Goal: Task Accomplishment & Management: Complete application form

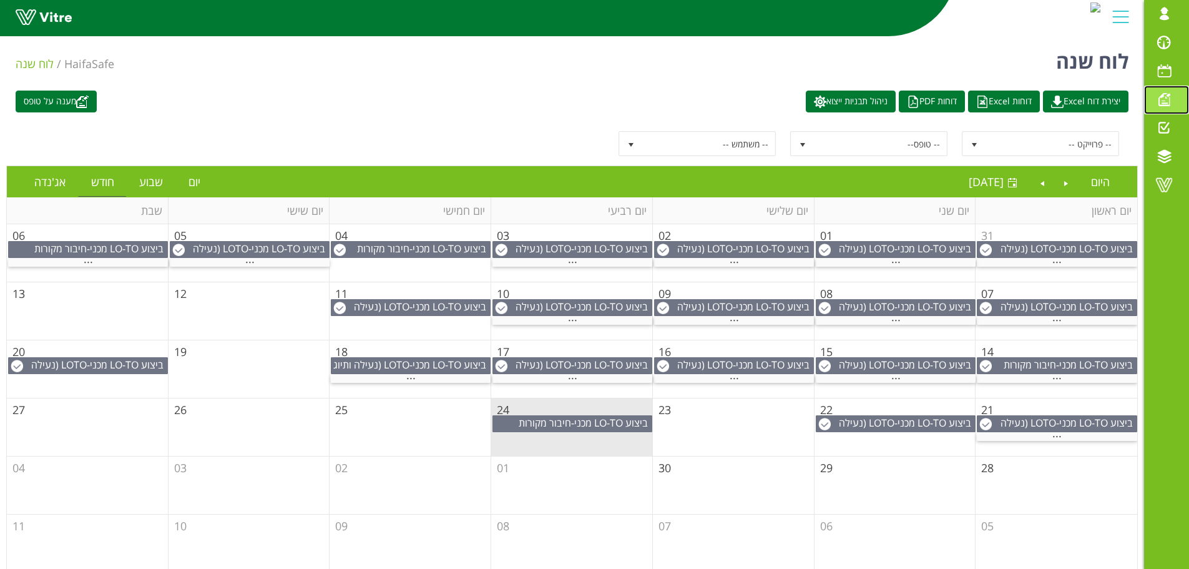
click at [1162, 102] on span at bounding box center [1164, 99] width 31 height 15
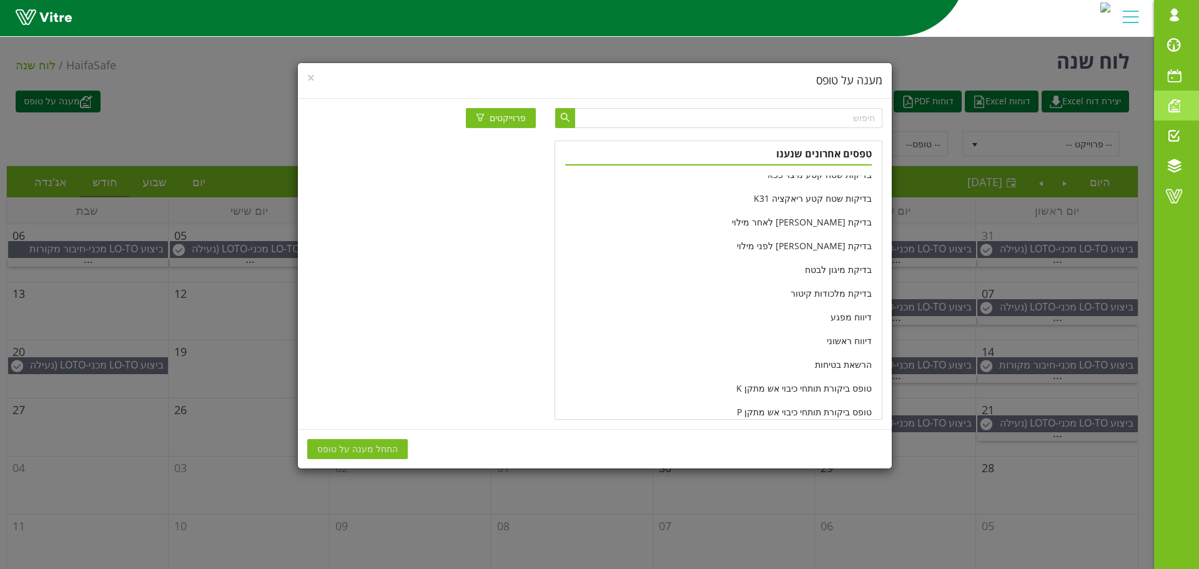
scroll to position [187, 0]
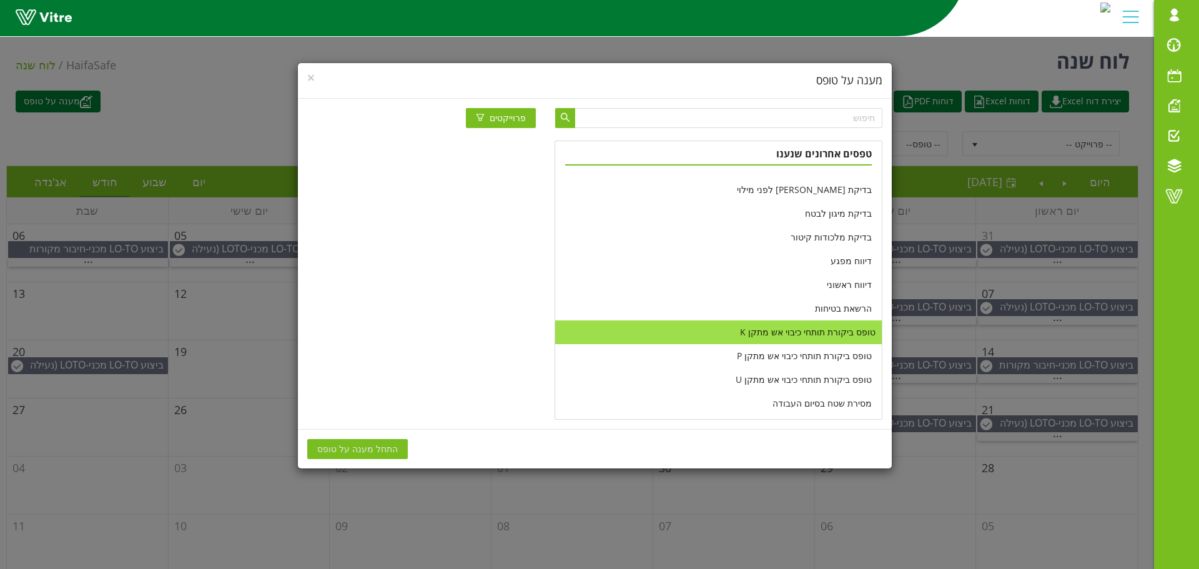
click at [822, 331] on li "טופס ביקורת תותחי כיבוי אש מתקן K" at bounding box center [718, 332] width 326 height 24
click at [380, 448] on span "התחל מענה על טופס" at bounding box center [357, 449] width 81 height 14
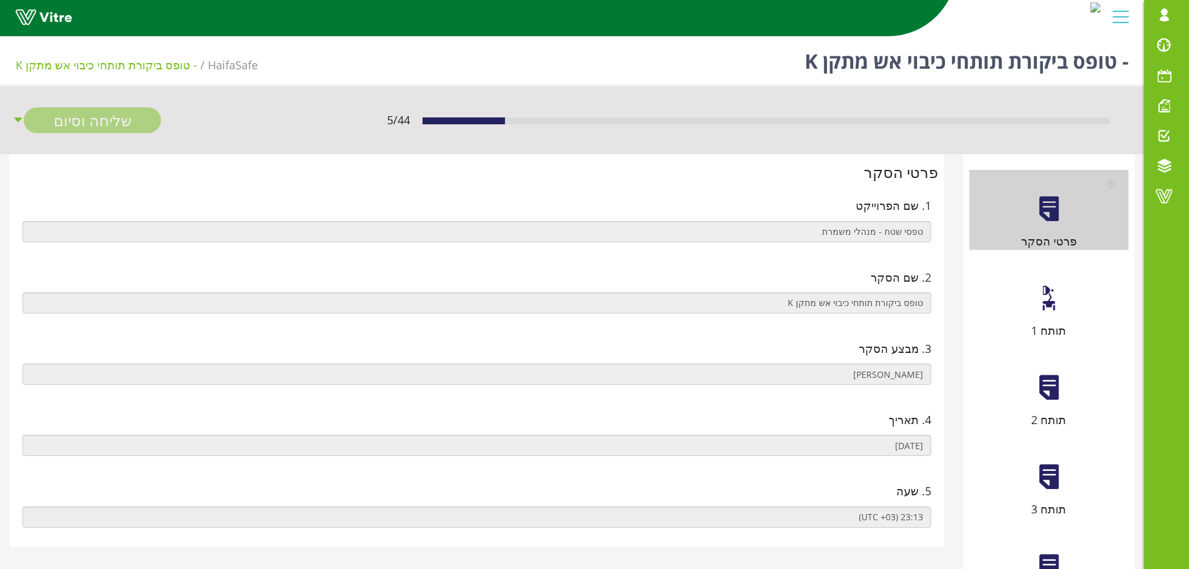
click at [1048, 311] on div at bounding box center [1049, 298] width 28 height 28
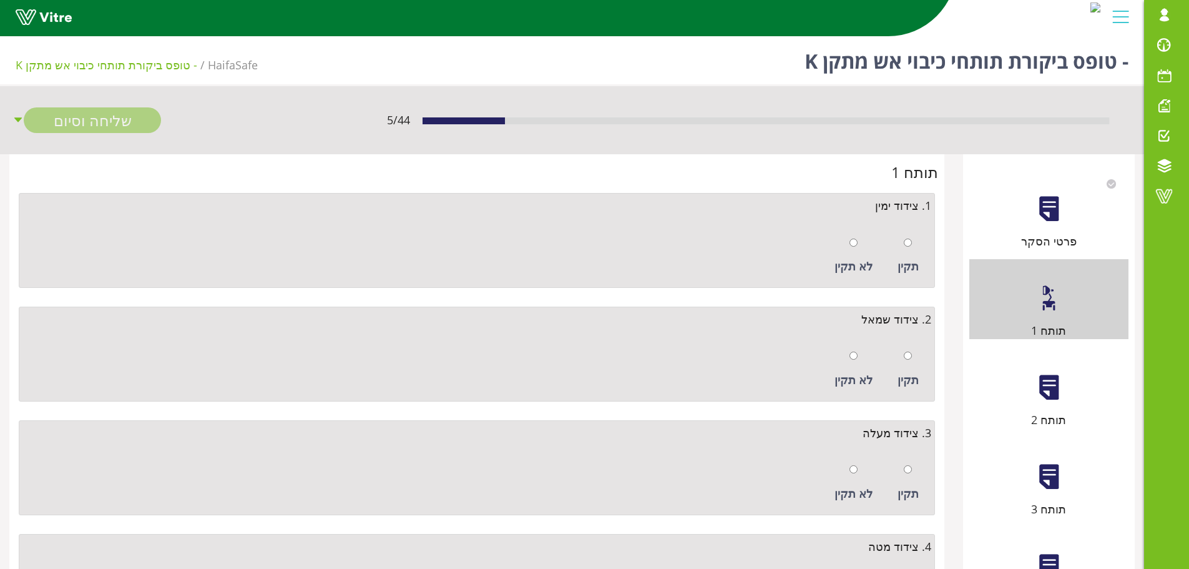
click at [907, 250] on div at bounding box center [908, 241] width 8 height 17
radio input "true"
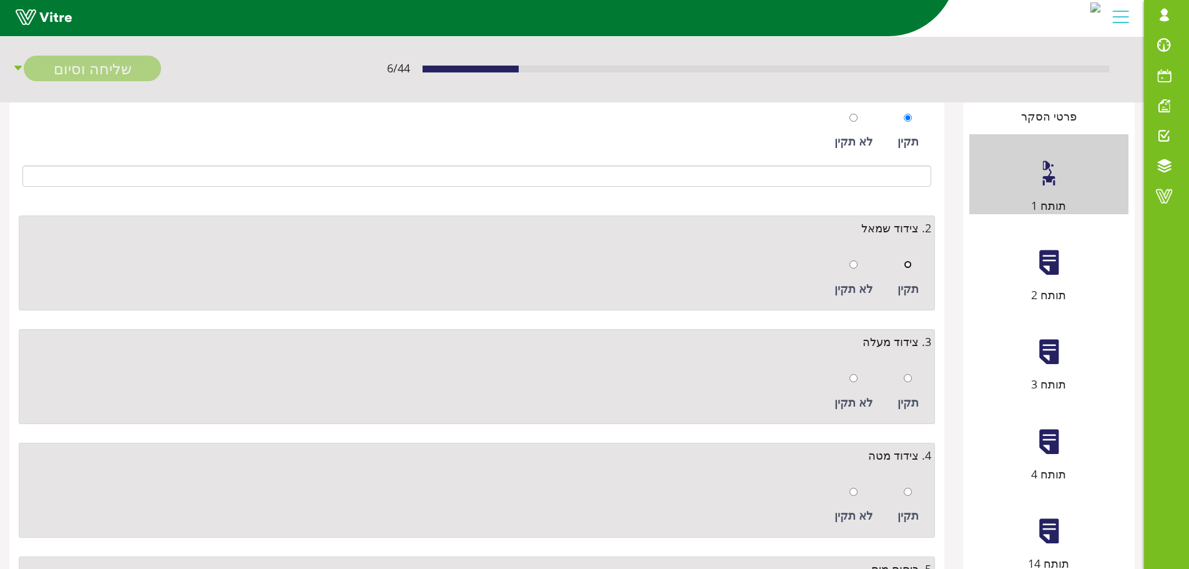
click at [905, 266] on input "radio" at bounding box center [908, 264] width 8 height 8
radio input "true"
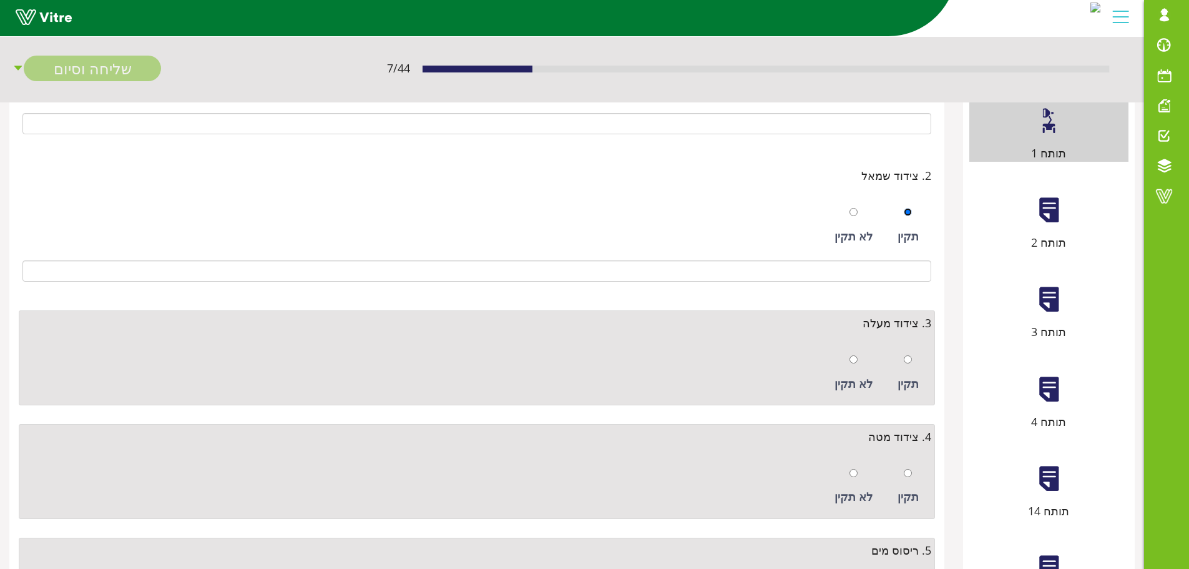
scroll to position [250, 0]
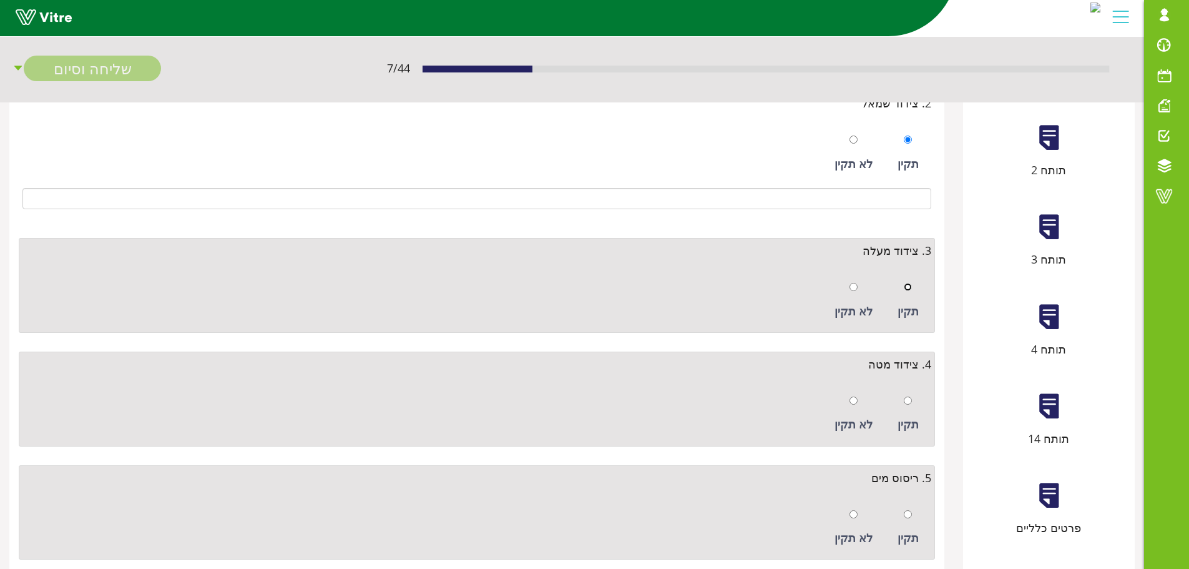
click at [907, 283] on input "radio" at bounding box center [908, 287] width 8 height 8
radio input "true"
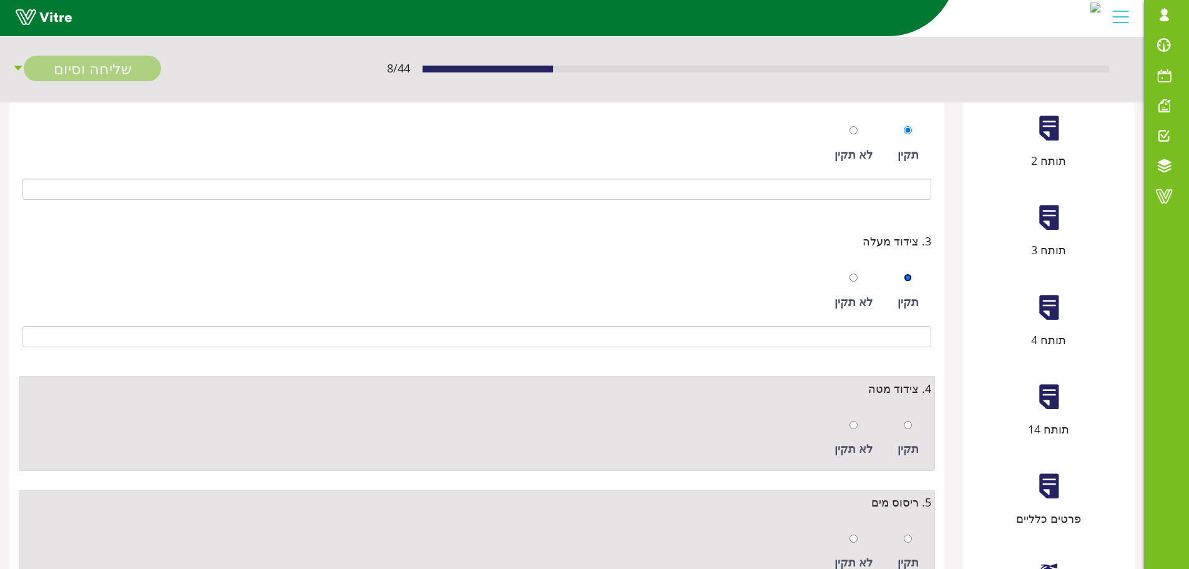
scroll to position [435, 0]
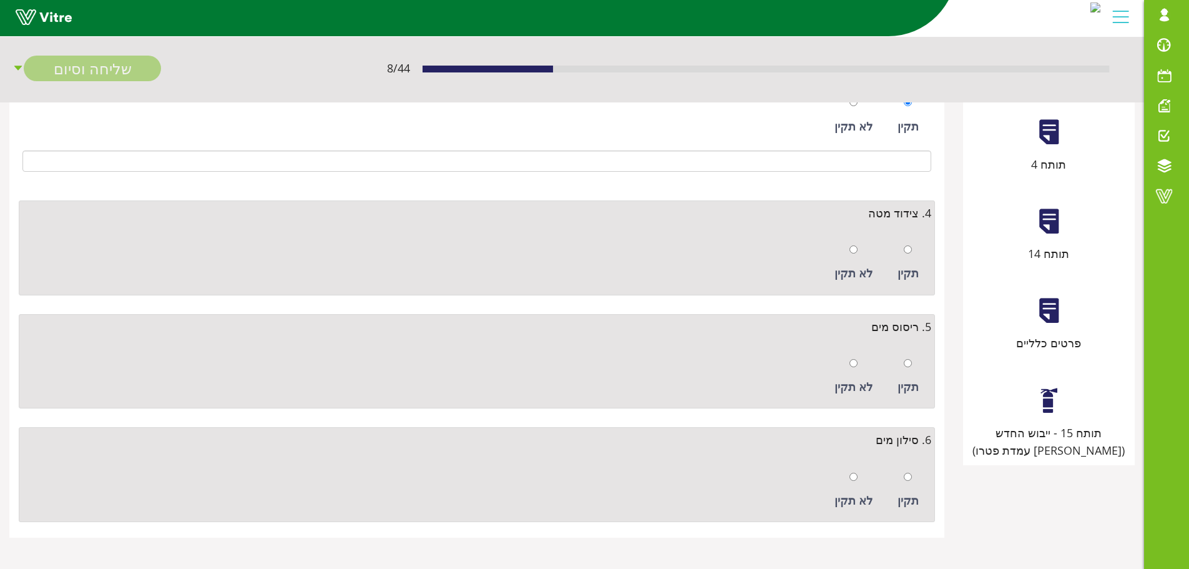
click at [906, 260] on div "תקין" at bounding box center [909, 262] width 34 height 57
radio input "true"
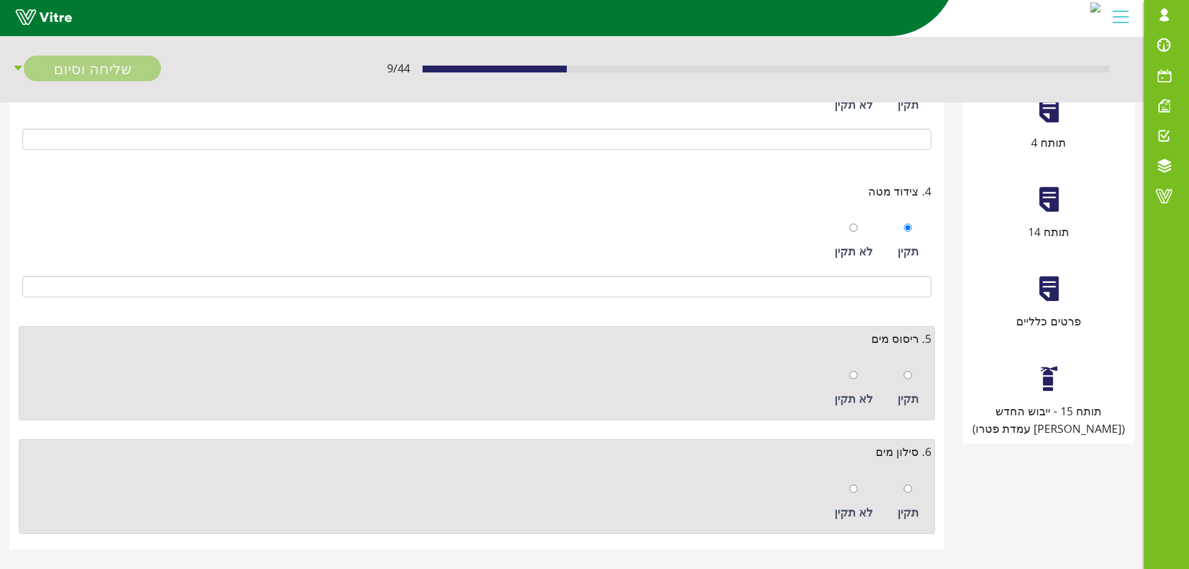
scroll to position [468, 0]
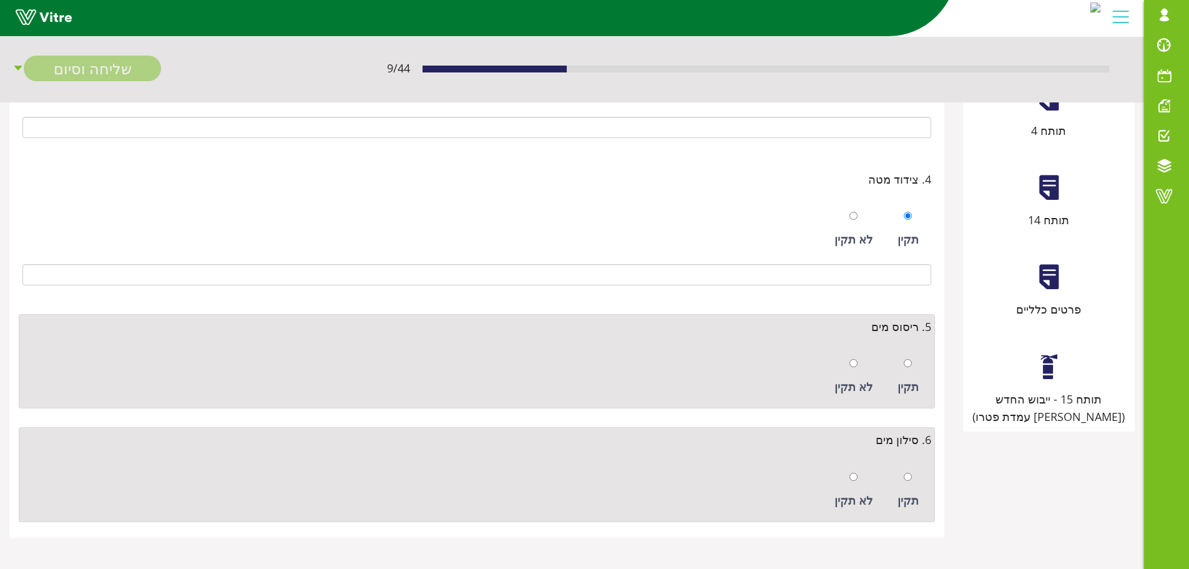
click at [918, 356] on div "תקין" at bounding box center [909, 376] width 34 height 57
radio input "true"
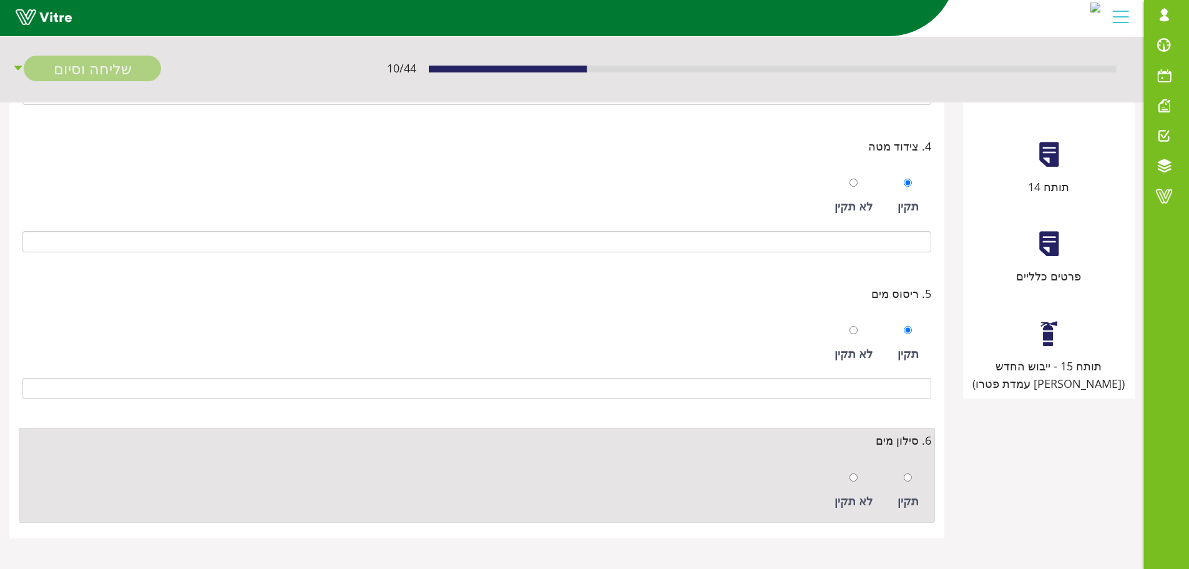
scroll to position [502, 0]
click at [911, 478] on input "radio" at bounding box center [908, 477] width 8 height 8
radio input "true"
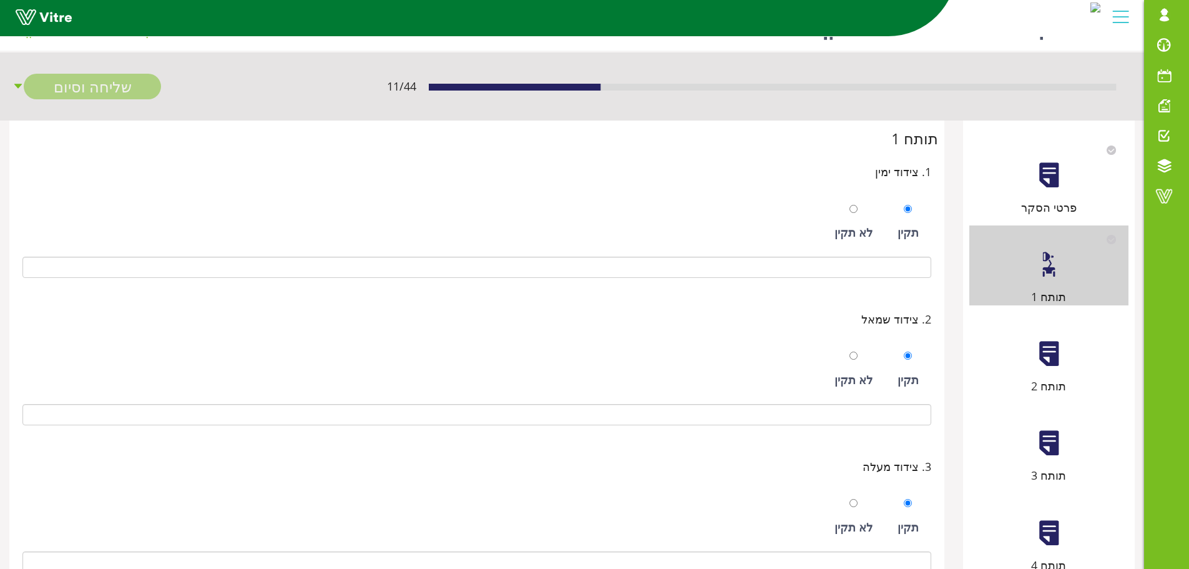
scroll to position [2, 0]
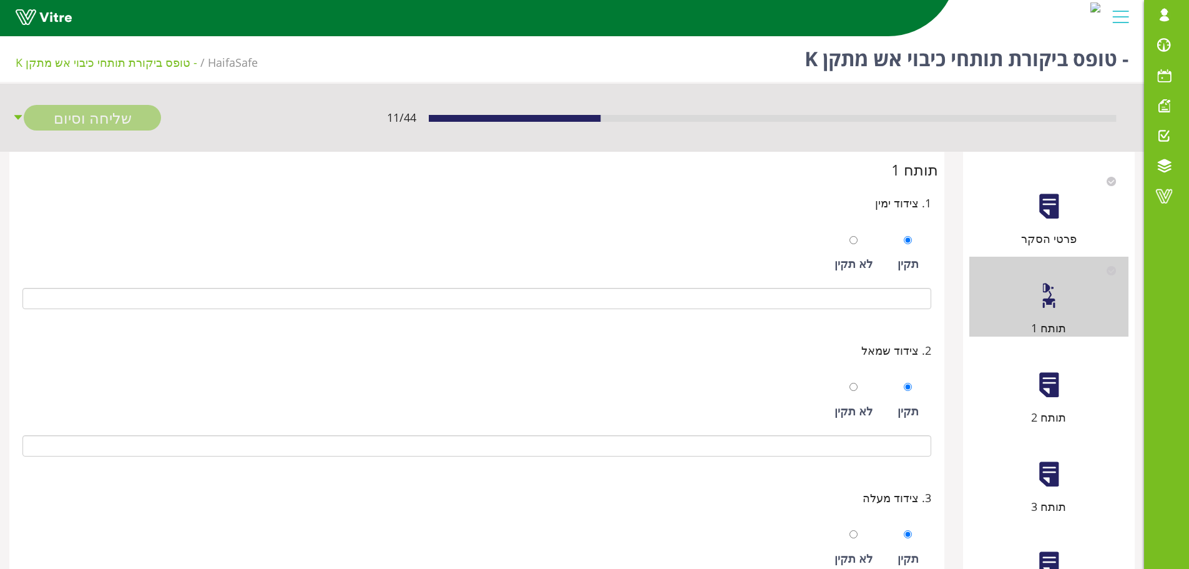
click at [1059, 388] on div "תותח 2" at bounding box center [1049, 386] width 159 height 80
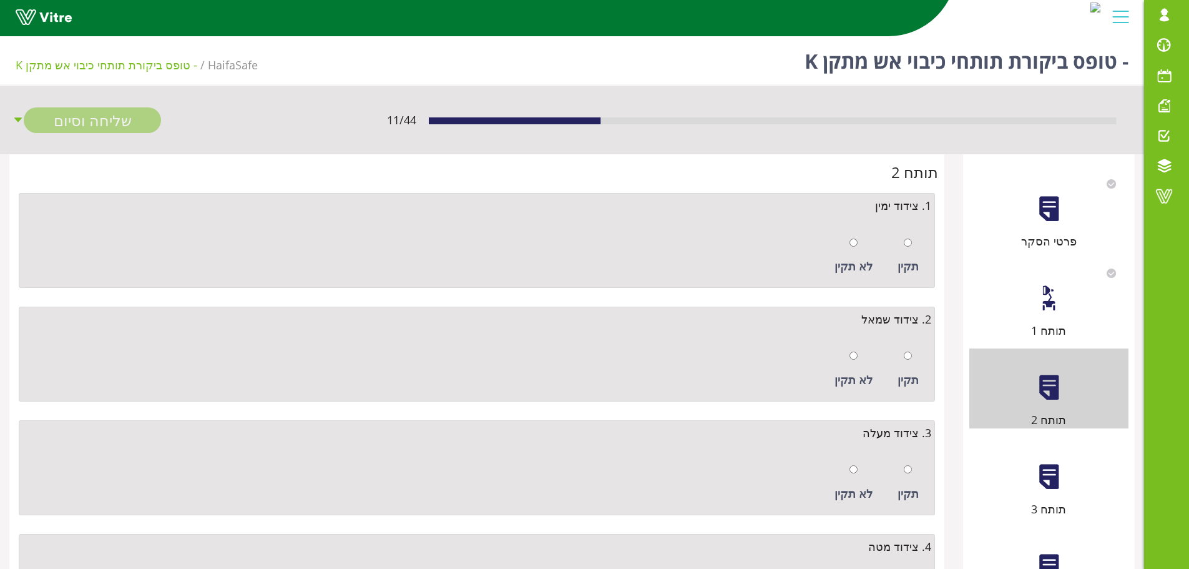
click at [908, 249] on div at bounding box center [908, 241] width 8 height 17
radio input "true"
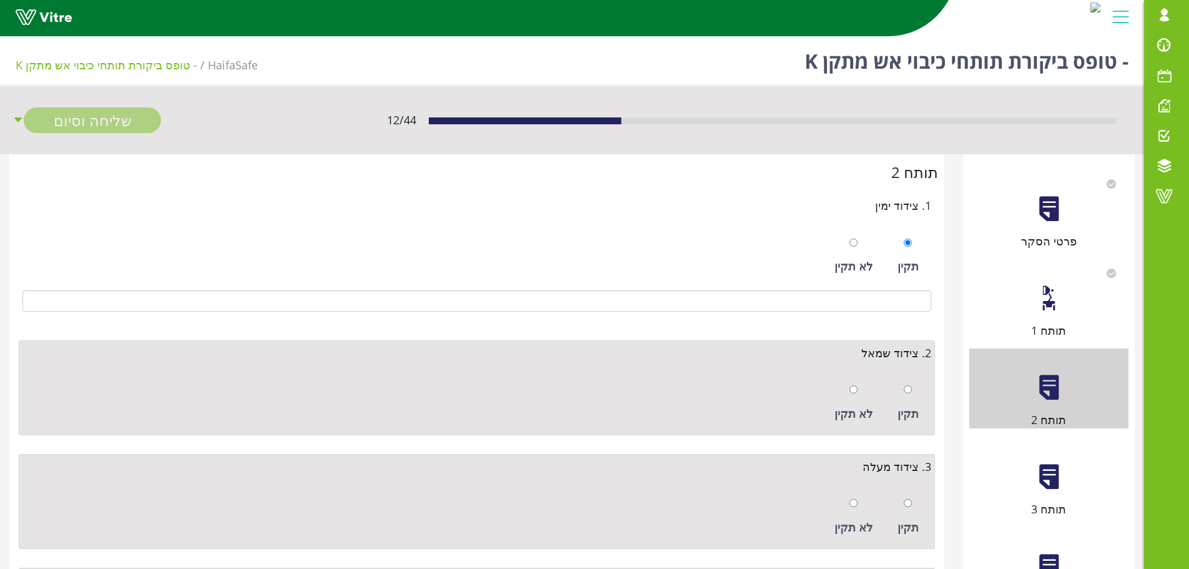
click at [913, 394] on div "תקין" at bounding box center [909, 402] width 34 height 57
radio input "true"
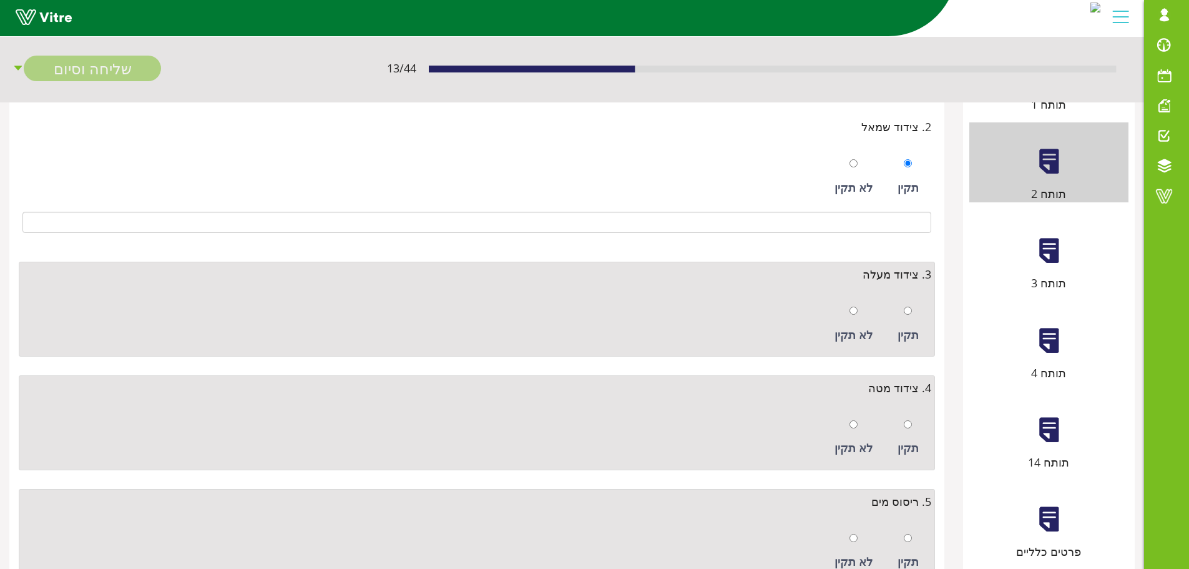
scroll to position [250, 0]
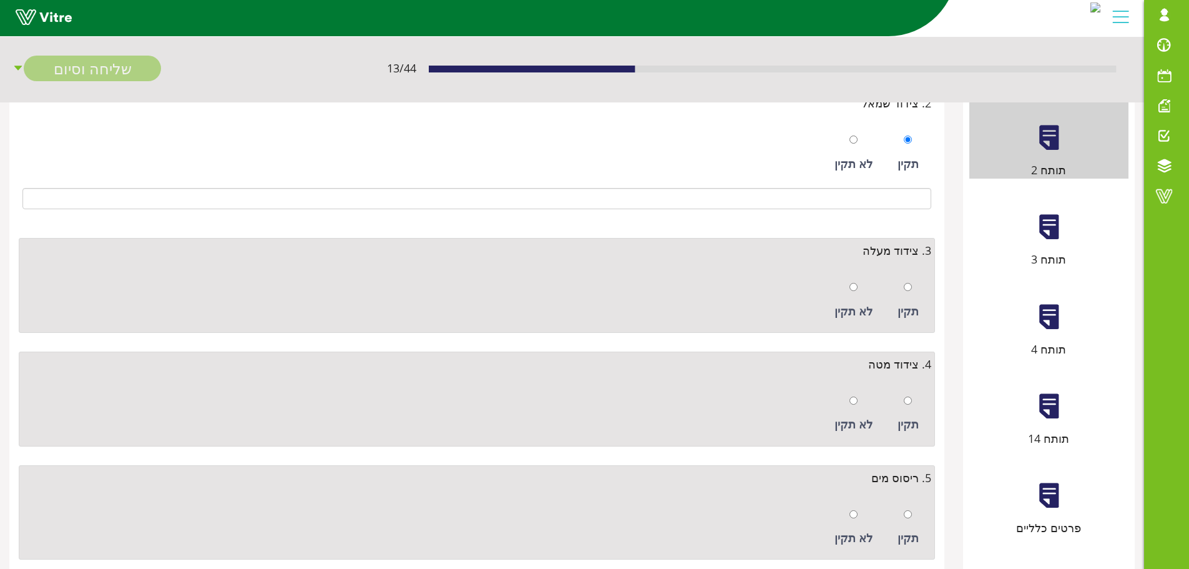
click at [910, 278] on div at bounding box center [908, 286] width 8 height 17
radio input "true"
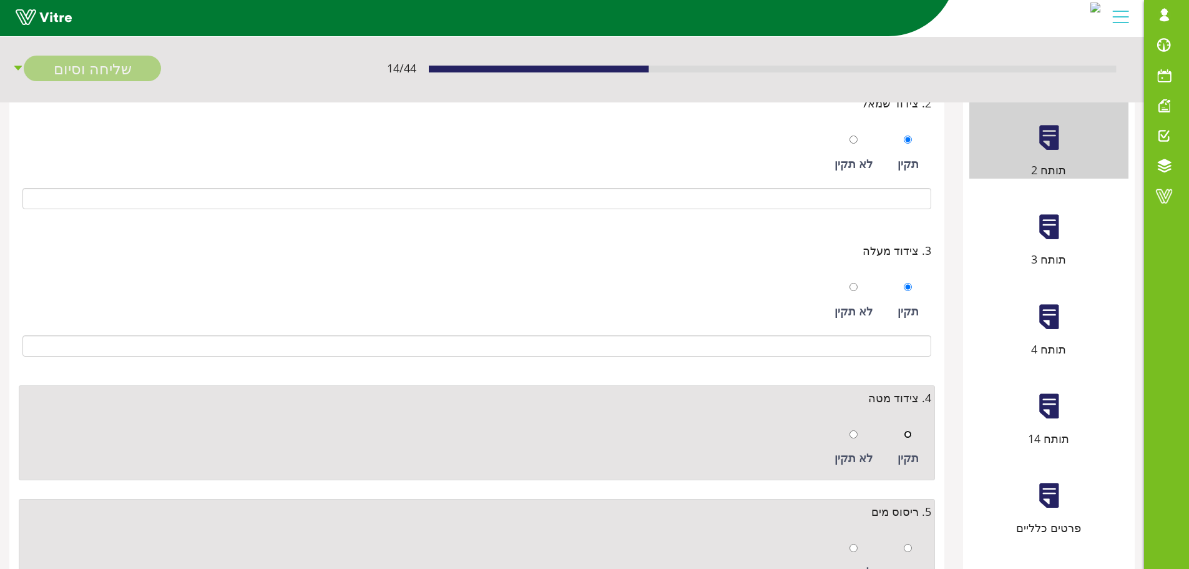
click at [912, 433] on input "radio" at bounding box center [908, 434] width 8 height 8
radio input "true"
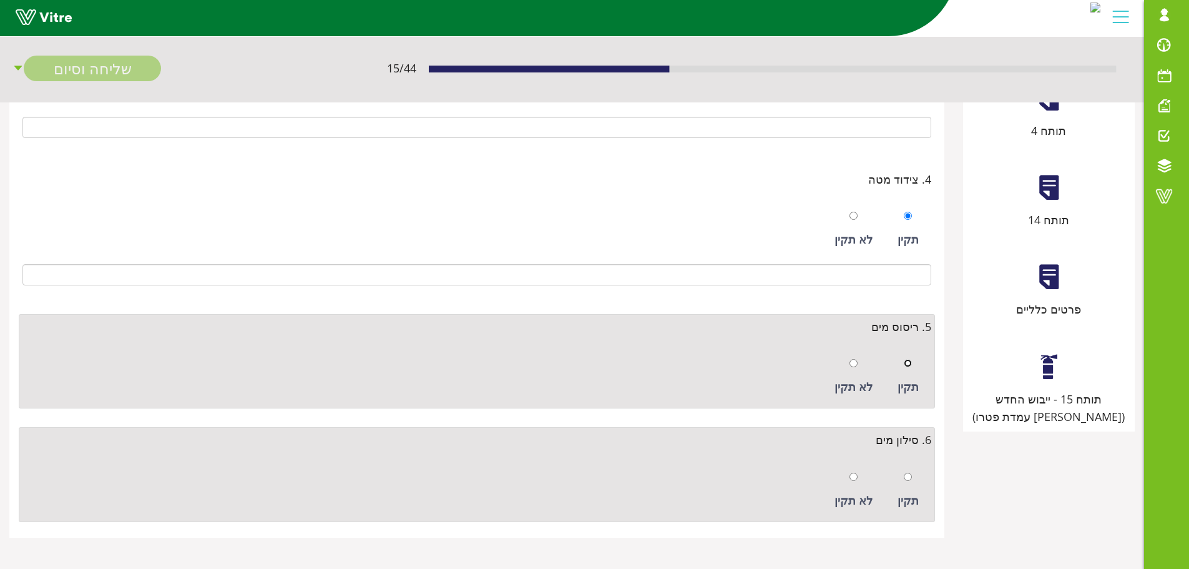
click at [907, 363] on input "radio" at bounding box center [908, 363] width 8 height 8
radio input "true"
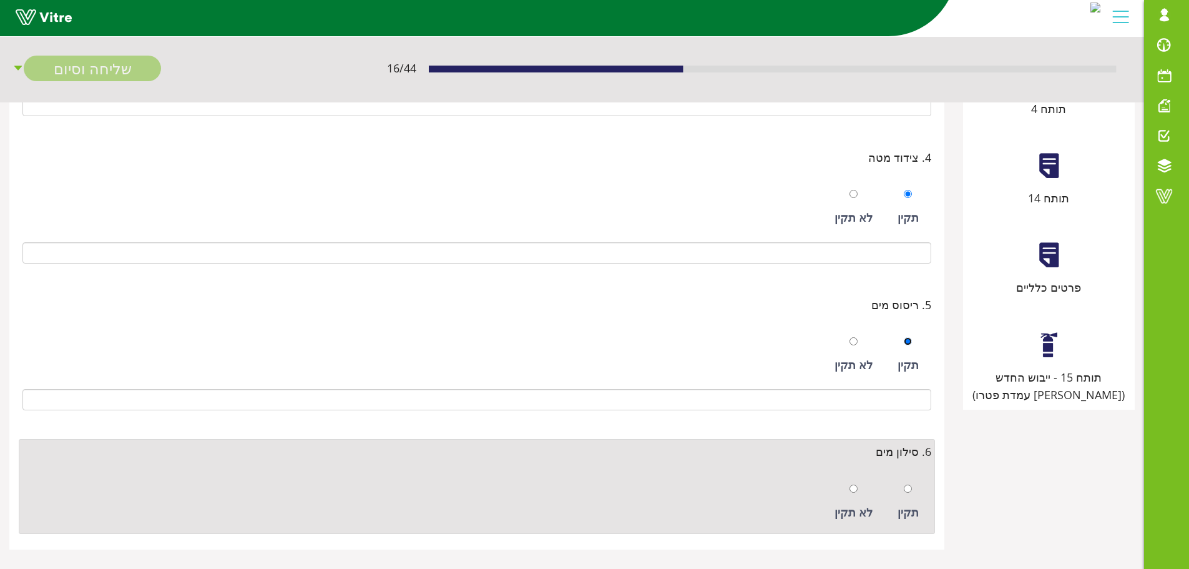
scroll to position [502, 0]
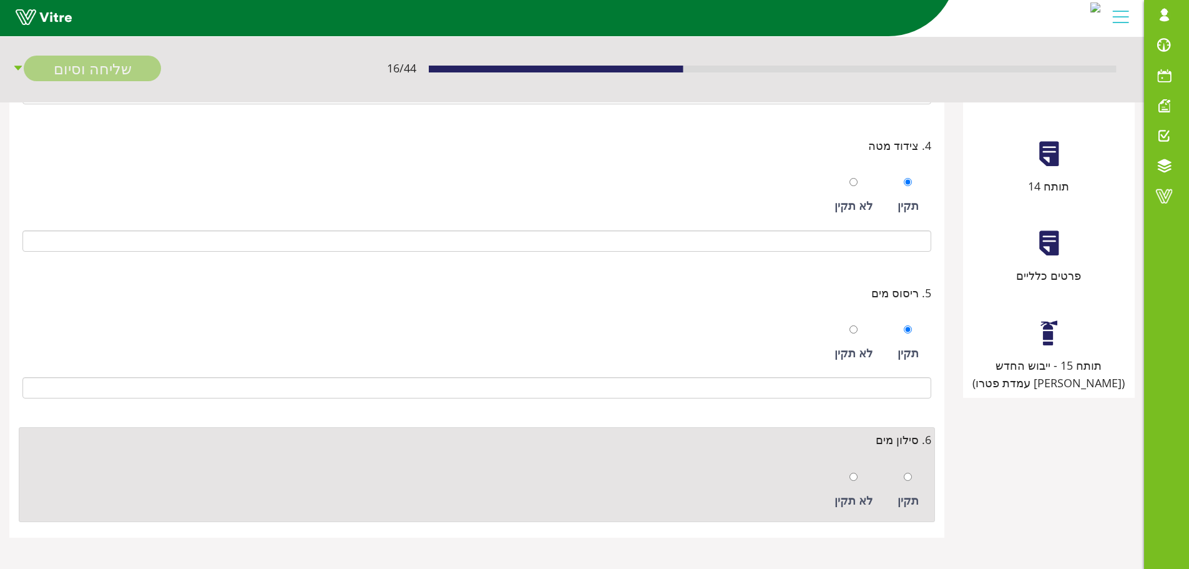
click at [904, 470] on div at bounding box center [908, 476] width 8 height 17
radio input "true"
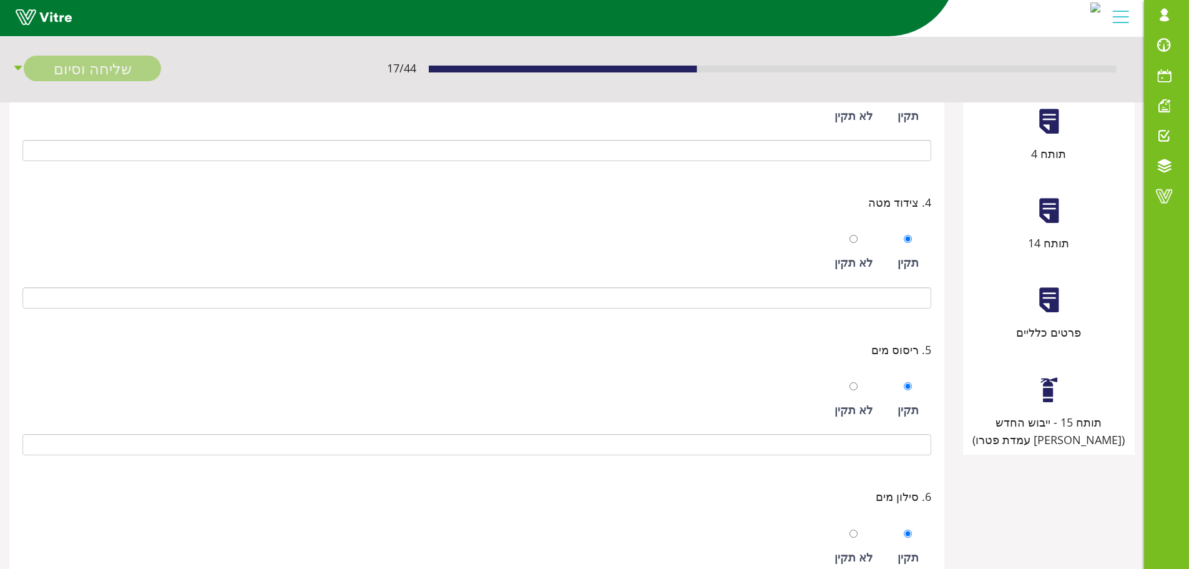
scroll to position [252, 0]
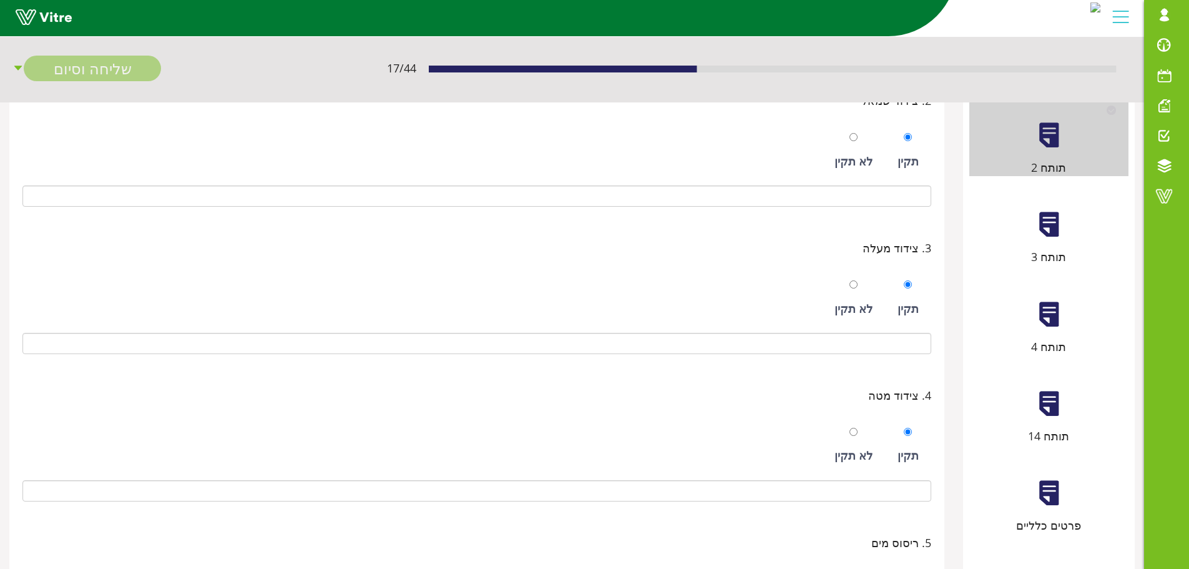
click at [1044, 241] on div "תותח 3" at bounding box center [1049, 225] width 159 height 80
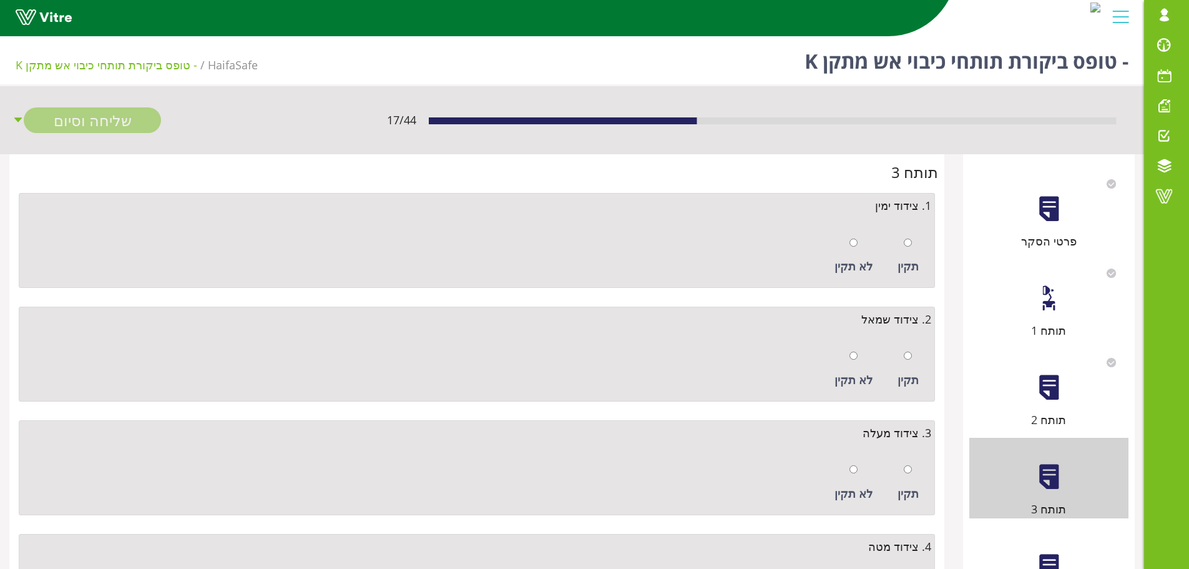
click at [904, 235] on div at bounding box center [908, 241] width 8 height 17
radio input "true"
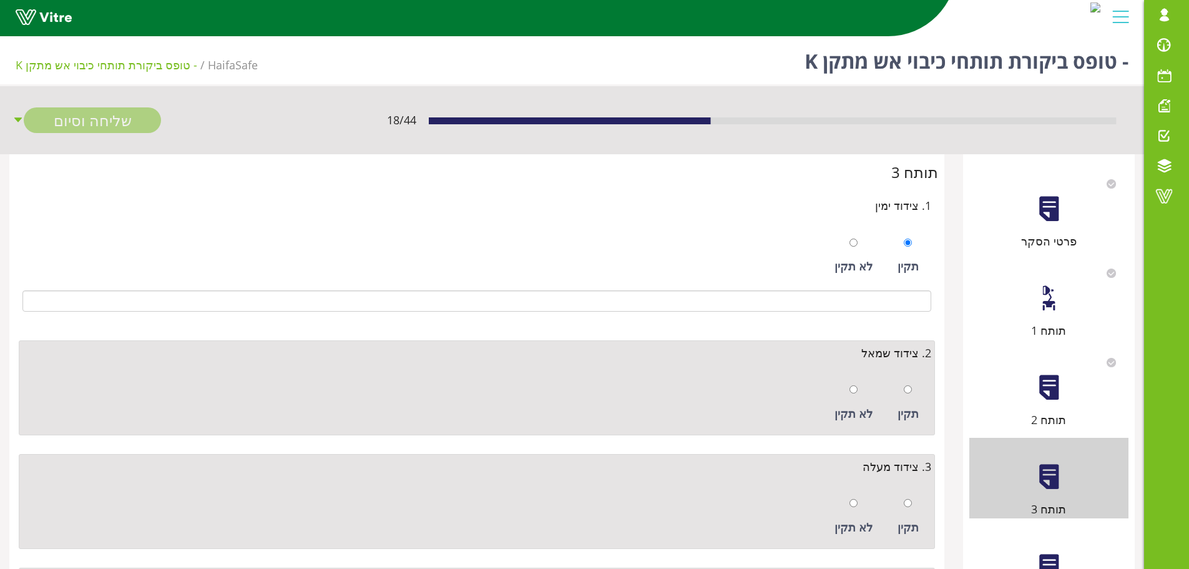
click at [900, 389] on div "תקין" at bounding box center [909, 402] width 34 height 57
radio input "true"
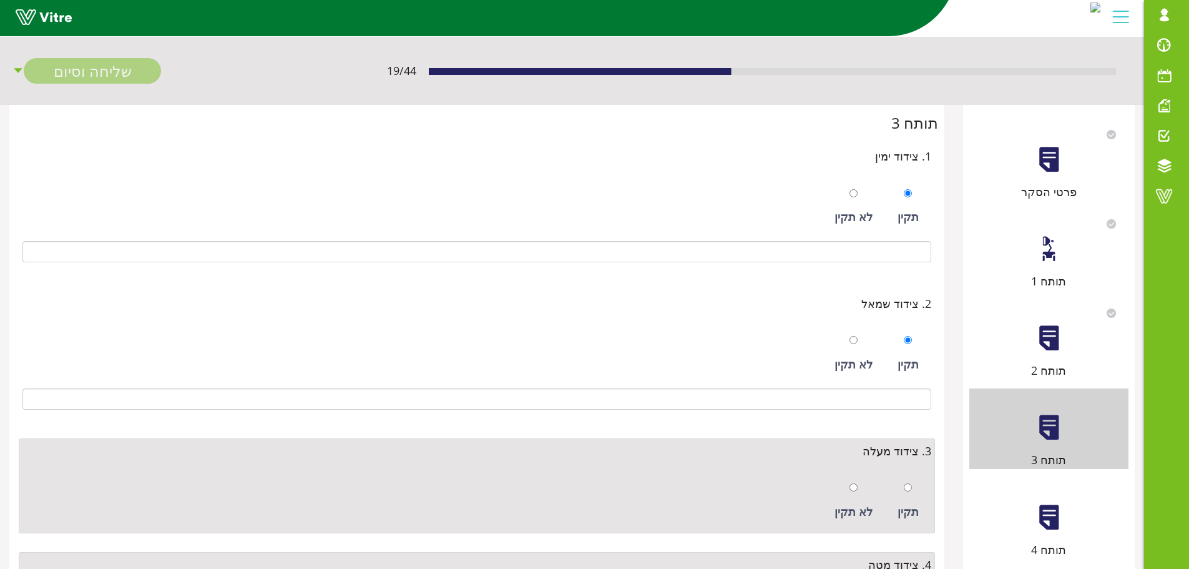
scroll to position [187, 0]
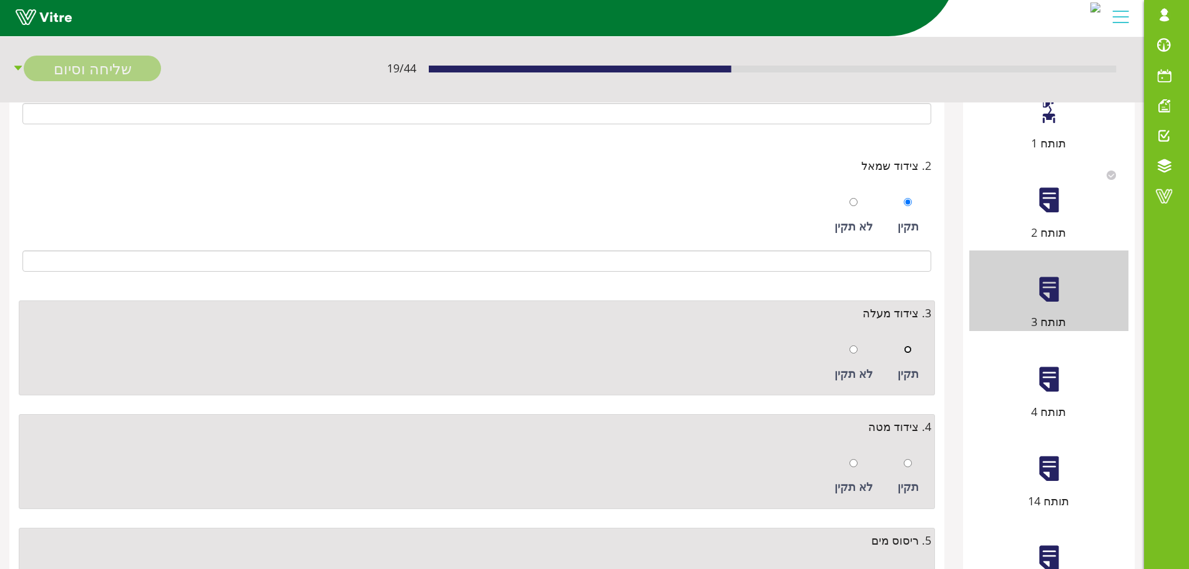
drag, startPoint x: 907, startPoint y: 353, endPoint x: 910, endPoint y: 368, distance: 14.8
click at [907, 353] on input "radio" at bounding box center [908, 349] width 8 height 8
radio input "true"
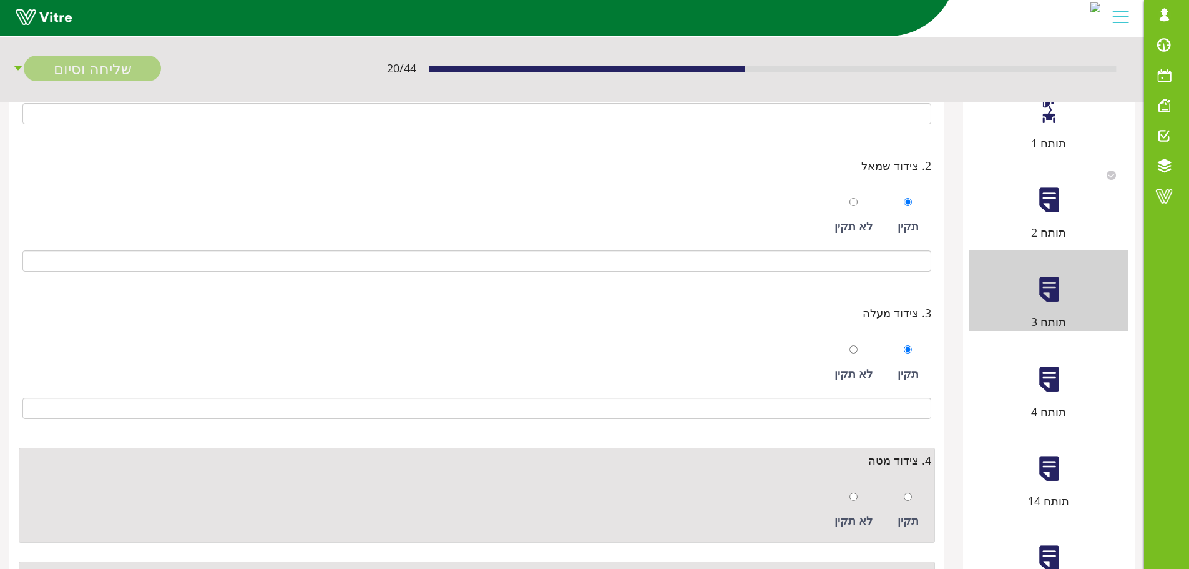
click at [918, 485] on div "תקין" at bounding box center [909, 509] width 34 height 57
radio input "true"
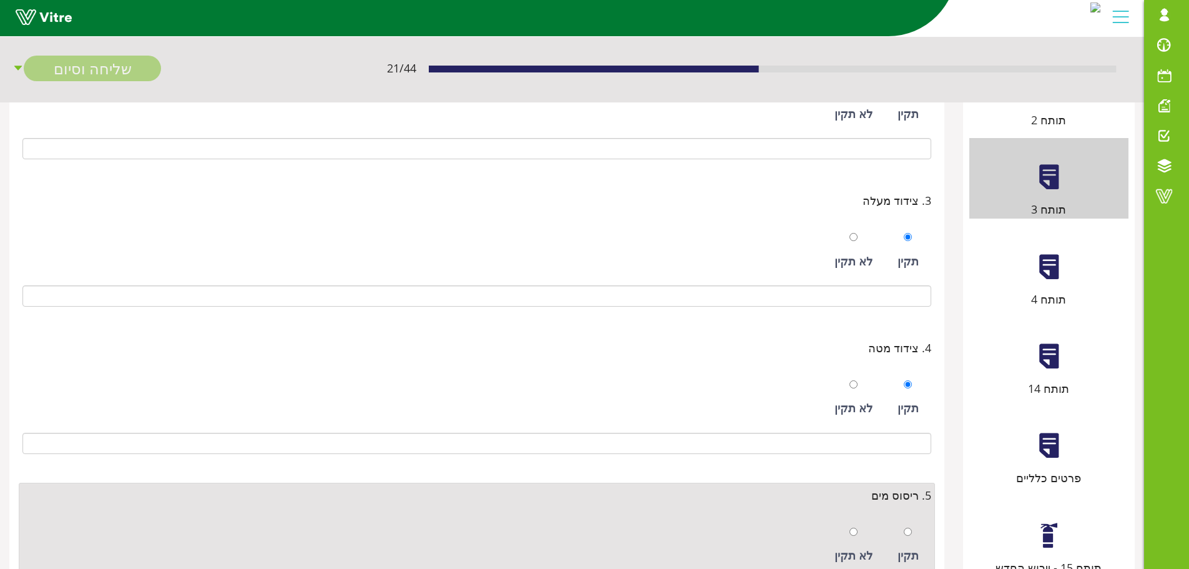
scroll to position [468, 0]
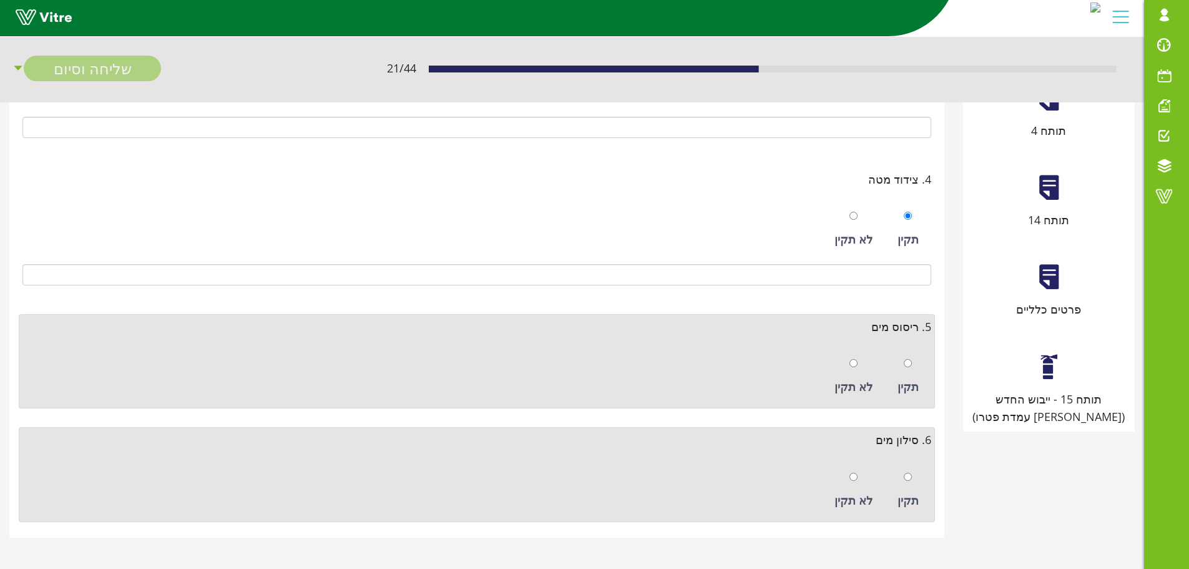
click at [918, 370] on div "תקין" at bounding box center [909, 376] width 34 height 57
radio input "true"
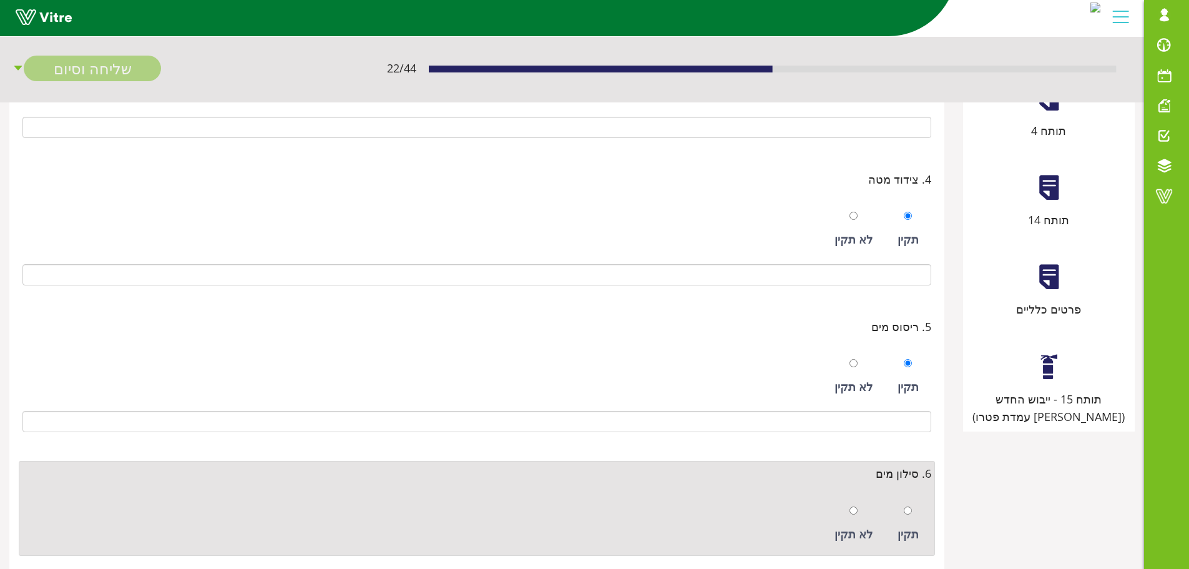
click at [916, 511] on div "תקין" at bounding box center [909, 523] width 34 height 57
radio input "true"
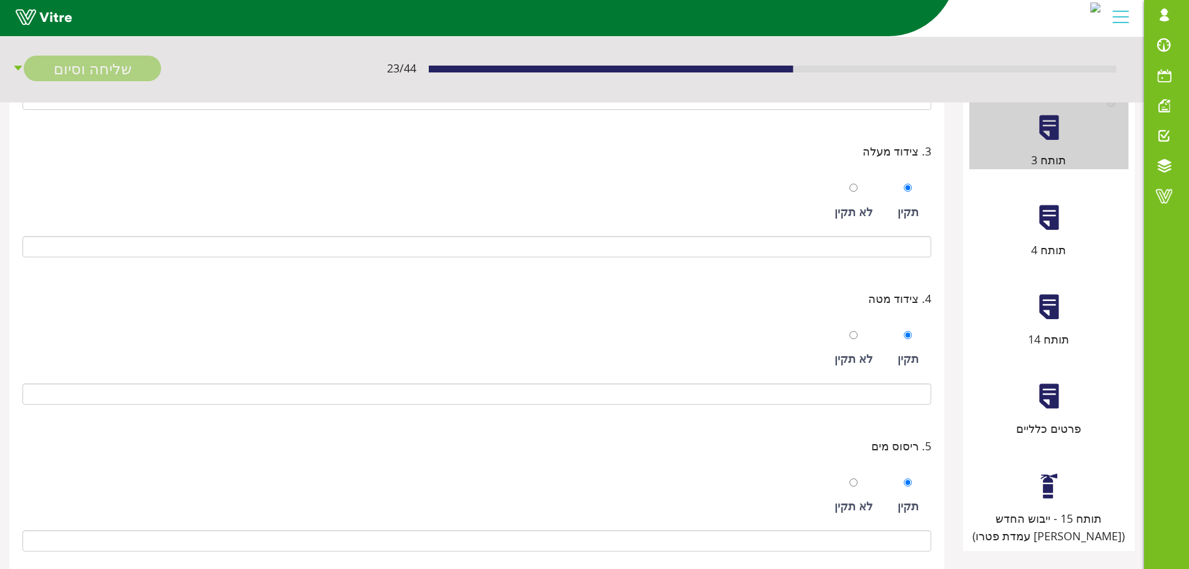
scroll to position [343, 0]
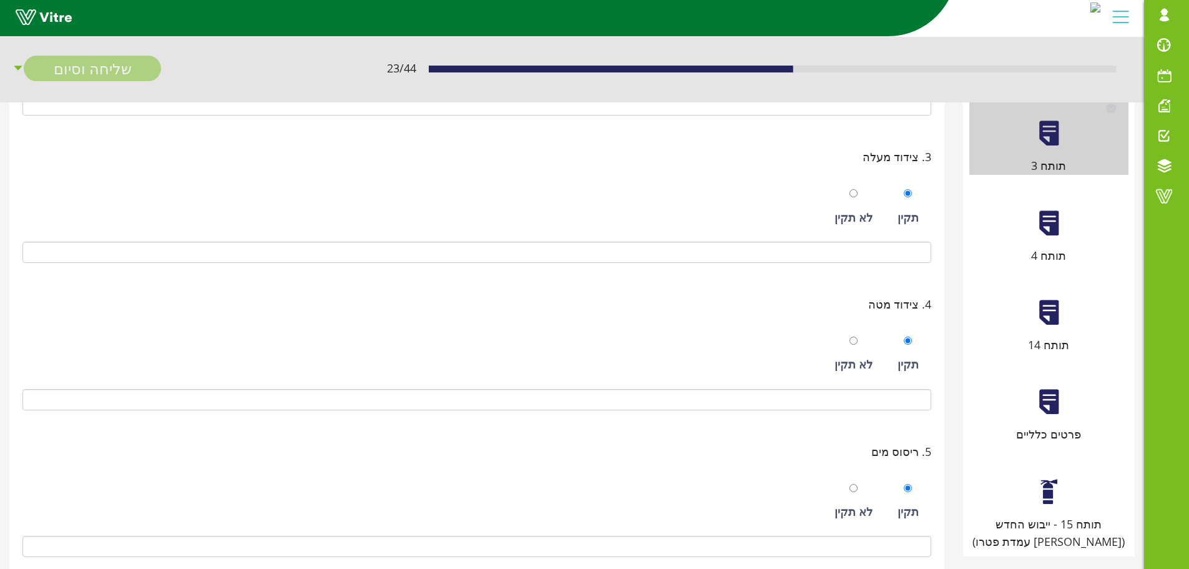
click at [1040, 242] on div "תותח 4" at bounding box center [1049, 224] width 159 height 80
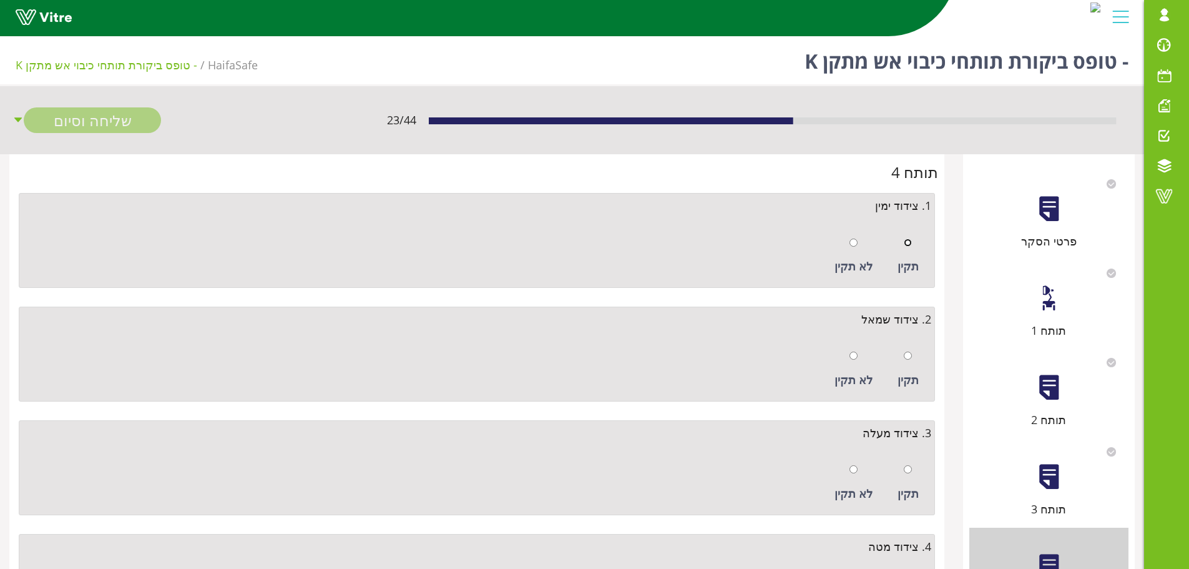
click at [905, 240] on input "radio" at bounding box center [908, 242] width 8 height 8
radio input "true"
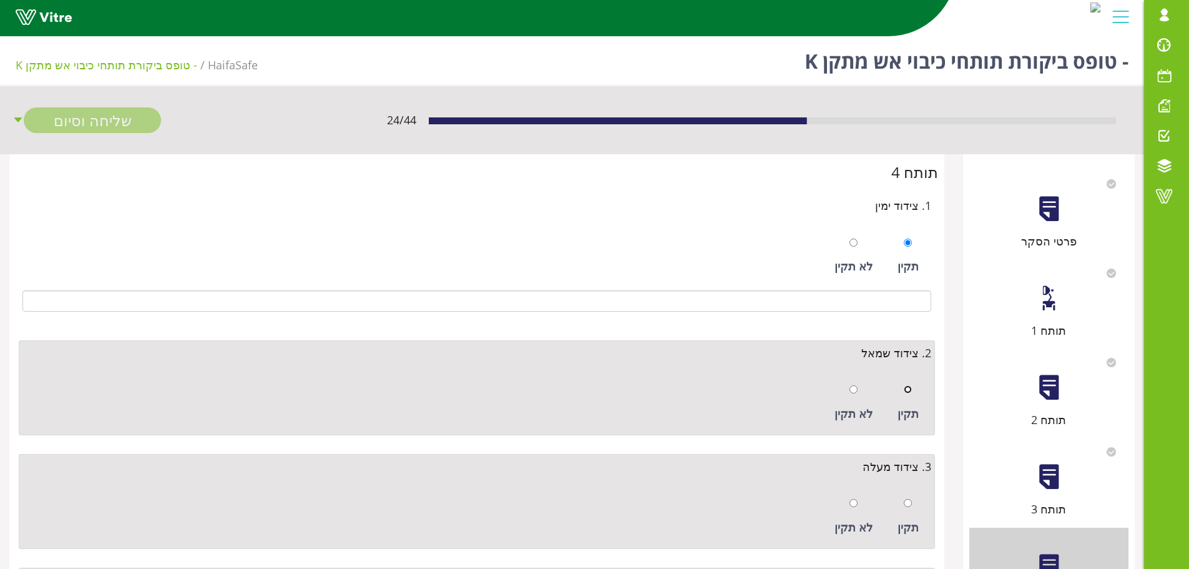
click at [907, 385] on input "radio" at bounding box center [908, 389] width 8 height 8
radio input "true"
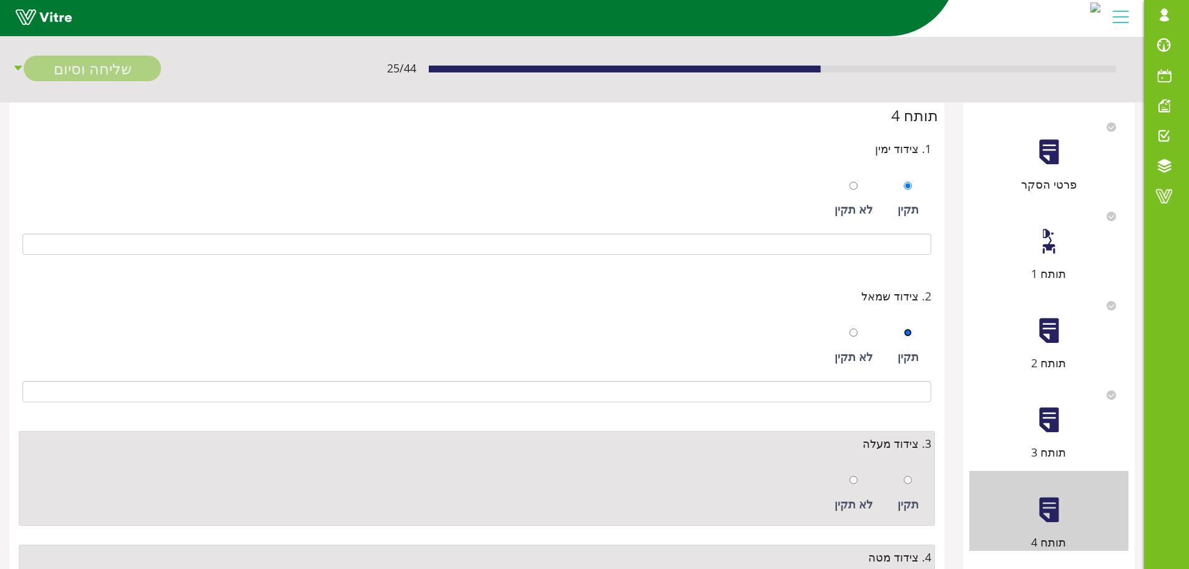
scroll to position [125, 0]
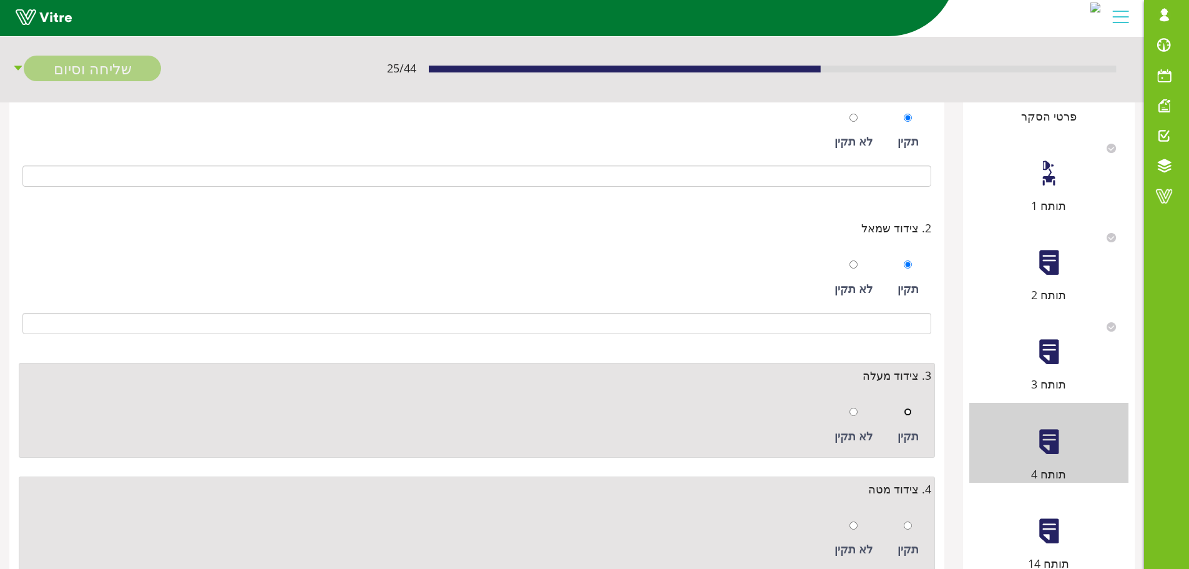
click at [910, 413] on input "radio" at bounding box center [908, 412] width 8 height 8
radio input "true"
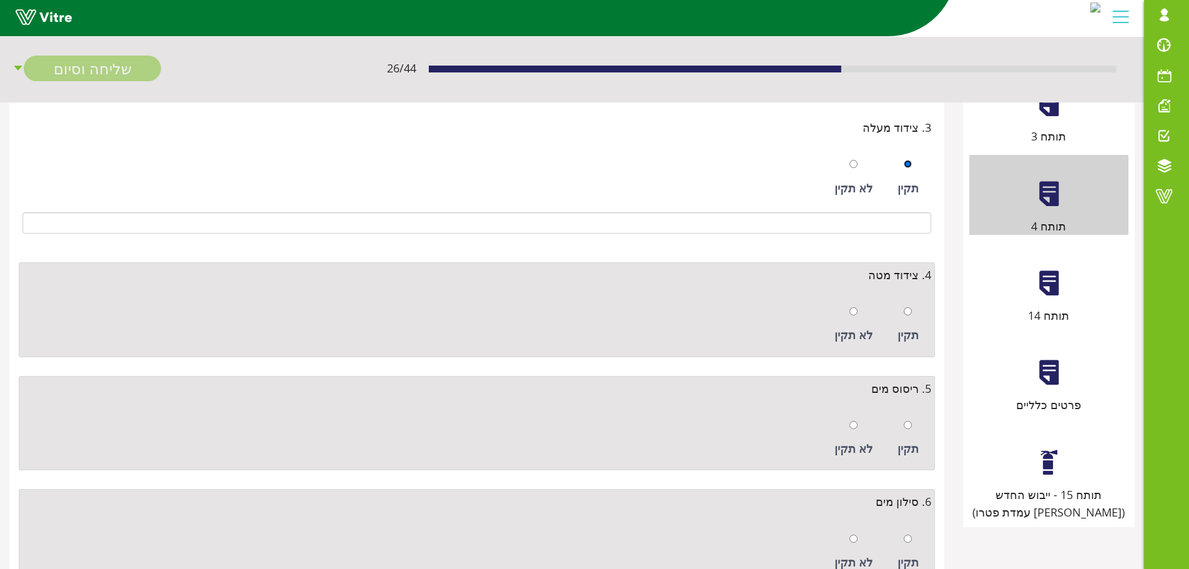
scroll to position [375, 0]
click at [903, 315] on div "תקין" at bounding box center [909, 322] width 34 height 57
radio input "true"
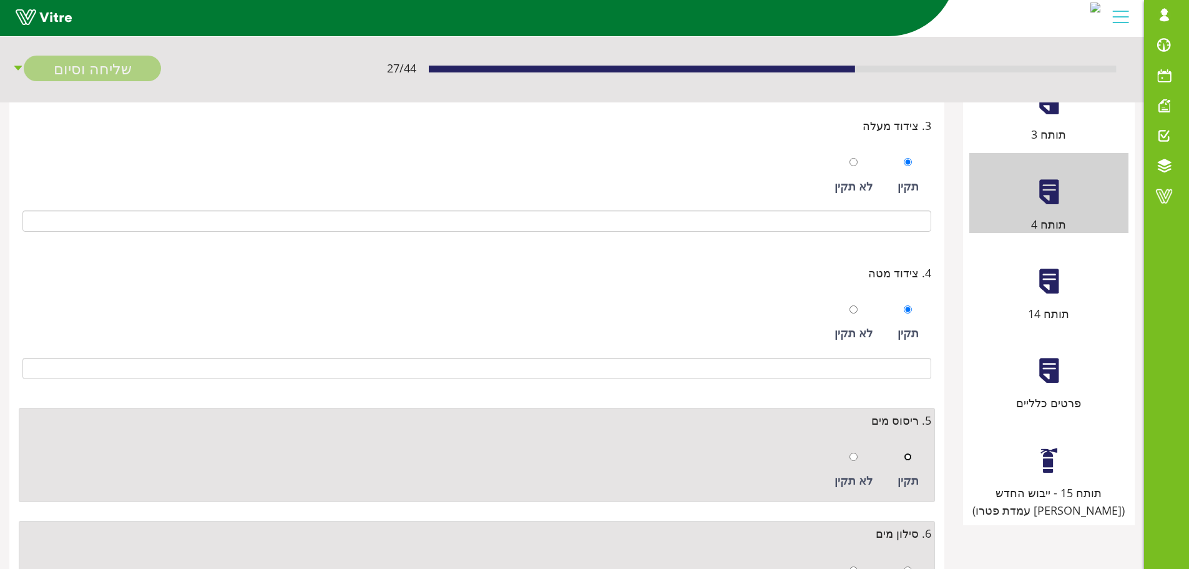
click at [907, 454] on input "radio" at bounding box center [908, 457] width 8 height 8
radio input "true"
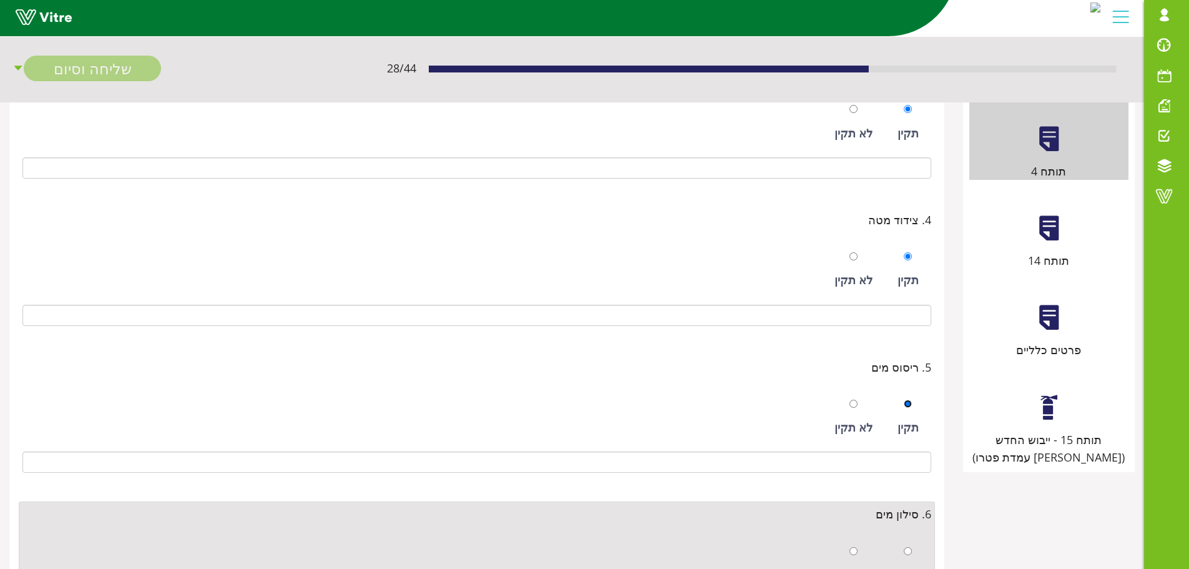
scroll to position [502, 0]
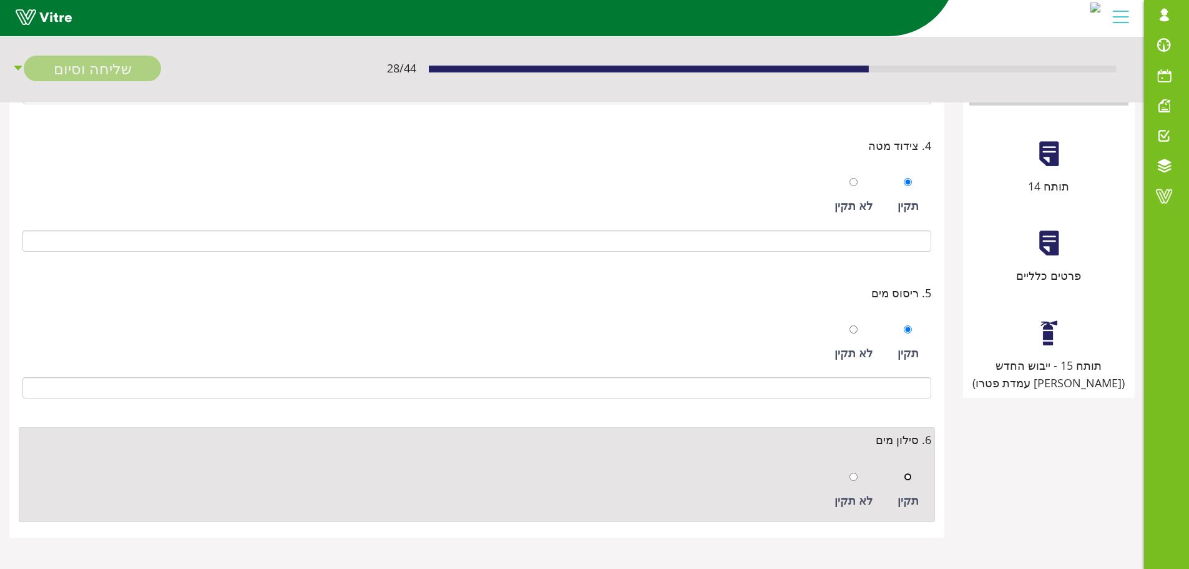
click at [910, 478] on input "radio" at bounding box center [908, 477] width 8 height 8
radio input "true"
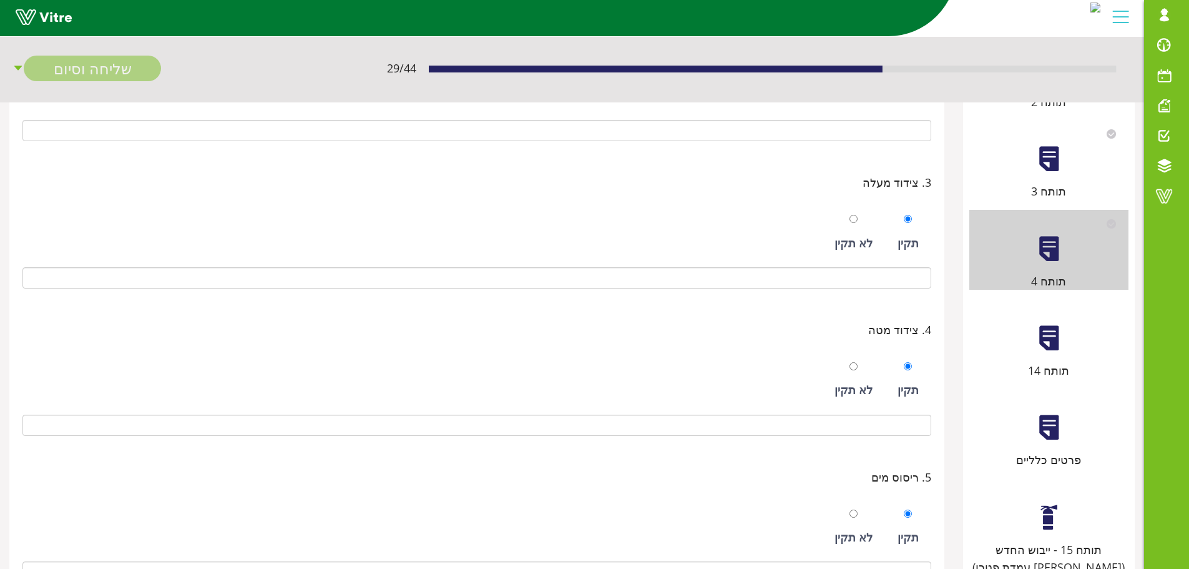
scroll to position [315, 0]
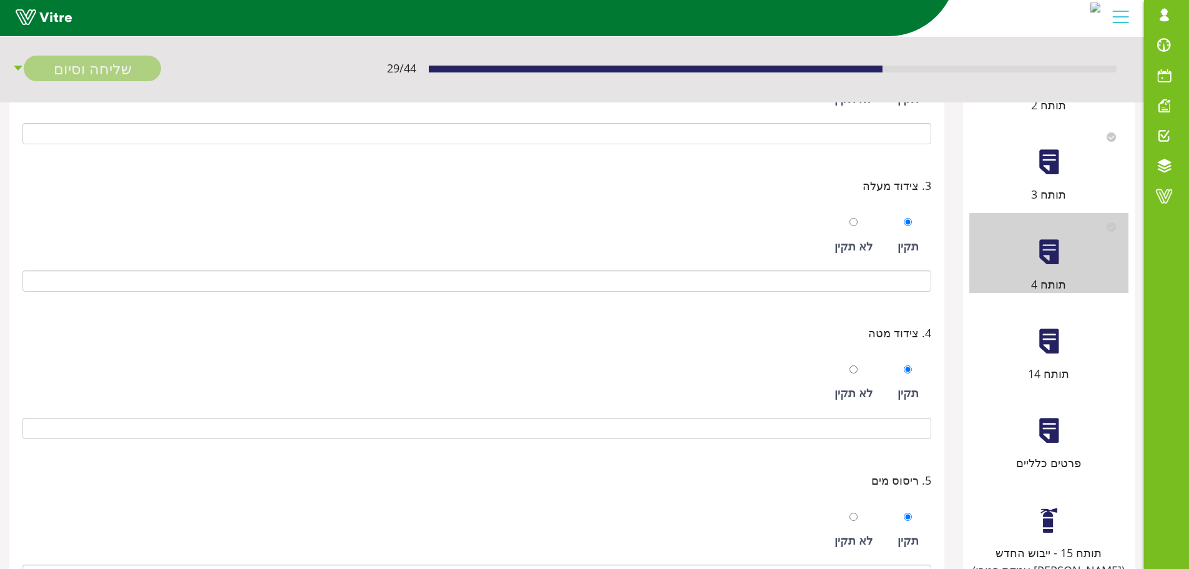
click at [1042, 348] on div at bounding box center [1049, 341] width 28 height 28
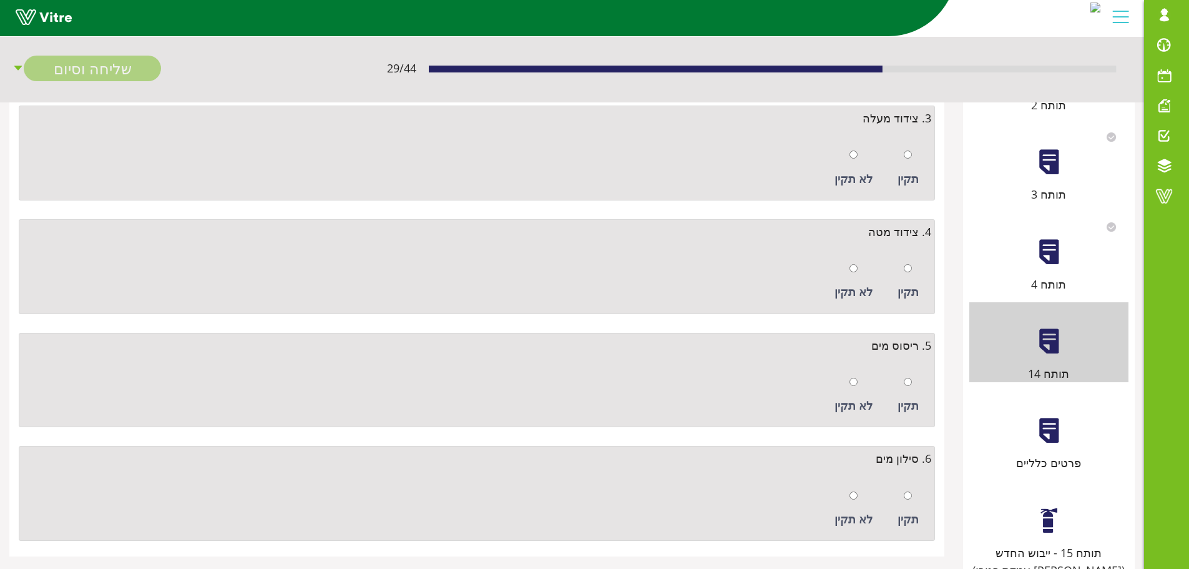
scroll to position [0, 0]
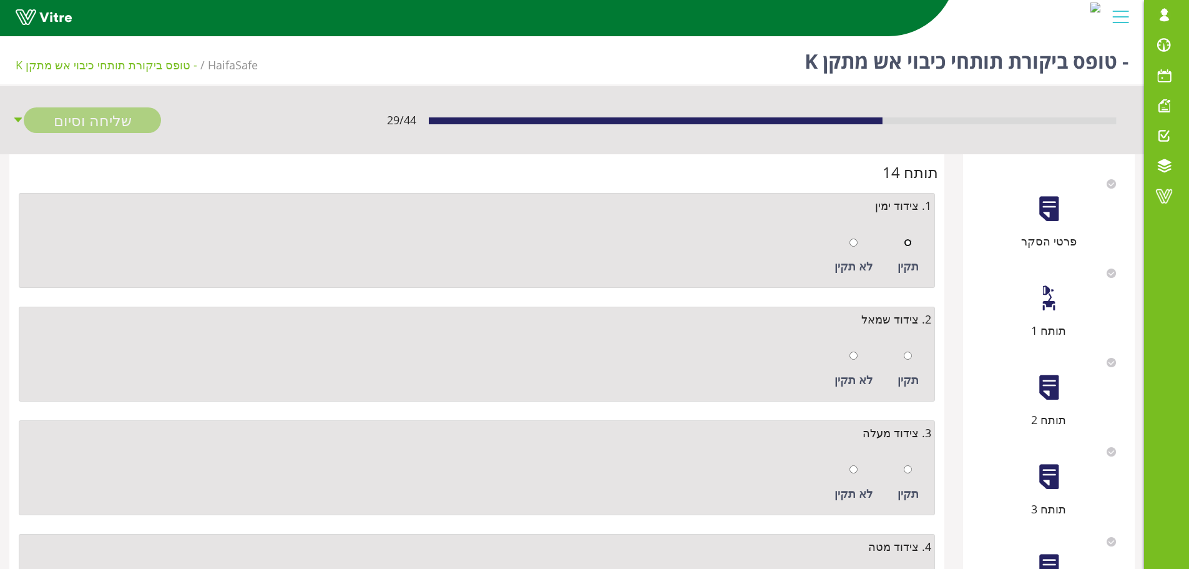
click at [910, 245] on input "radio" at bounding box center [908, 242] width 8 height 8
radio input "true"
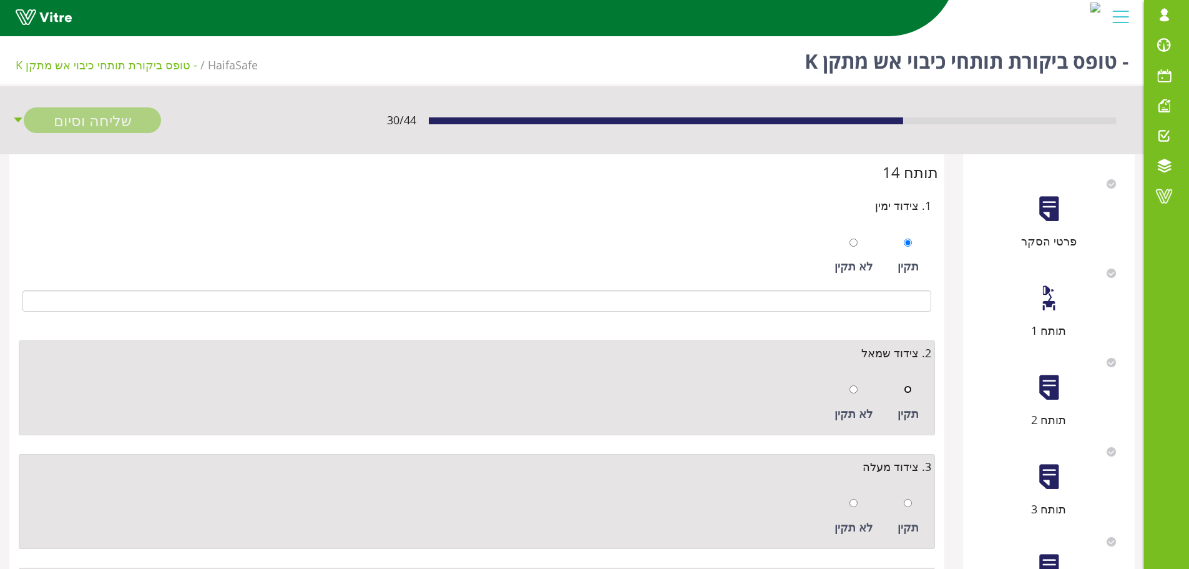
click at [912, 392] on input "radio" at bounding box center [908, 389] width 8 height 8
radio input "true"
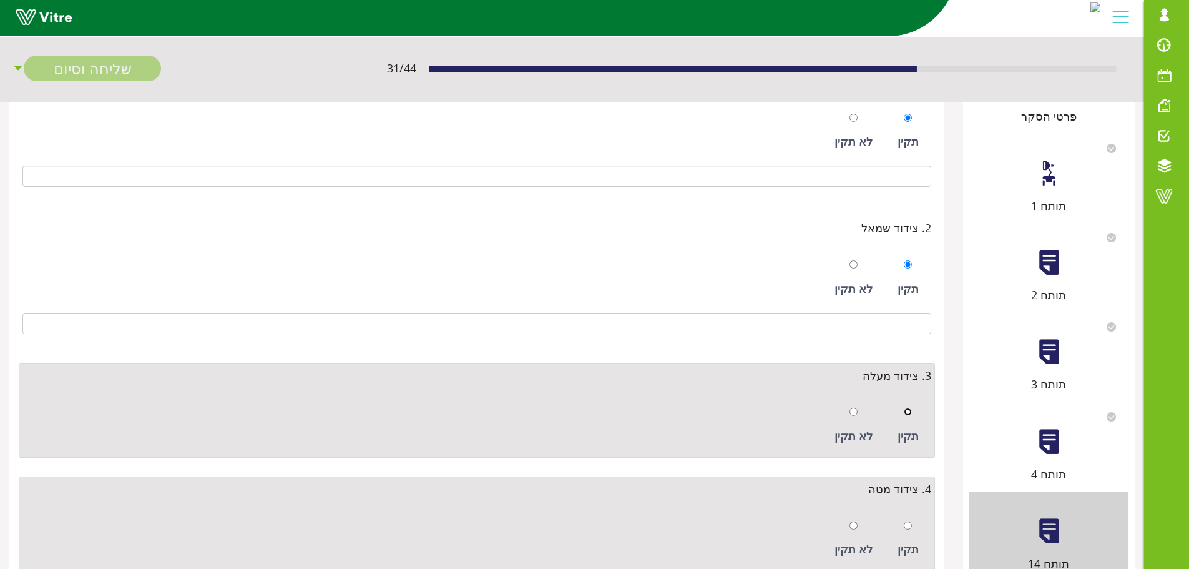
click at [912, 411] on input "radio" at bounding box center [908, 412] width 8 height 8
radio input "true"
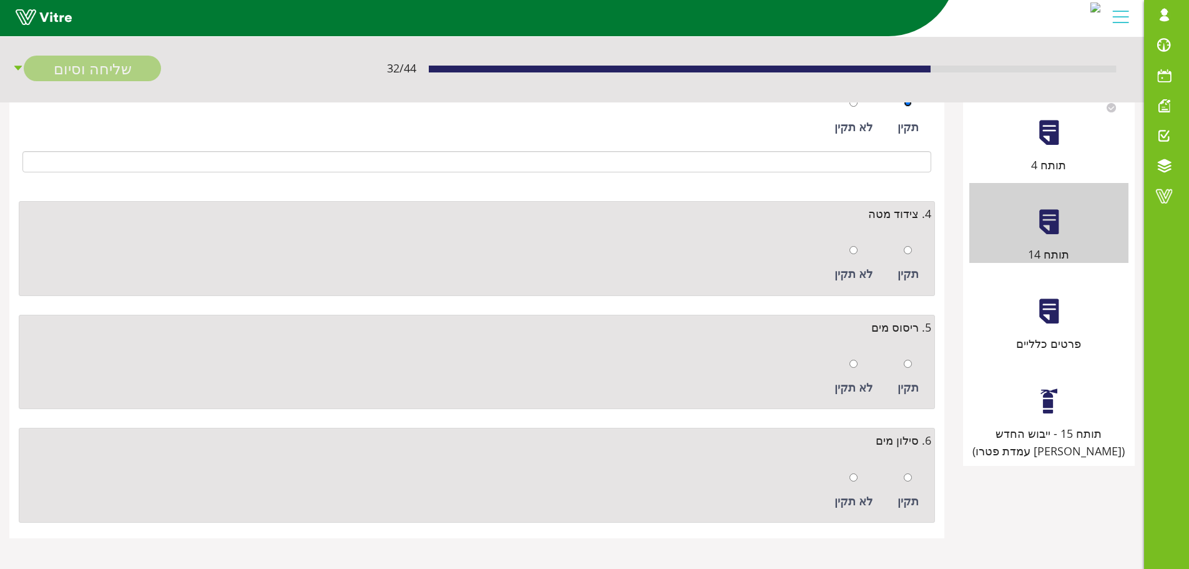
scroll to position [435, 0]
click at [908, 256] on div at bounding box center [908, 248] width 8 height 17
radio input "true"
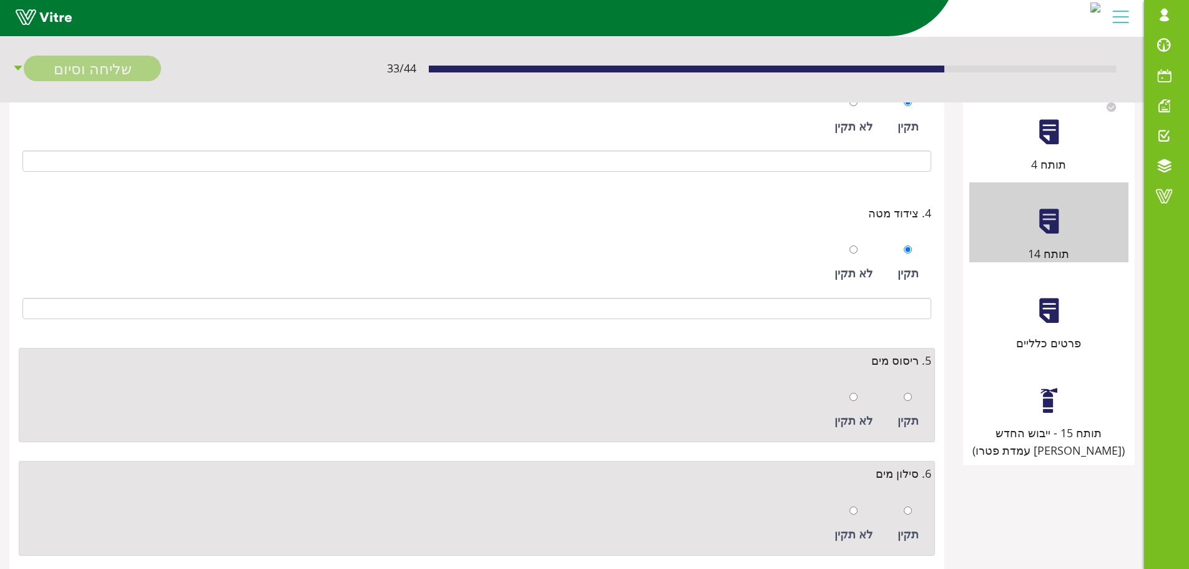
click at [912, 404] on div at bounding box center [908, 396] width 8 height 17
radio input "true"
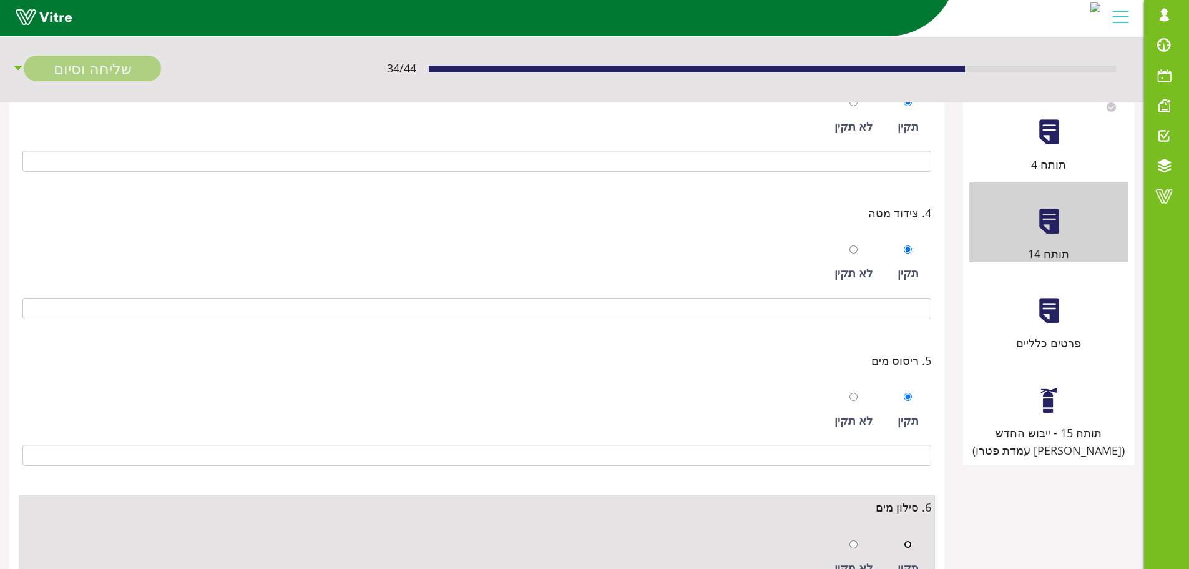
click at [910, 546] on input "radio" at bounding box center [908, 544] width 8 height 8
radio input "true"
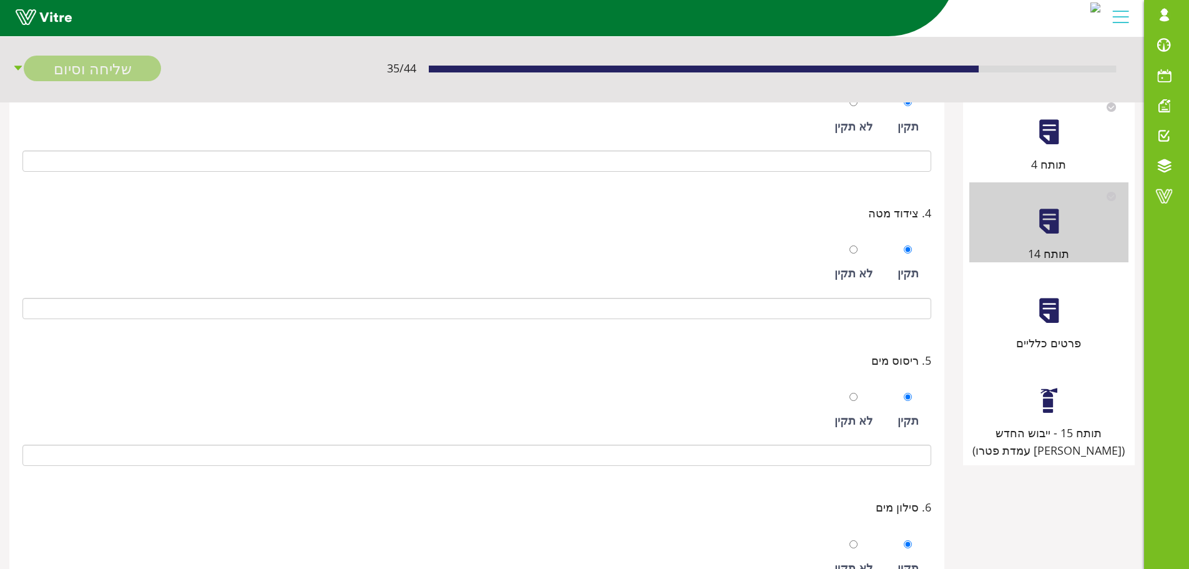
click at [1036, 413] on div at bounding box center [1049, 400] width 28 height 28
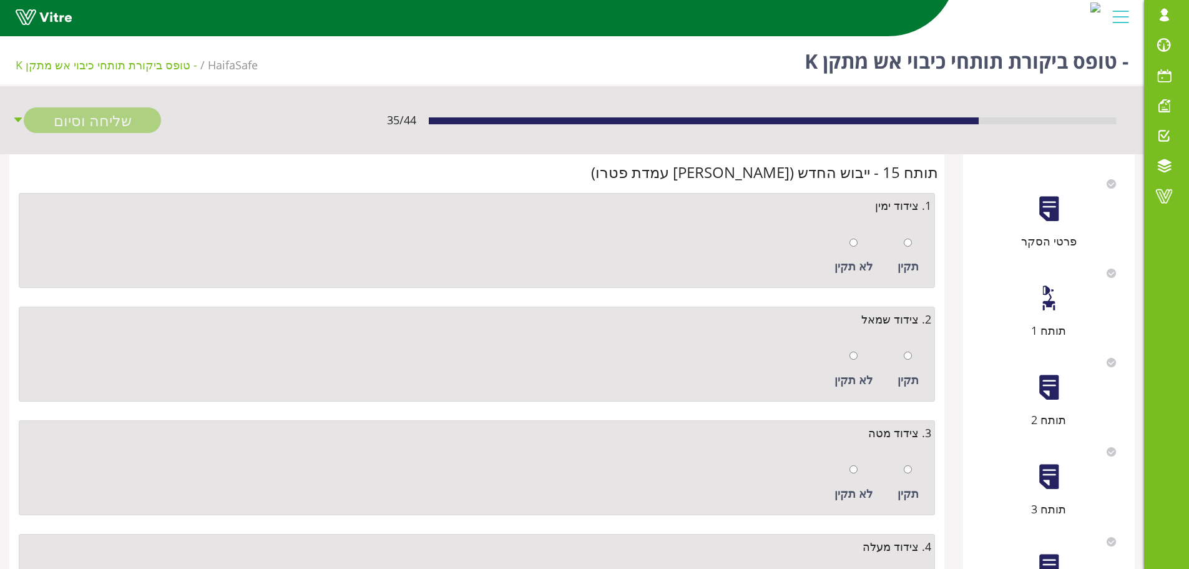
click at [900, 243] on div "תקין" at bounding box center [909, 255] width 34 height 57
radio input "true"
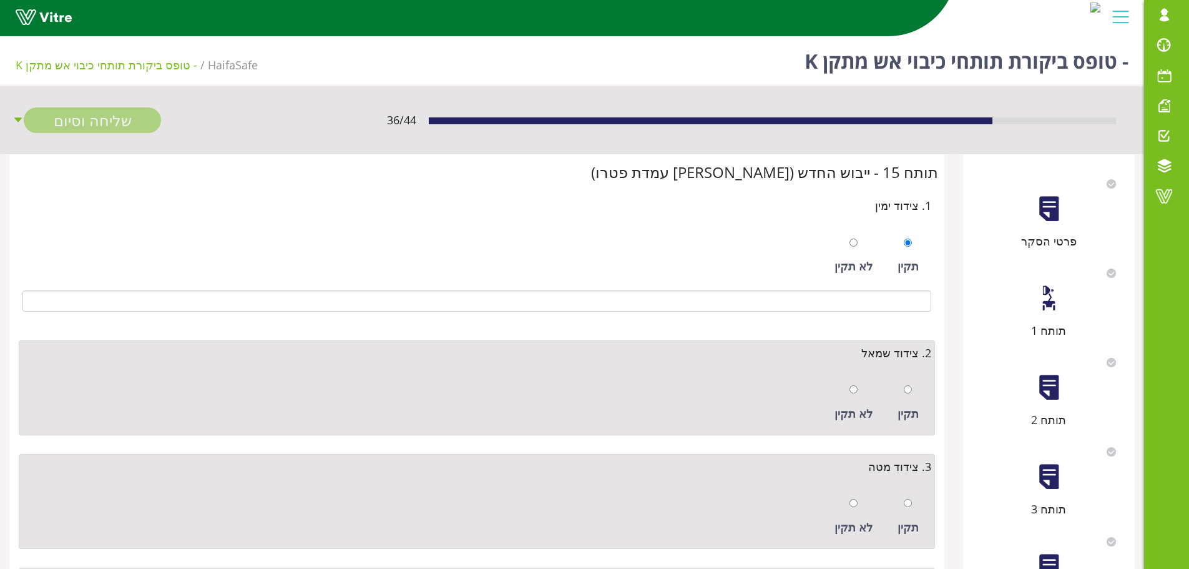
click at [898, 391] on div "תקין" at bounding box center [909, 402] width 34 height 57
radio input "true"
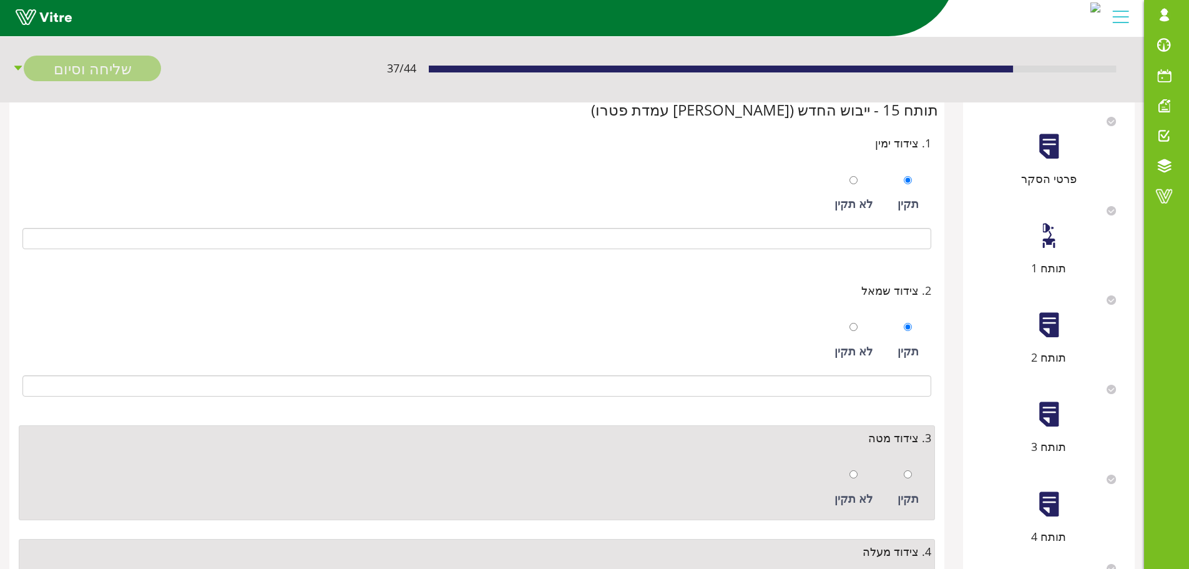
scroll to position [187, 0]
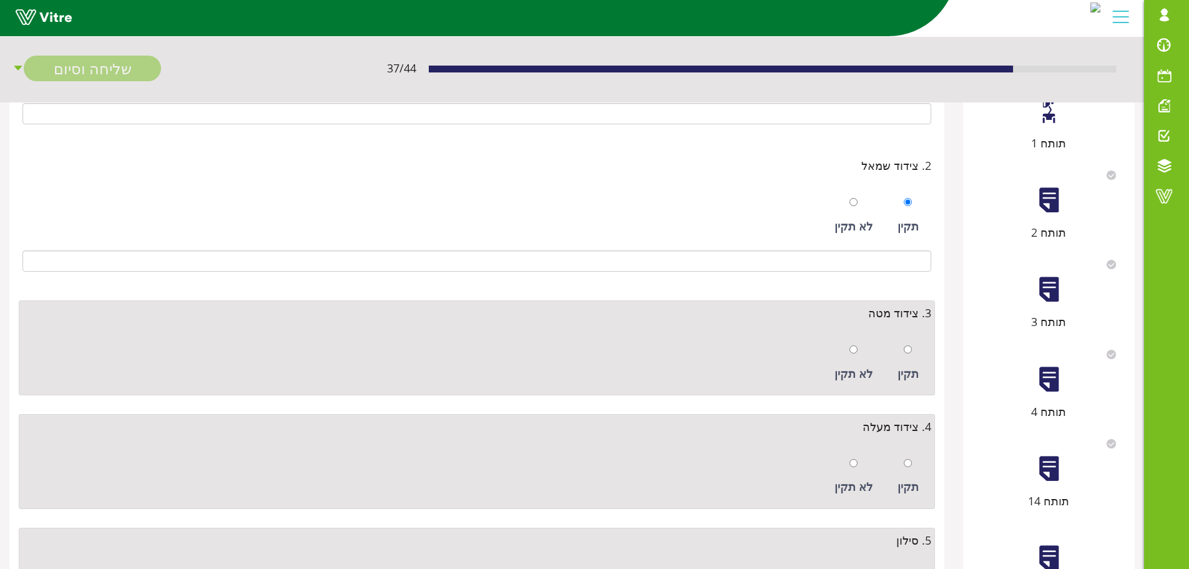
click at [909, 355] on div at bounding box center [908, 348] width 8 height 17
radio input "true"
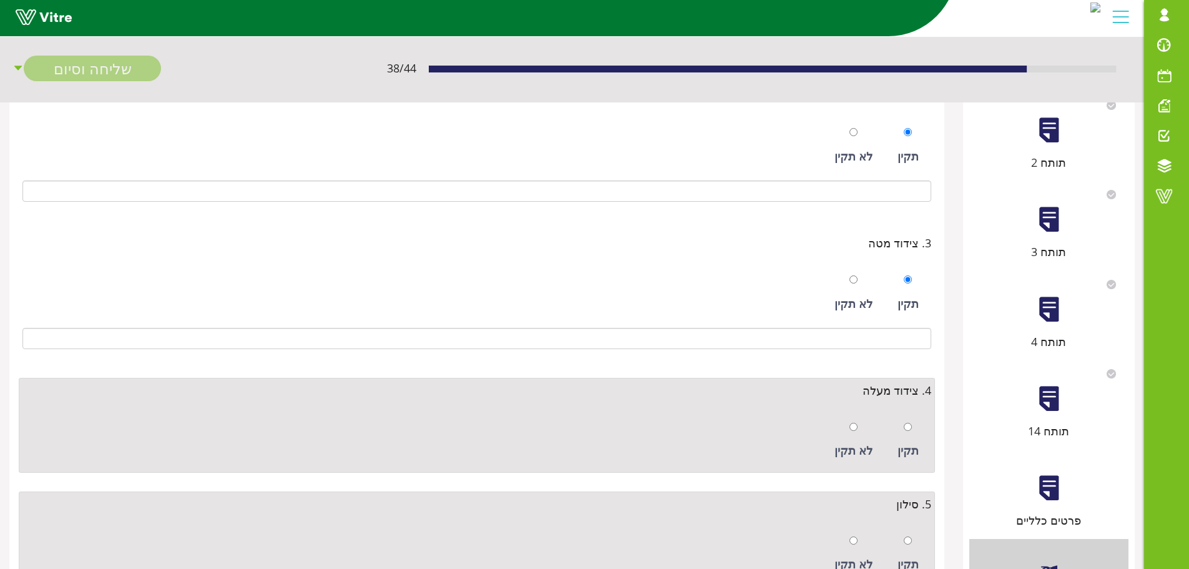
scroll to position [375, 0]
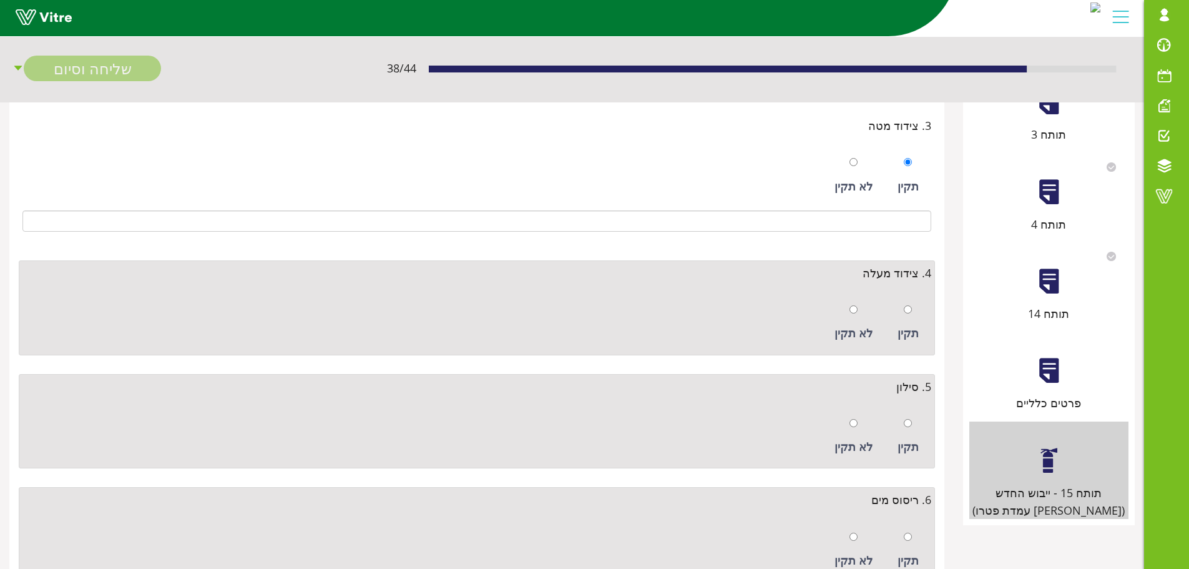
click at [913, 311] on div "תקין" at bounding box center [909, 322] width 34 height 57
radio input "true"
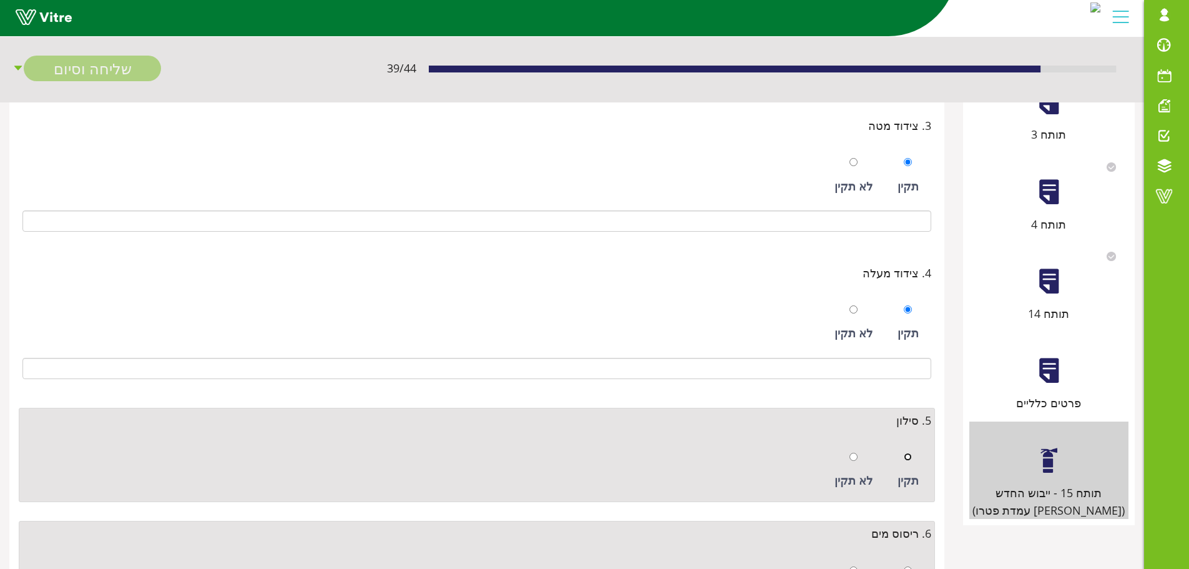
click at [908, 456] on input "radio" at bounding box center [908, 457] width 8 height 8
radio input "true"
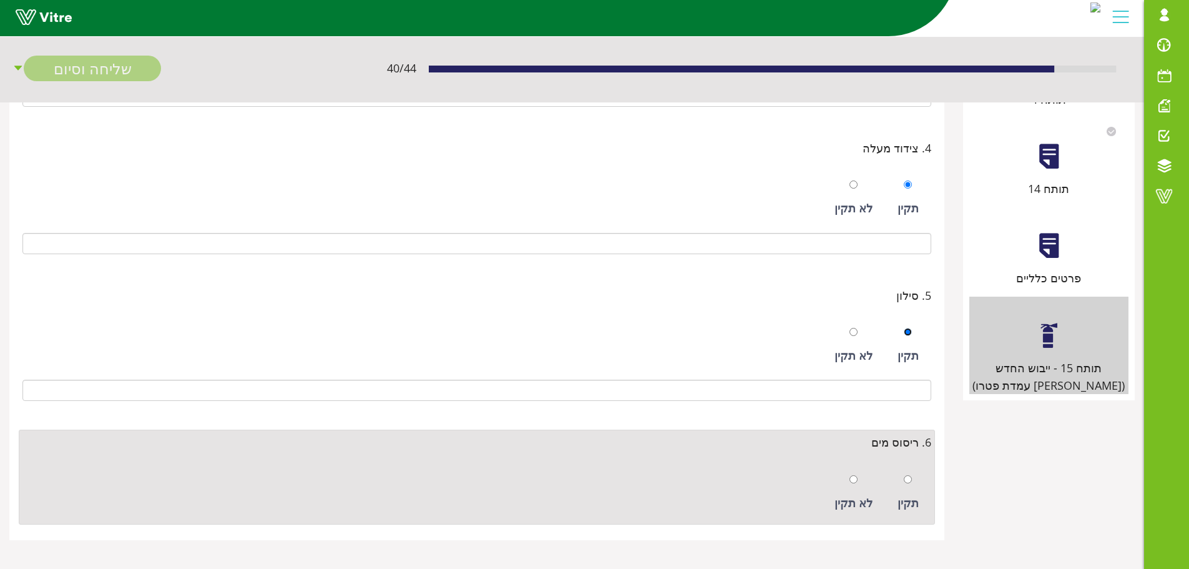
scroll to position [502, 0]
click at [908, 477] on input "radio" at bounding box center [908, 477] width 8 height 8
radio input "true"
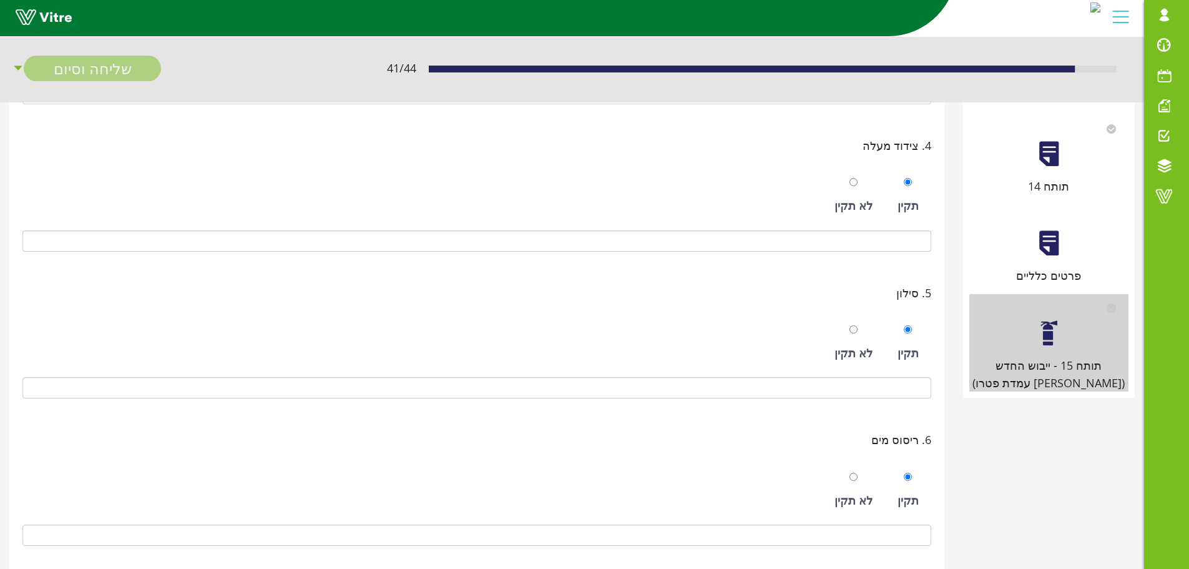
click at [1047, 258] on div "פרטים כלליים" at bounding box center [1049, 244] width 159 height 80
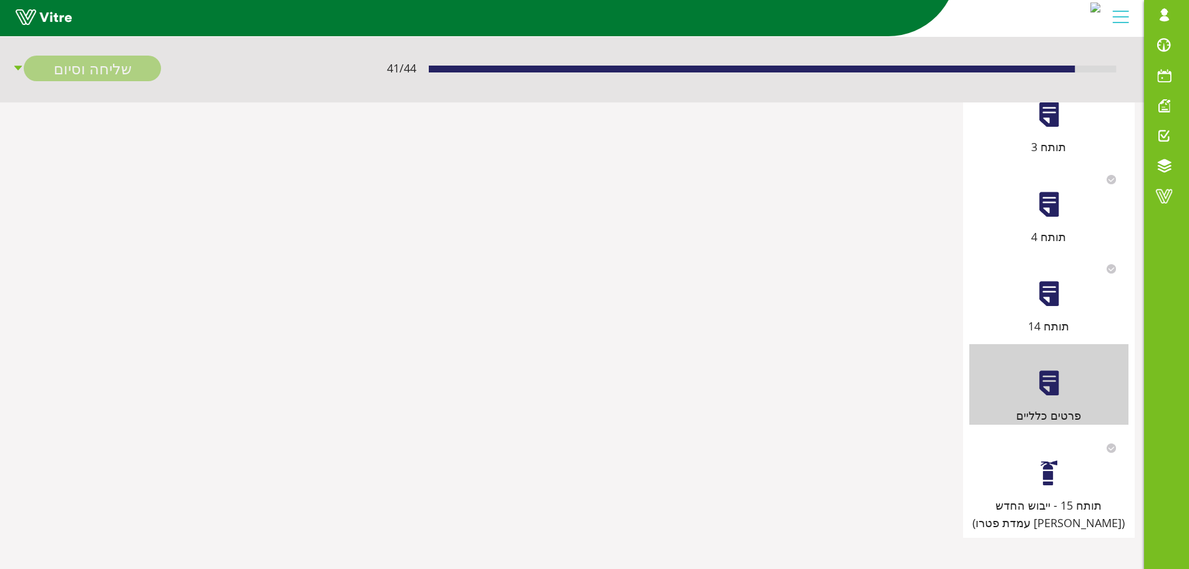
scroll to position [0, 0]
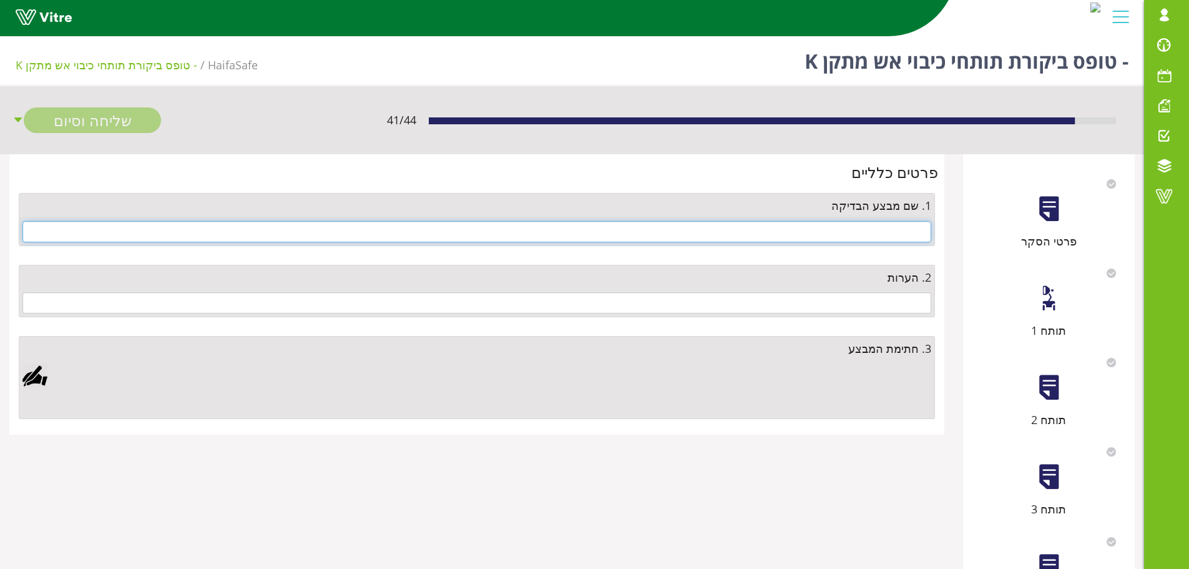
click at [897, 231] on input "text" at bounding box center [476, 231] width 909 height 21
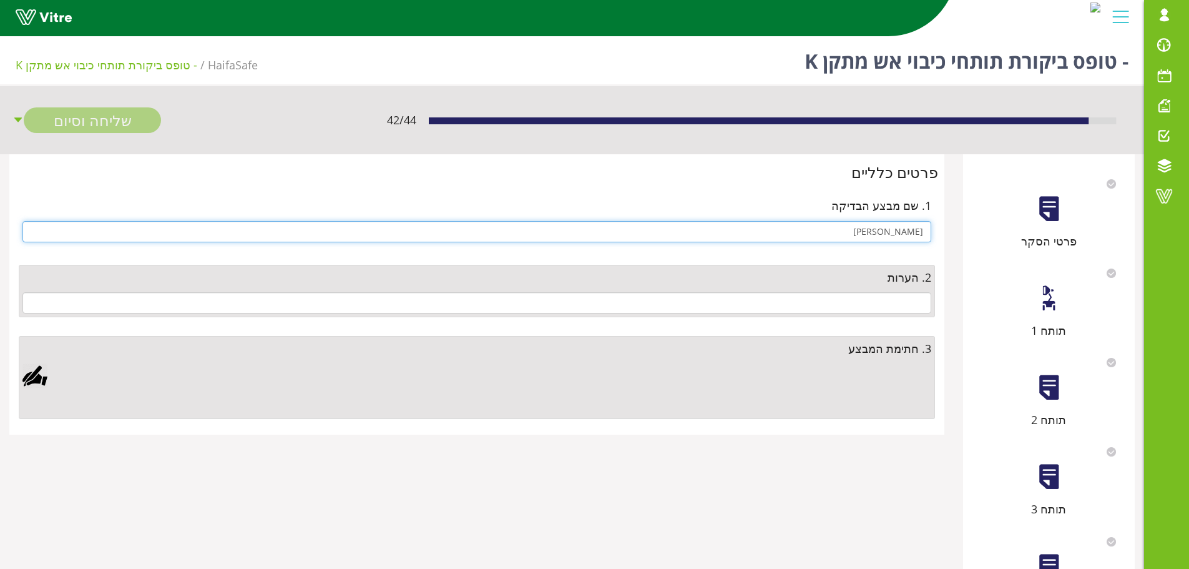
type input "ראובן משולם"
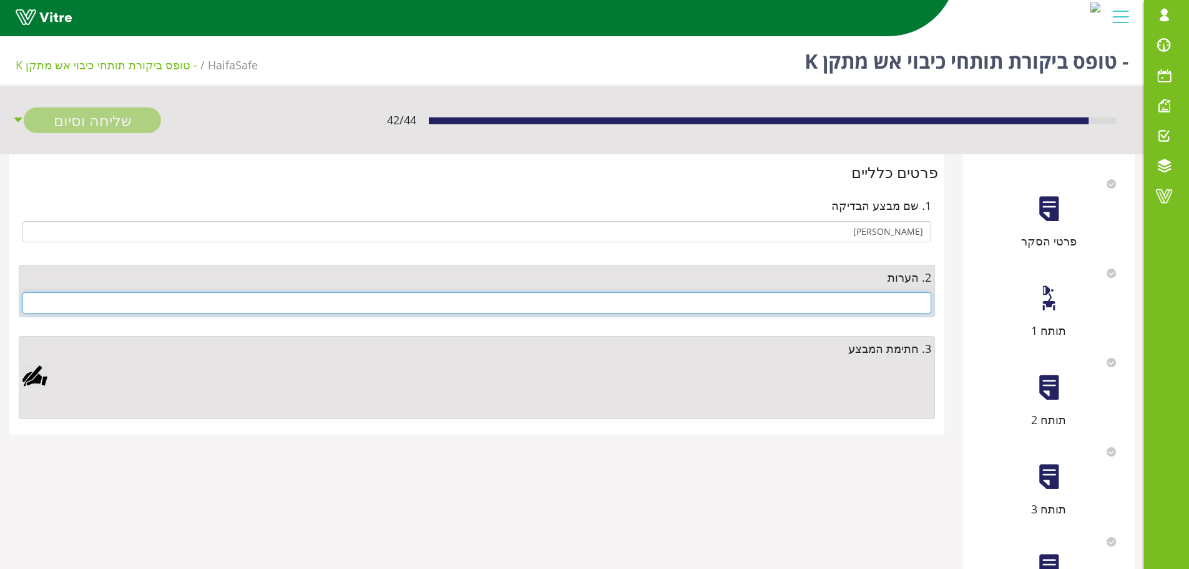
click at [856, 304] on input "text" at bounding box center [476, 302] width 909 height 21
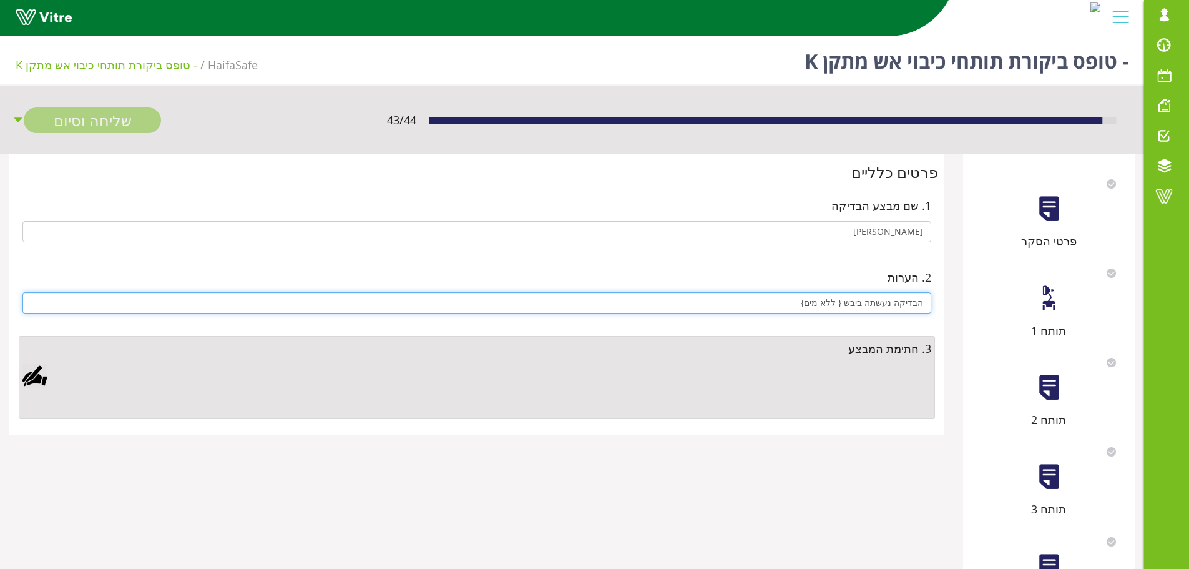
type input "הבדיקה נעשתה ביבש { ללא מים}"
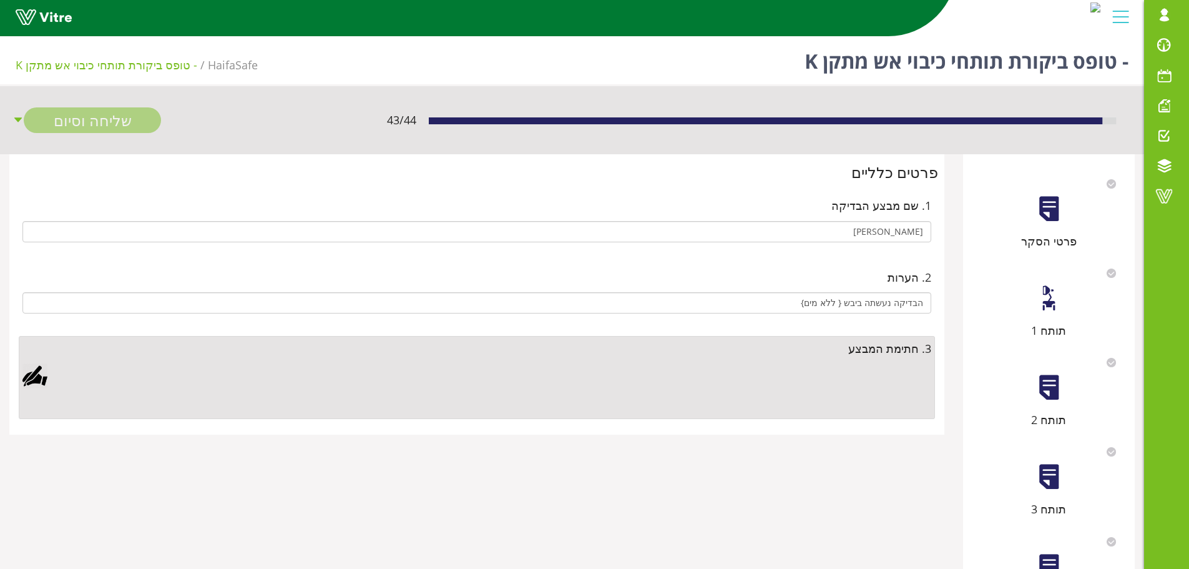
click at [33, 380] on div at bounding box center [34, 375] width 25 height 25
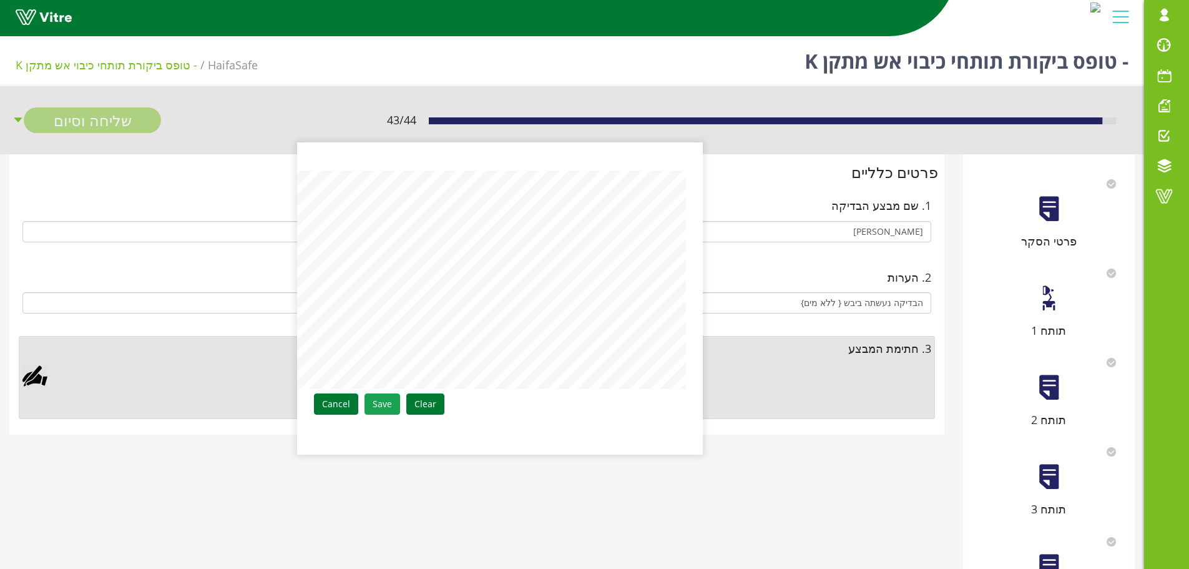
click at [386, 405] on link "Save" at bounding box center [383, 403] width 36 height 21
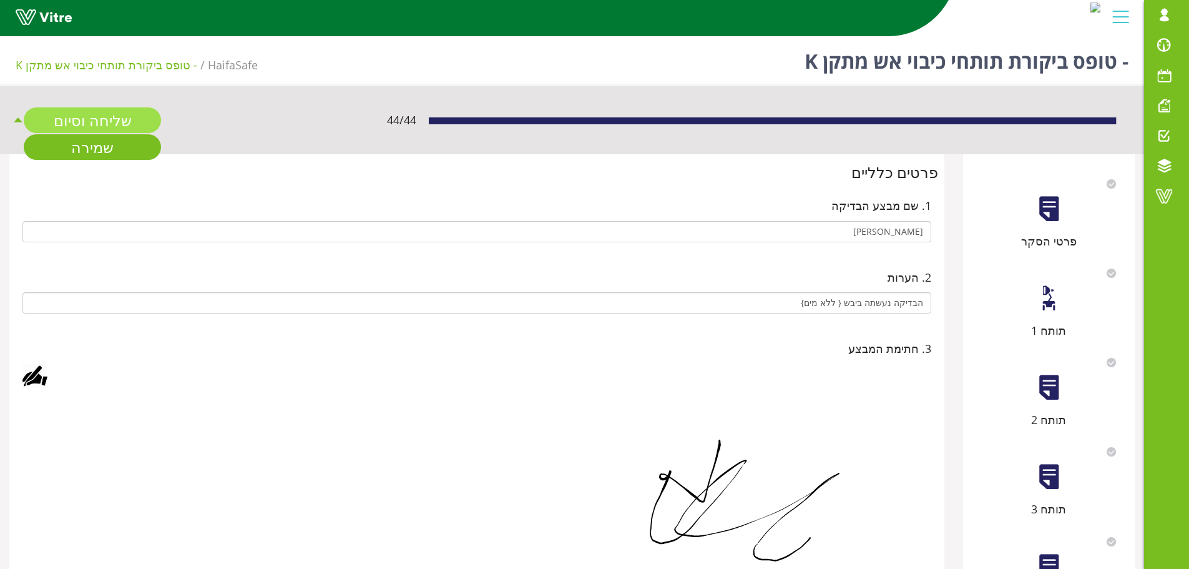
click at [119, 111] on link "שליחה וסיום" at bounding box center [92, 120] width 137 height 26
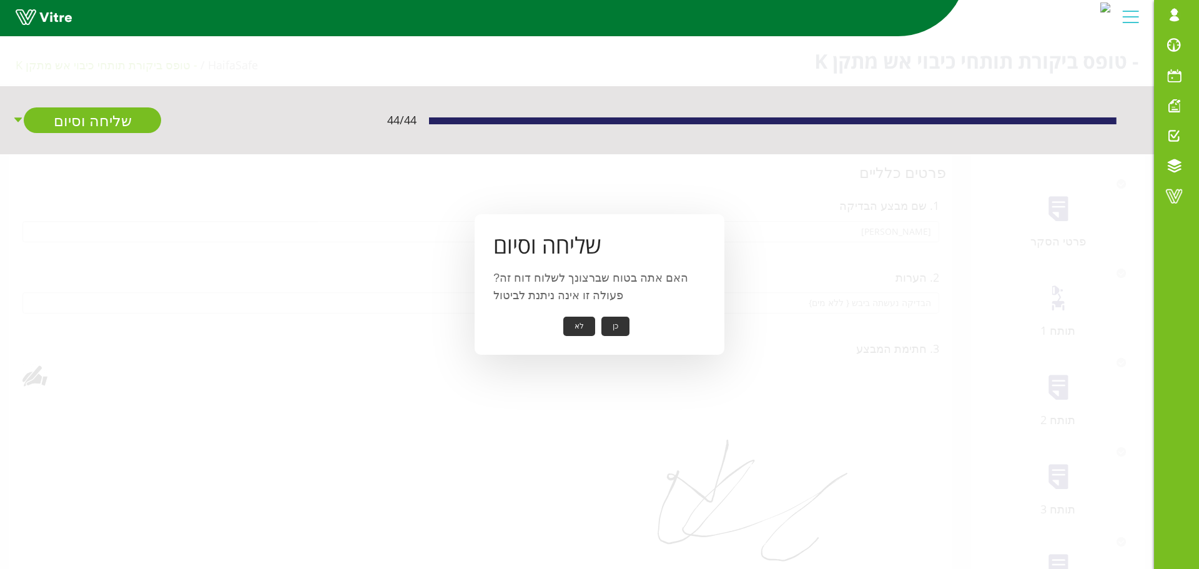
click at [617, 326] on button "כן" at bounding box center [615, 326] width 28 height 19
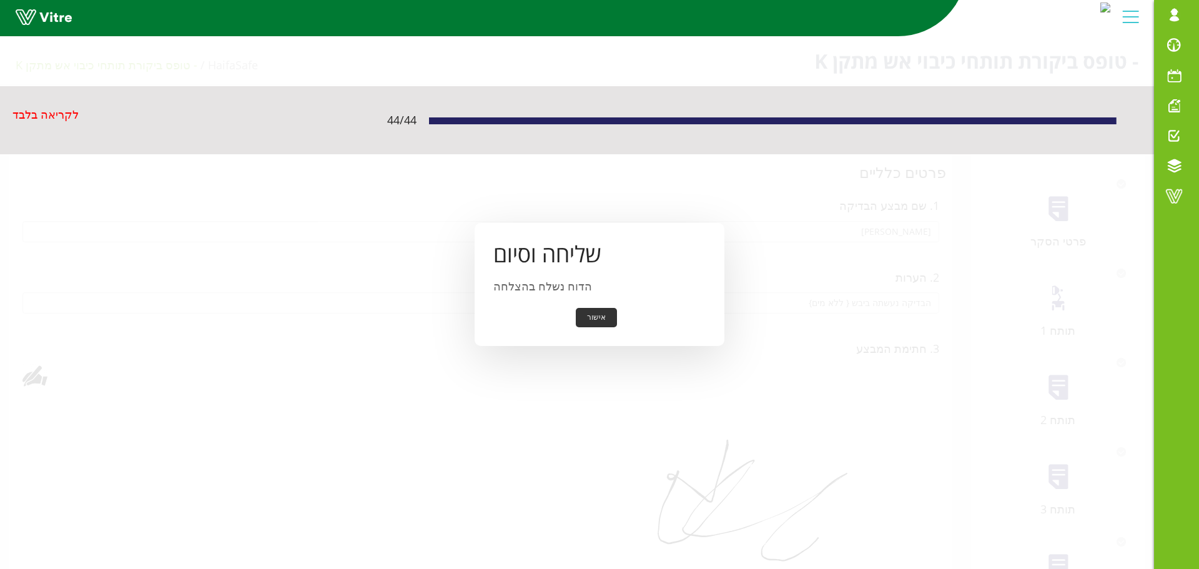
click at [612, 318] on button "אישור" at bounding box center [596, 317] width 41 height 19
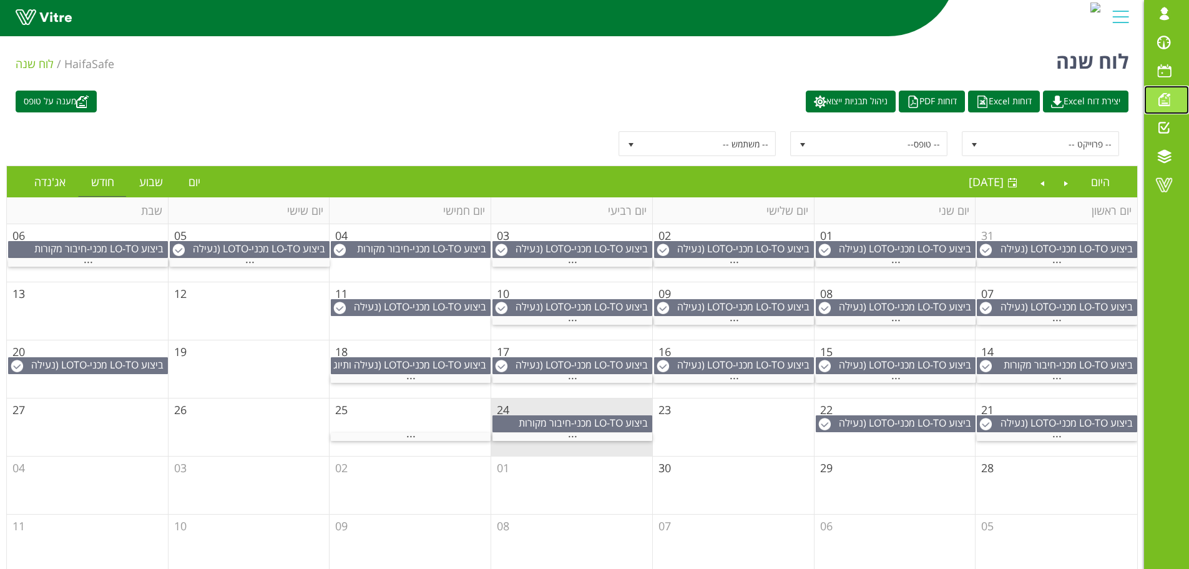
click at [1168, 96] on span at bounding box center [1164, 99] width 31 height 15
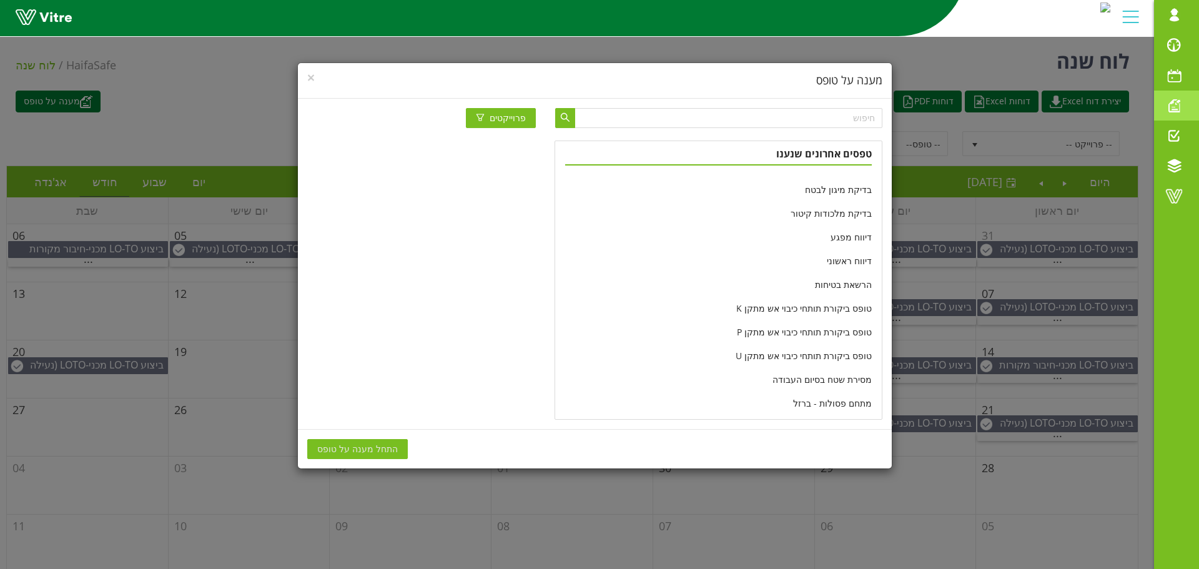
scroll to position [250, 0]
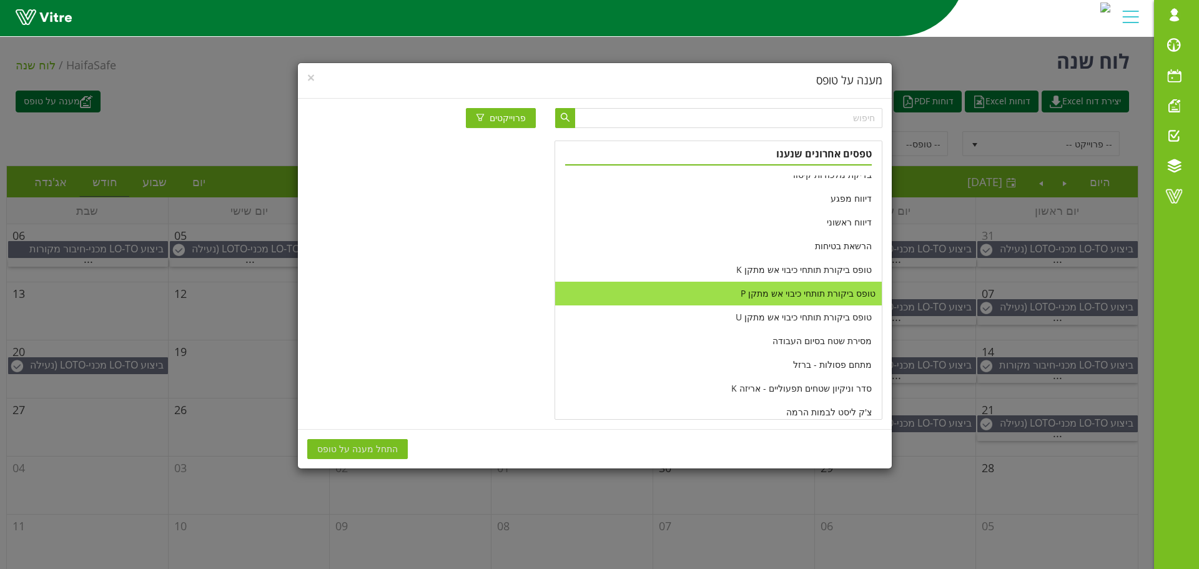
click at [759, 288] on li "טופס ביקורת תותחי כיבוי אש מתקן P" at bounding box center [718, 294] width 326 height 24
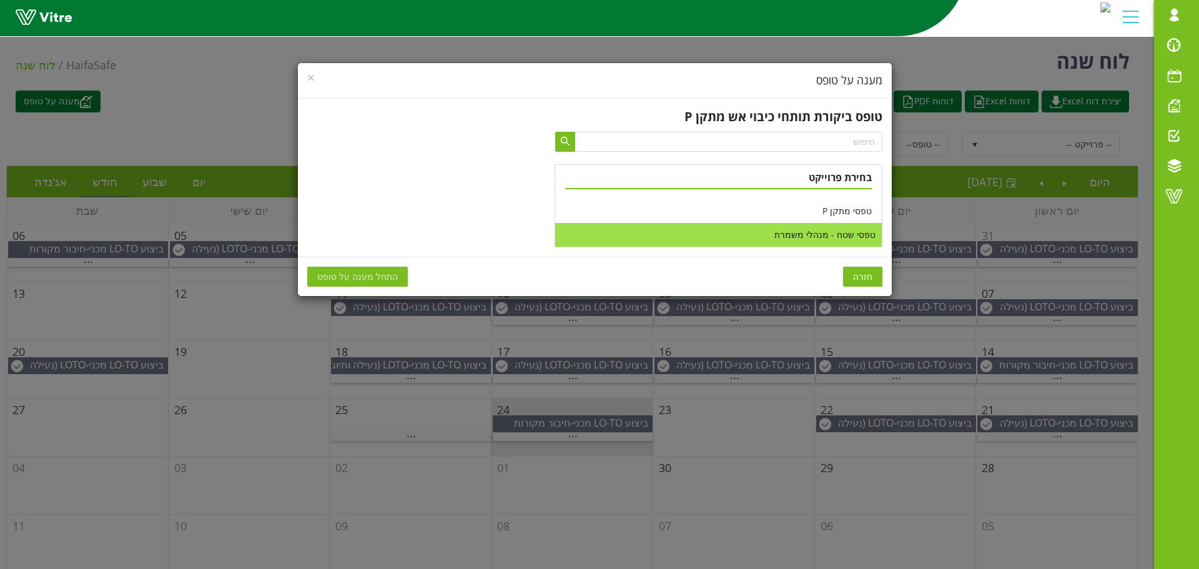
click at [810, 238] on li "טפסי שטח - מנהלי משמרת" at bounding box center [718, 235] width 326 height 24
click at [375, 277] on span "התחל מענה על טופס" at bounding box center [357, 277] width 81 height 14
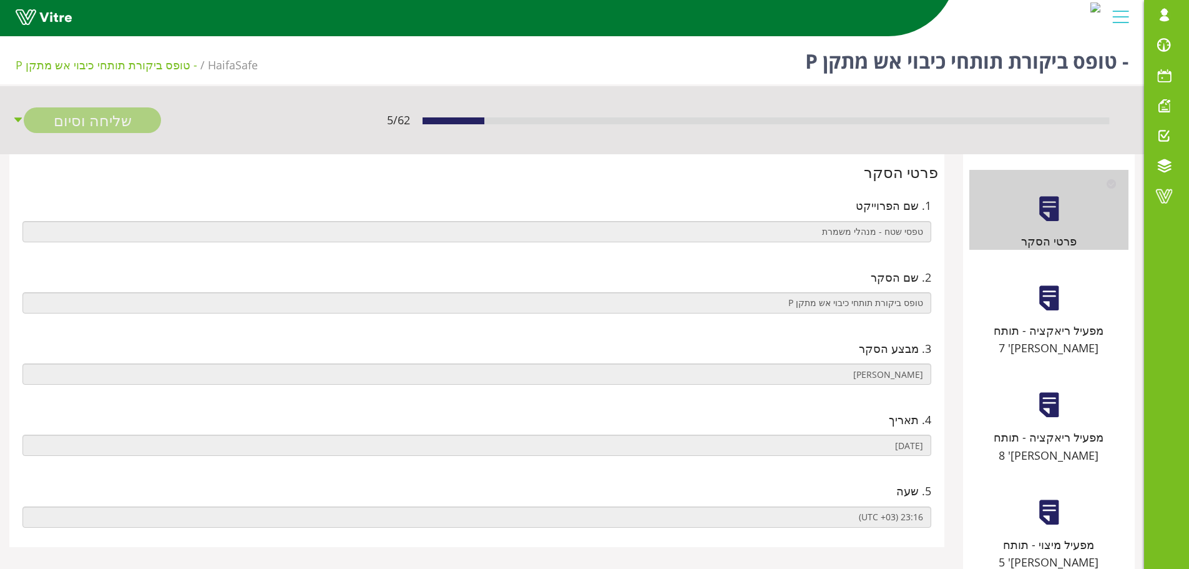
click at [1037, 300] on div at bounding box center [1049, 298] width 28 height 28
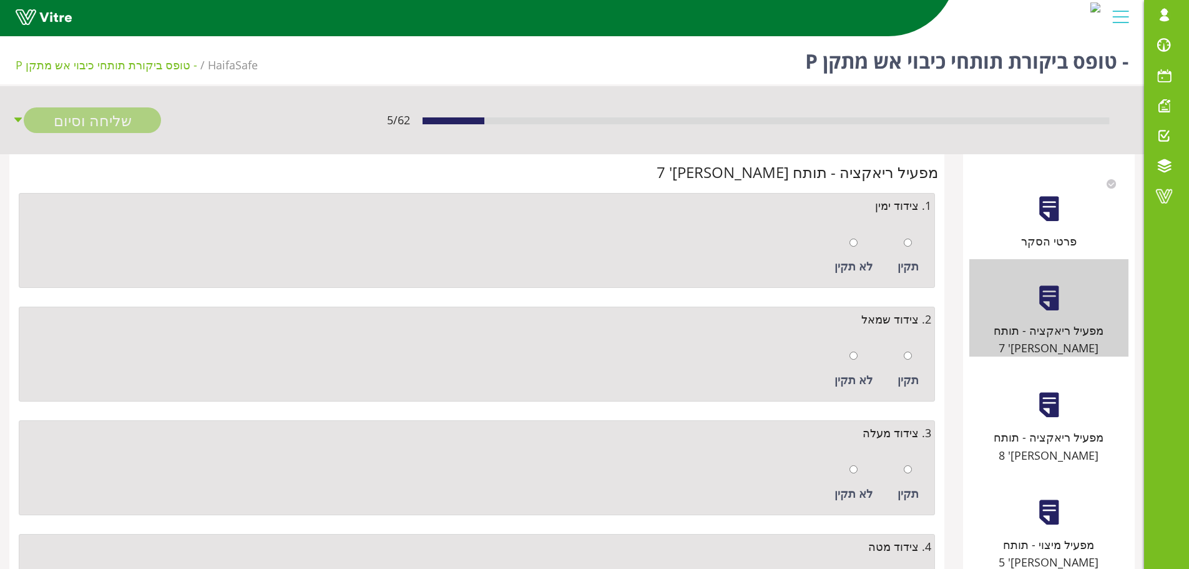
click at [910, 250] on div at bounding box center [908, 241] width 8 height 17
radio input "true"
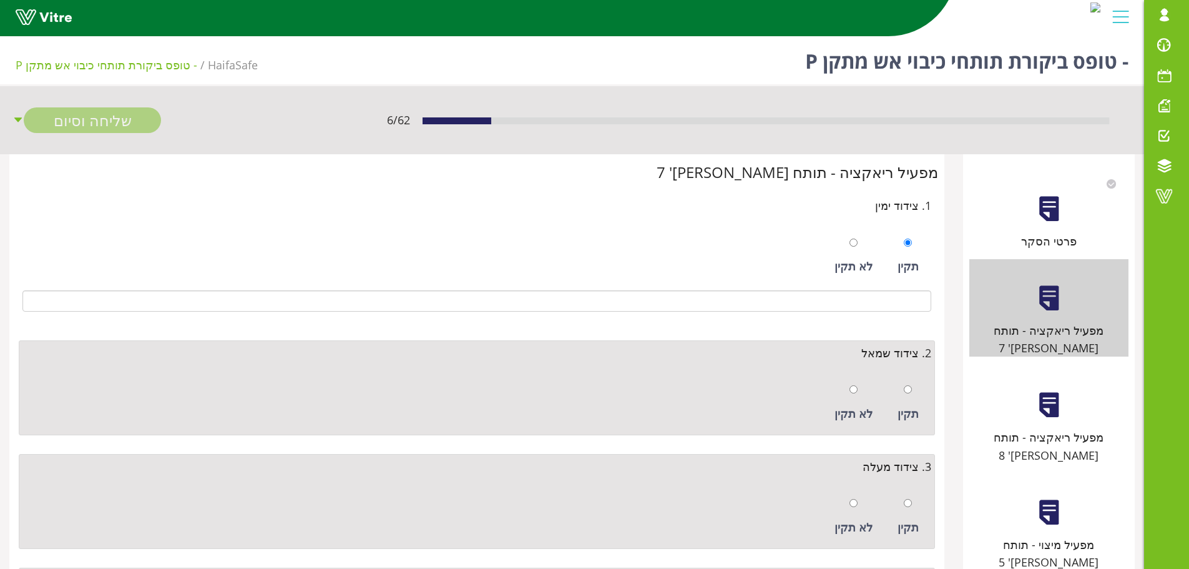
click at [907, 383] on div at bounding box center [908, 388] width 8 height 17
radio input "true"
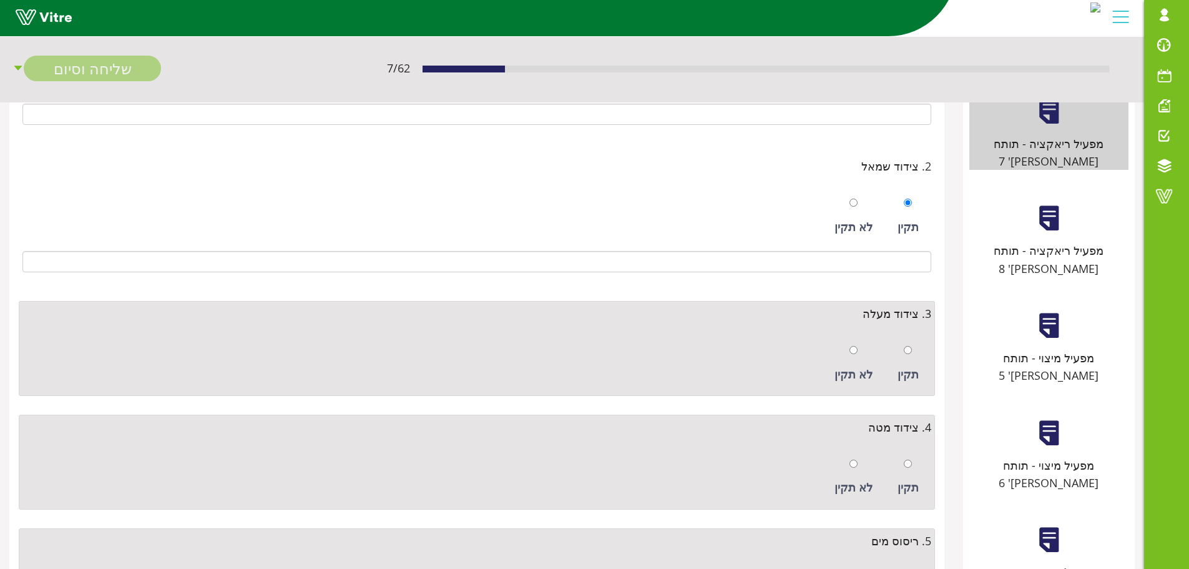
scroll to position [187, 0]
click at [915, 351] on div "תקין" at bounding box center [909, 362] width 34 height 57
radio input "true"
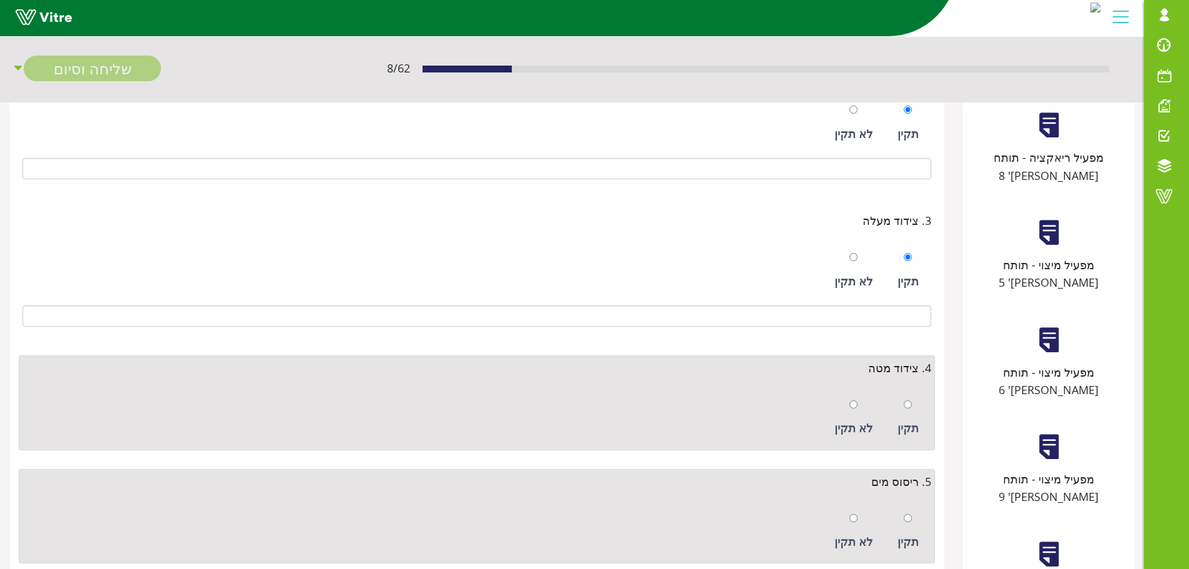
scroll to position [437, 0]
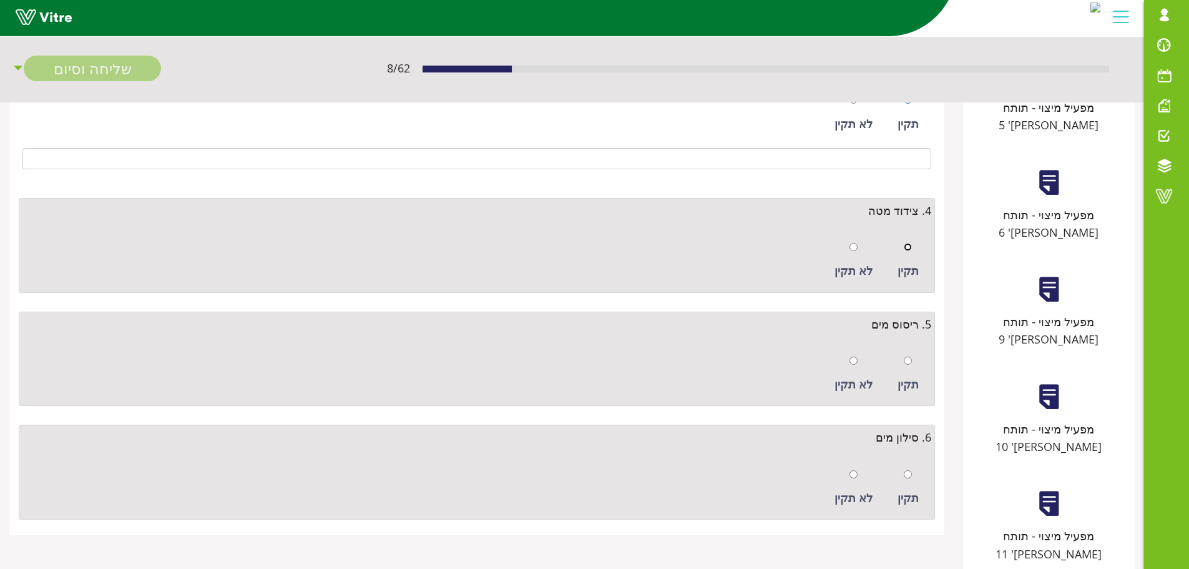
click at [907, 246] on input "radio" at bounding box center [908, 247] width 8 height 8
radio input "true"
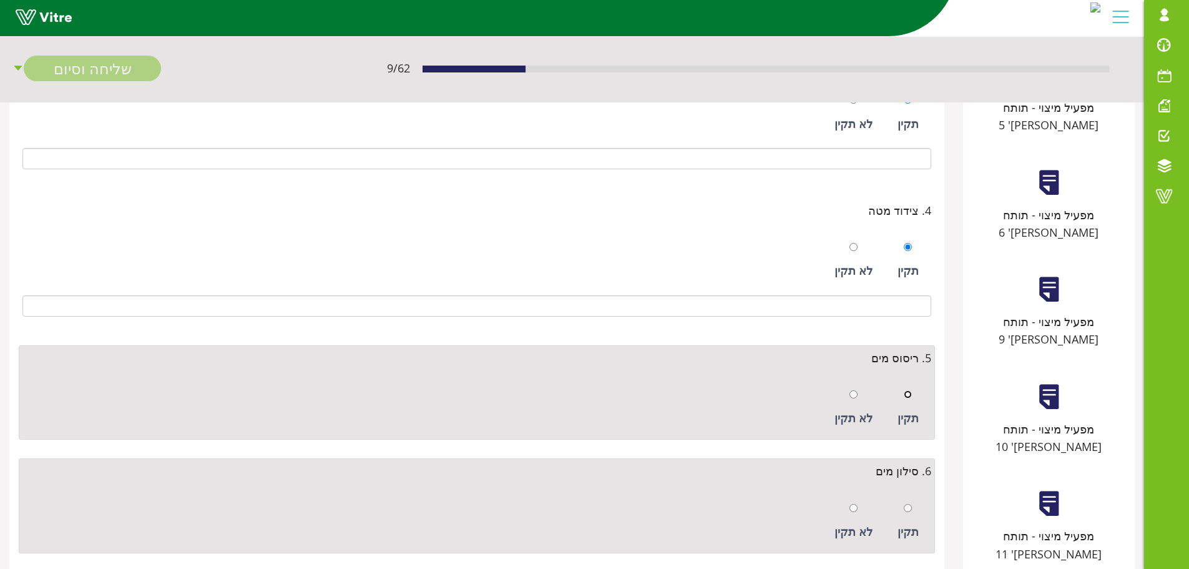
click at [907, 397] on input "radio" at bounding box center [908, 394] width 8 height 8
radio input "true"
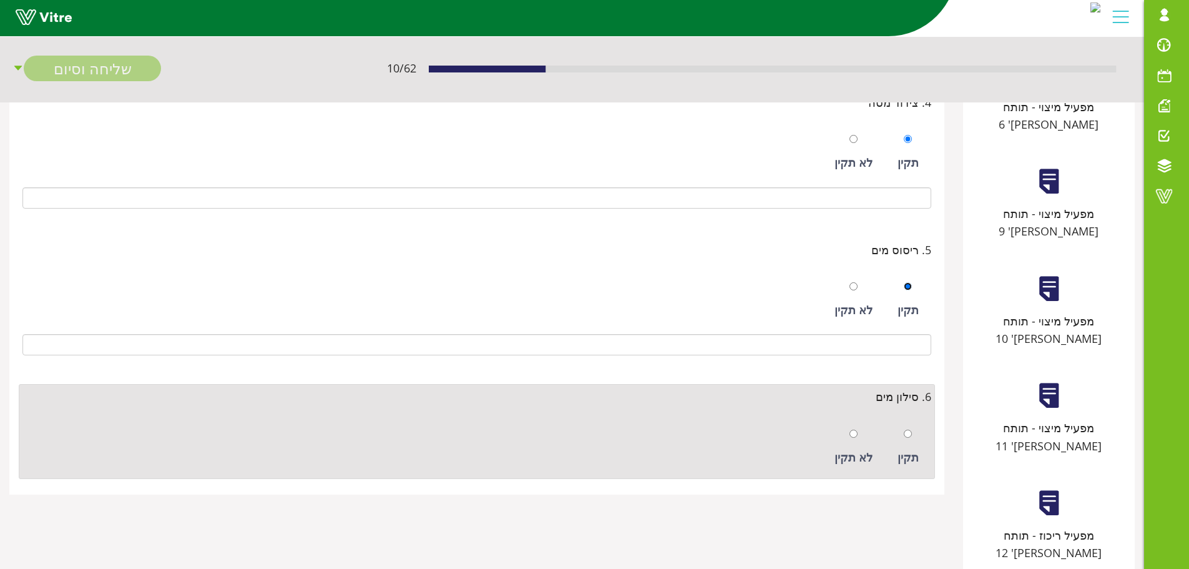
scroll to position [613, 0]
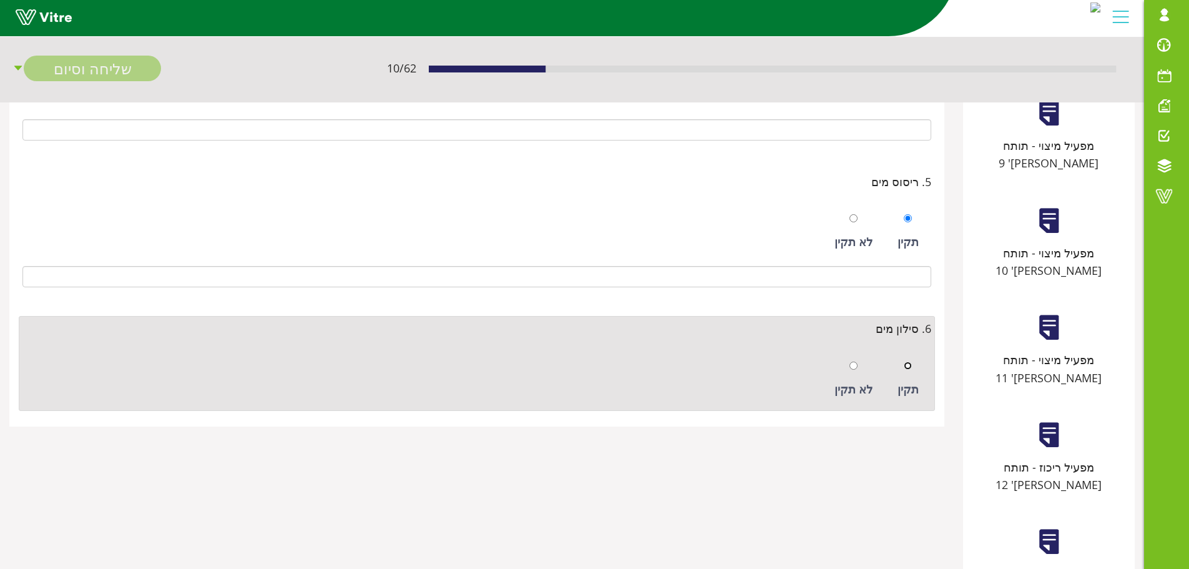
click at [905, 368] on input "radio" at bounding box center [908, 365] width 8 height 8
radio input "true"
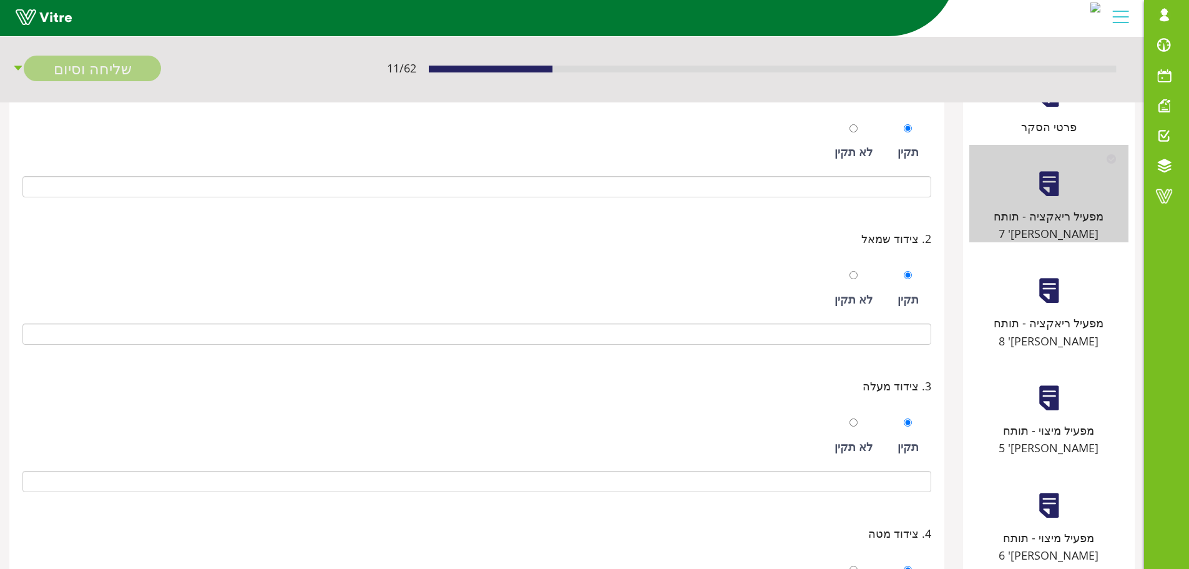
scroll to position [114, 0]
click at [1045, 255] on div "מפעיל ריאקציה - תותח מס' 8" at bounding box center [1049, 301] width 159 height 98
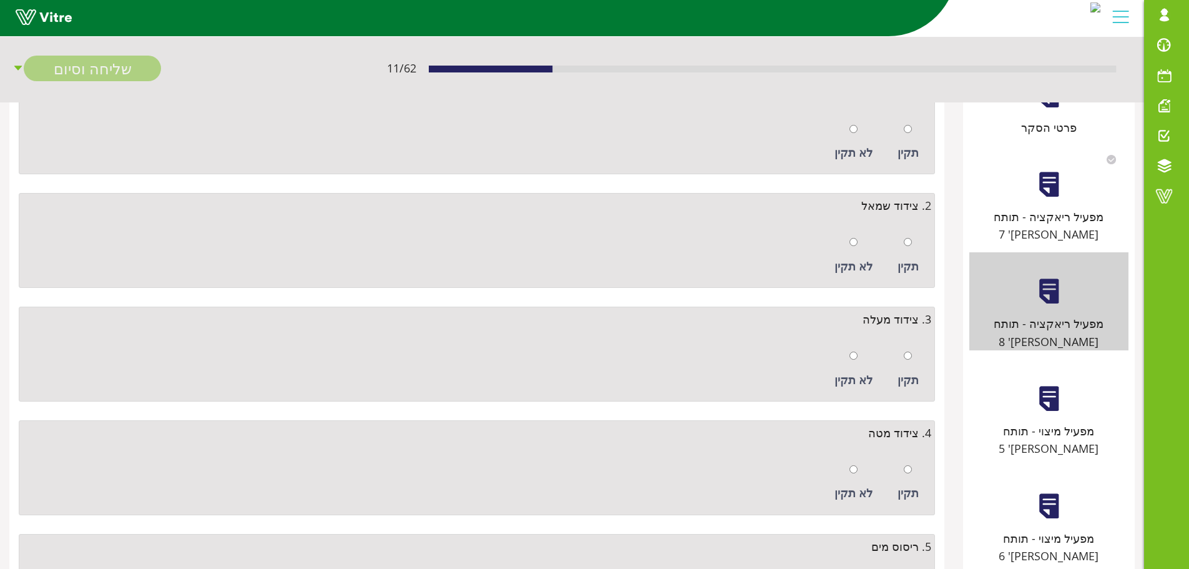
scroll to position [0, 0]
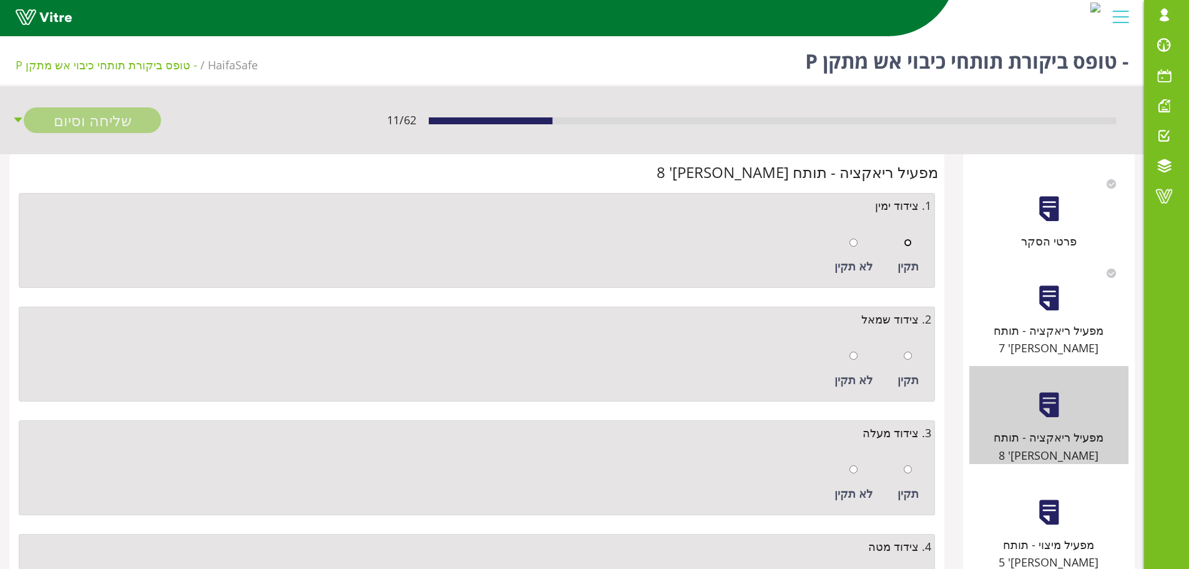
click at [907, 241] on input "radio" at bounding box center [908, 242] width 8 height 8
radio input "true"
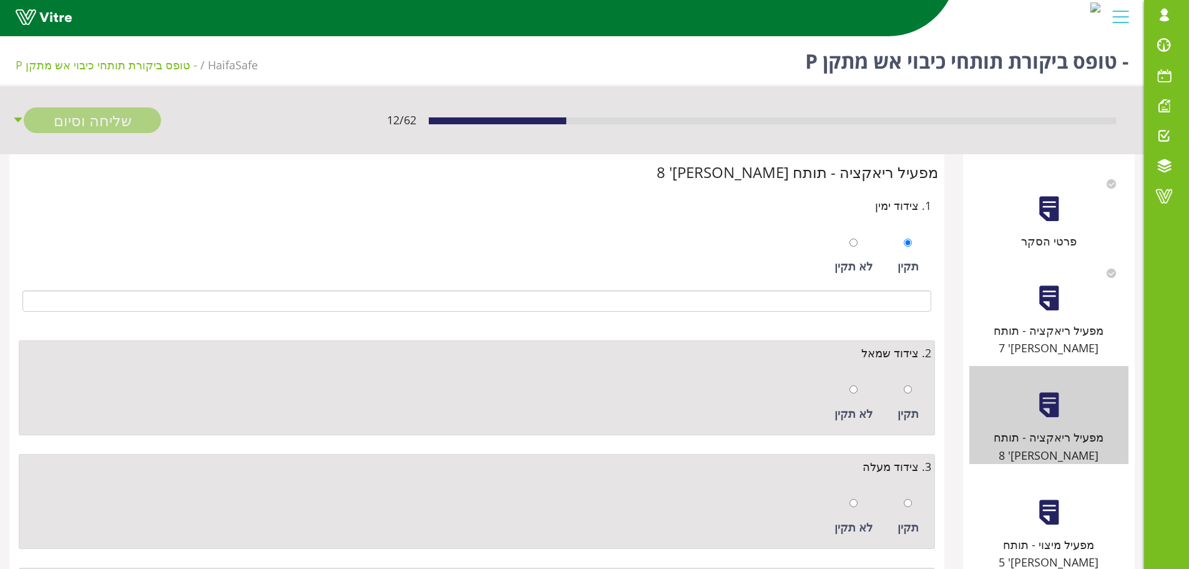
click at [913, 394] on div "תקין" at bounding box center [909, 402] width 34 height 57
radio input "true"
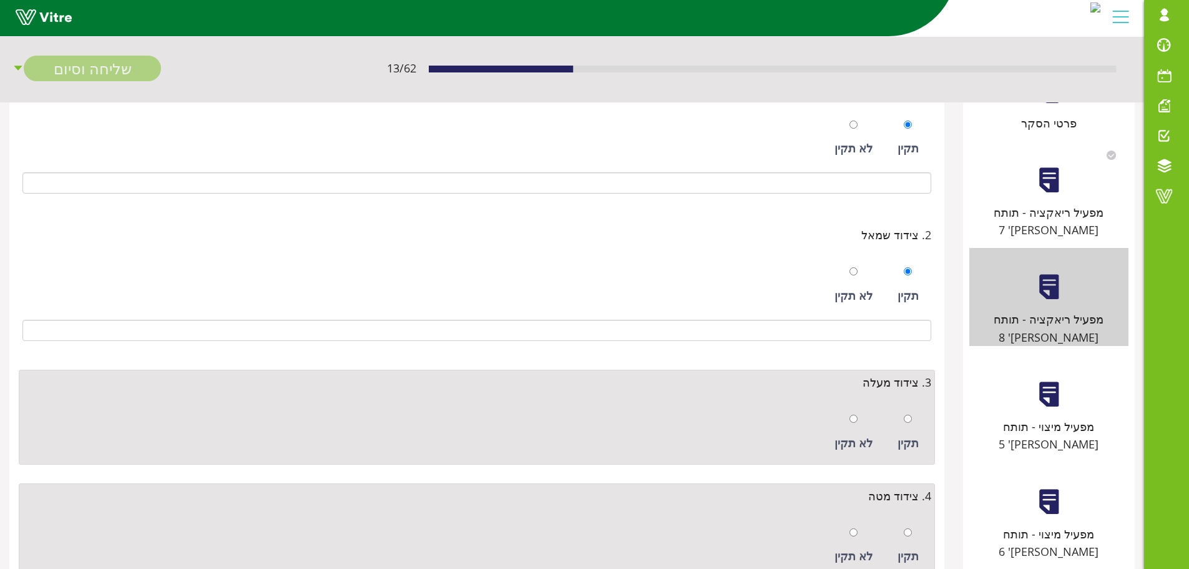
scroll to position [187, 0]
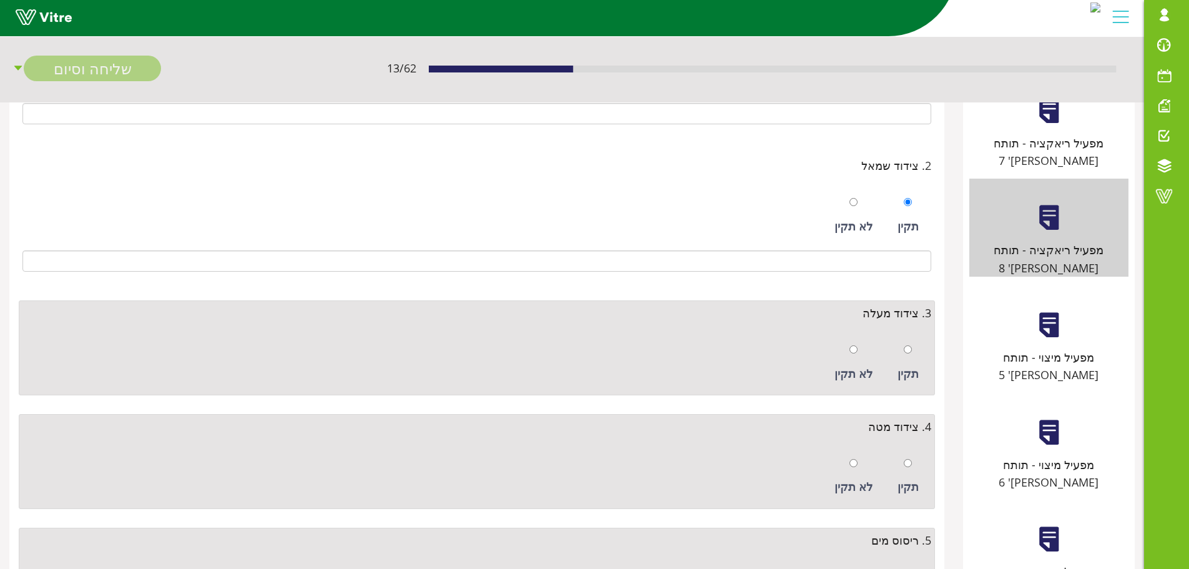
click at [900, 355] on div "תקין" at bounding box center [909, 362] width 34 height 57
radio input "true"
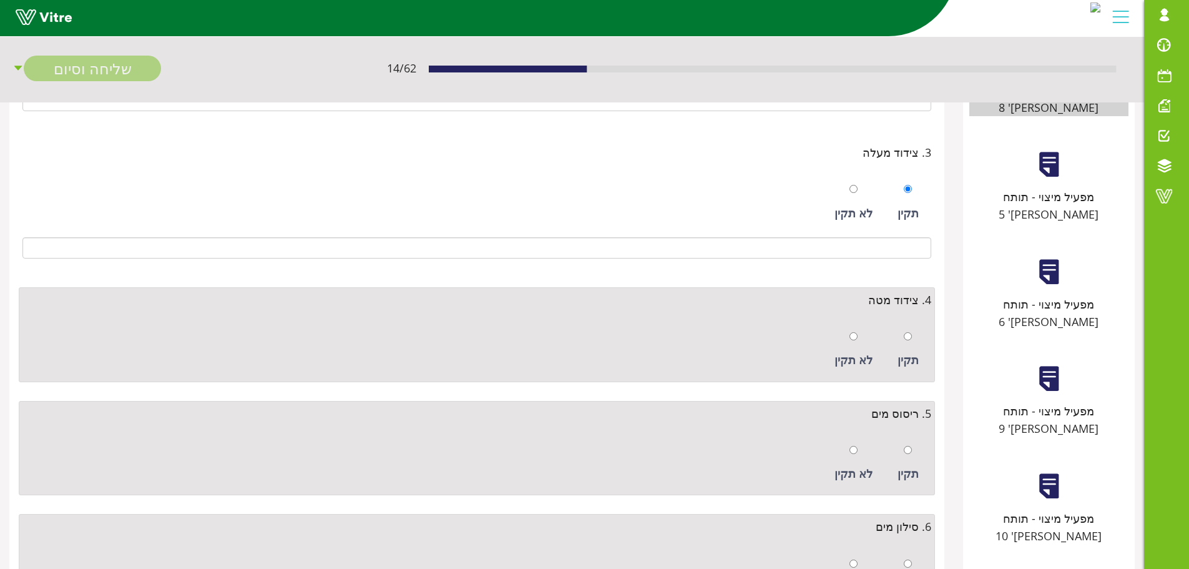
scroll to position [375, 0]
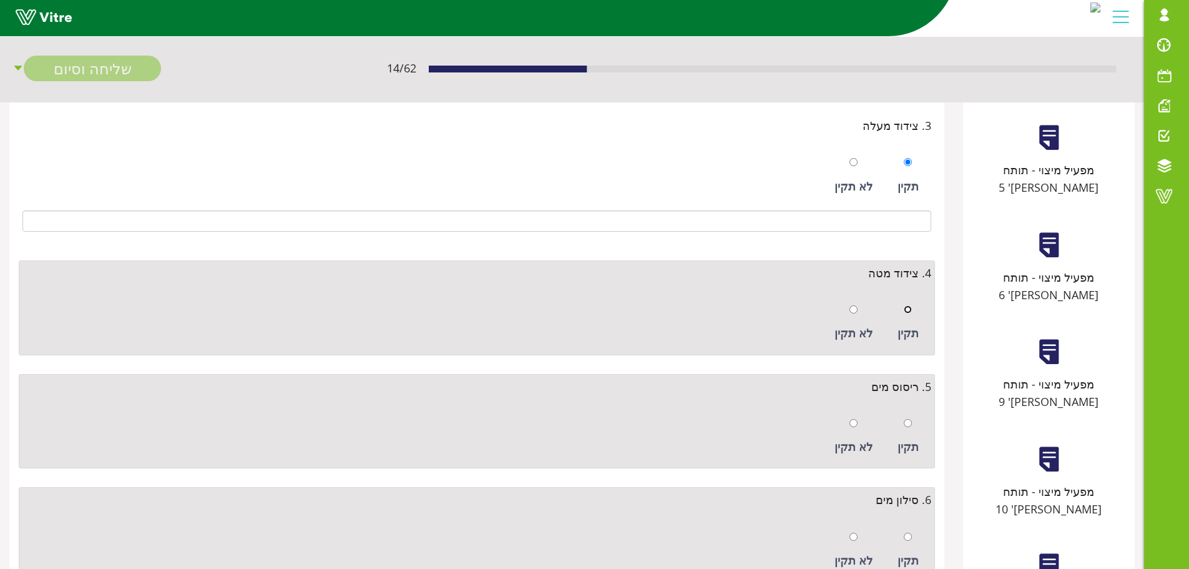
click at [905, 312] on input "radio" at bounding box center [908, 309] width 8 height 8
radio input "true"
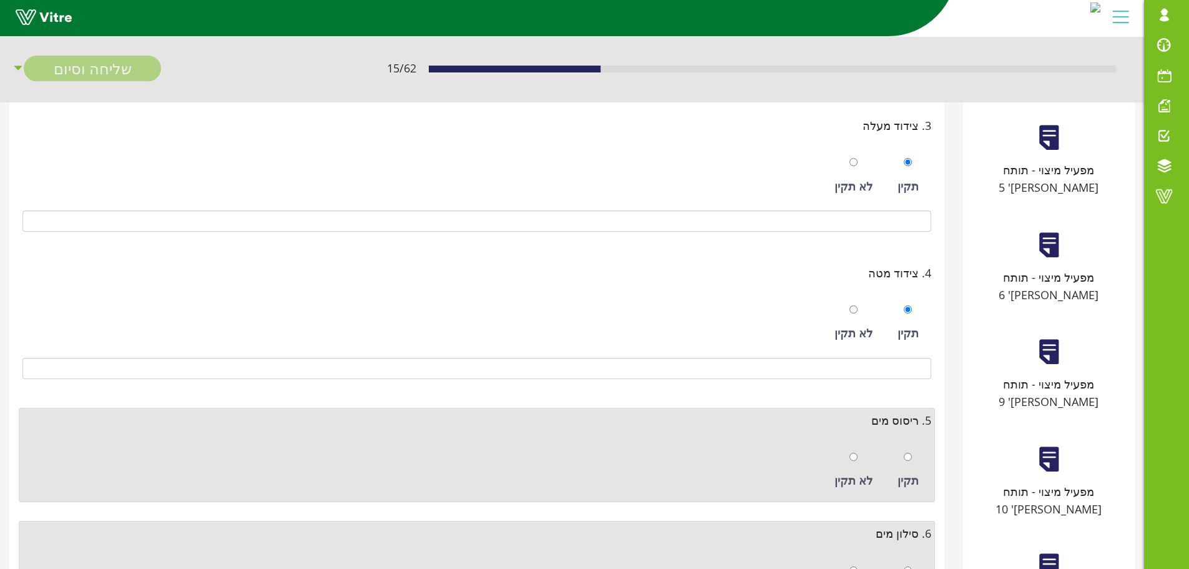
click at [911, 463] on div at bounding box center [908, 456] width 8 height 17
radio input "true"
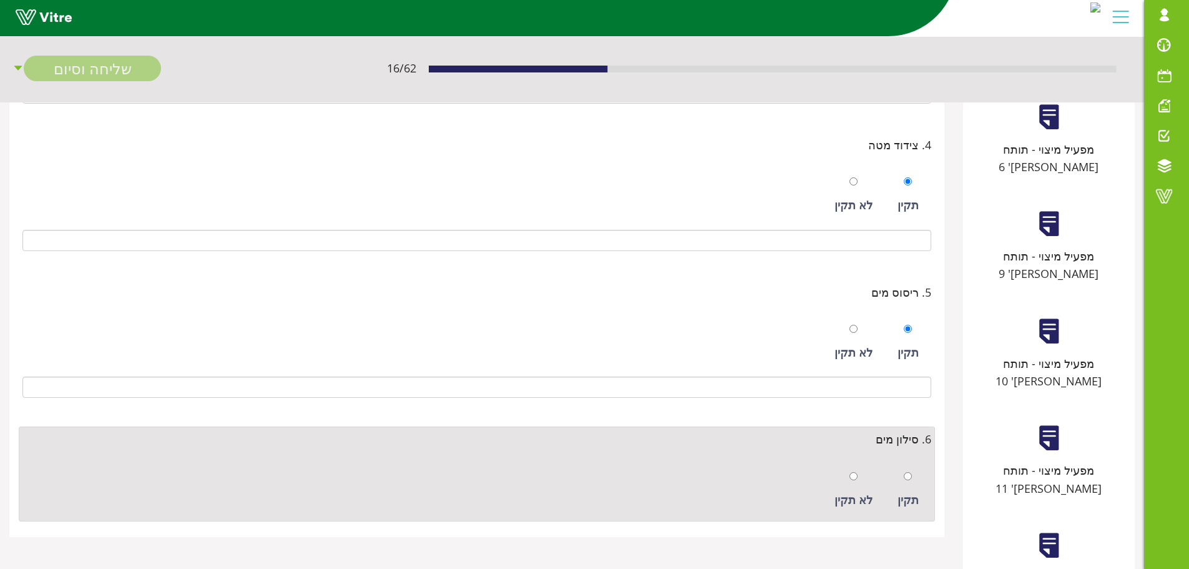
scroll to position [613, 0]
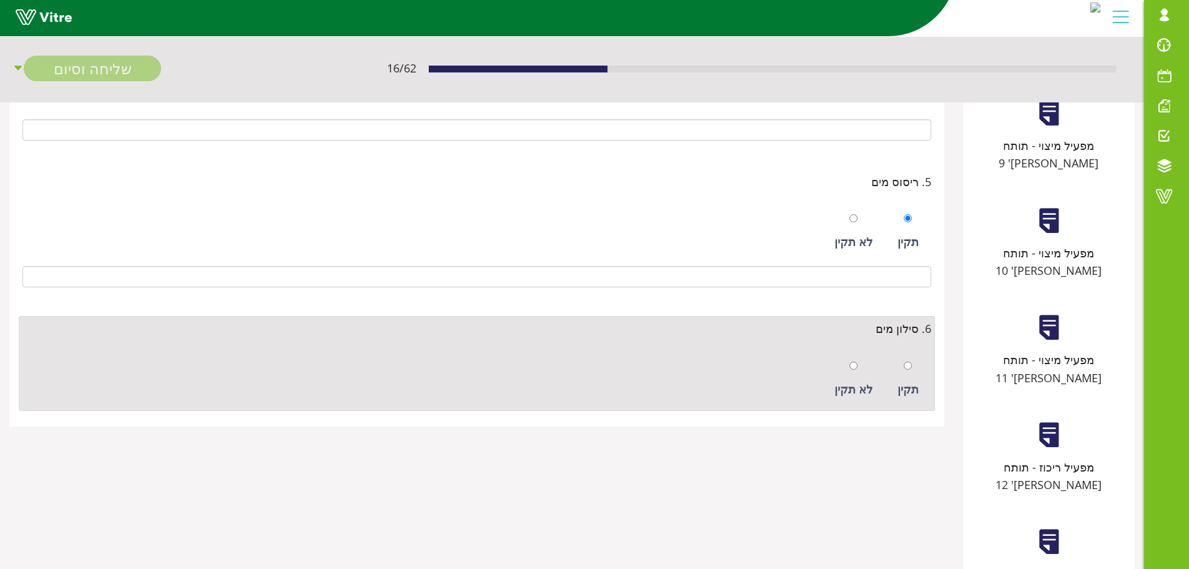
click at [910, 371] on div at bounding box center [908, 364] width 8 height 17
radio input "true"
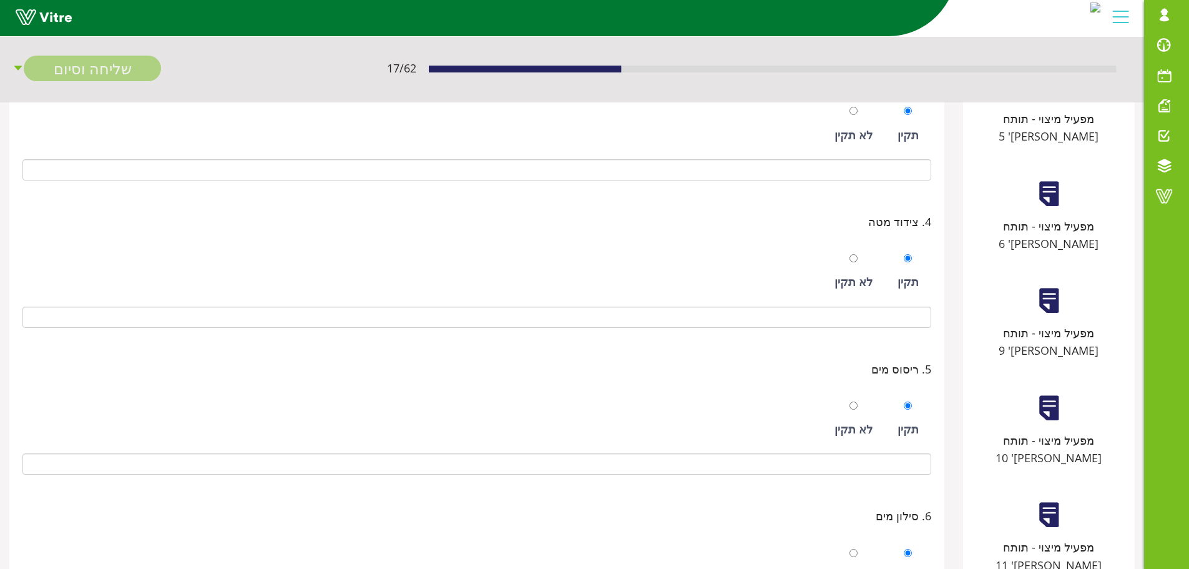
scroll to position [238, 0]
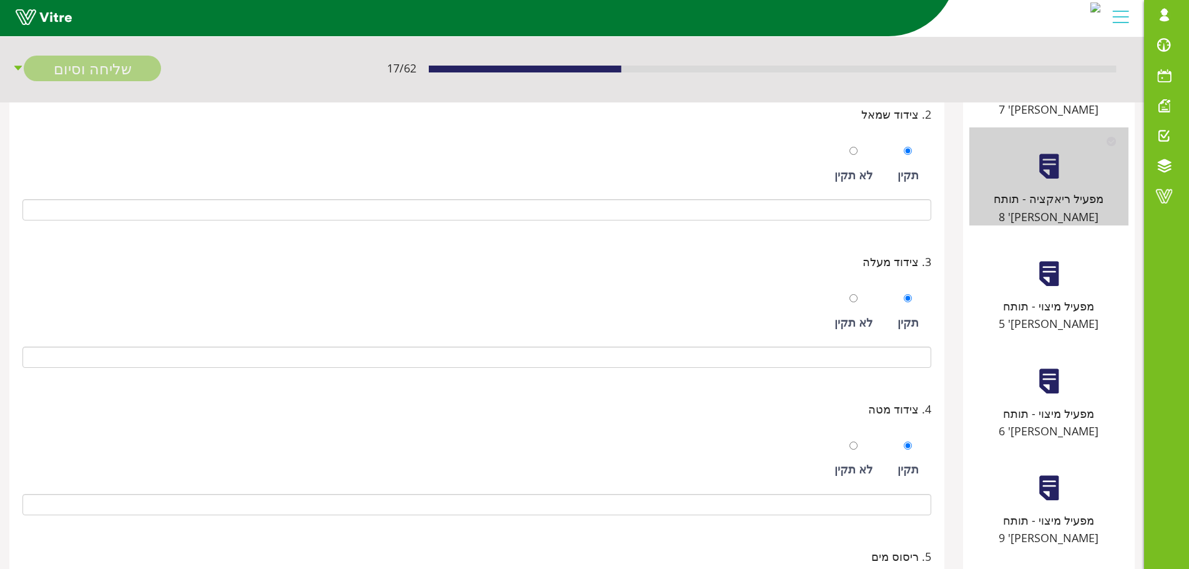
click at [1056, 258] on div "מפעיל מיצוי - תותח [PERSON_NAME]' 5" at bounding box center [1049, 284] width 159 height 98
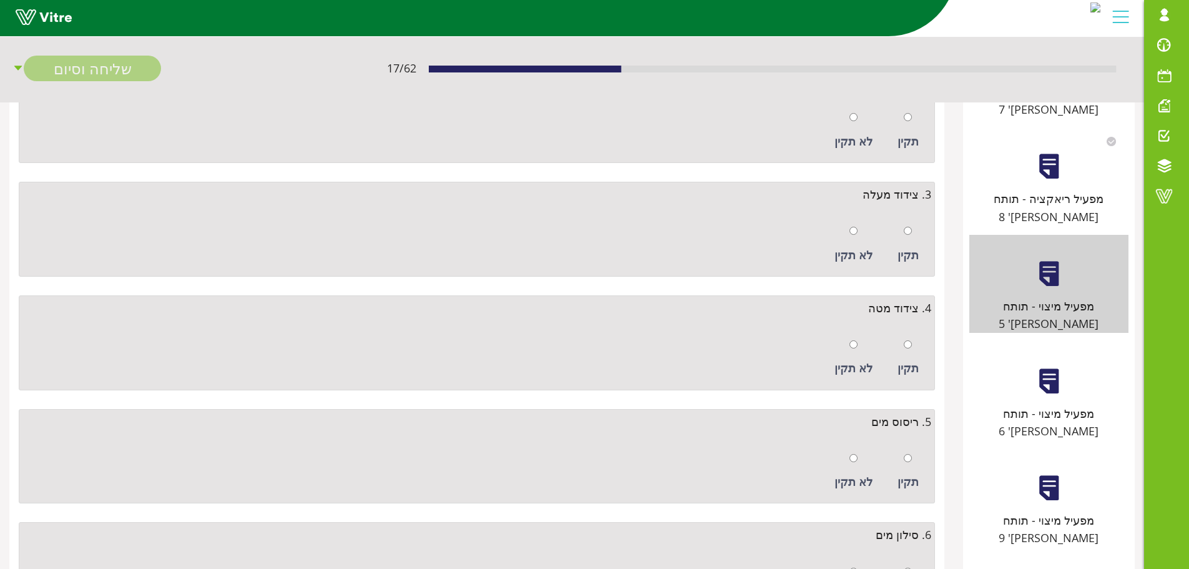
scroll to position [0, 0]
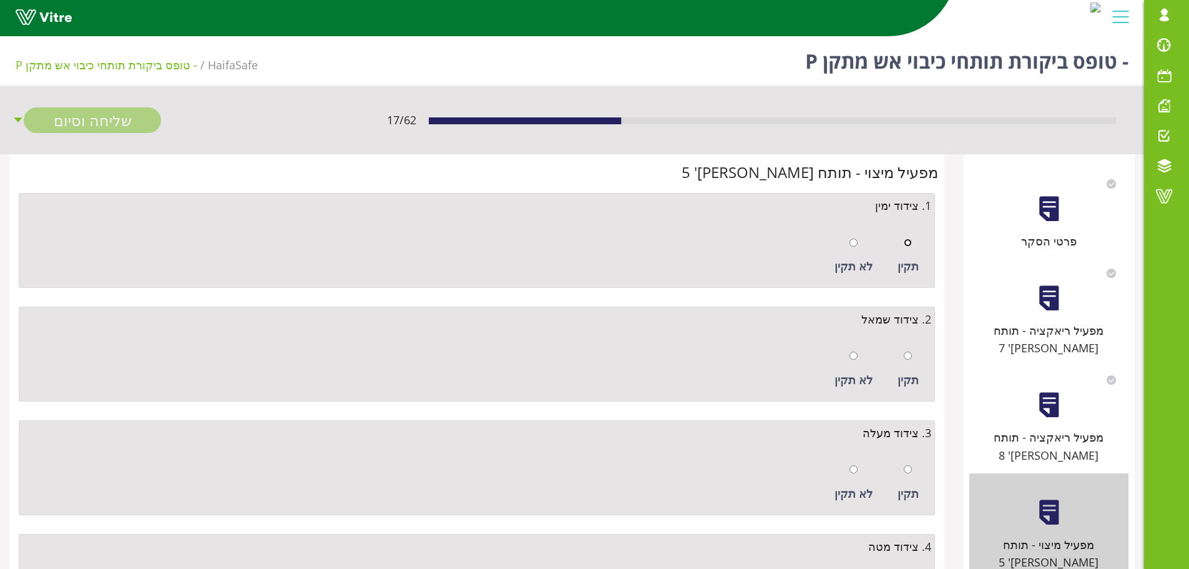
click at [909, 243] on input "radio" at bounding box center [908, 242] width 8 height 8
radio input "true"
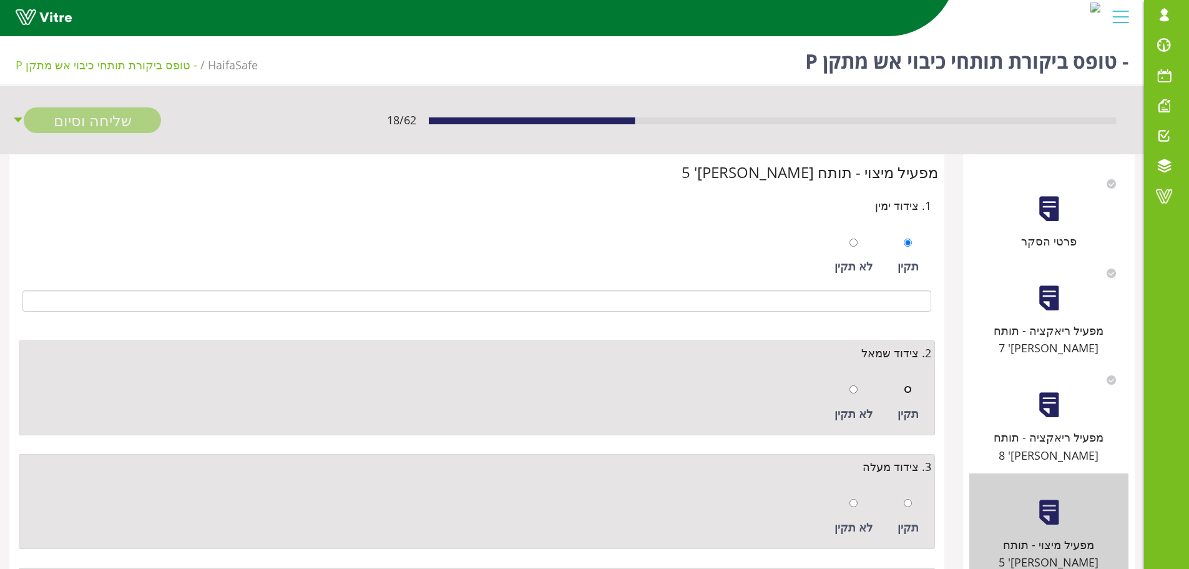
click at [907, 388] on input "radio" at bounding box center [908, 389] width 8 height 8
radio input "true"
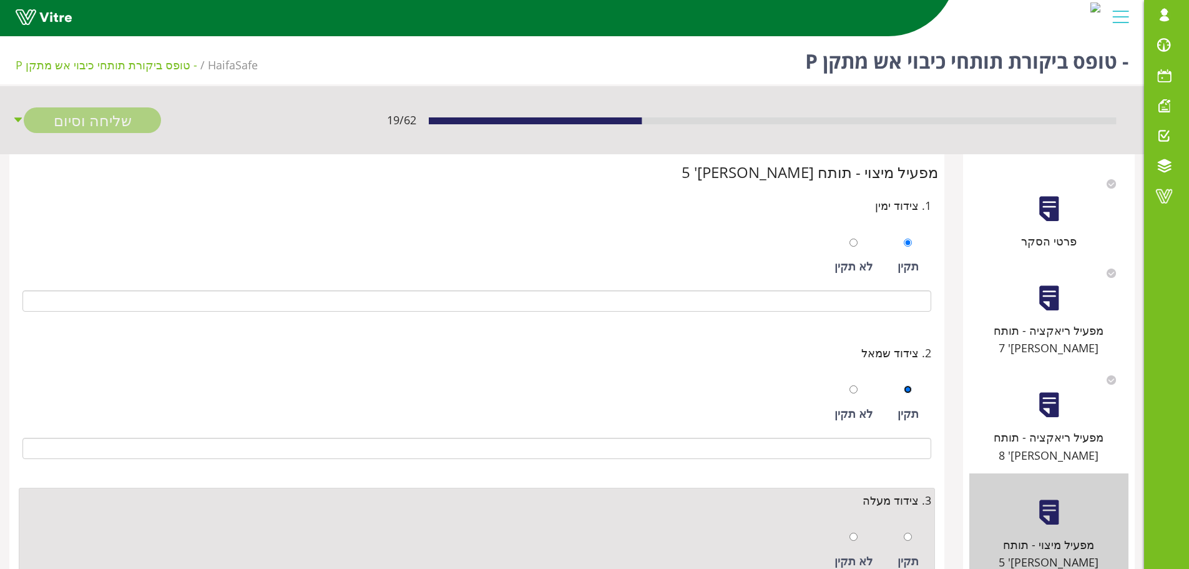
scroll to position [187, 0]
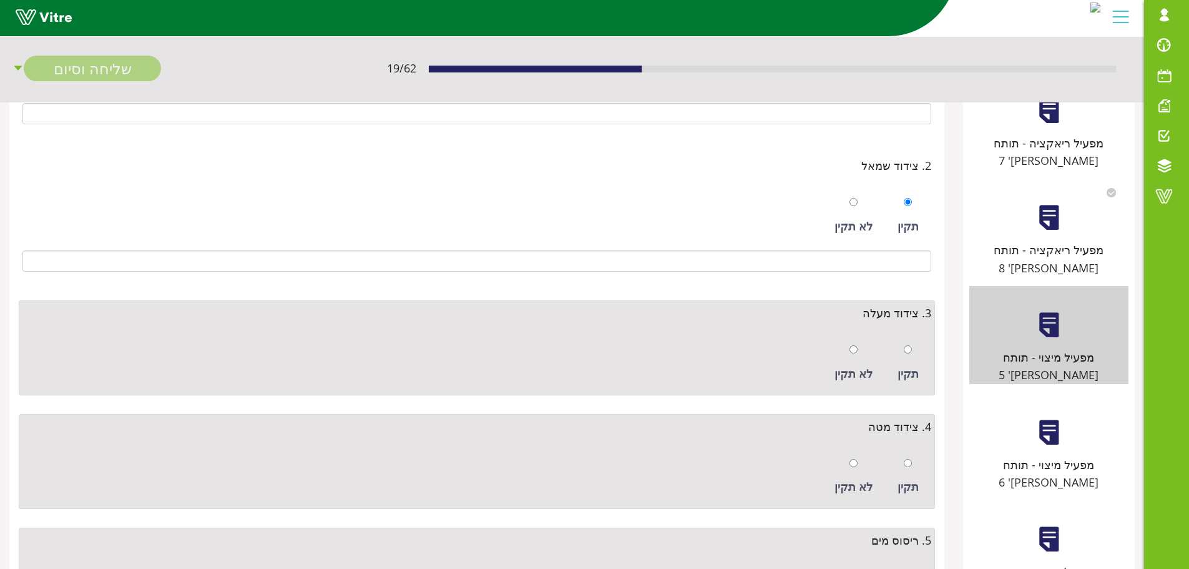
click at [908, 363] on div "תקין" at bounding box center [909, 362] width 34 height 57
radio input "true"
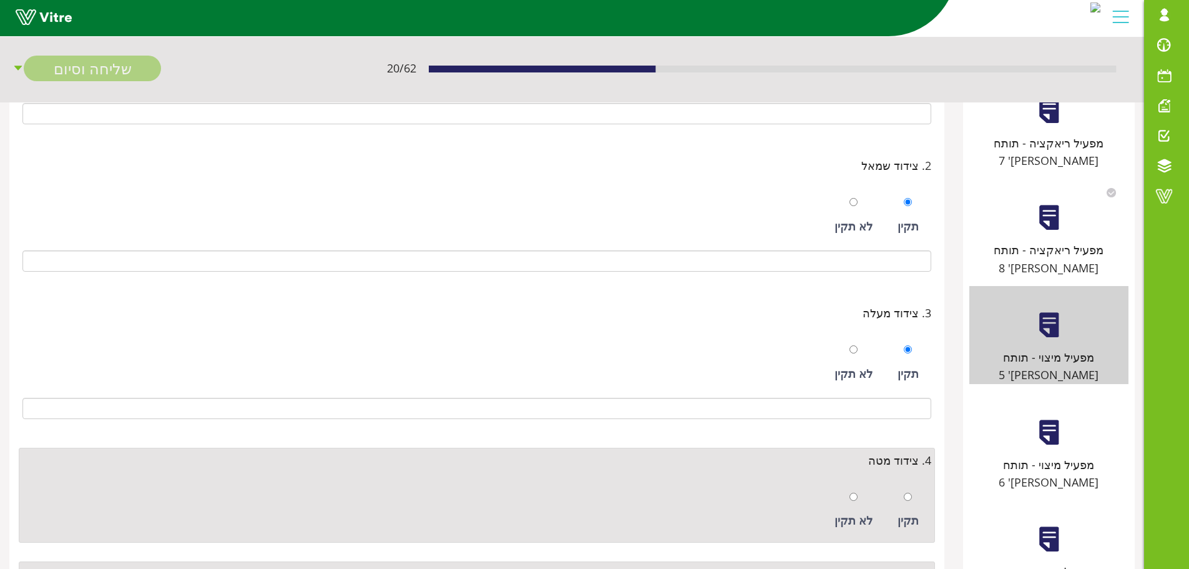
click at [917, 494] on div "תקין" at bounding box center [909, 509] width 34 height 57
radio input "true"
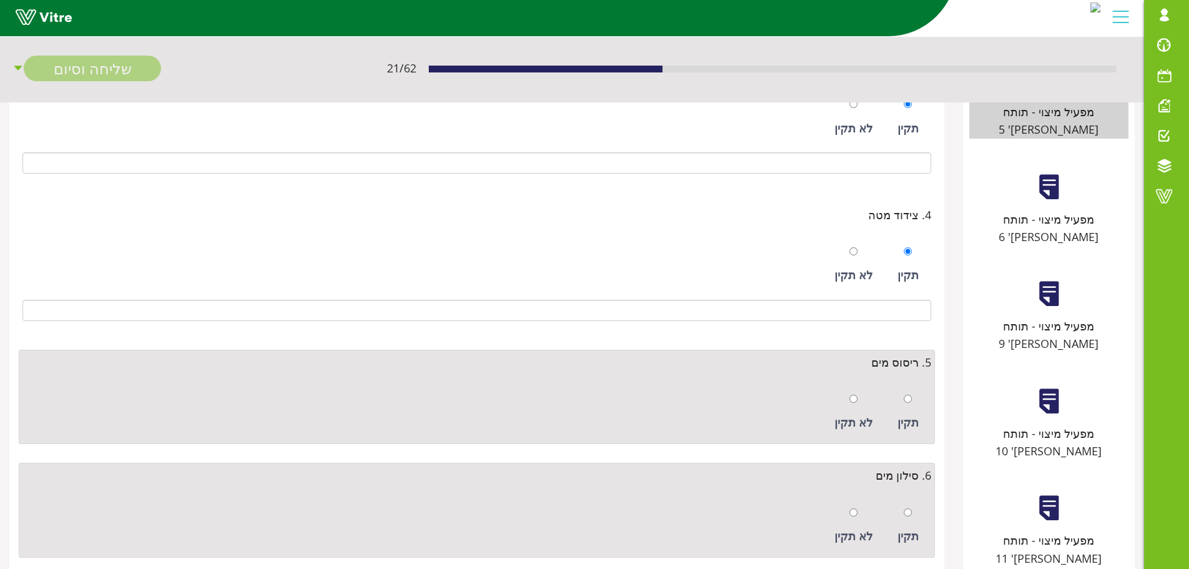
scroll to position [437, 0]
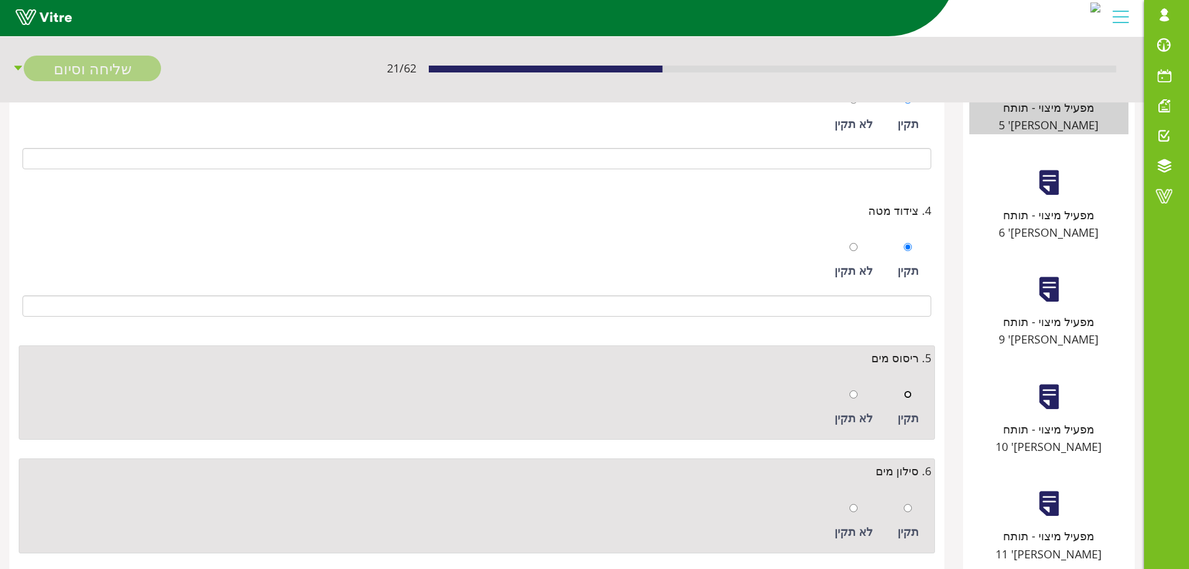
click at [910, 393] on input "radio" at bounding box center [908, 394] width 8 height 8
radio input "true"
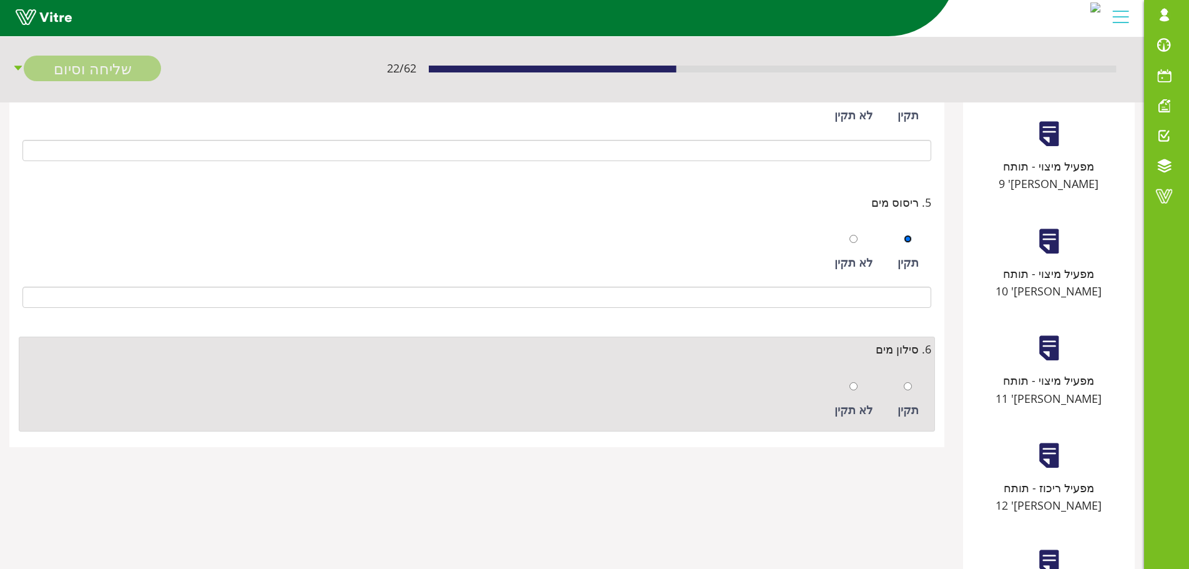
scroll to position [613, 0]
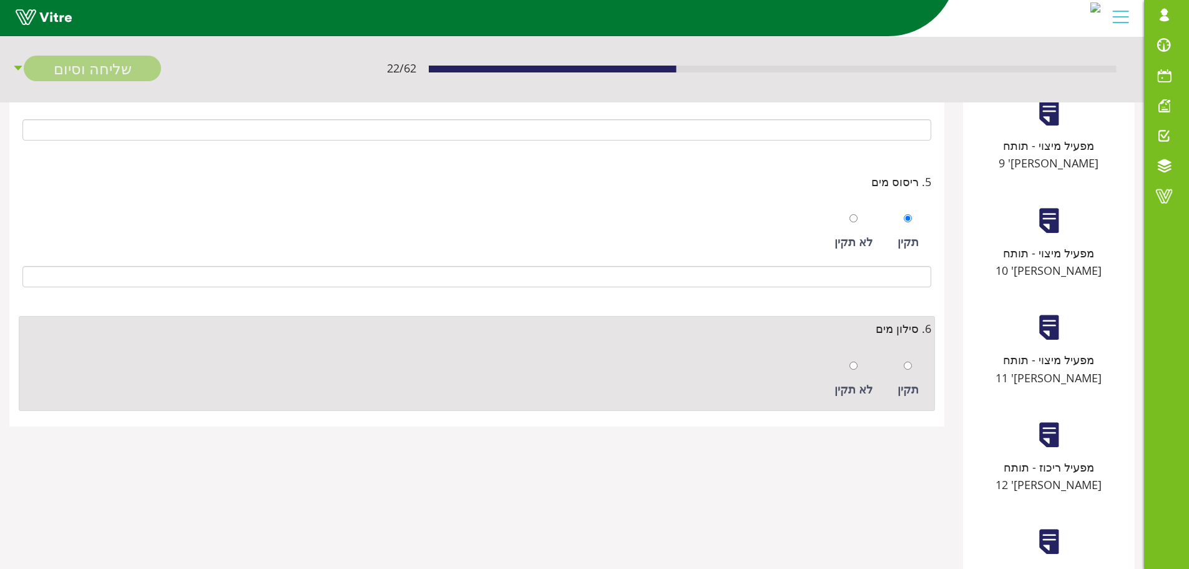
click at [910, 370] on div at bounding box center [908, 364] width 8 height 17
radio input "true"
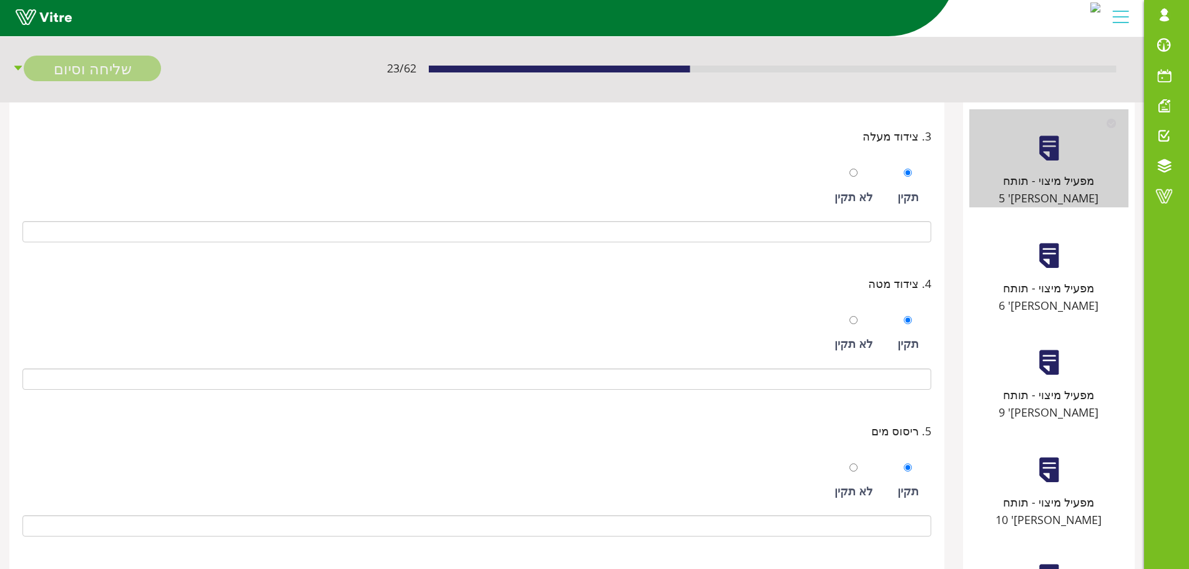
scroll to position [363, 0]
click at [1059, 280] on div "מפעיל מיצוי - תותח [PERSON_NAME]' 6" at bounding box center [1049, 298] width 159 height 36
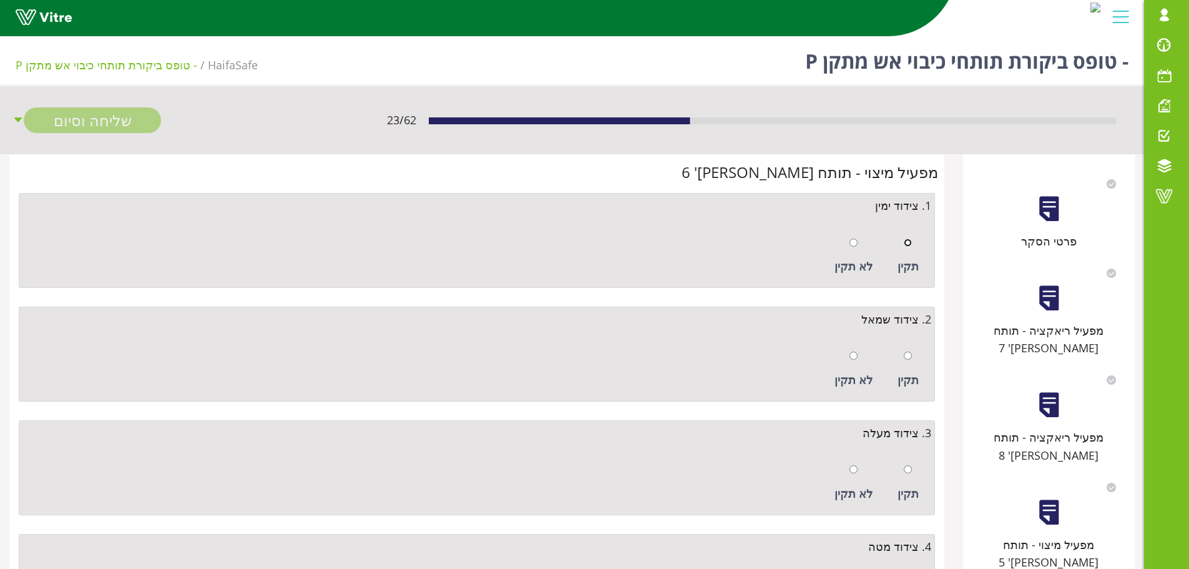
click at [908, 246] on input "radio" at bounding box center [908, 242] width 8 height 8
radio input "true"
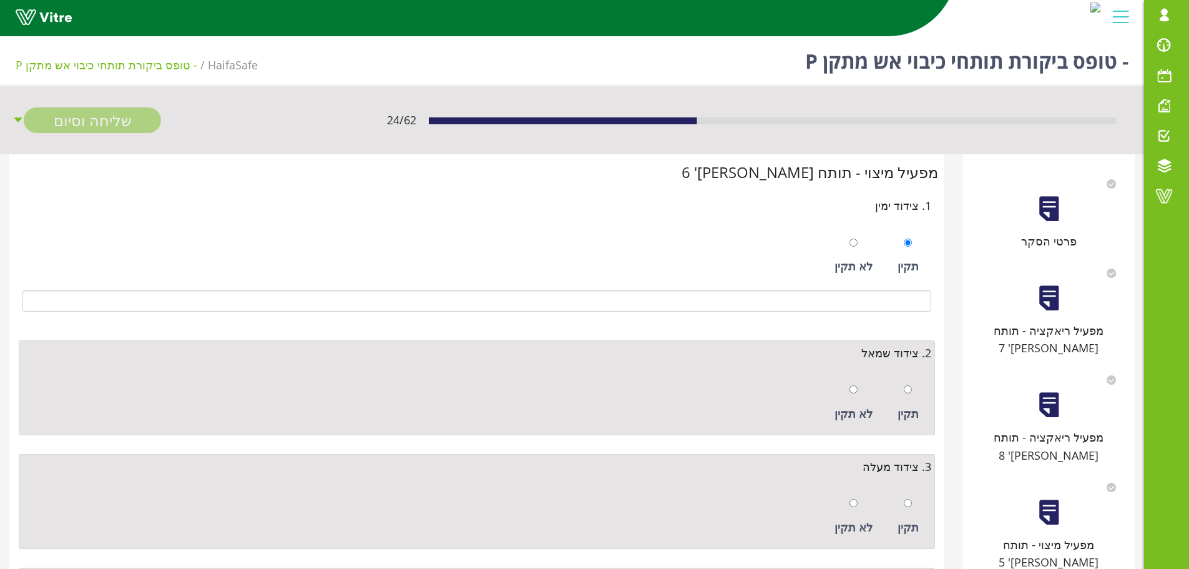
click at [901, 387] on div "תקין" at bounding box center [909, 402] width 34 height 57
radio input "true"
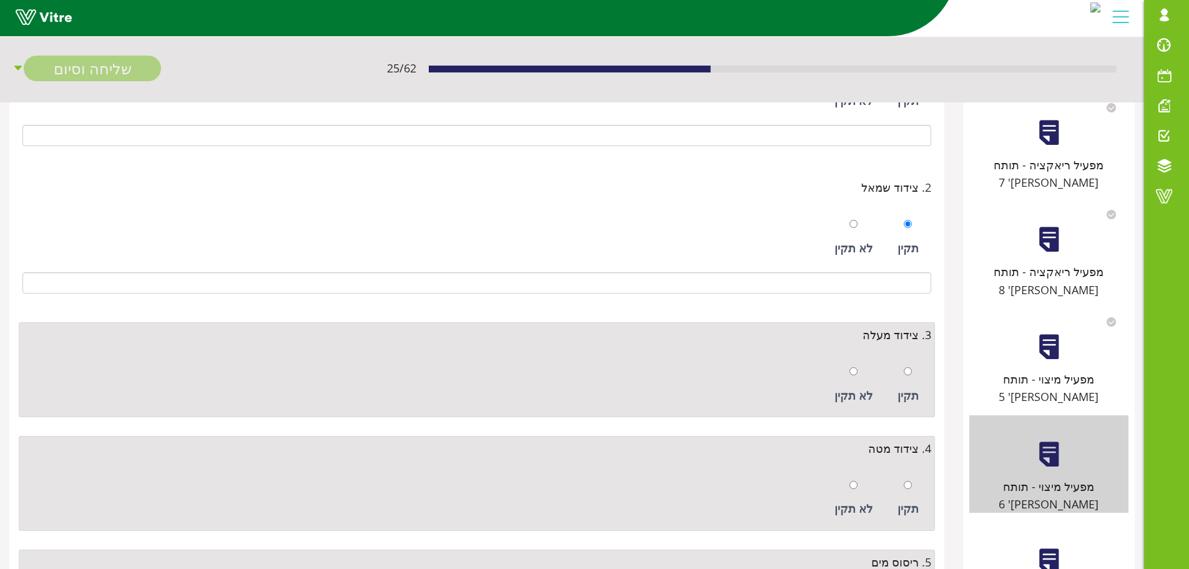
scroll to position [187, 0]
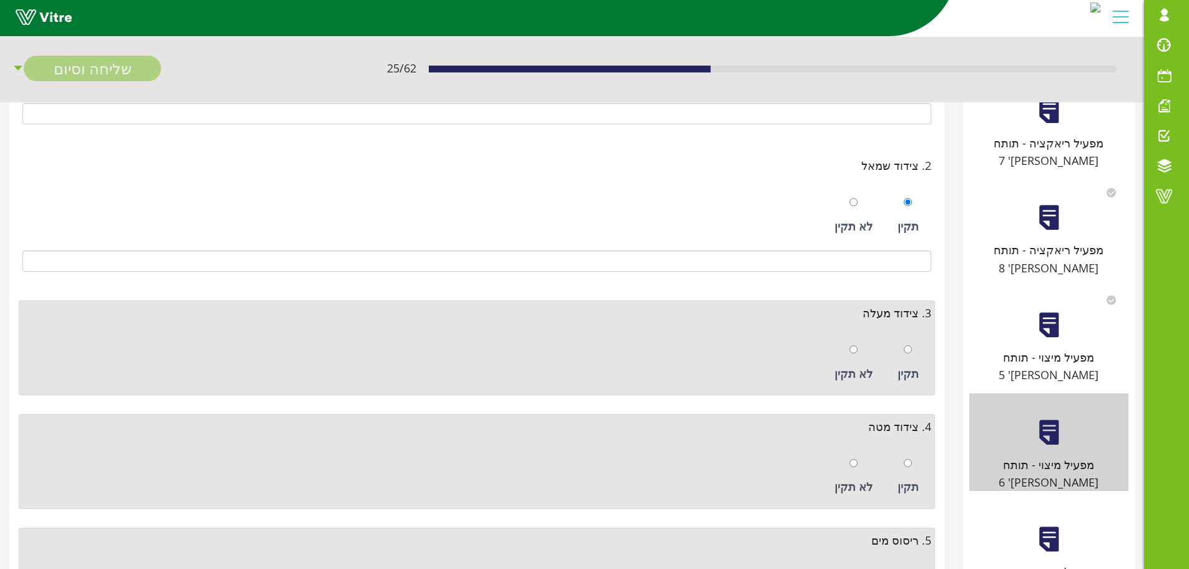
click at [908, 356] on div at bounding box center [908, 348] width 8 height 17
radio input "true"
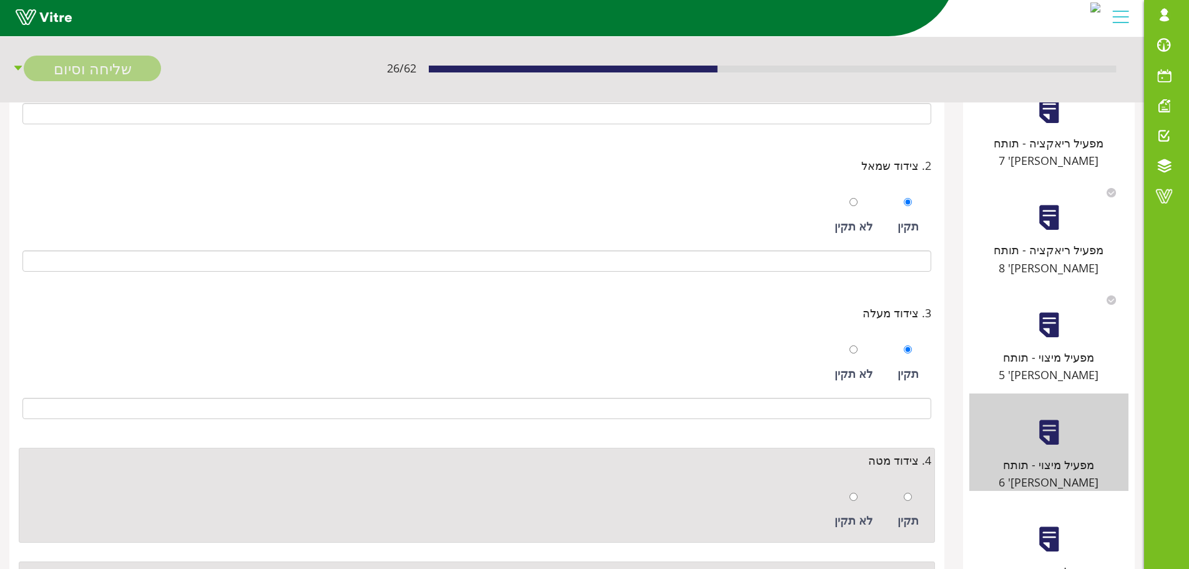
click at [909, 487] on div "תקין" at bounding box center [909, 509] width 34 height 57
radio input "true"
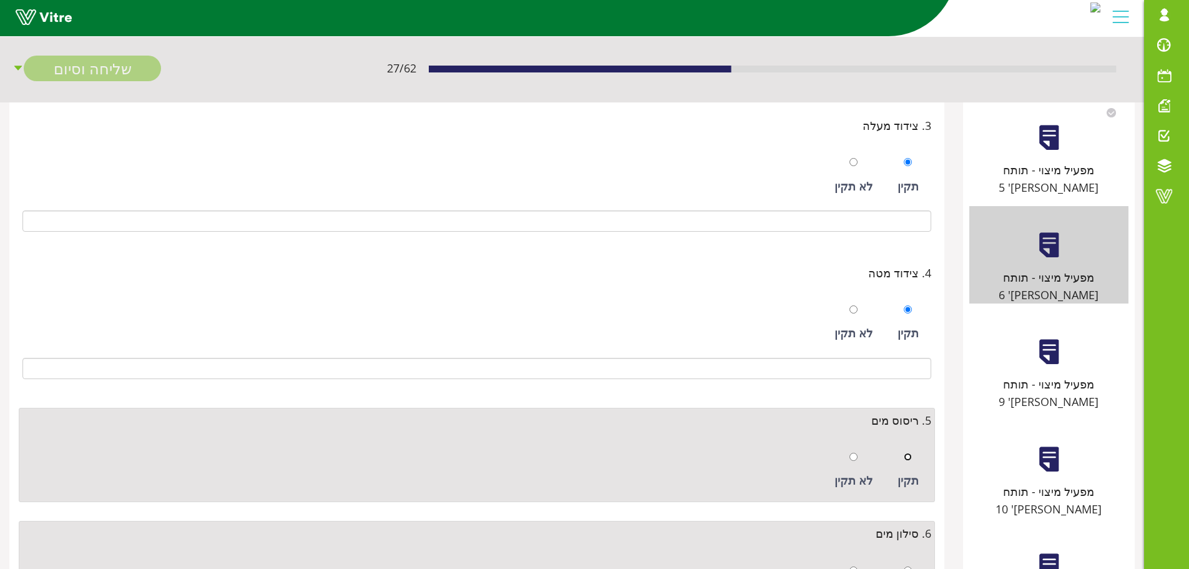
click at [904, 453] on input "radio" at bounding box center [908, 457] width 8 height 8
radio input "true"
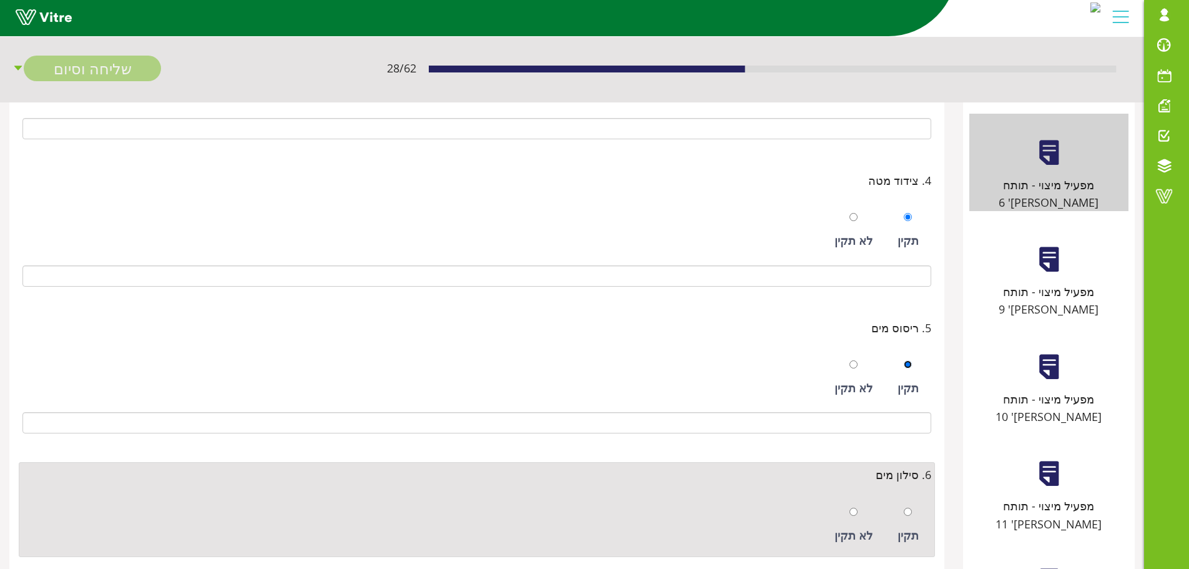
scroll to position [562, 0]
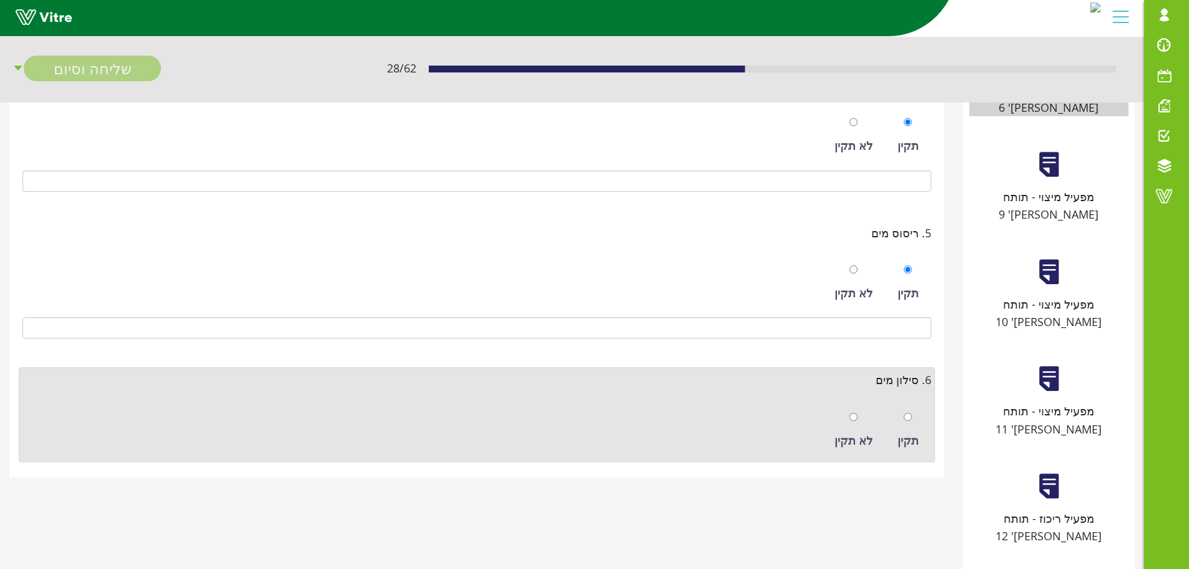
click at [903, 421] on div "תקין" at bounding box center [909, 429] width 34 height 57
radio input "true"
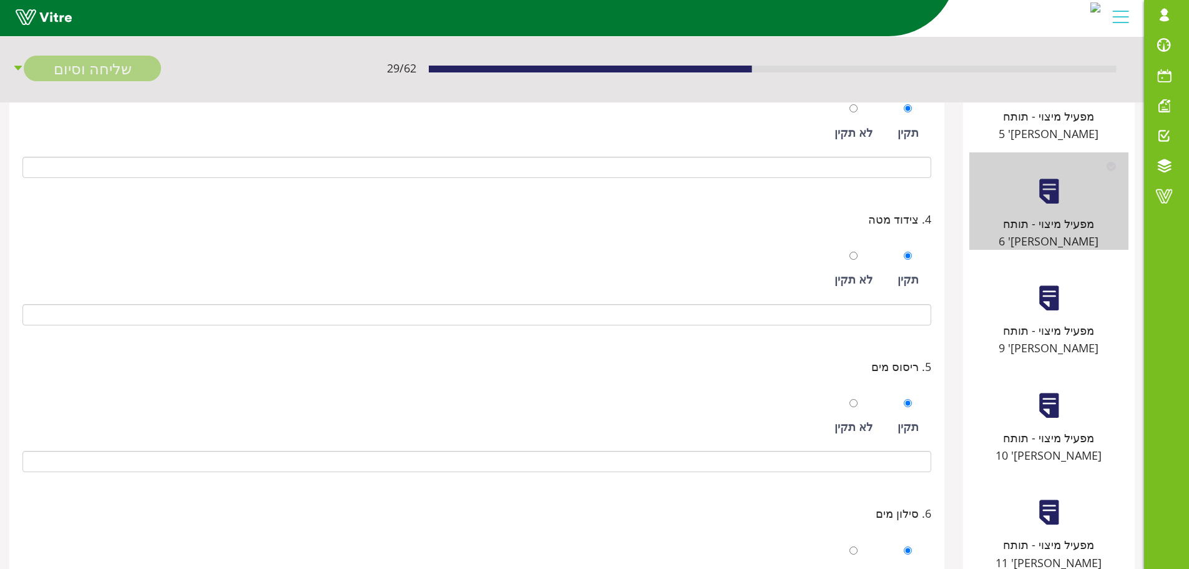
scroll to position [250, 0]
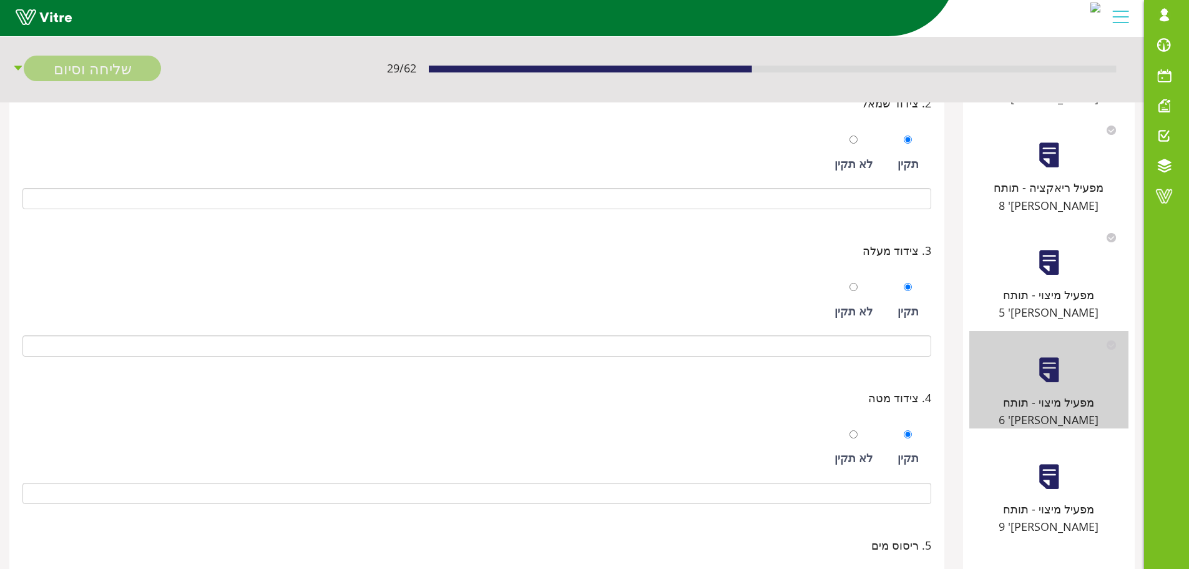
drag, startPoint x: 1052, startPoint y: 404, endPoint x: 1018, endPoint y: 388, distance: 37.2
click at [1050, 463] on div at bounding box center [1049, 477] width 28 height 28
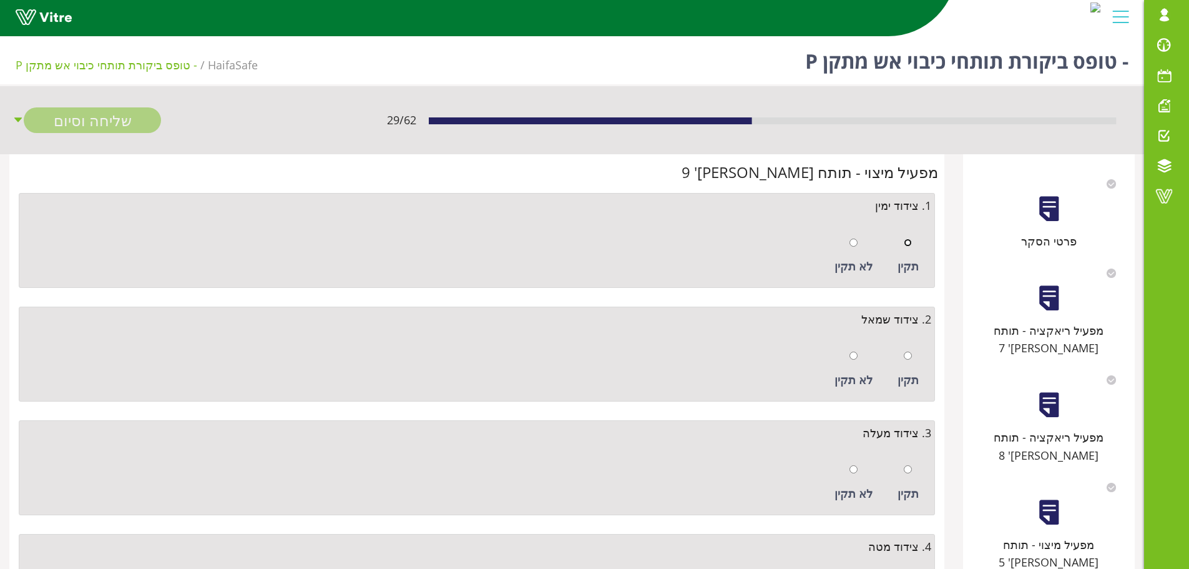
click at [905, 240] on input "radio" at bounding box center [908, 242] width 8 height 8
radio input "true"
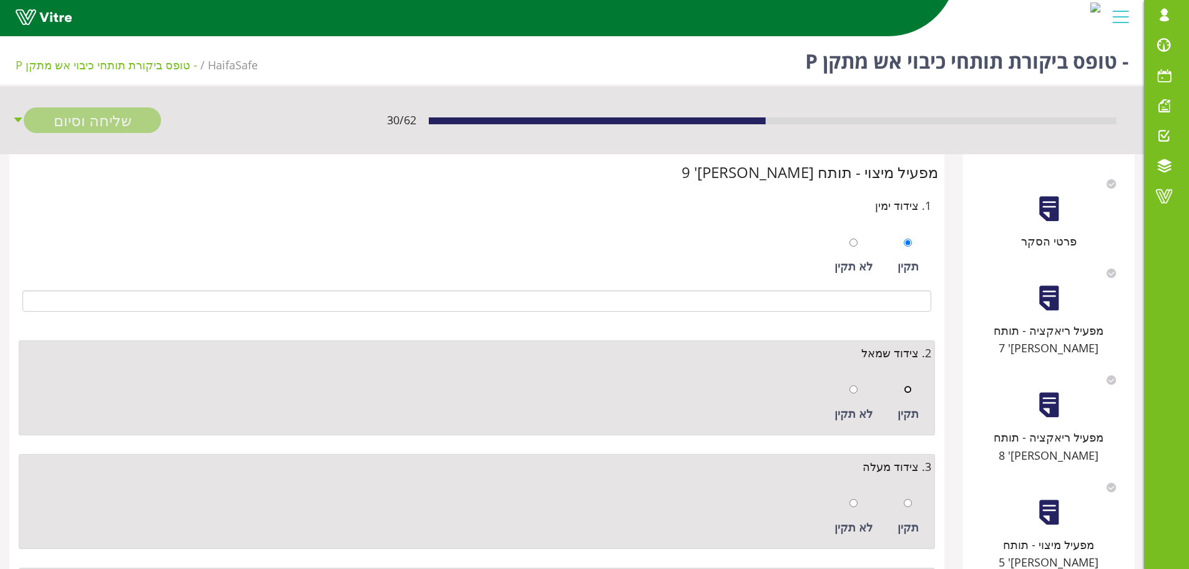
click at [907, 391] on input "radio" at bounding box center [908, 389] width 8 height 8
radio input "true"
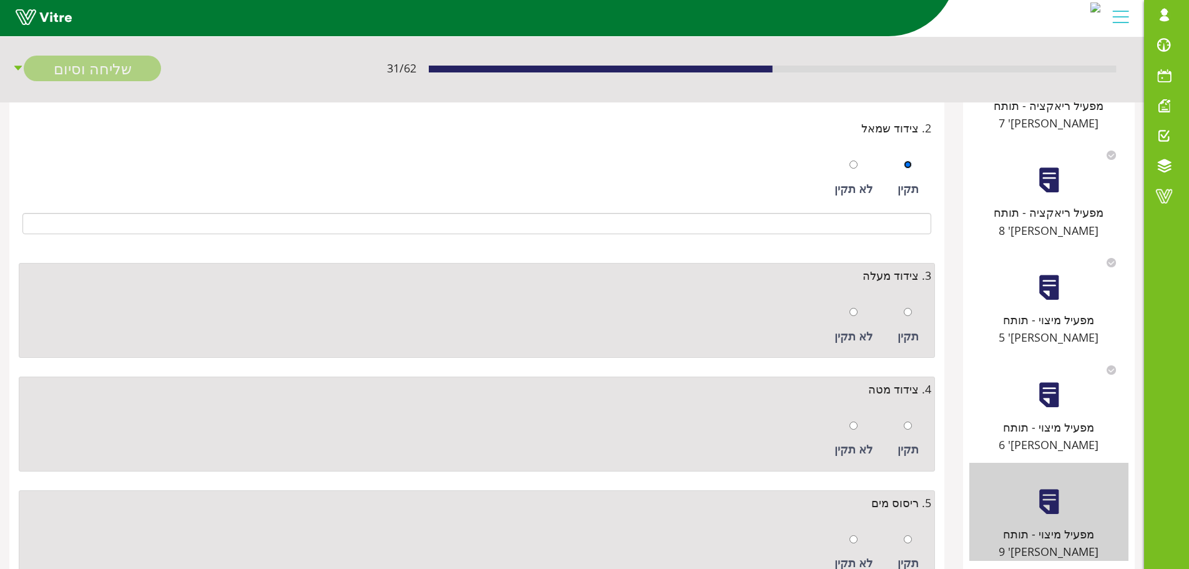
scroll to position [250, 0]
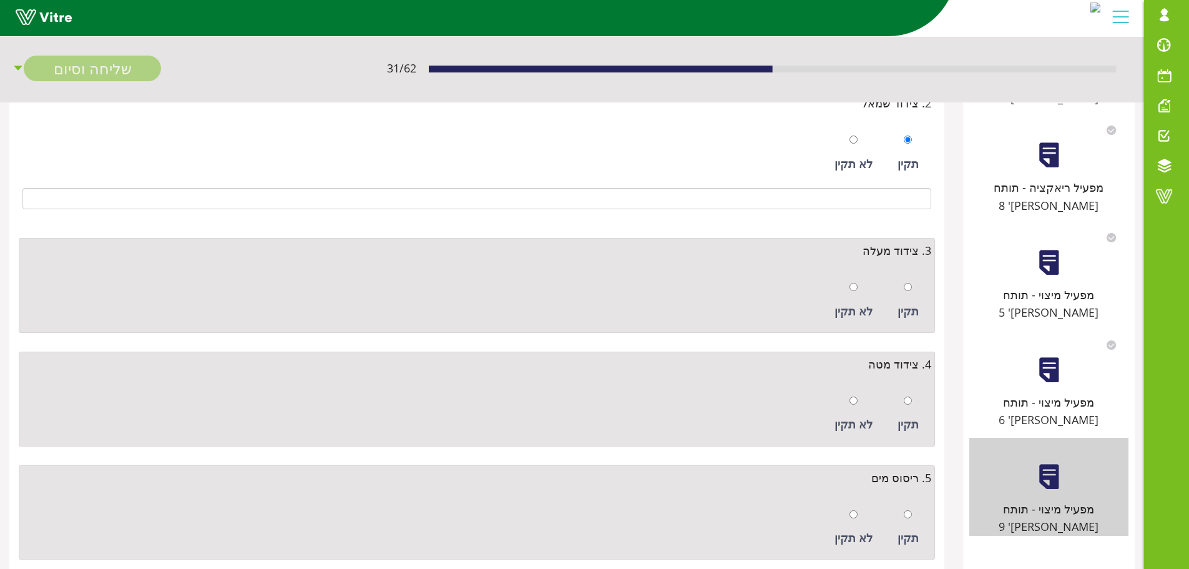
click at [903, 292] on div "תקין" at bounding box center [909, 300] width 34 height 57
radio input "true"
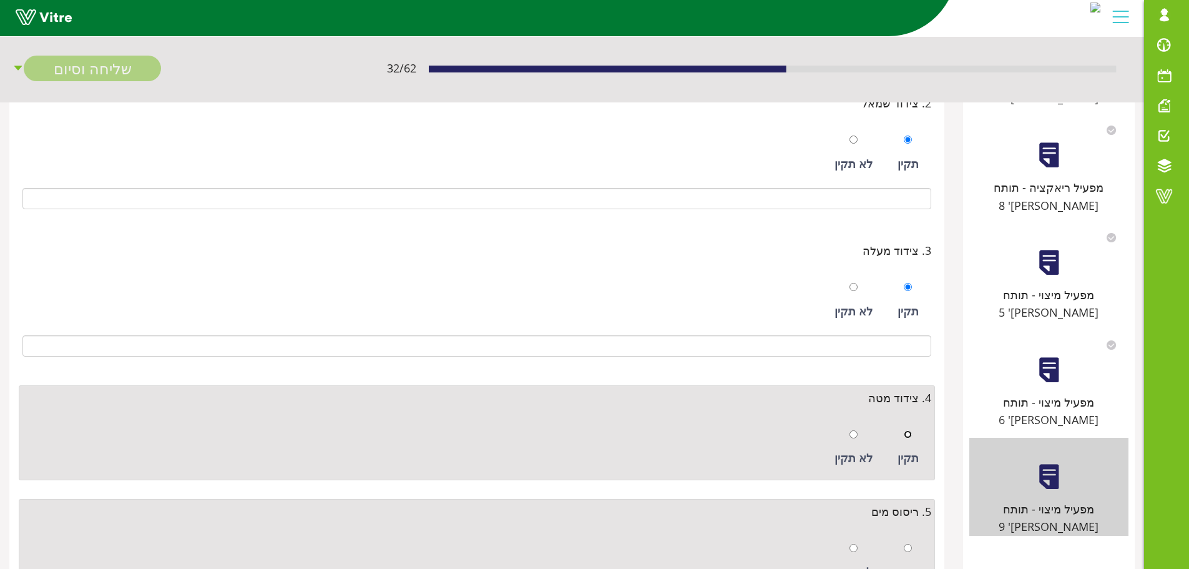
click at [907, 433] on input "radio" at bounding box center [908, 434] width 8 height 8
radio input "true"
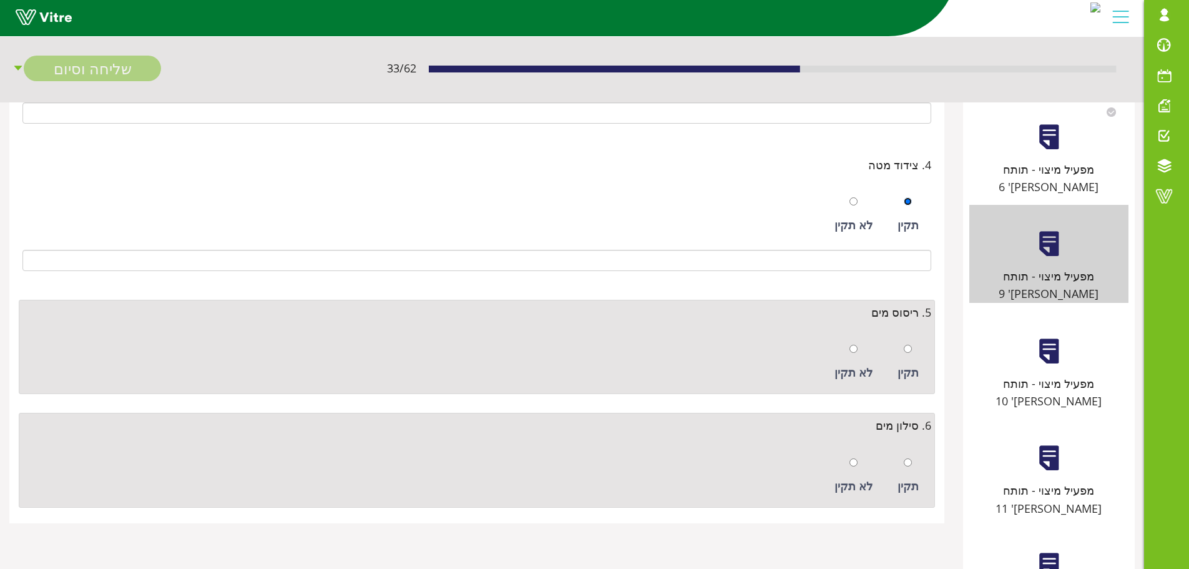
scroll to position [499, 0]
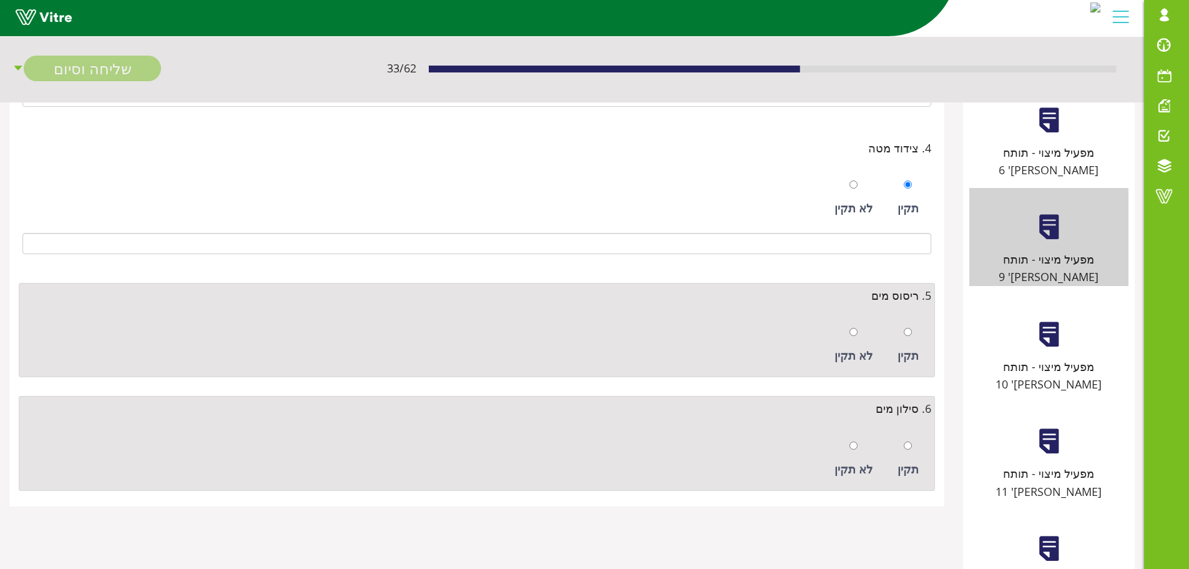
click at [912, 338] on div at bounding box center [908, 331] width 8 height 17
radio input "true"
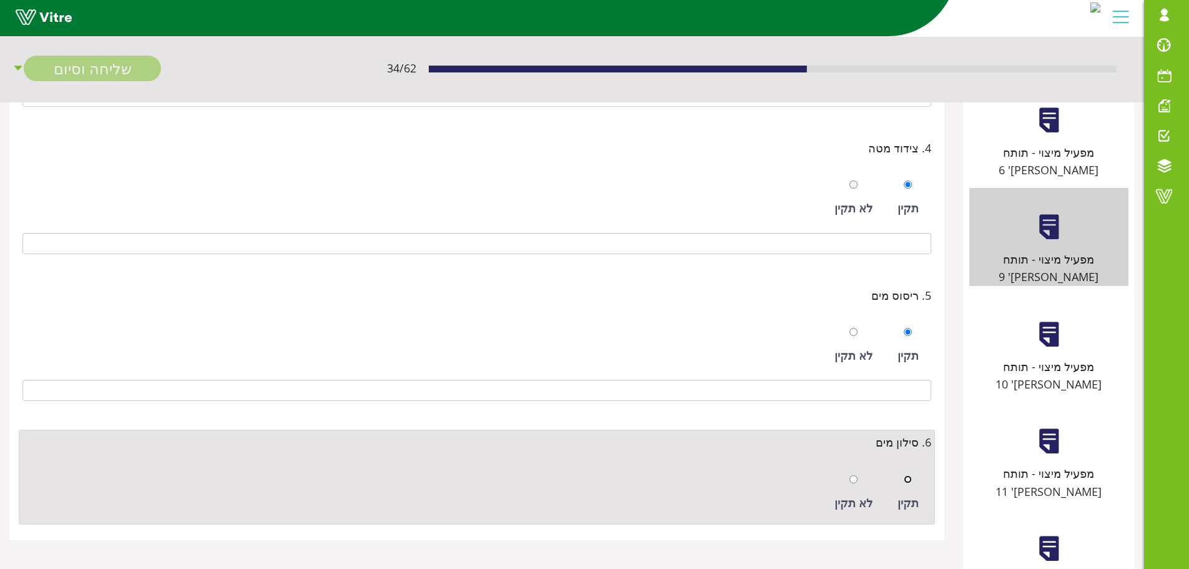
click at [907, 475] on input "radio" at bounding box center [908, 479] width 8 height 8
radio input "true"
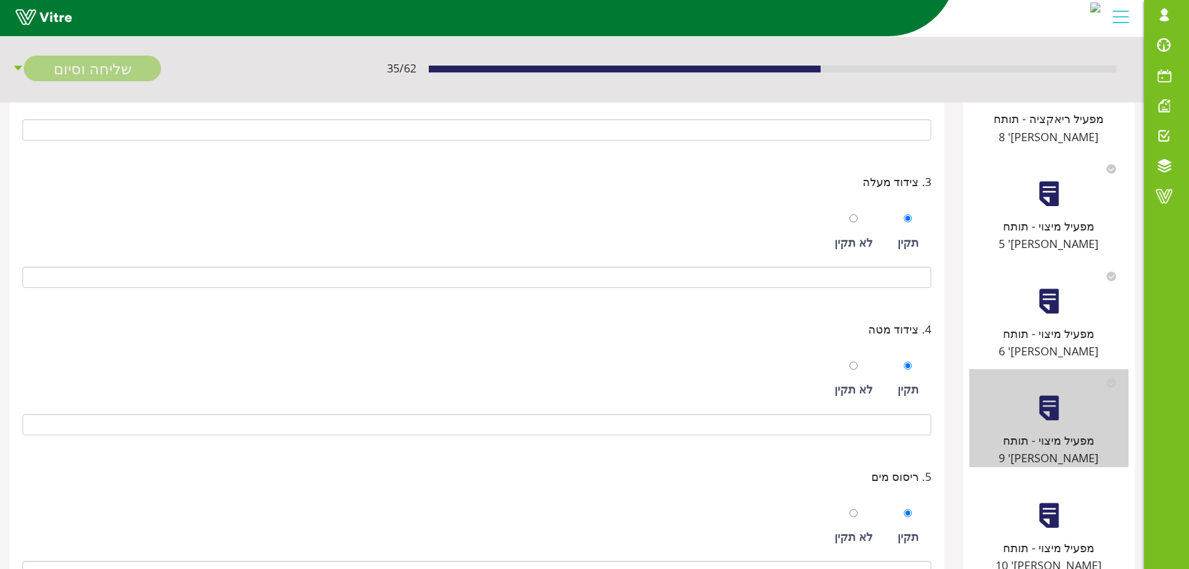
scroll to position [312, 0]
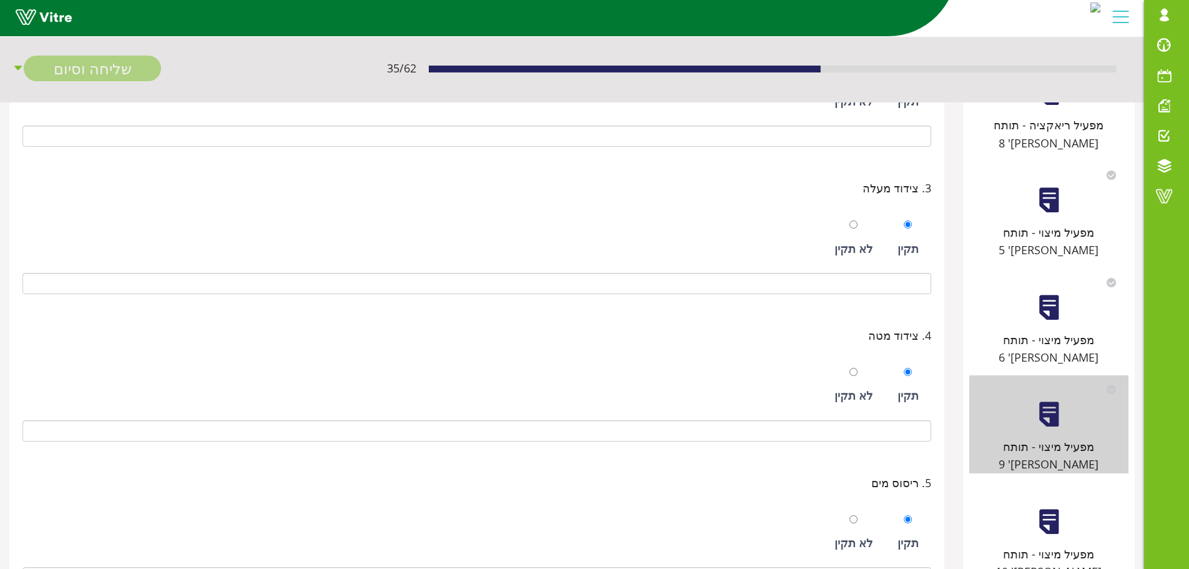
click at [1043, 545] on div "מפעיל מיצוי - תותח מס' 10" at bounding box center [1049, 563] width 159 height 36
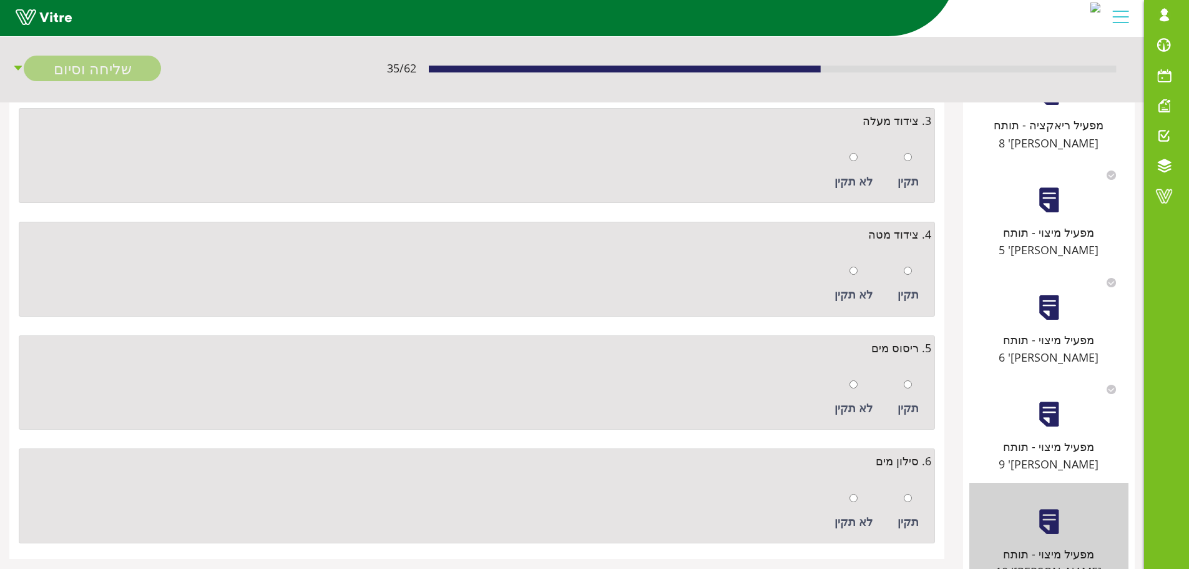
scroll to position [0, 0]
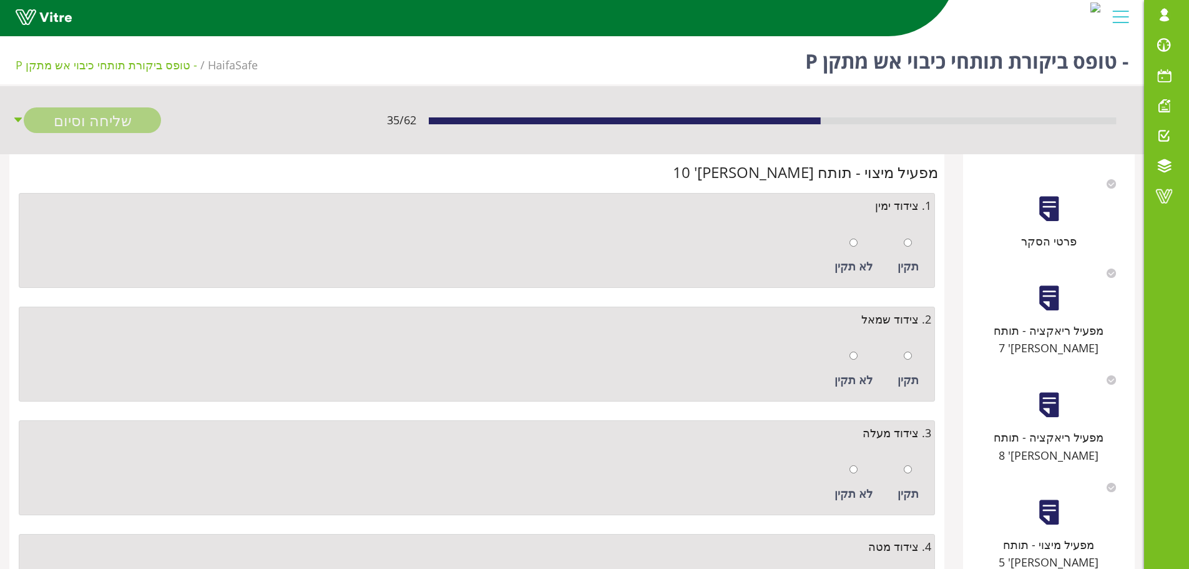
click at [913, 244] on div "תקין" at bounding box center [909, 255] width 34 height 57
radio input "true"
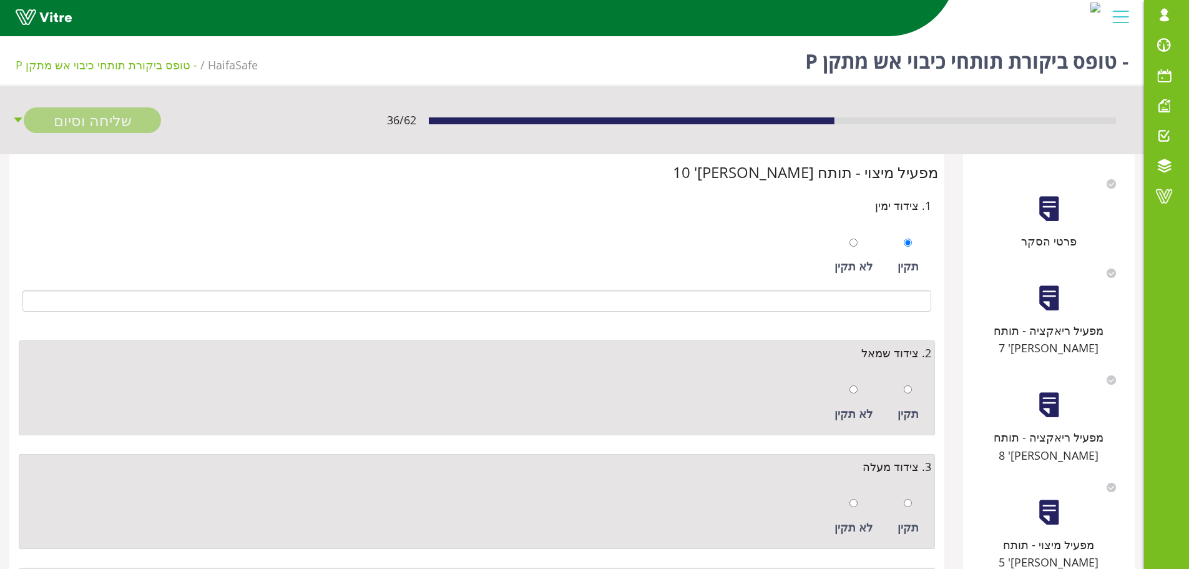
click at [915, 386] on div "תקין" at bounding box center [909, 402] width 34 height 57
radio input "true"
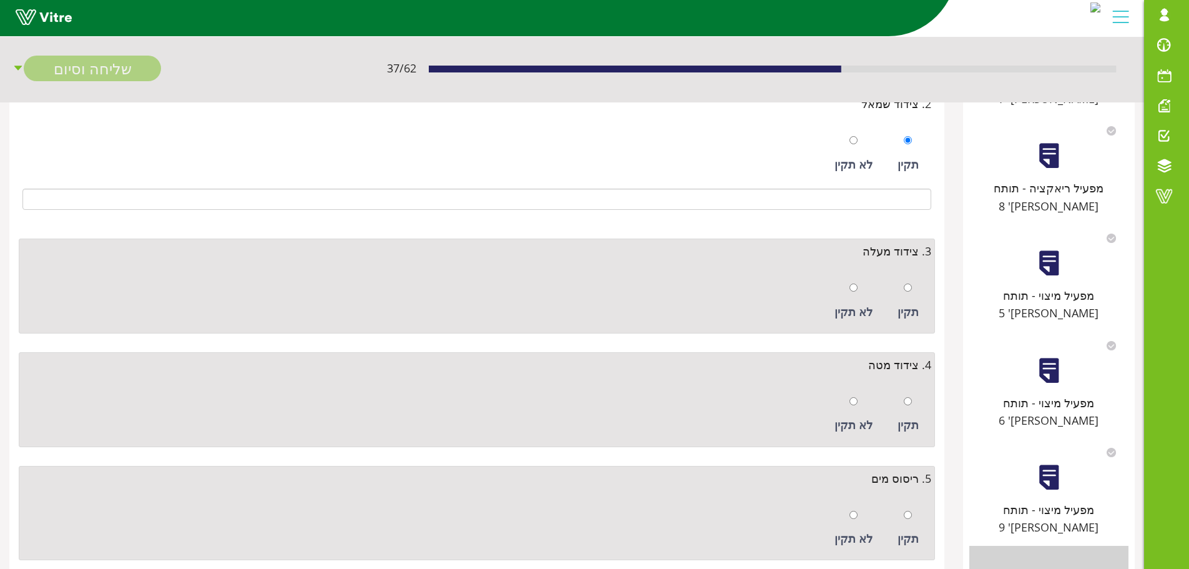
scroll to position [250, 0]
click at [908, 292] on div at bounding box center [908, 286] width 8 height 17
radio input "true"
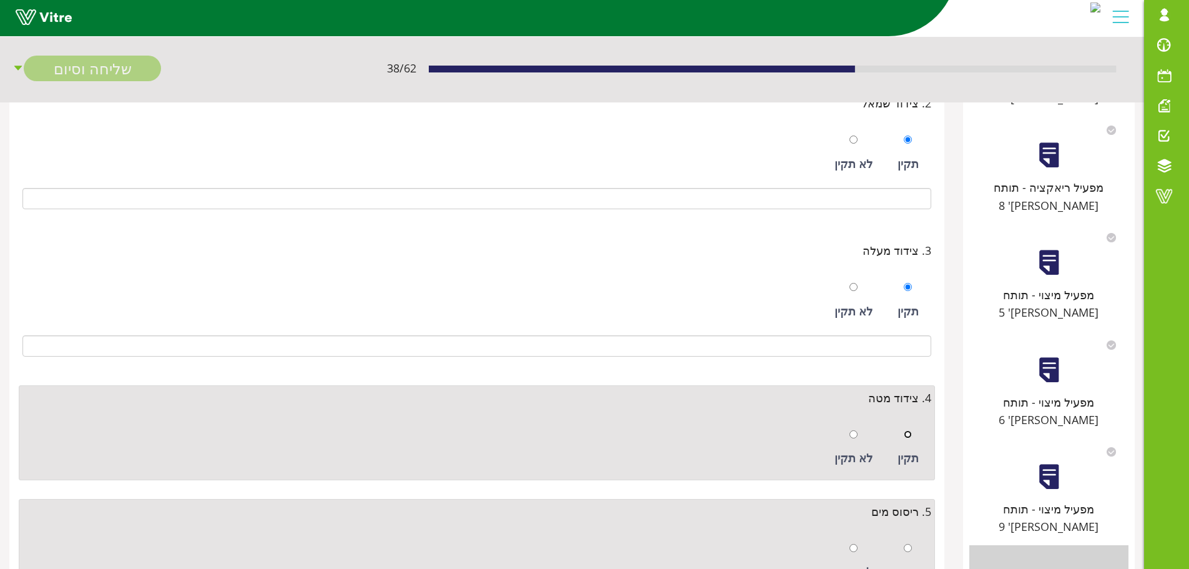
click at [908, 435] on input "radio" at bounding box center [908, 434] width 8 height 8
radio input "true"
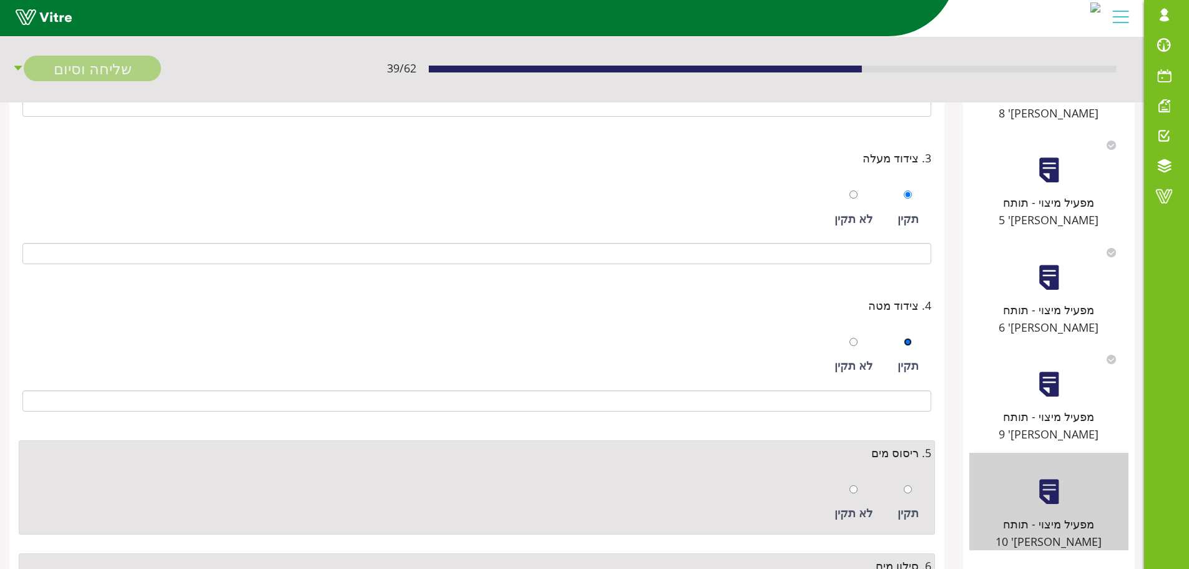
scroll to position [499, 0]
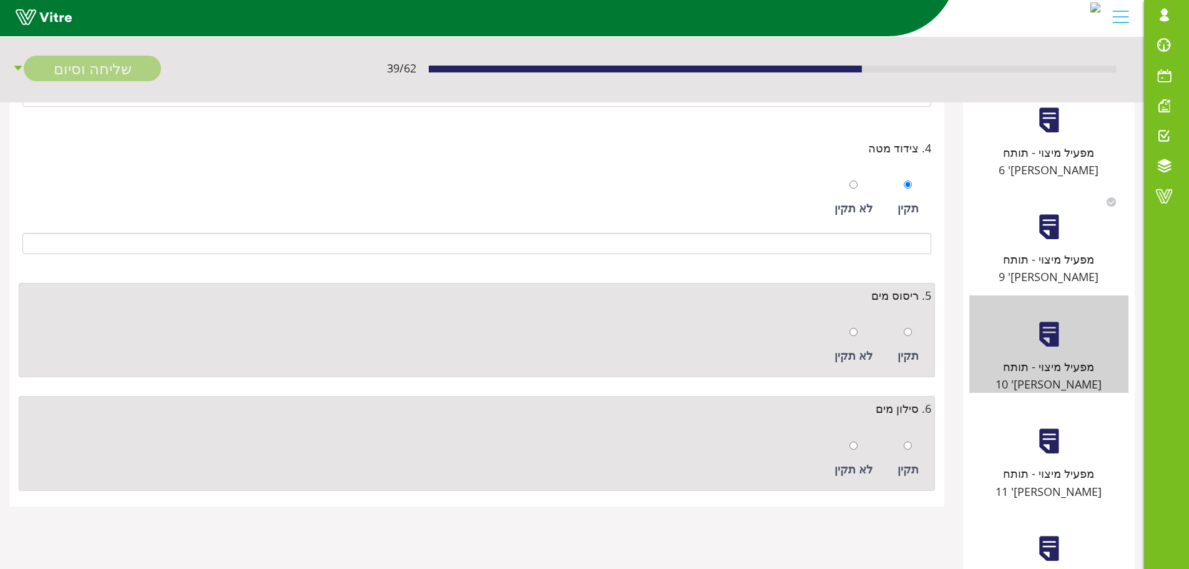
click at [914, 342] on div "תקין" at bounding box center [909, 345] width 34 height 57
radio input "true"
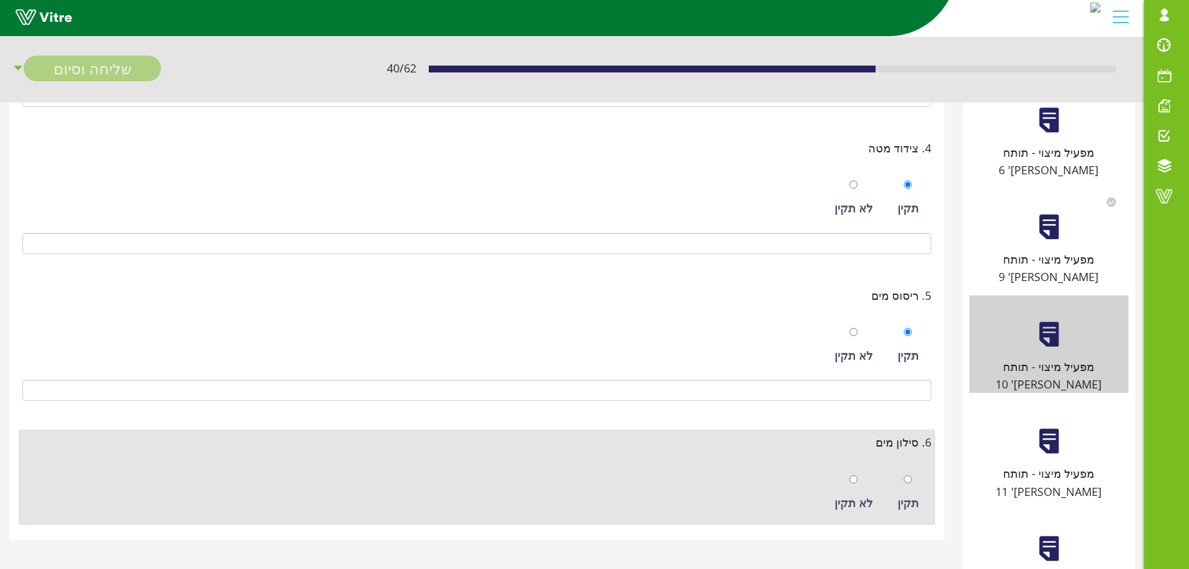
click at [906, 485] on div at bounding box center [908, 478] width 8 height 17
radio input "true"
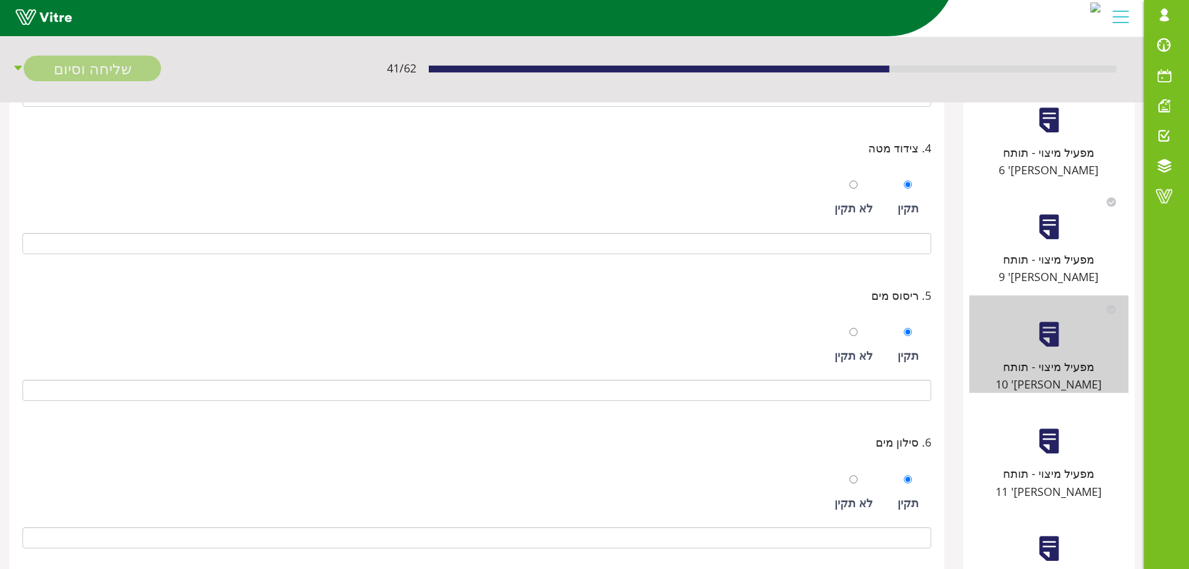
click at [1038, 464] on div "מפעיל מיצוי - תותח מס' 11" at bounding box center [1049, 482] width 159 height 36
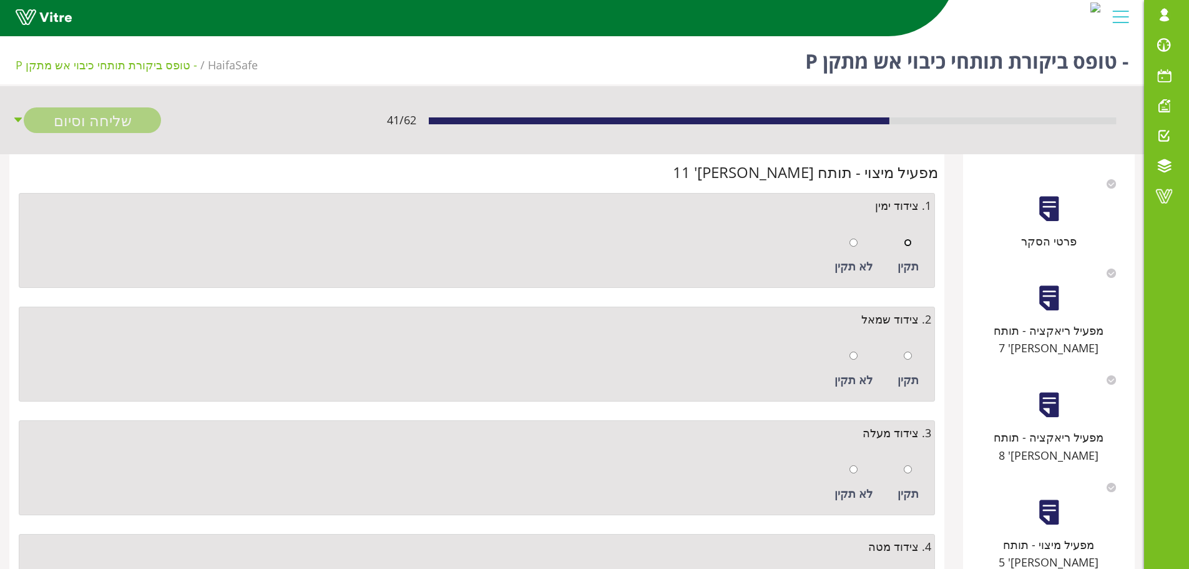
drag, startPoint x: 912, startPoint y: 243, endPoint x: 906, endPoint y: 278, distance: 36.0
click at [911, 243] on input "radio" at bounding box center [908, 242] width 8 height 8
radio input "true"
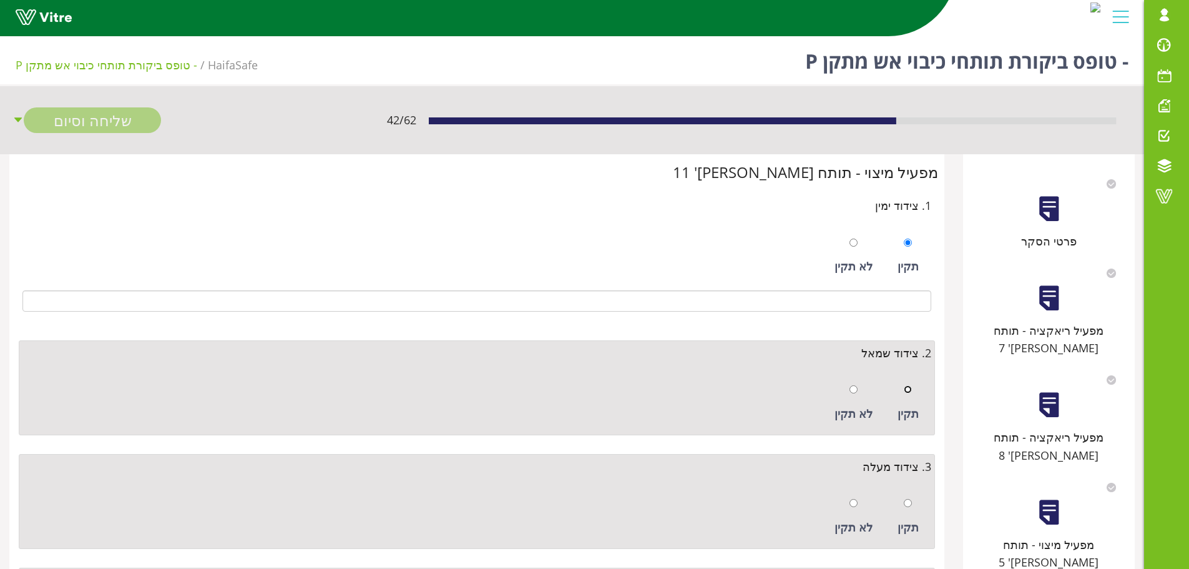
click at [909, 393] on input "radio" at bounding box center [908, 389] width 8 height 8
radio input "true"
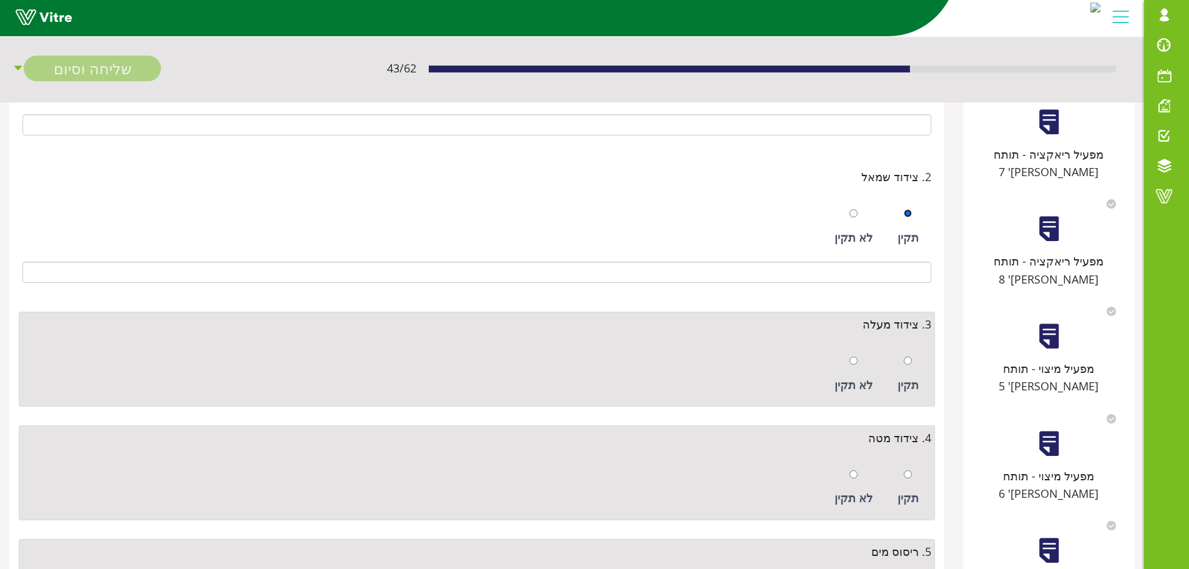
scroll to position [187, 0]
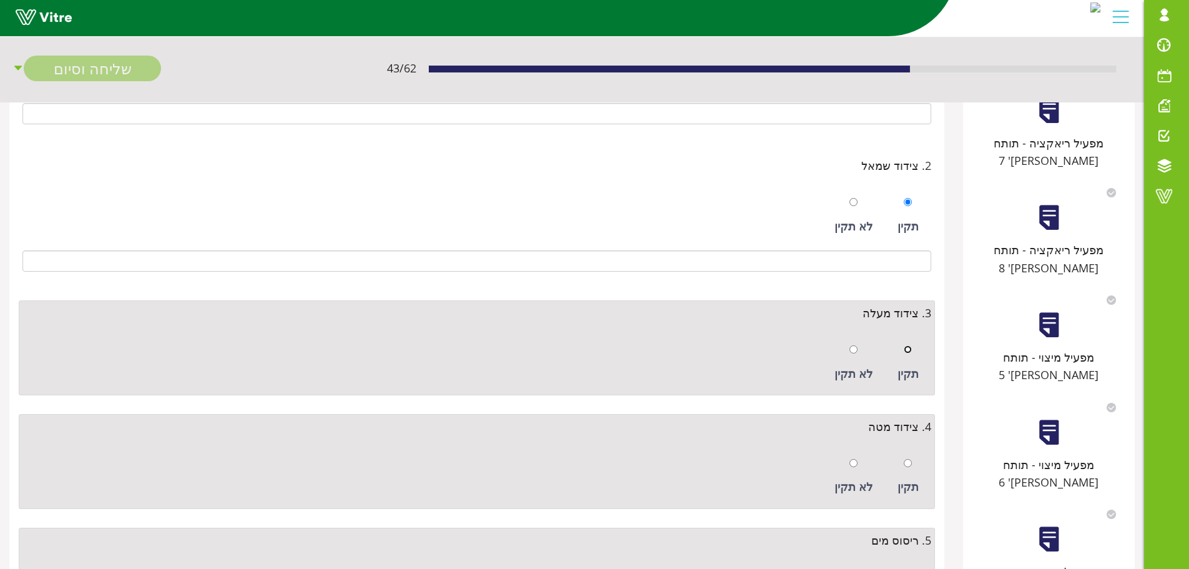
click at [907, 350] on input "radio" at bounding box center [908, 349] width 8 height 8
radio input "true"
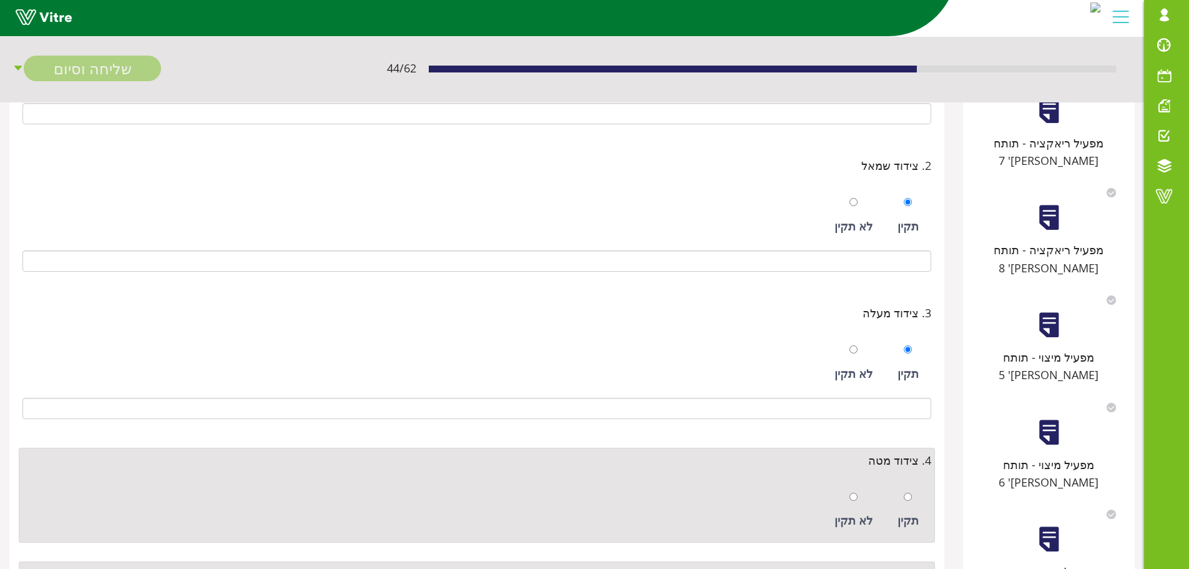
click at [914, 489] on div "תקין" at bounding box center [909, 509] width 34 height 57
radio input "true"
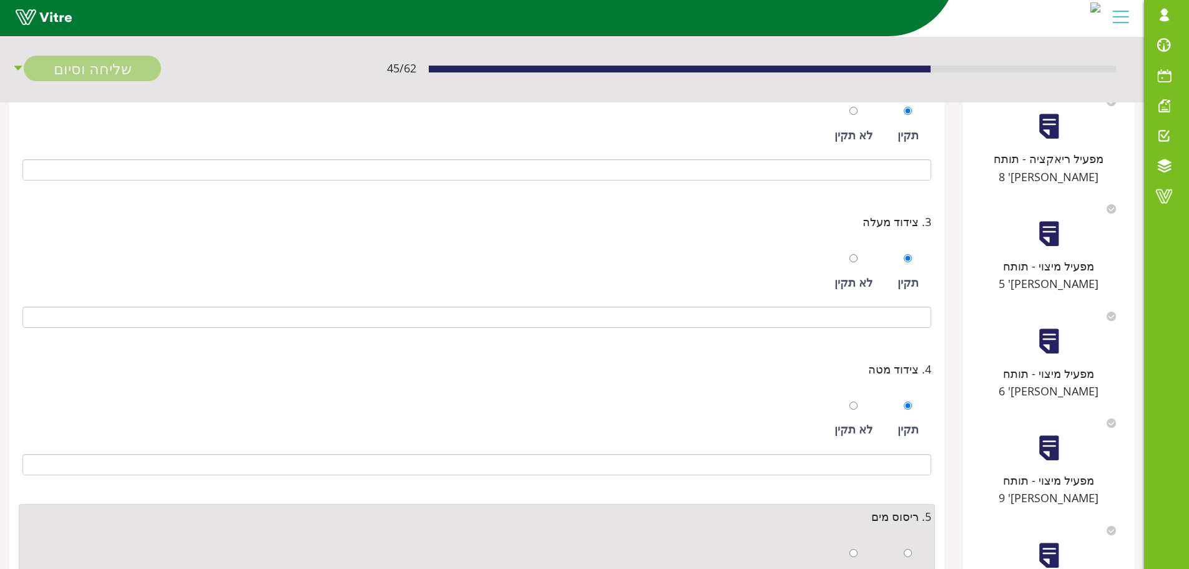
scroll to position [375, 0]
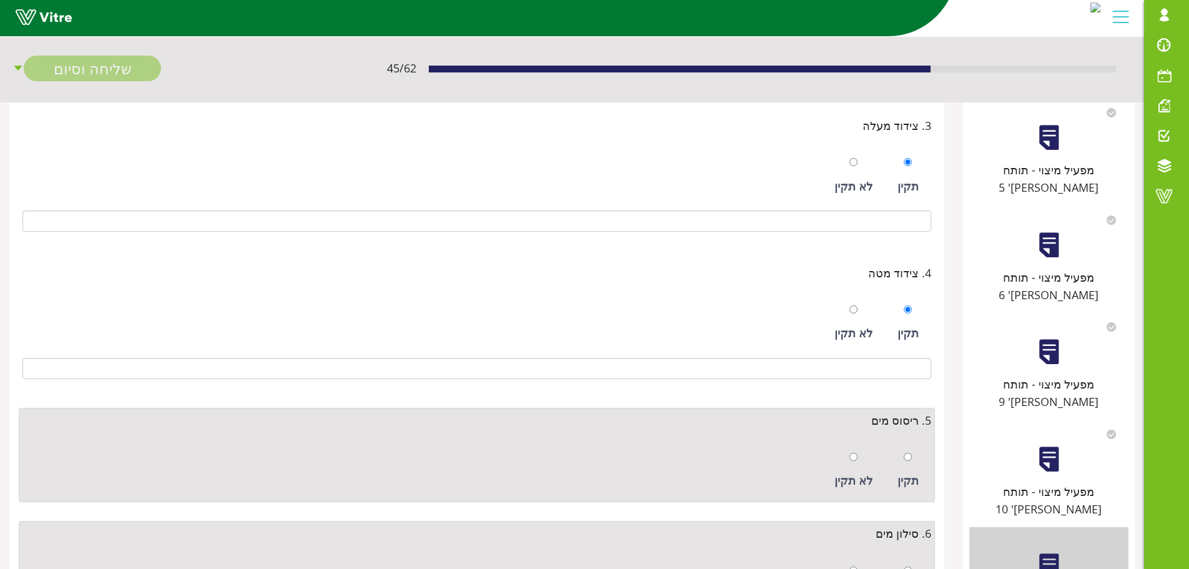
click at [912, 448] on div at bounding box center [908, 456] width 8 height 17
radio input "true"
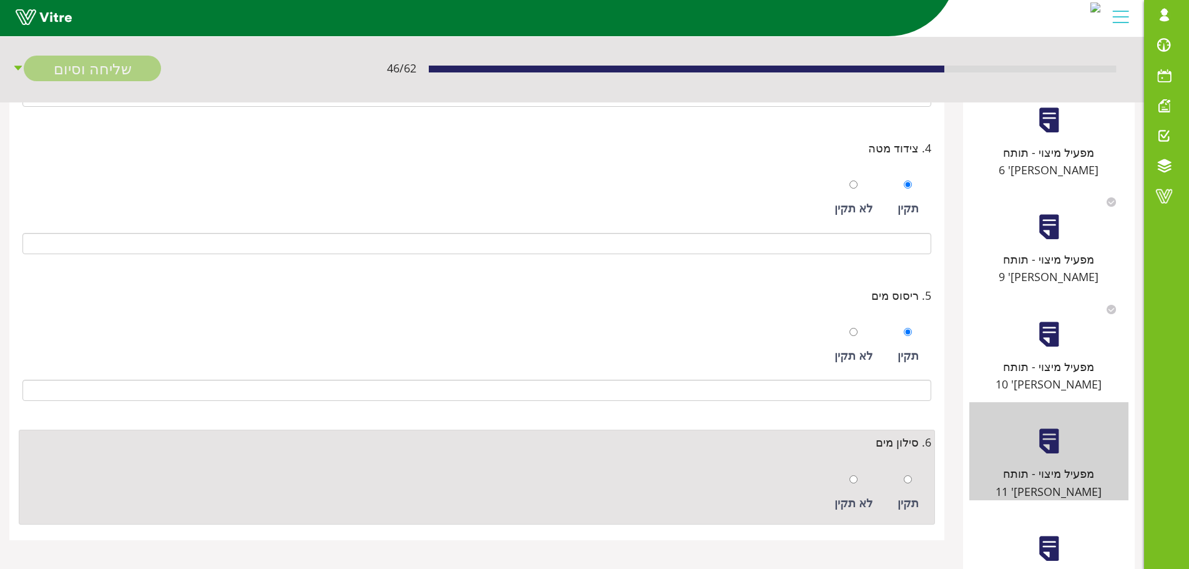
scroll to position [613, 0]
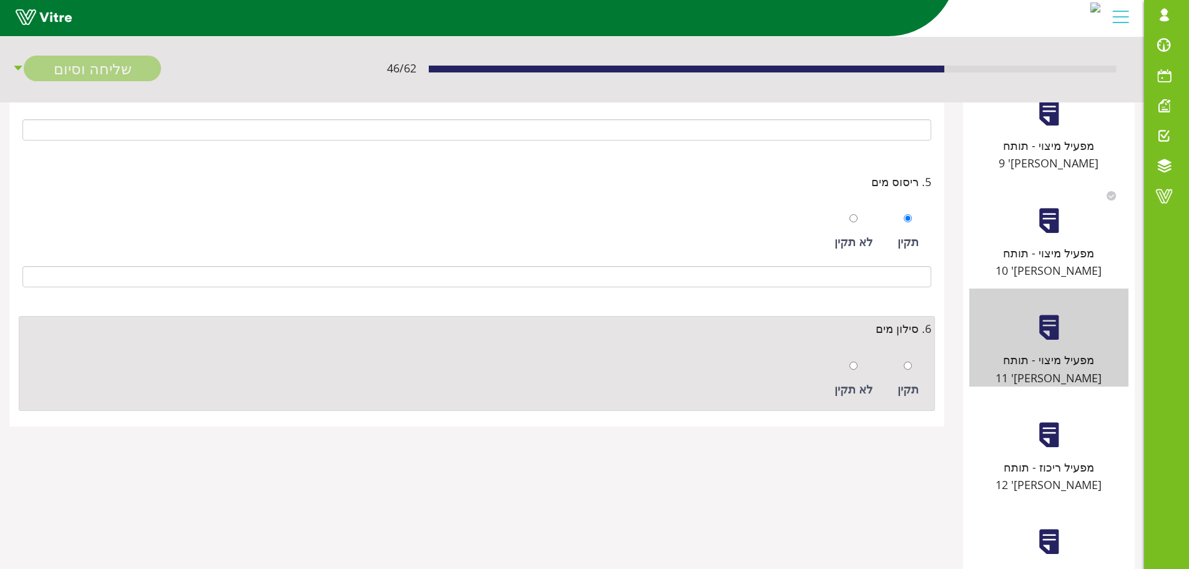
click at [908, 371] on div at bounding box center [908, 364] width 8 height 17
radio input "true"
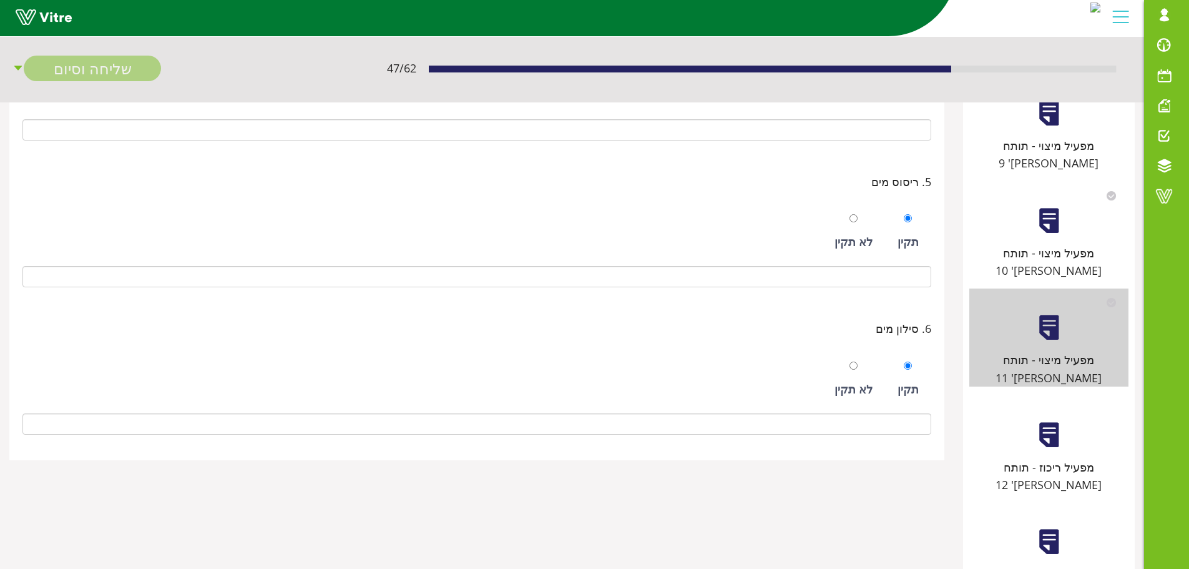
click at [1045, 396] on div "מפעיל ריכוז - תותח מס' 12" at bounding box center [1049, 445] width 159 height 98
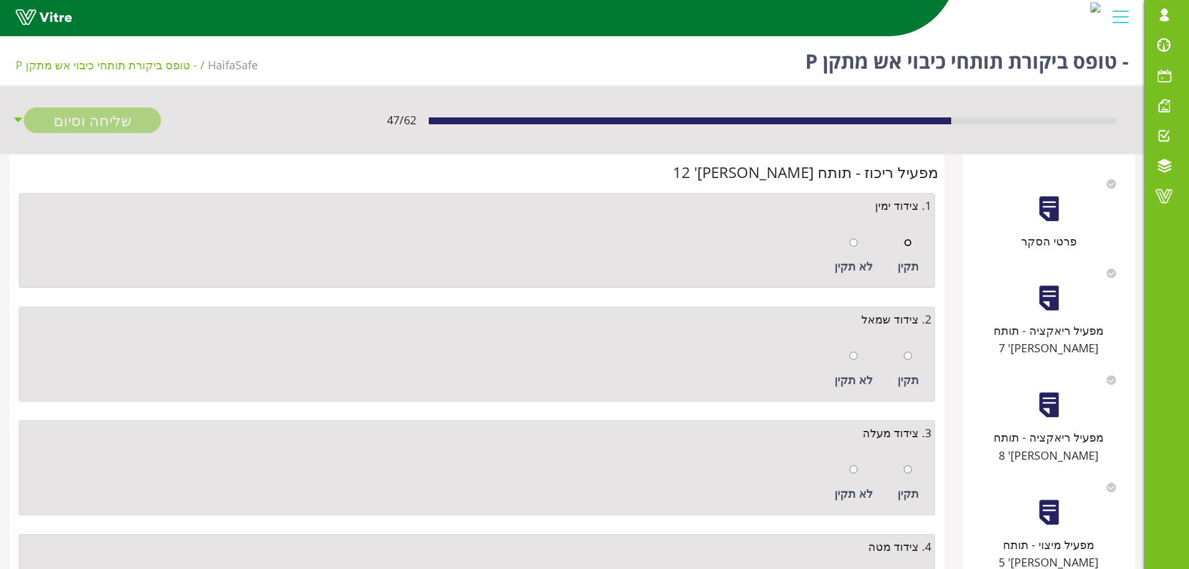
click at [907, 243] on input "radio" at bounding box center [908, 242] width 8 height 8
radio input "true"
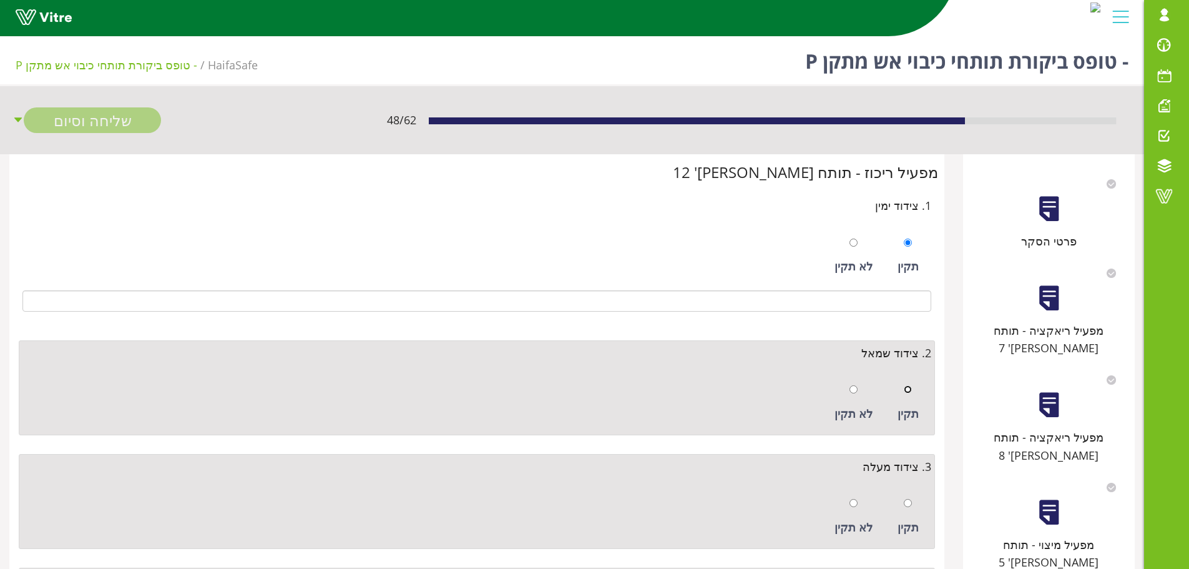
click at [911, 390] on input "radio" at bounding box center [908, 389] width 8 height 8
radio input "true"
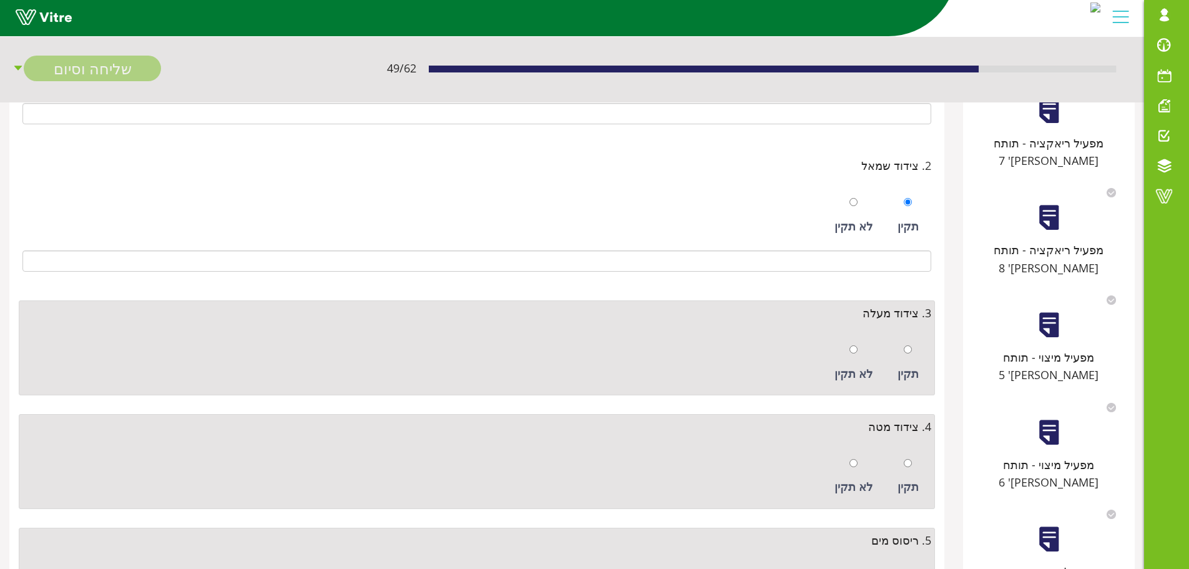
click at [911, 354] on div at bounding box center [908, 348] width 8 height 17
radio input "true"
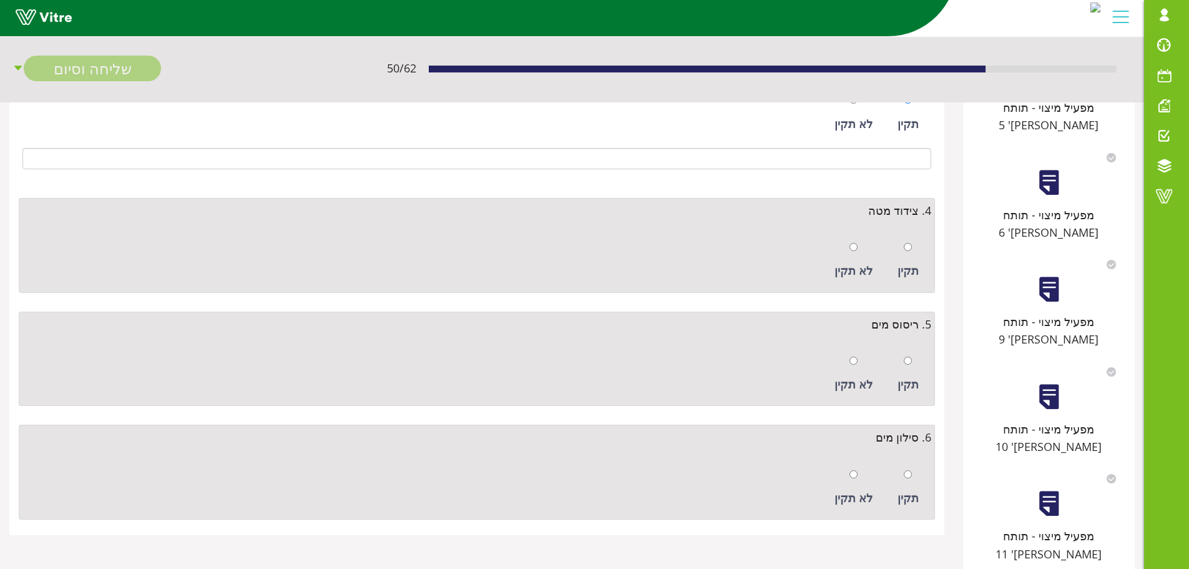
click at [909, 252] on div at bounding box center [908, 246] width 8 height 17
radio input "true"
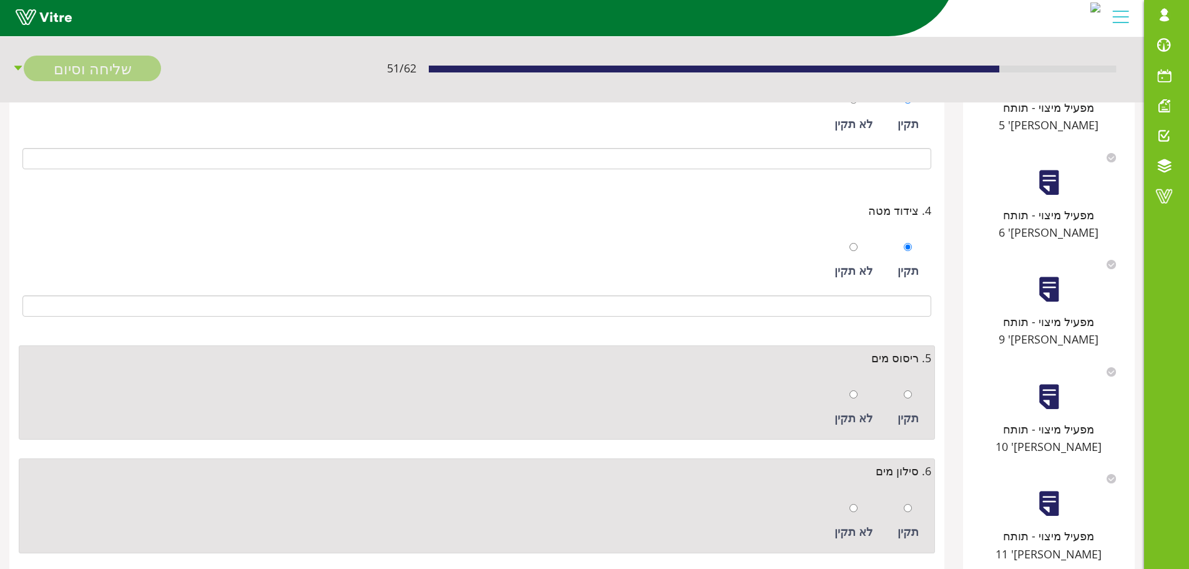
click at [906, 402] on div at bounding box center [908, 393] width 8 height 17
radio input "true"
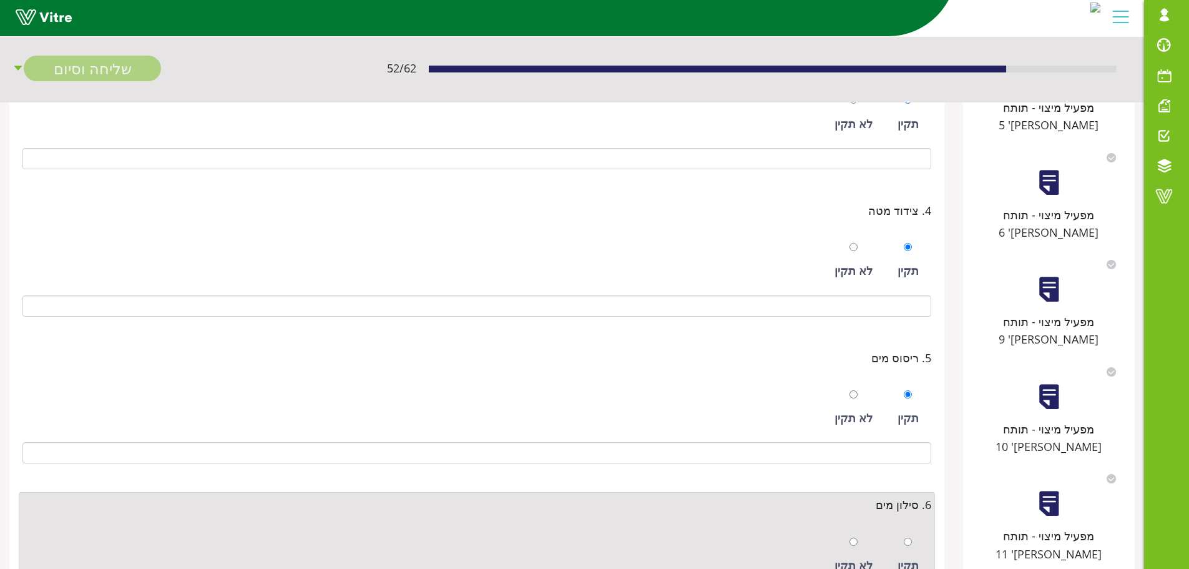
click at [914, 529] on div "תקין" at bounding box center [909, 554] width 34 height 57
radio input "true"
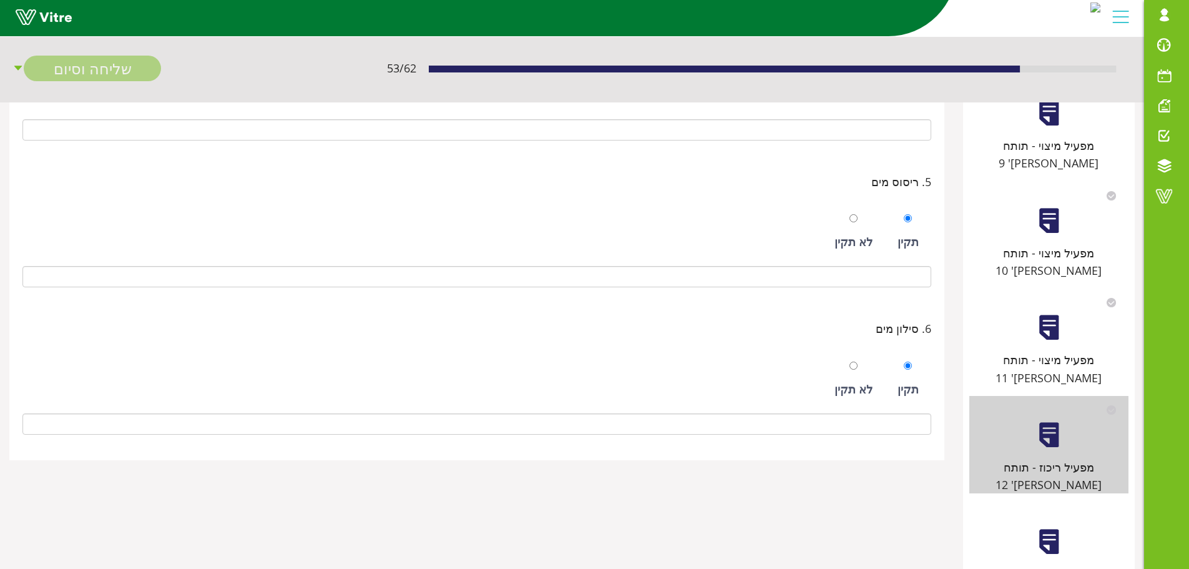
click at [1051, 503] on div "מפעיל ריכוז - תותח מס' 13" at bounding box center [1049, 552] width 159 height 98
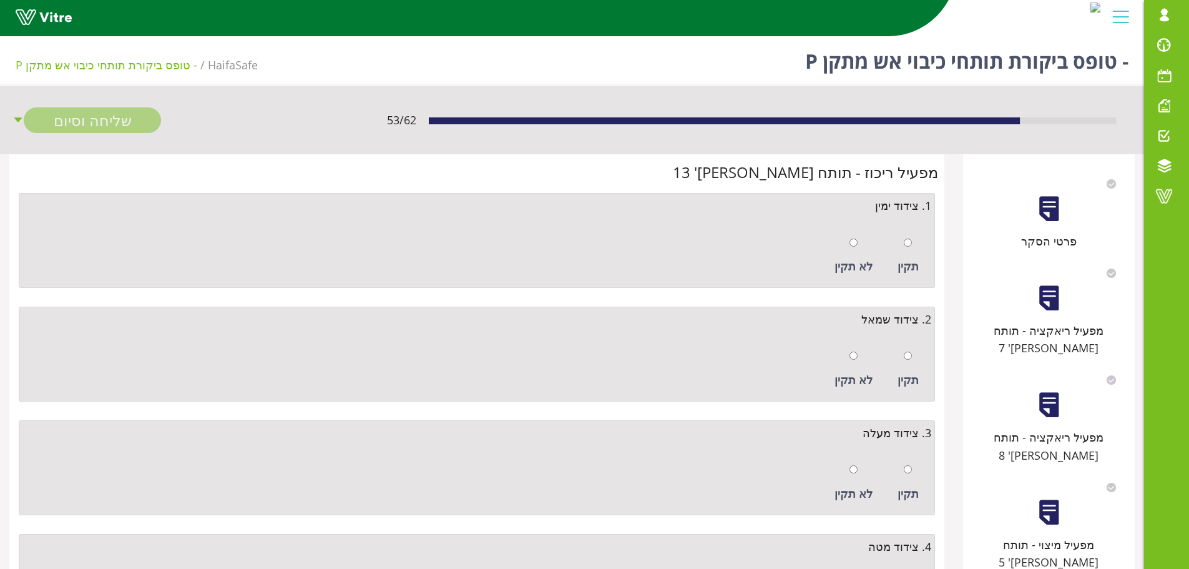
click at [913, 248] on div "תקין" at bounding box center [909, 255] width 34 height 57
radio input "true"
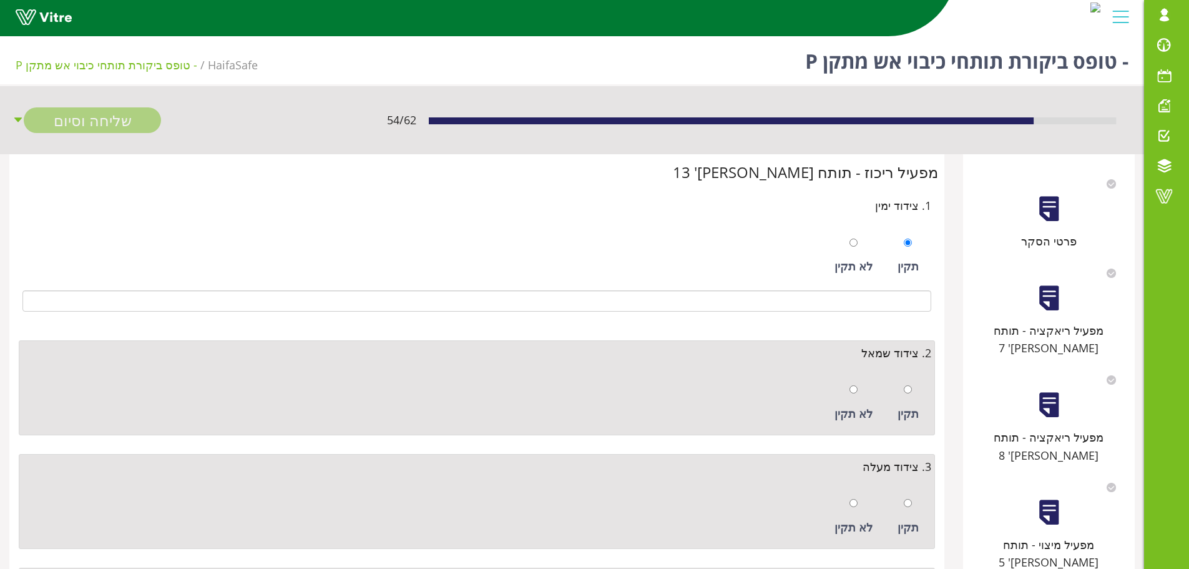
click at [911, 386] on div "תקין" at bounding box center [909, 402] width 34 height 57
radio input "true"
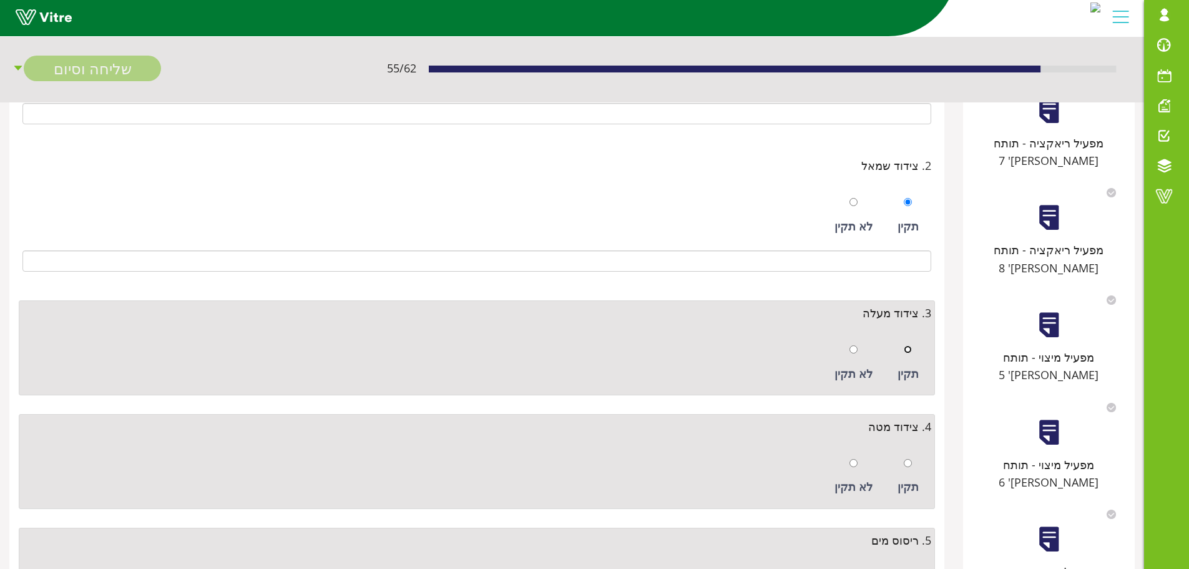
click at [904, 347] on input "radio" at bounding box center [908, 349] width 8 height 8
radio input "true"
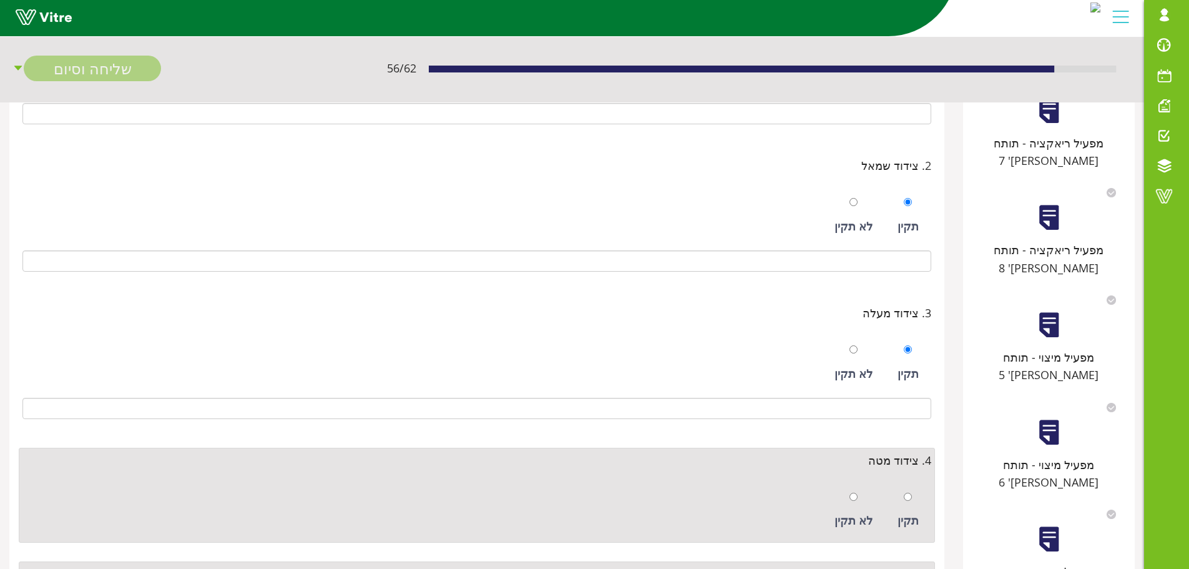
click at [914, 482] on div "תקין" at bounding box center [909, 509] width 34 height 57
radio input "true"
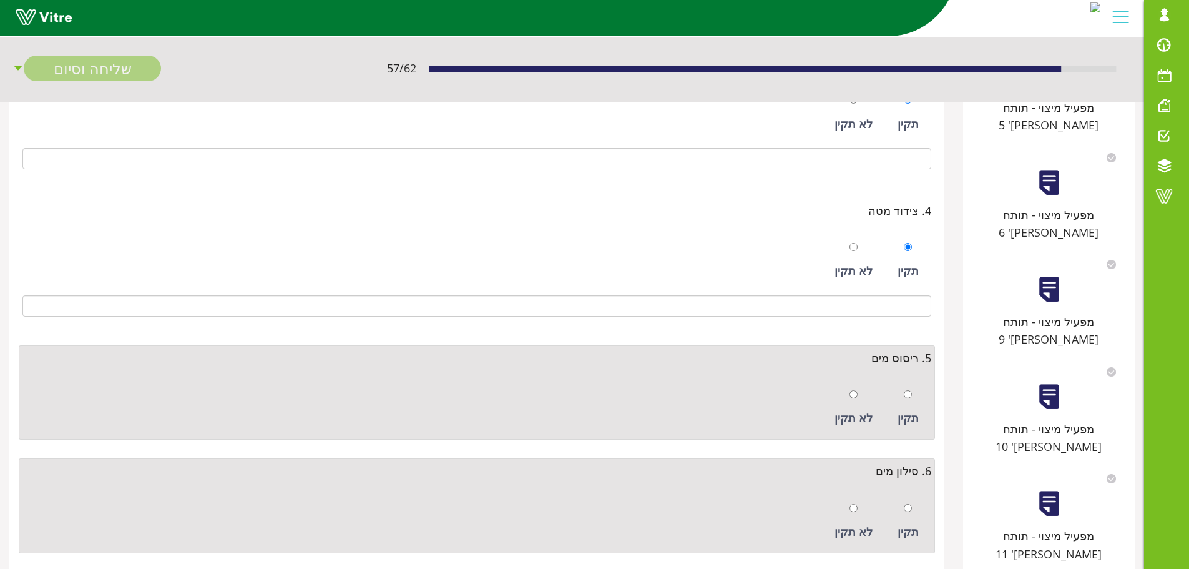
click at [906, 400] on div at bounding box center [908, 393] width 8 height 17
radio input "true"
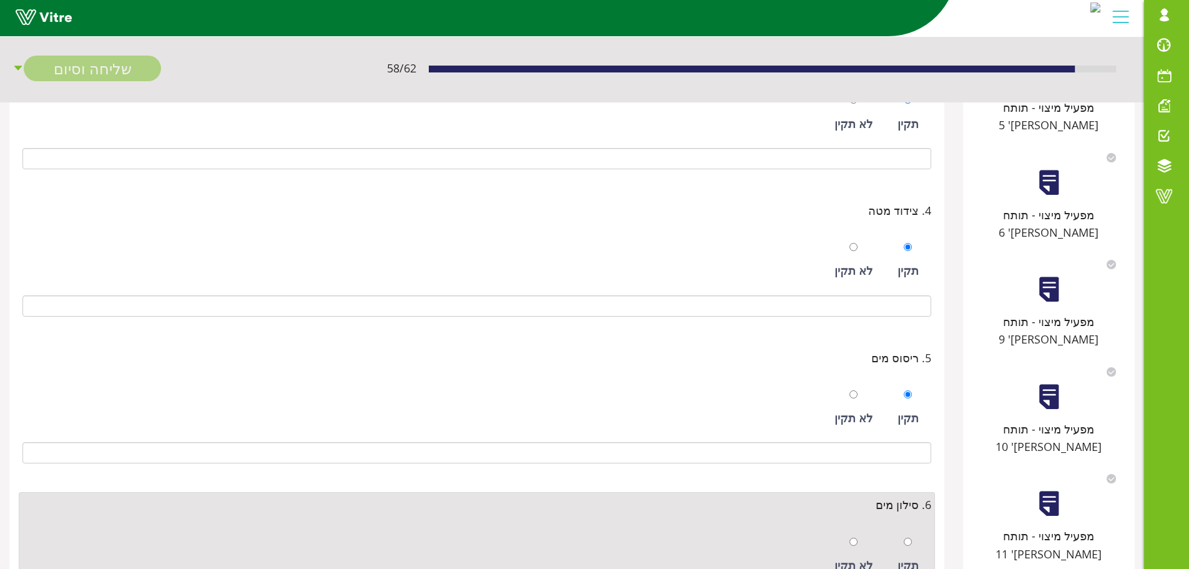
click at [913, 530] on div "תקין" at bounding box center [909, 554] width 34 height 57
radio input "true"
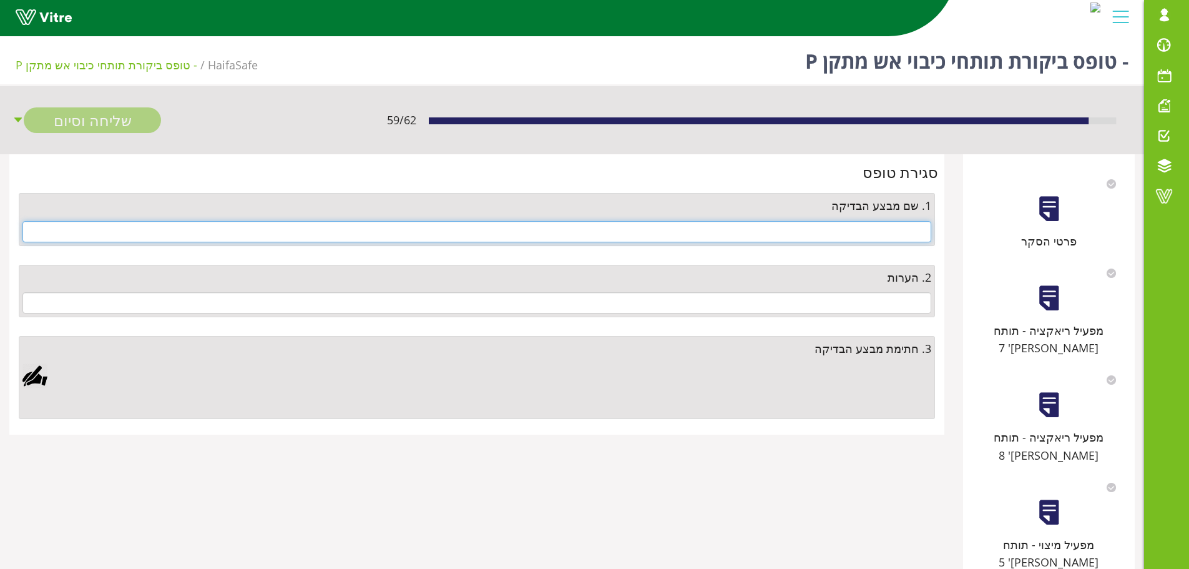
click at [874, 235] on input "text" at bounding box center [476, 231] width 909 height 21
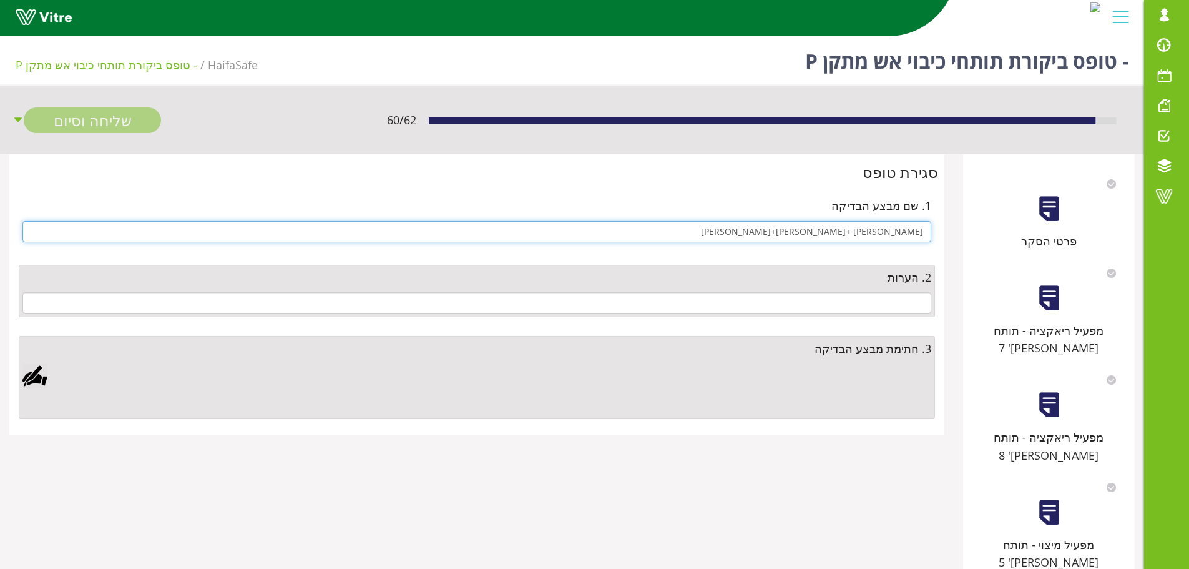
type input "נפתלי +ניר+עמירם"
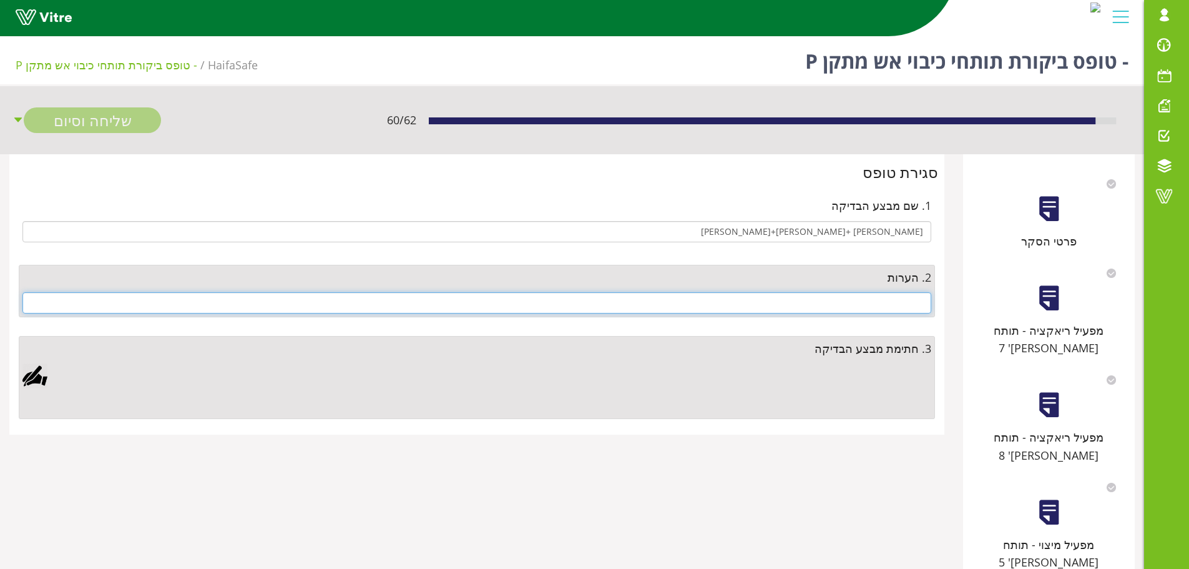
click at [876, 305] on input "text" at bounding box center [476, 302] width 909 height 21
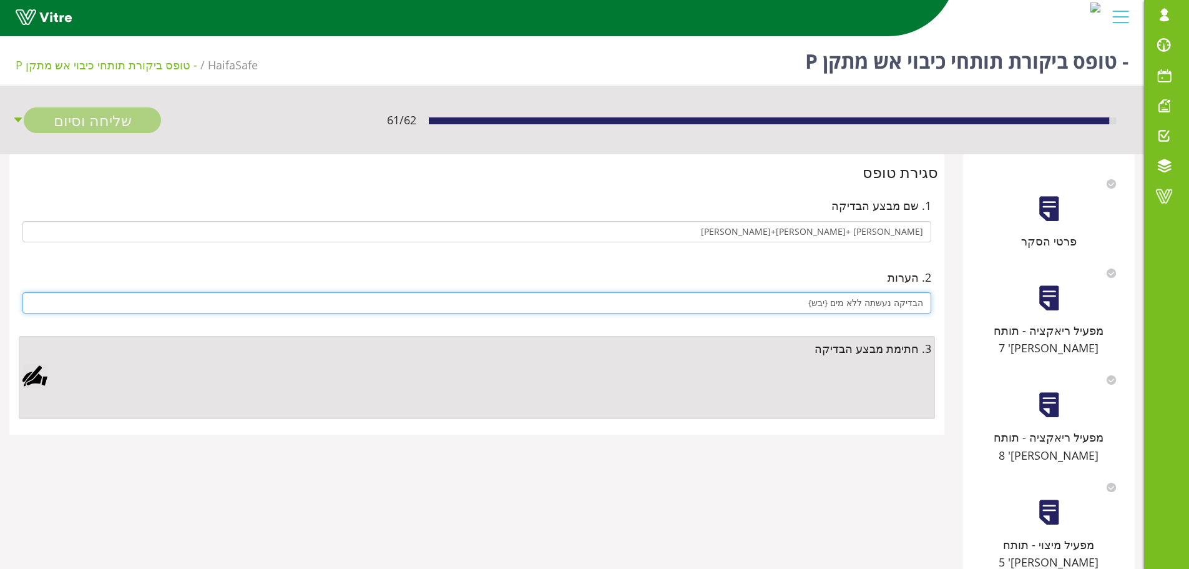
type input "הבדיקה נעשתה ללא מים {יבש}"
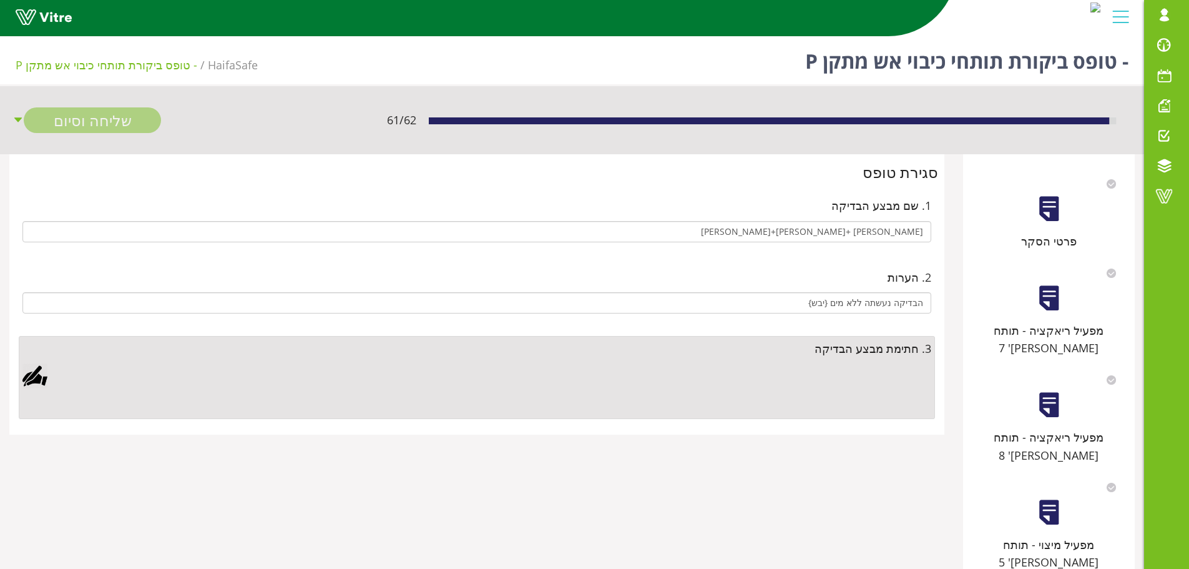
click at [26, 384] on div at bounding box center [34, 375] width 25 height 25
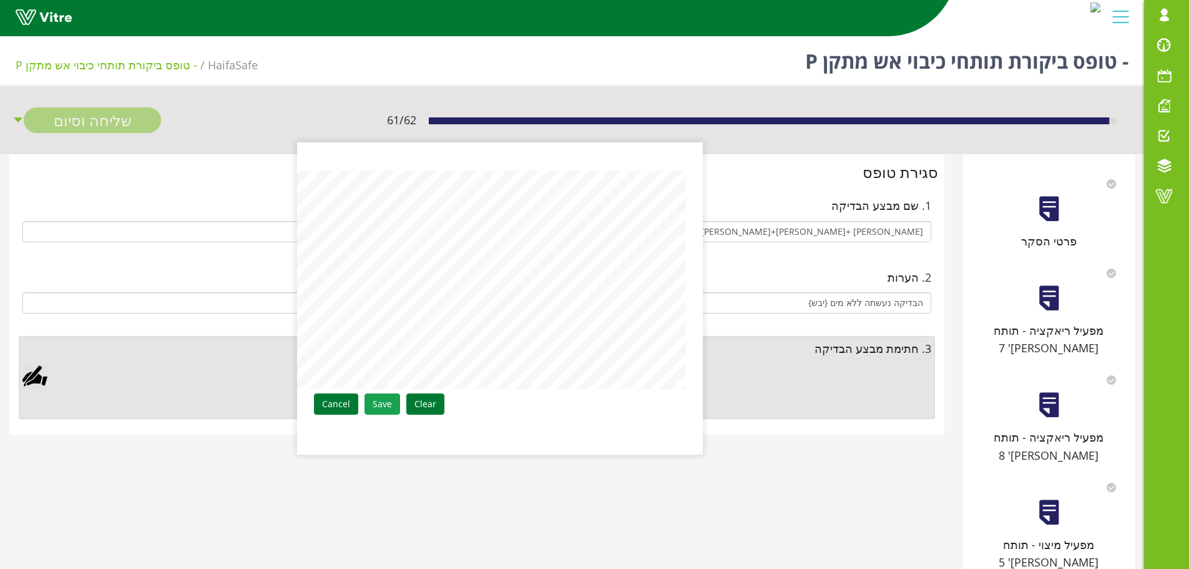
click at [386, 410] on link "Save" at bounding box center [383, 403] width 36 height 21
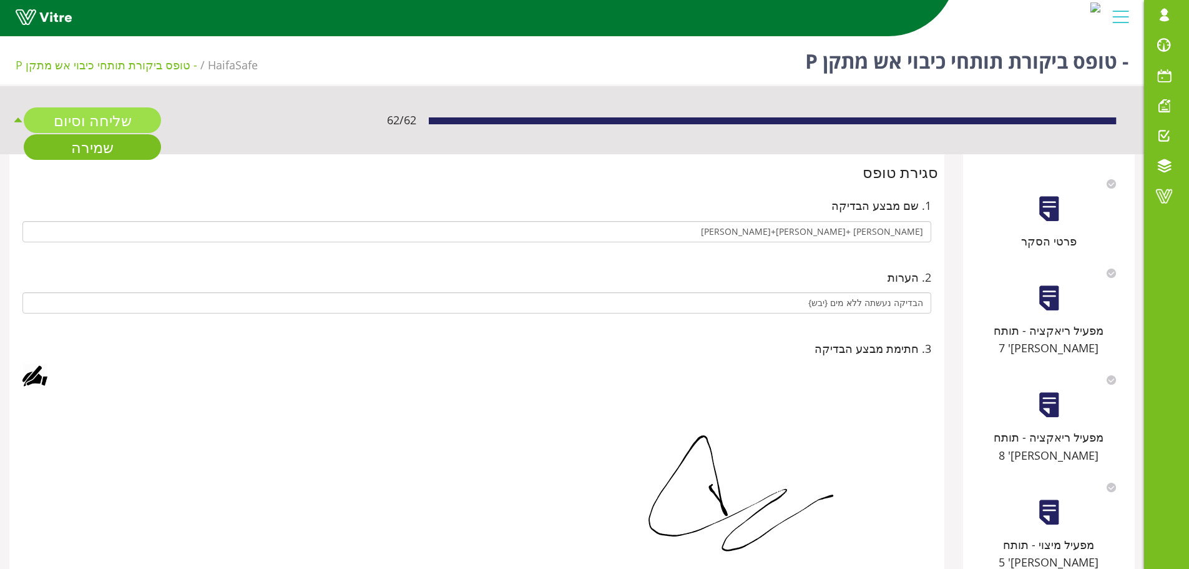
click at [130, 119] on link "שליחה וסיום" at bounding box center [92, 120] width 137 height 26
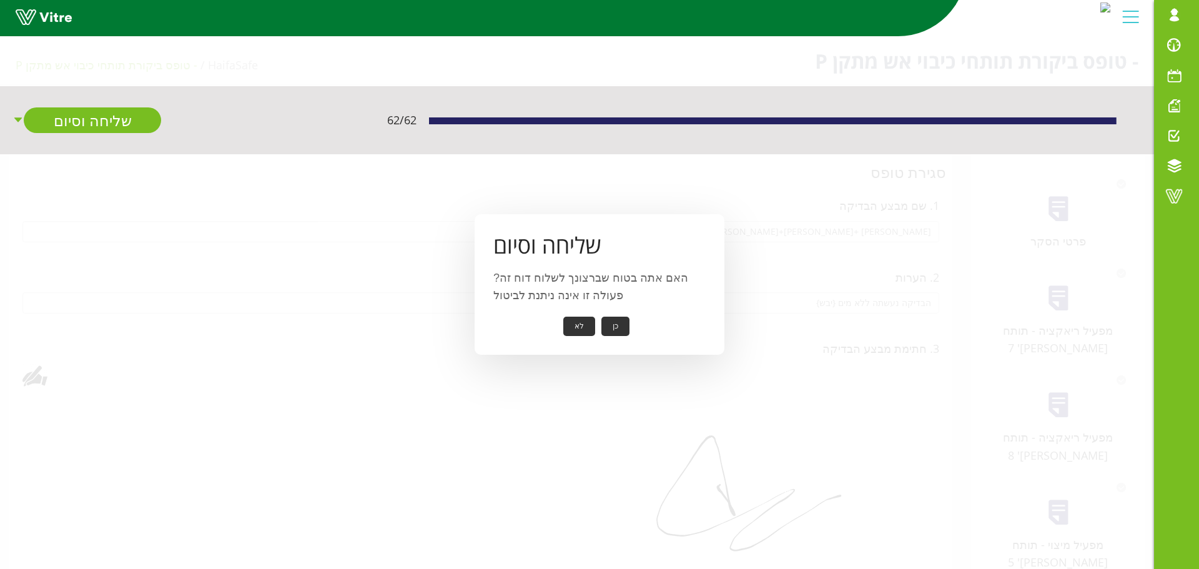
click at [602, 325] on button "כן" at bounding box center [615, 326] width 28 height 19
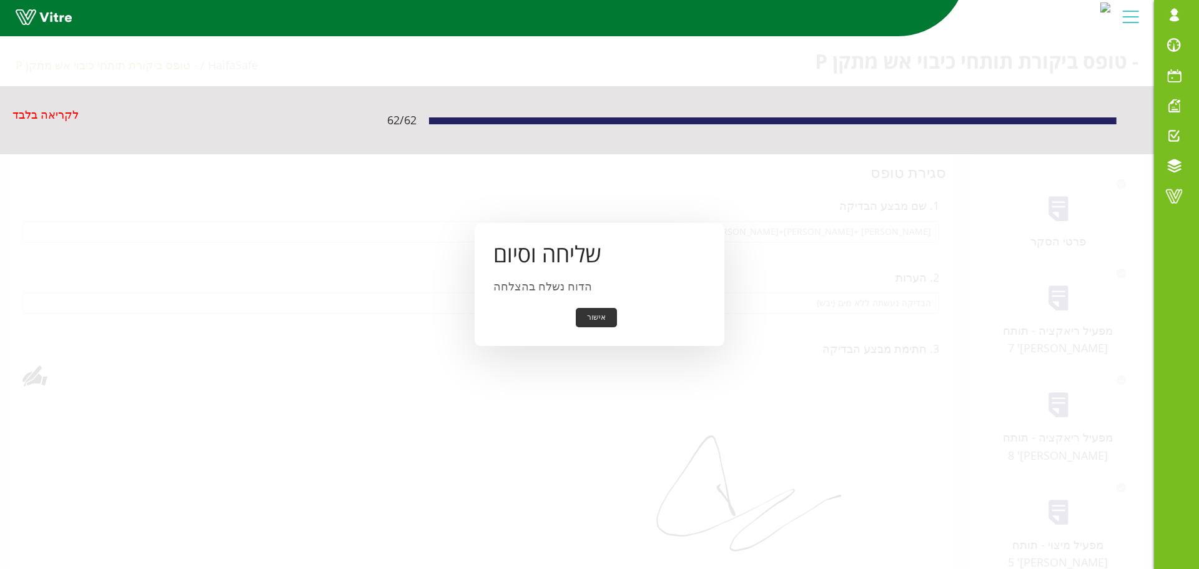
click at [604, 315] on button "אישור" at bounding box center [596, 317] width 41 height 19
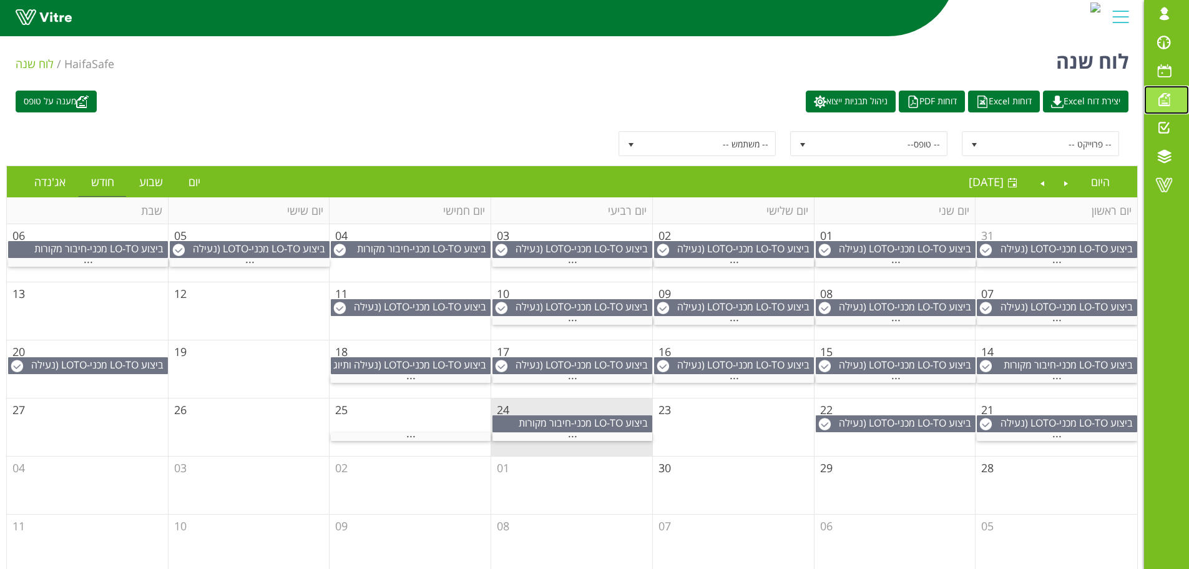
click at [1172, 96] on span at bounding box center [1164, 99] width 31 height 15
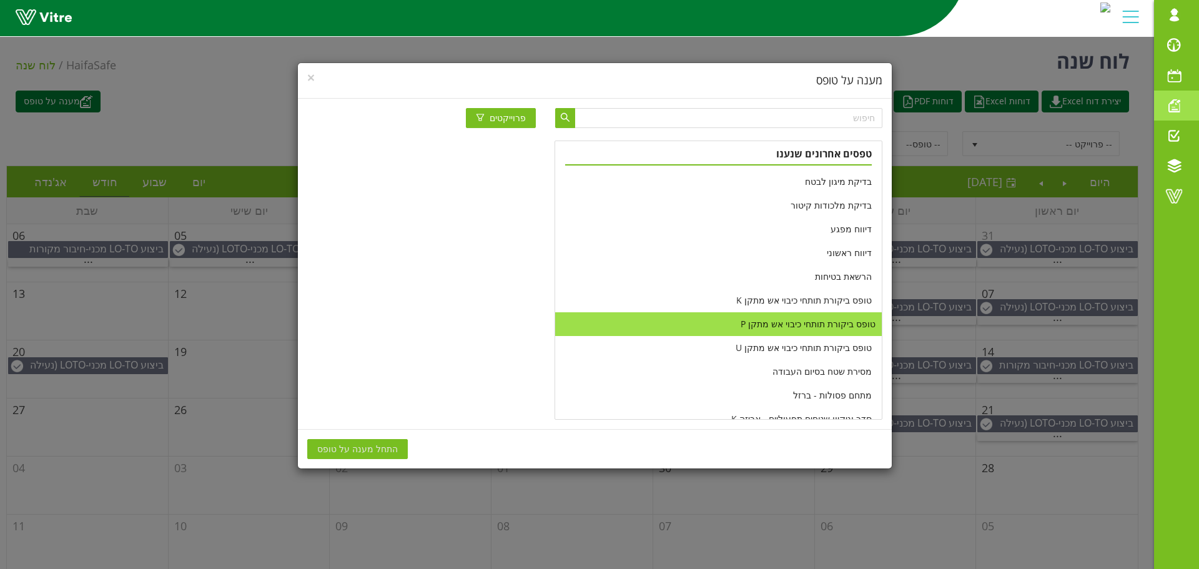
scroll to position [312, 0]
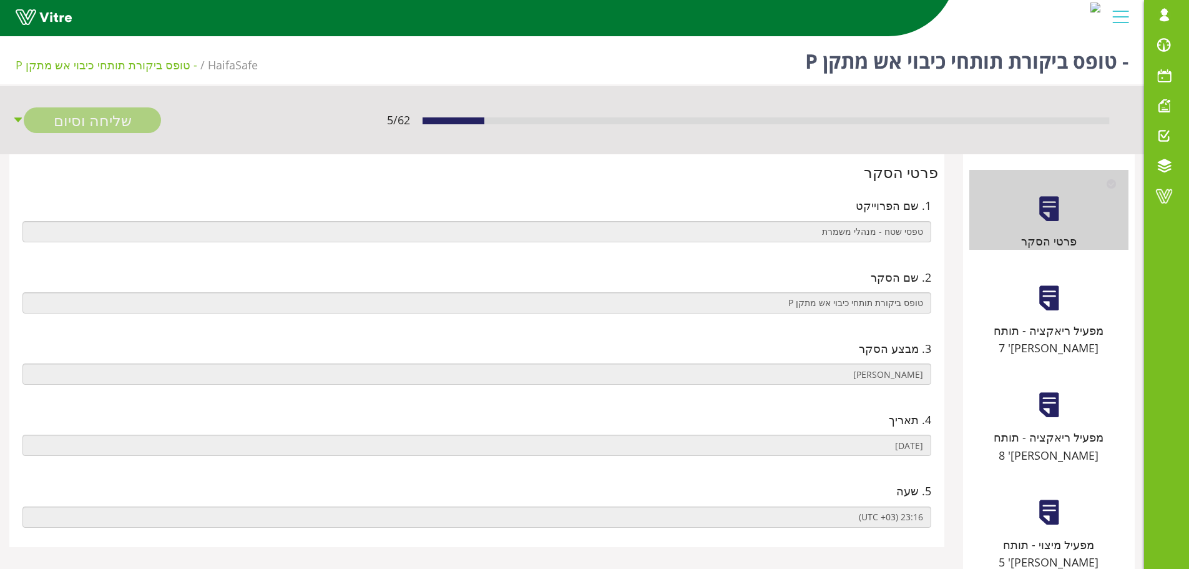
click at [1066, 300] on div "מפעיל ריאקציה - תותח [PERSON_NAME]' 7" at bounding box center [1049, 308] width 159 height 98
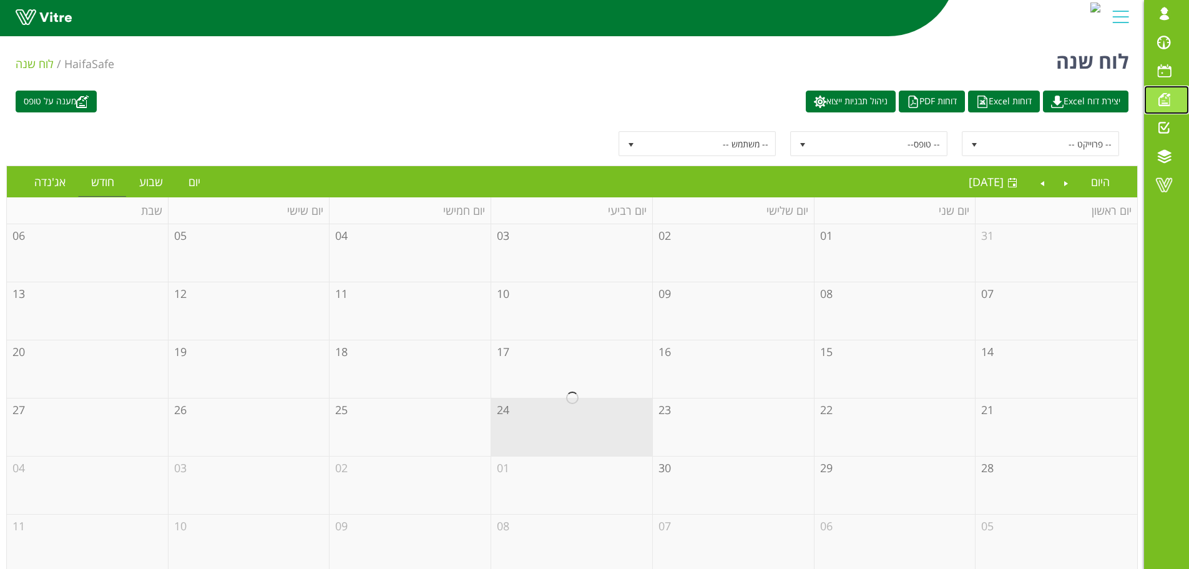
click at [1168, 99] on span at bounding box center [1164, 99] width 31 height 15
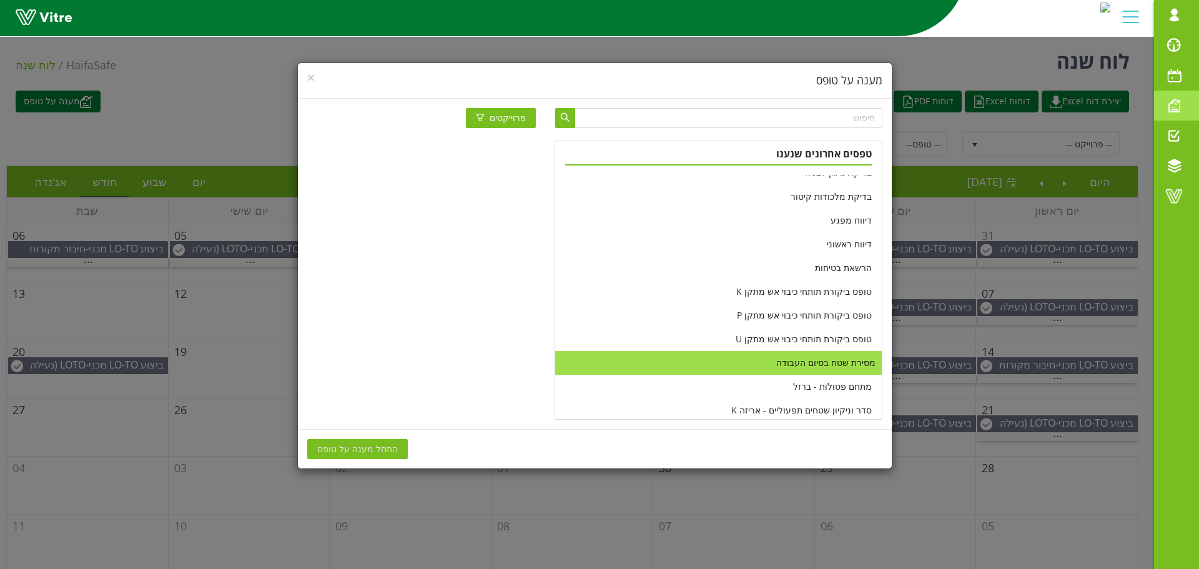
scroll to position [250, 0]
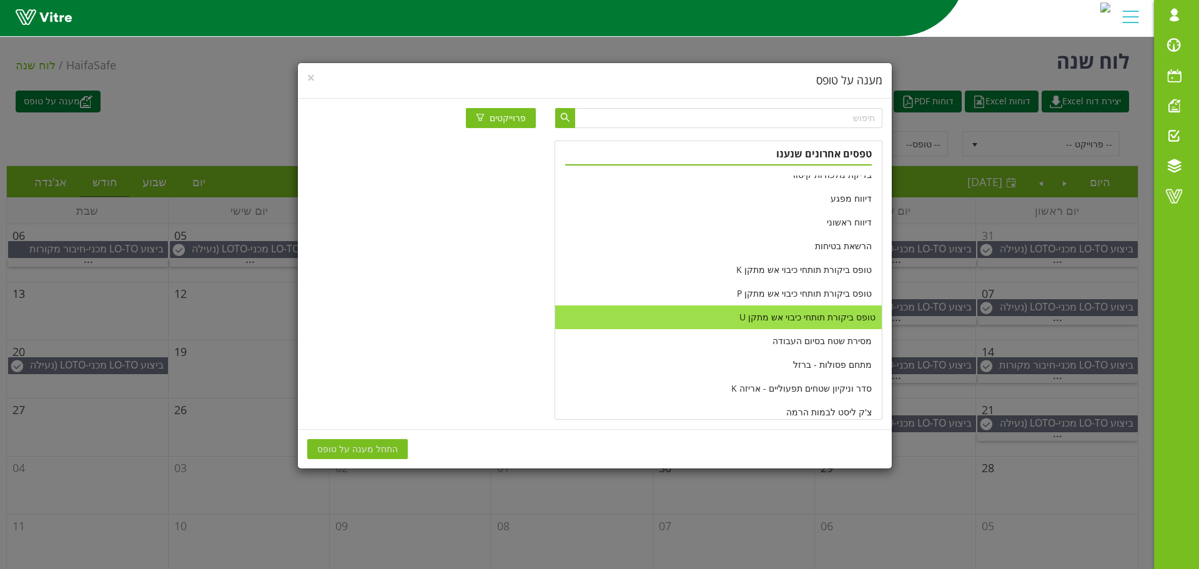
click at [774, 317] on li "טופס ביקורת תותחי כיבוי אש מתקן U" at bounding box center [718, 317] width 326 height 24
click at [364, 445] on span "התחל מענה על טופס" at bounding box center [357, 449] width 81 height 14
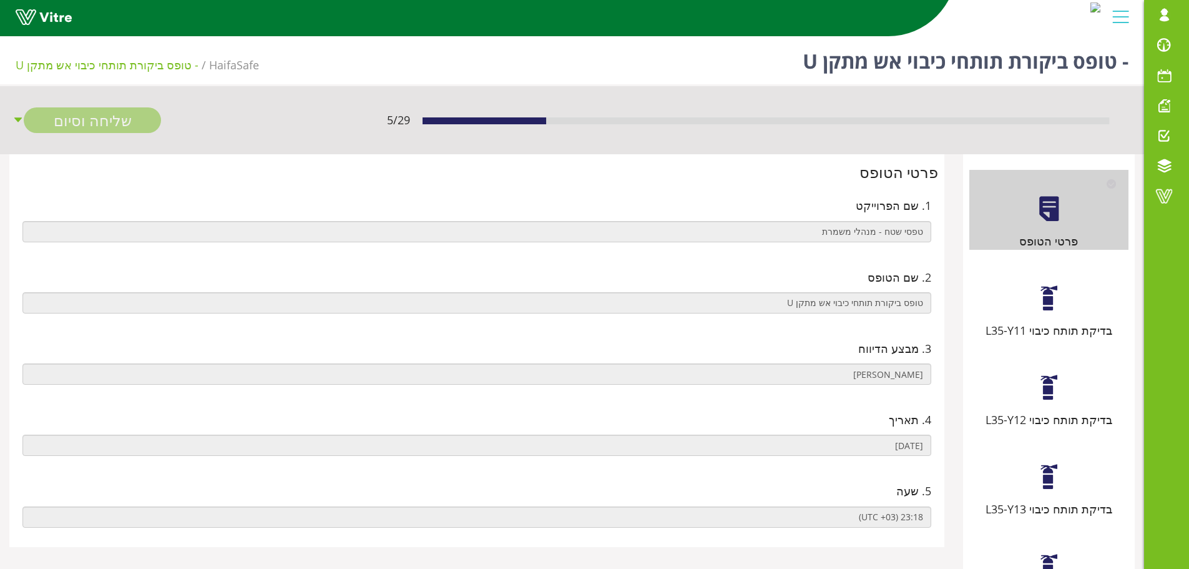
click at [1046, 313] on div "בדיקת תותח כיבוי L35-Y11" at bounding box center [1049, 299] width 159 height 80
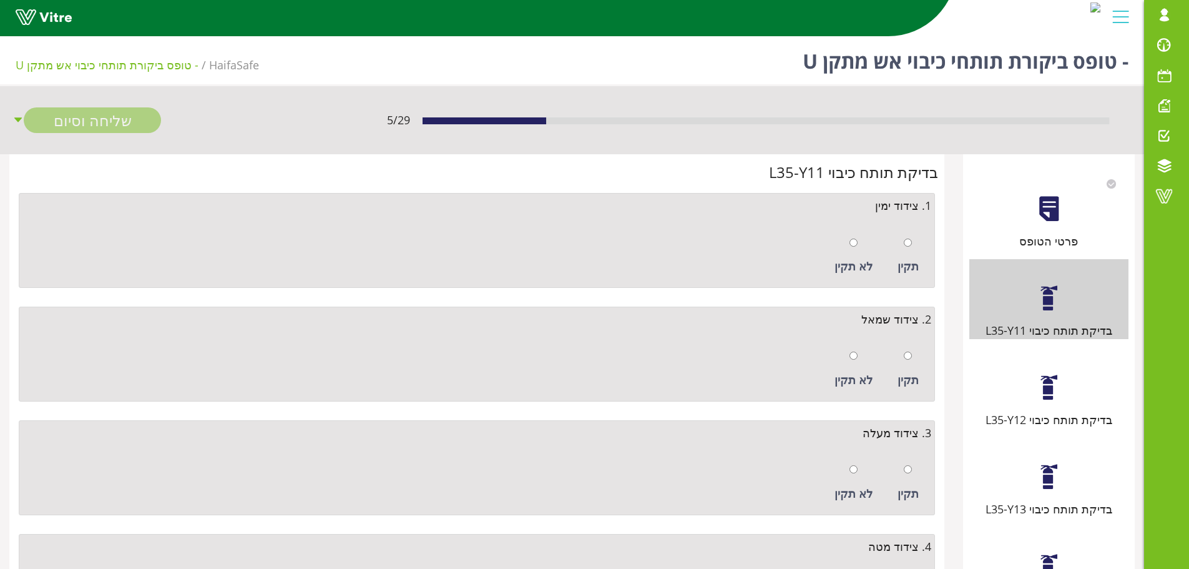
click at [915, 242] on div "תקין" at bounding box center [909, 255] width 34 height 57
radio input "true"
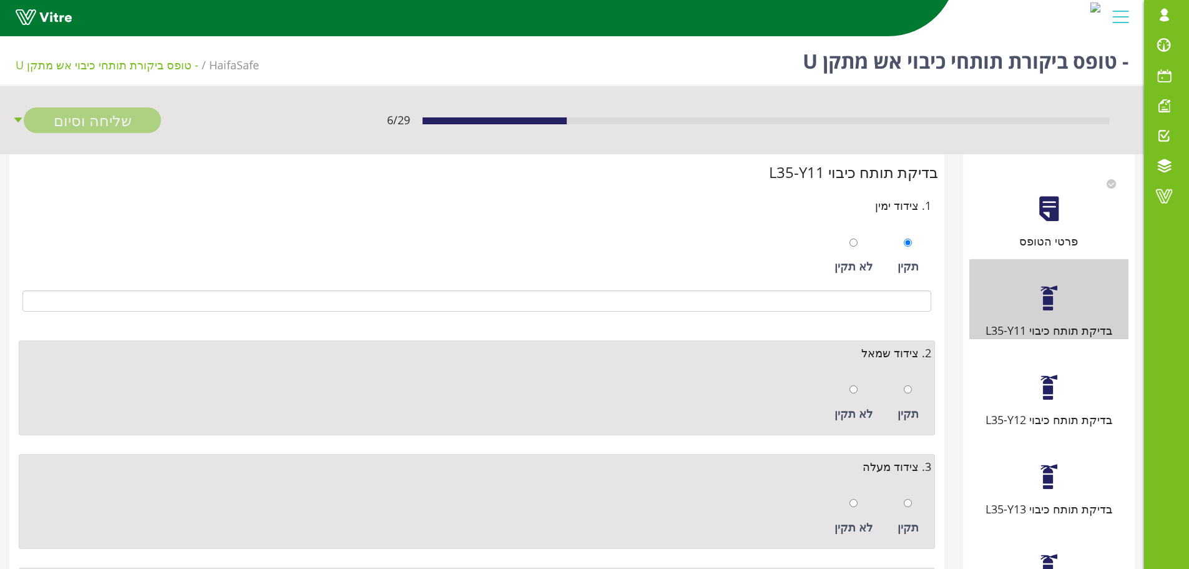
click at [911, 397] on div at bounding box center [908, 388] width 8 height 17
radio input "true"
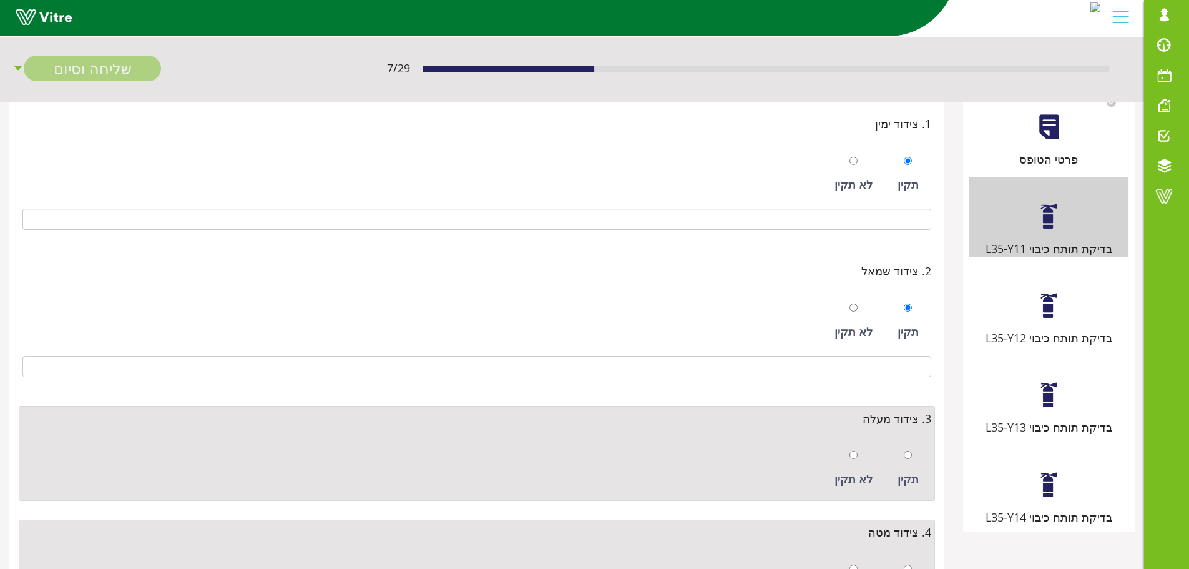
scroll to position [187, 0]
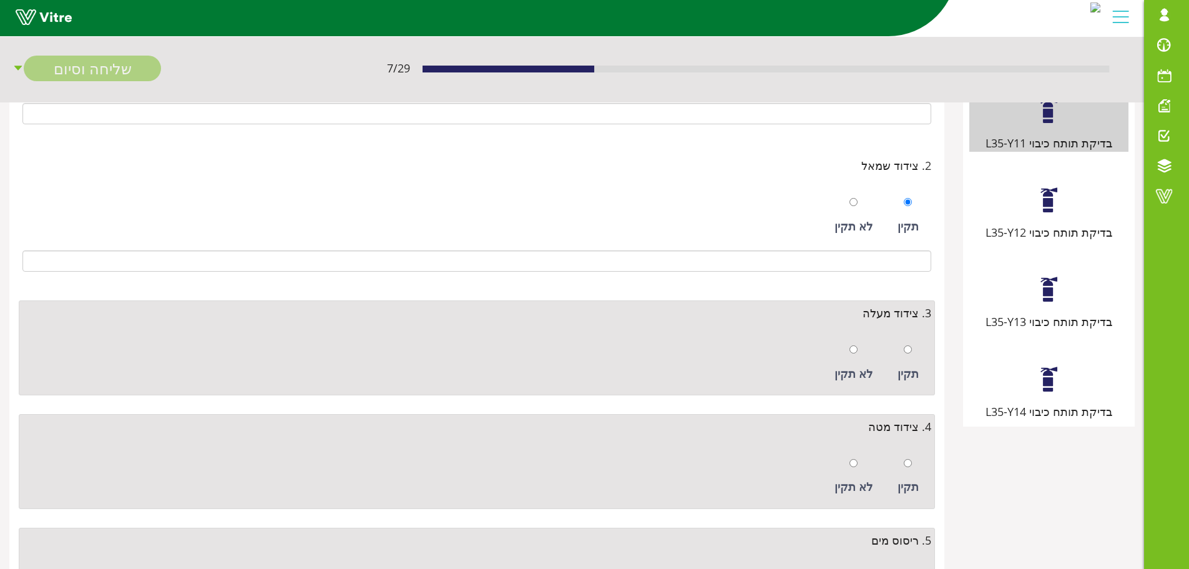
click at [919, 346] on div "תקין" at bounding box center [909, 362] width 34 height 57
radio input "true"
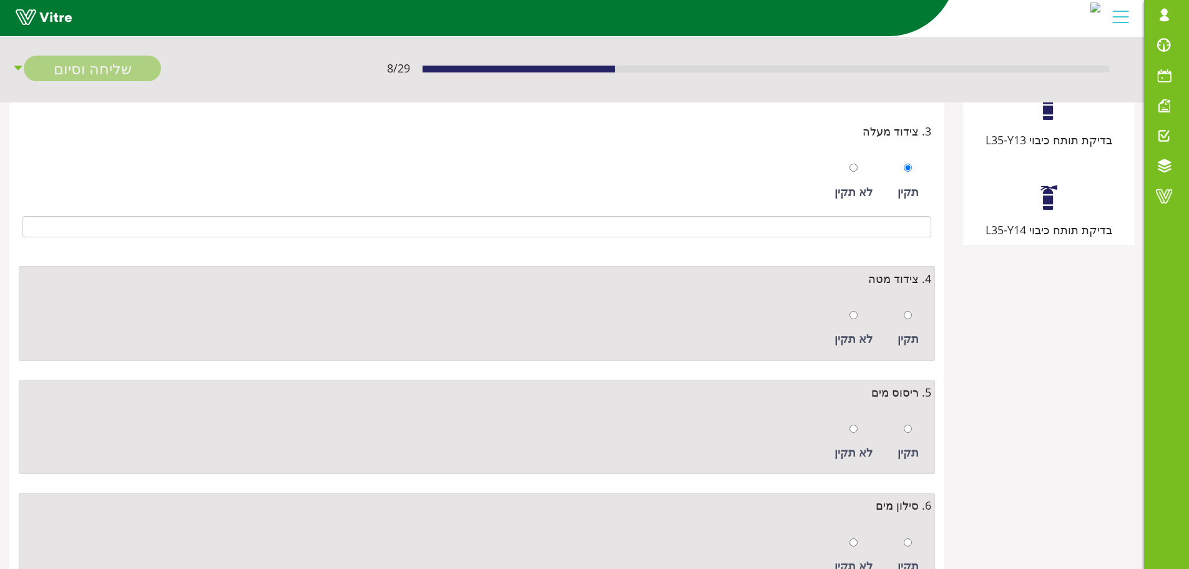
scroll to position [375, 0]
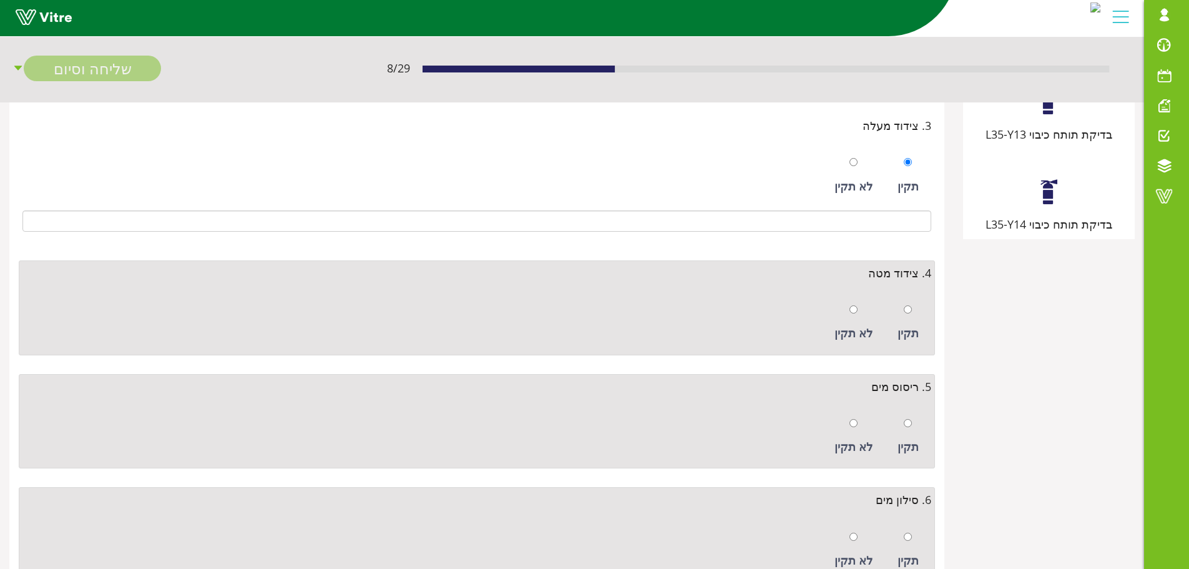
click at [912, 318] on div at bounding box center [908, 308] width 8 height 17
radio input "true"
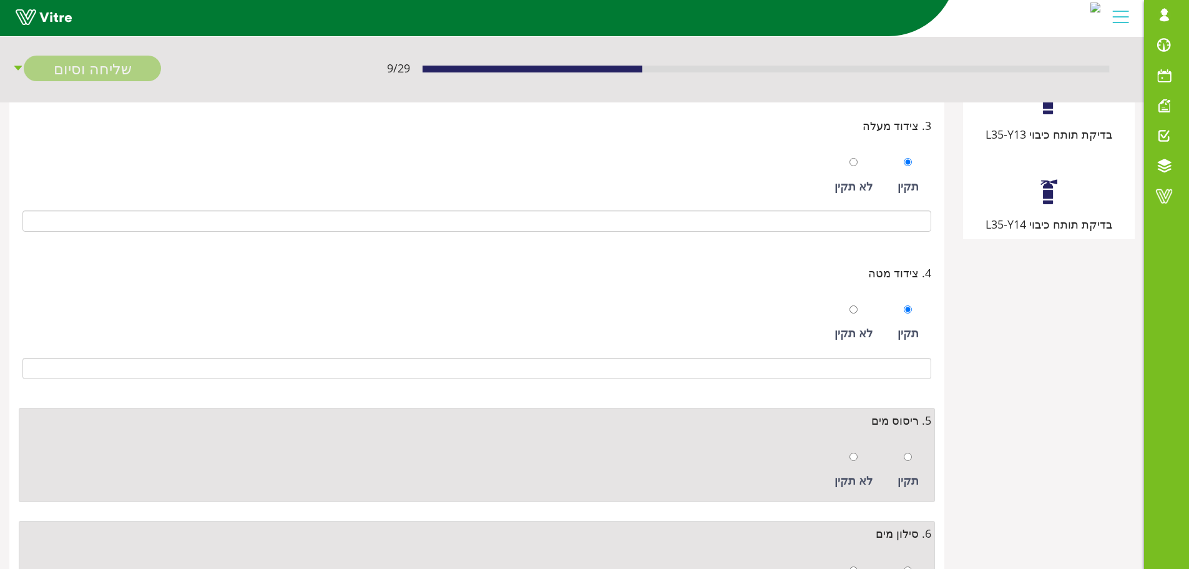
click at [907, 450] on div at bounding box center [908, 456] width 8 height 17
radio input "true"
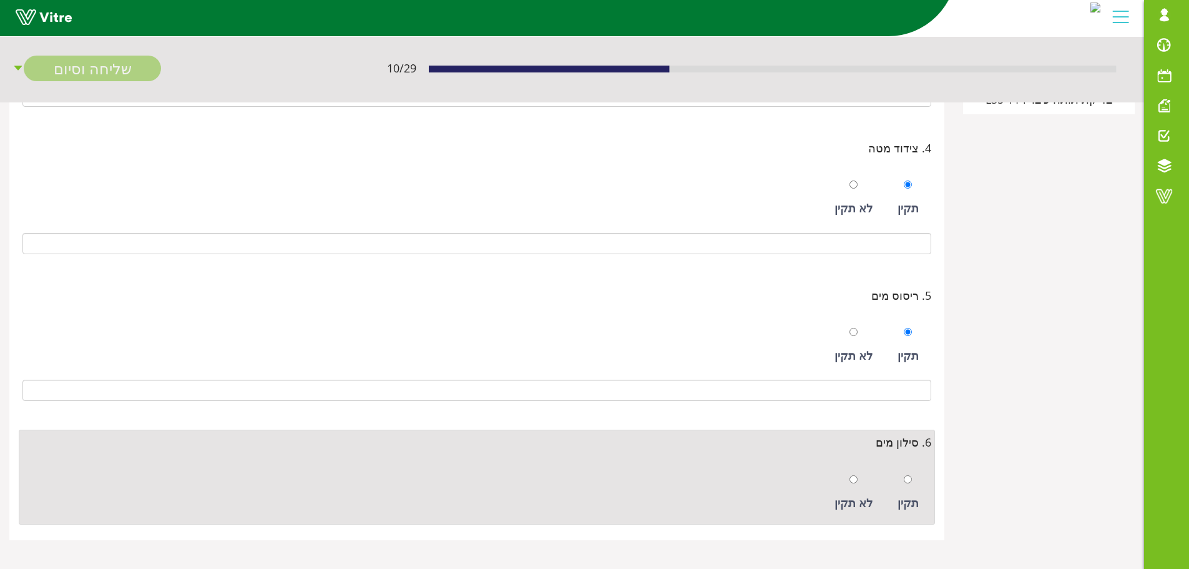
scroll to position [502, 0]
click at [901, 478] on div "תקין" at bounding box center [909, 489] width 34 height 57
radio input "true"
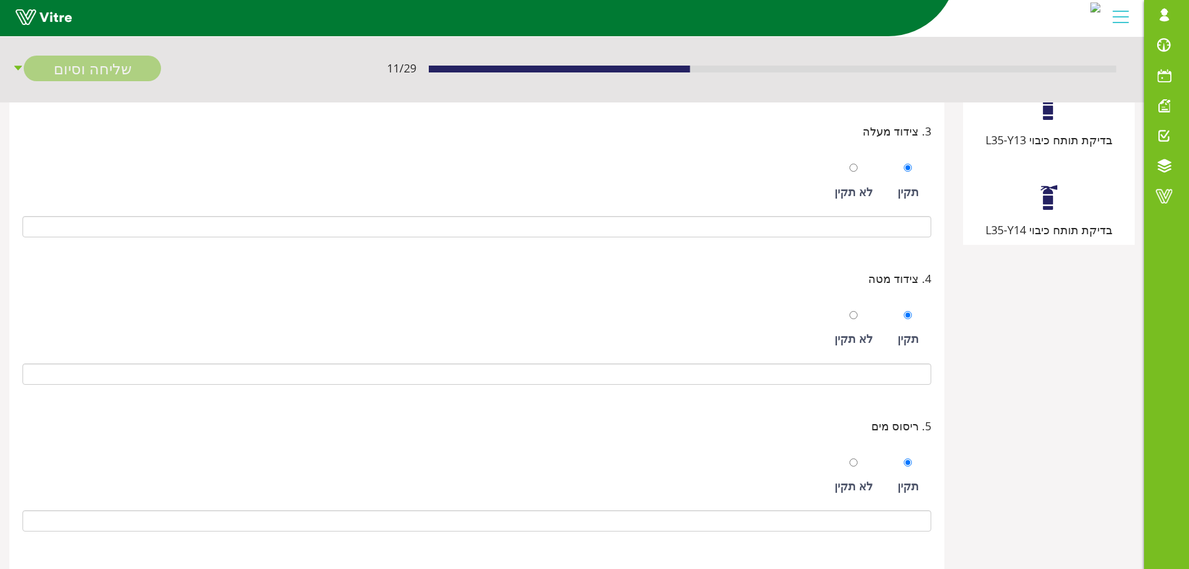
scroll to position [127, 0]
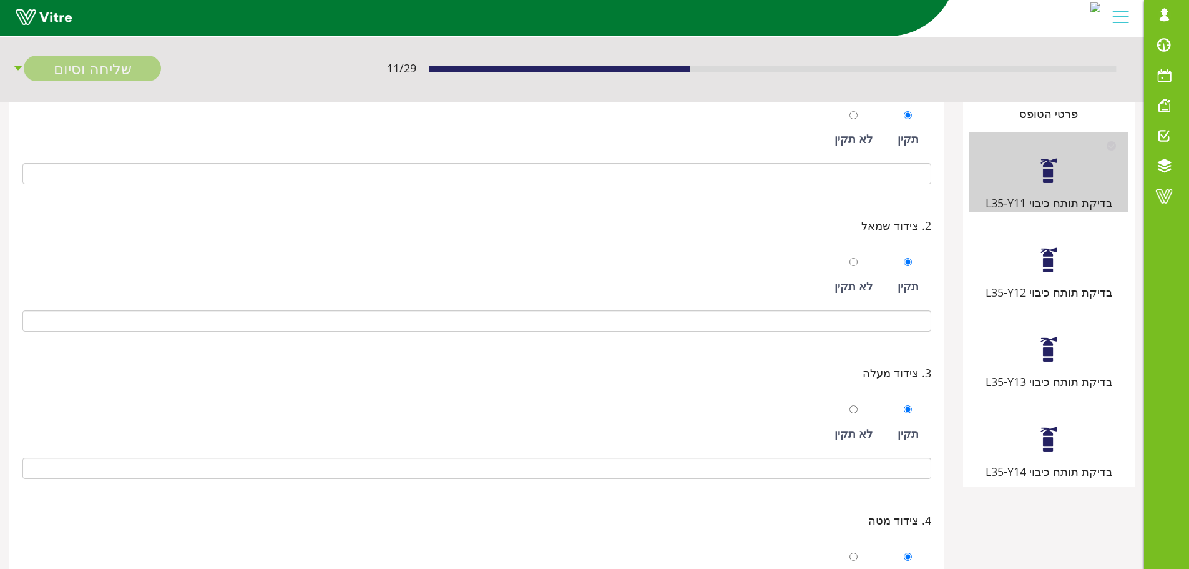
click at [1054, 266] on div at bounding box center [1049, 260] width 28 height 28
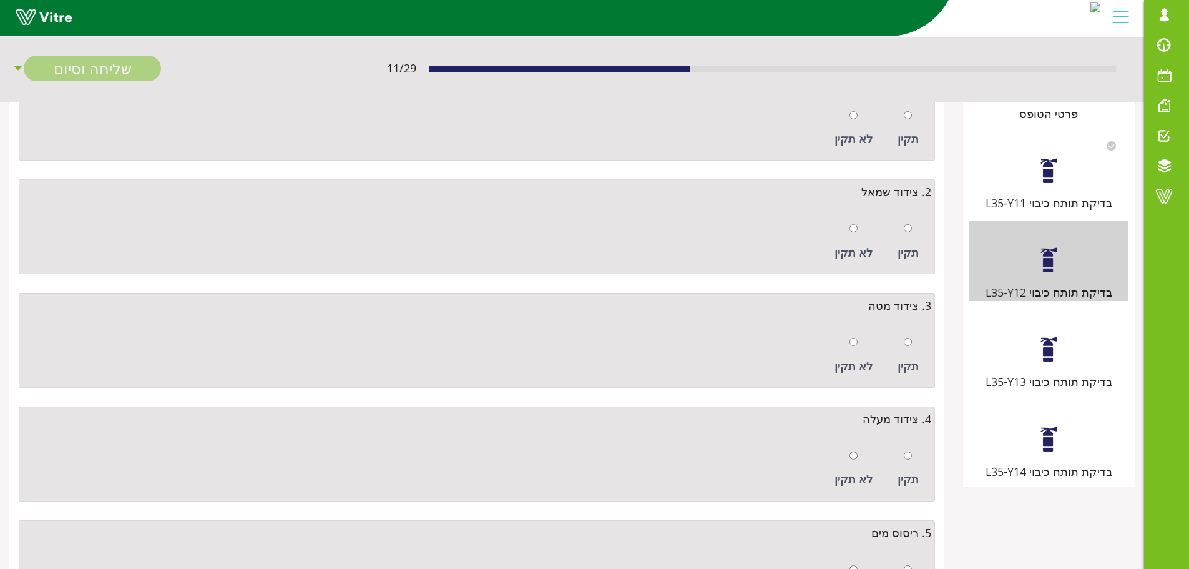
scroll to position [0, 0]
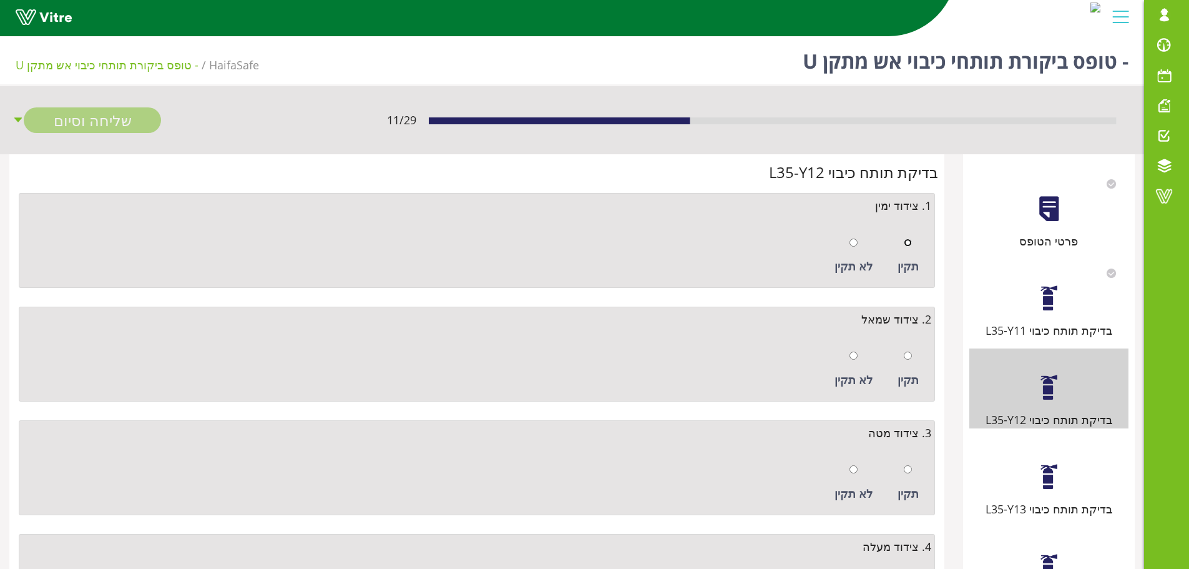
click at [912, 243] on input "radio" at bounding box center [908, 242] width 8 height 8
radio input "true"
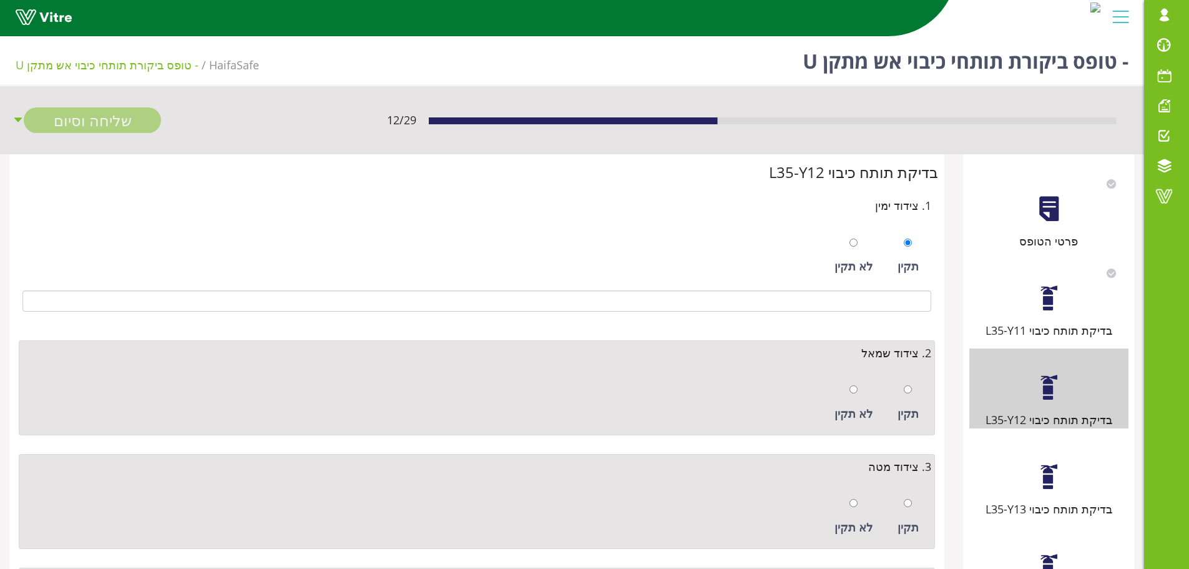
click at [908, 396] on div at bounding box center [908, 388] width 8 height 17
radio input "true"
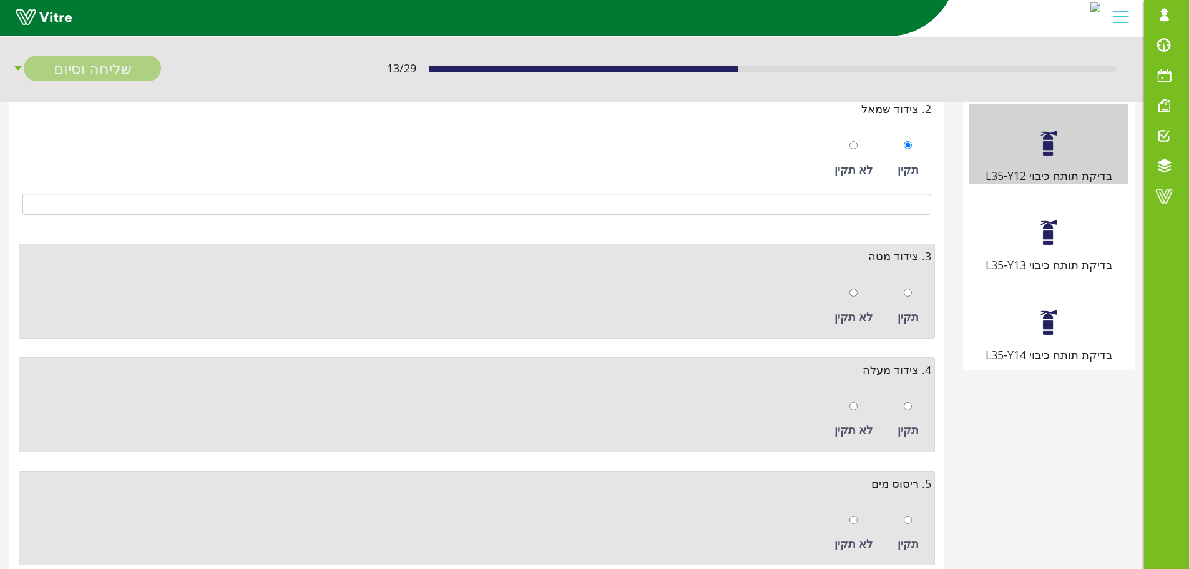
scroll to position [250, 0]
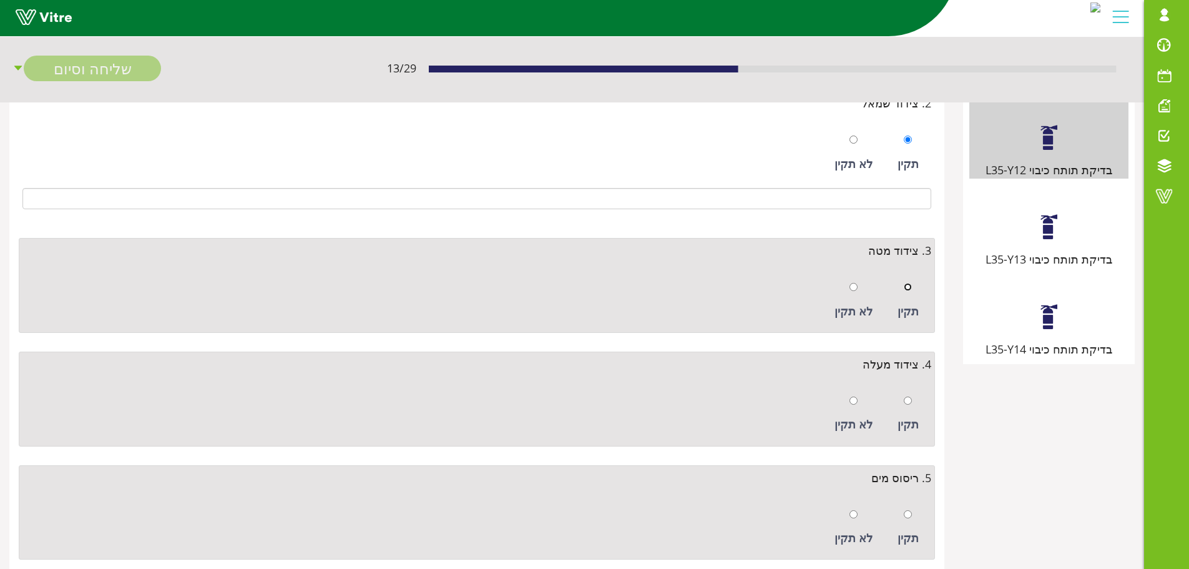
click at [910, 287] on input "radio" at bounding box center [908, 287] width 8 height 8
radio input "true"
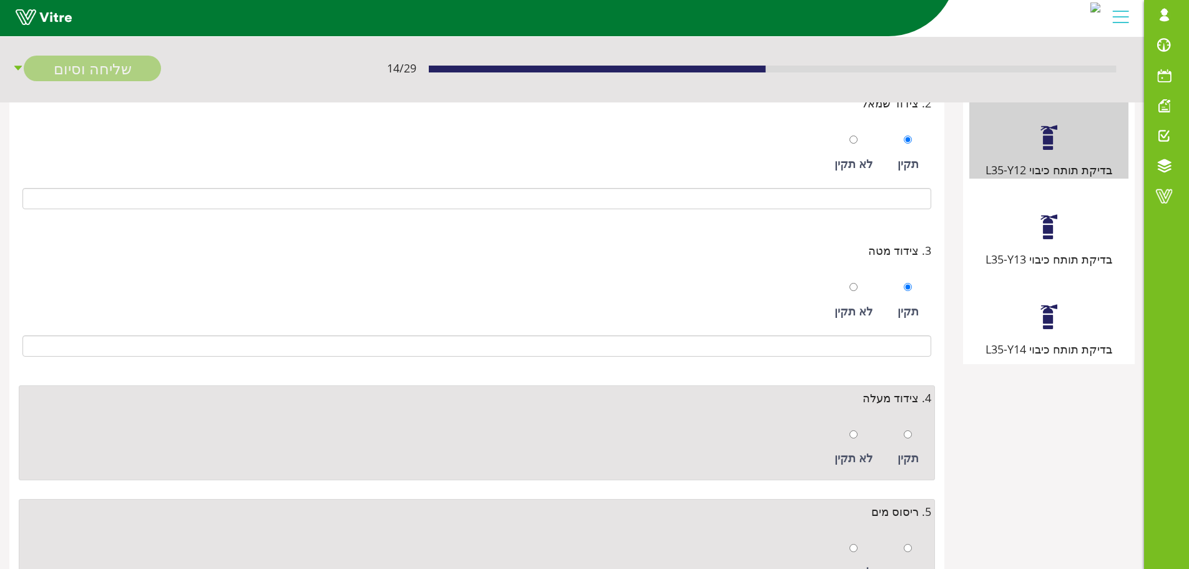
click at [918, 432] on div "תקין" at bounding box center [909, 447] width 34 height 57
radio input "true"
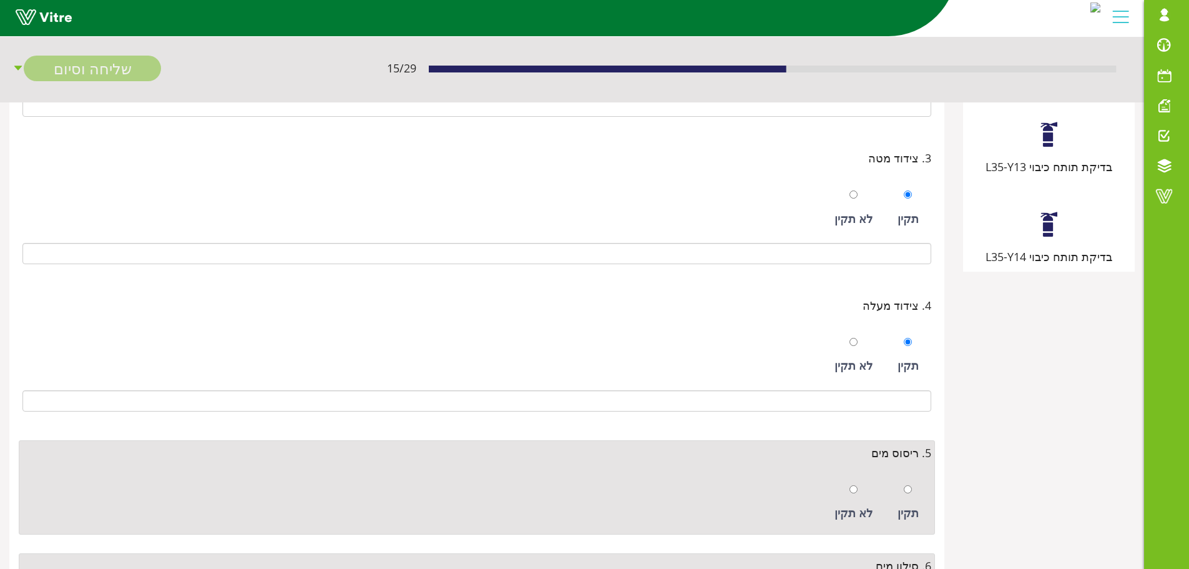
scroll to position [437, 0]
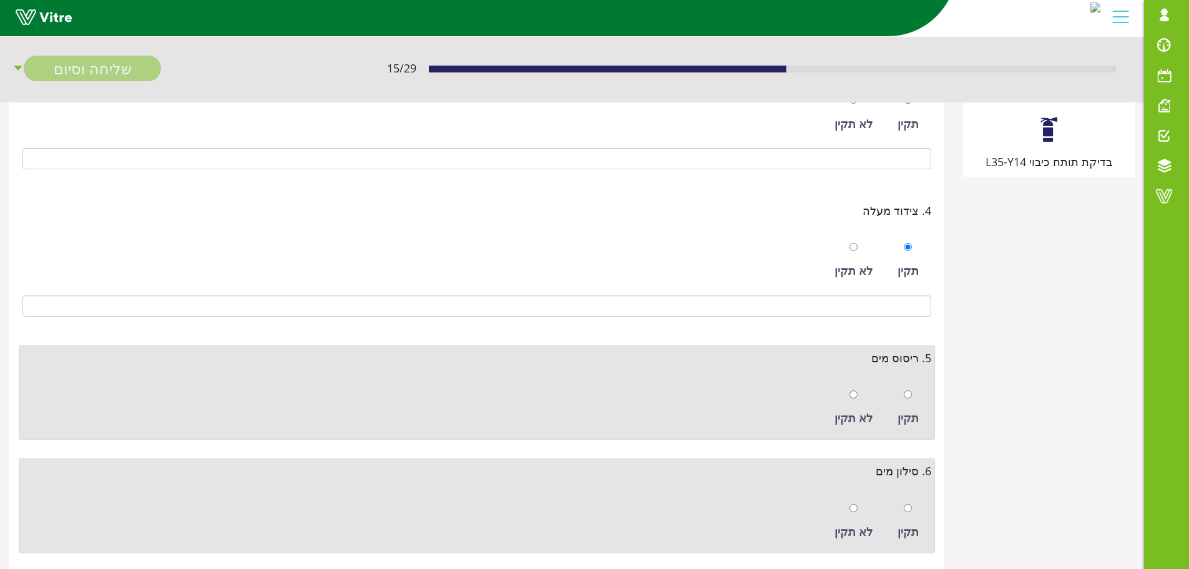
click at [911, 387] on div at bounding box center [908, 393] width 8 height 17
radio input "true"
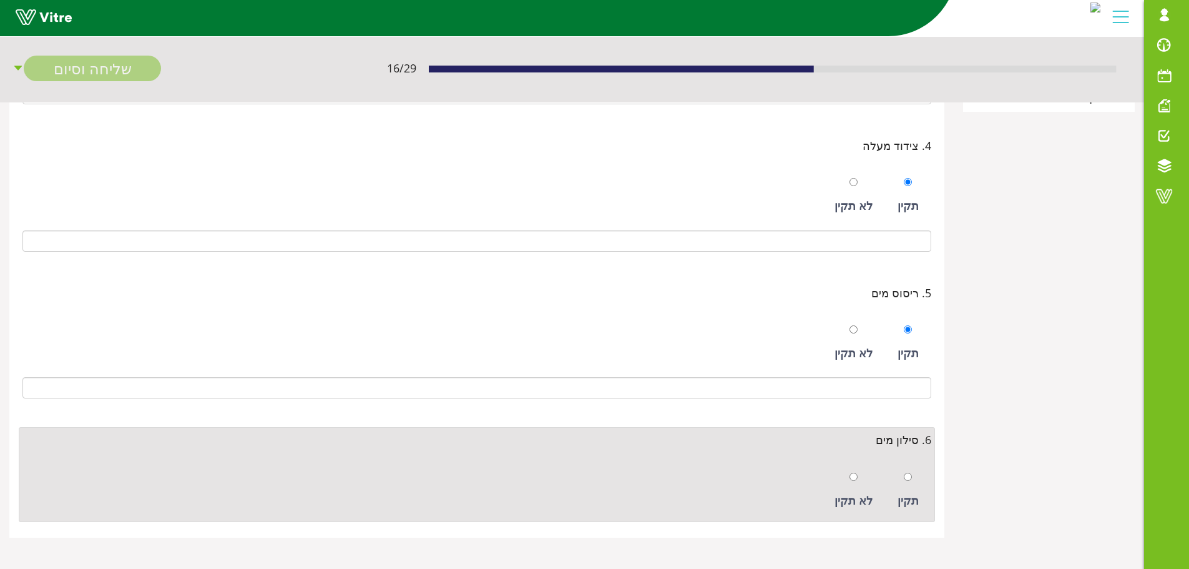
click at [915, 473] on div "תקין" at bounding box center [909, 489] width 34 height 57
radio input "true"
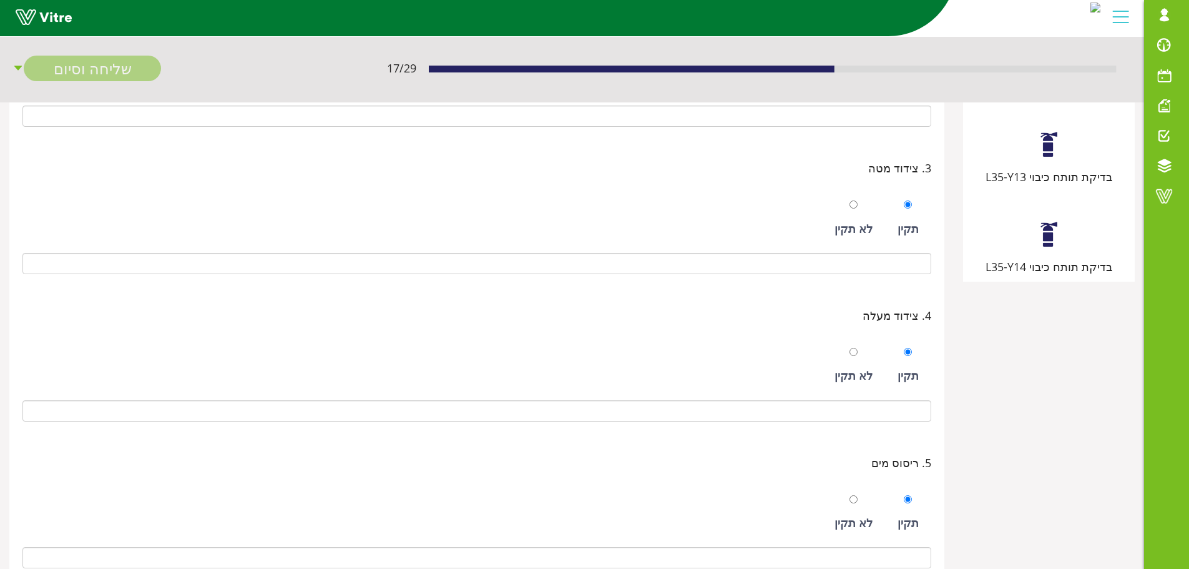
scroll to position [127, 0]
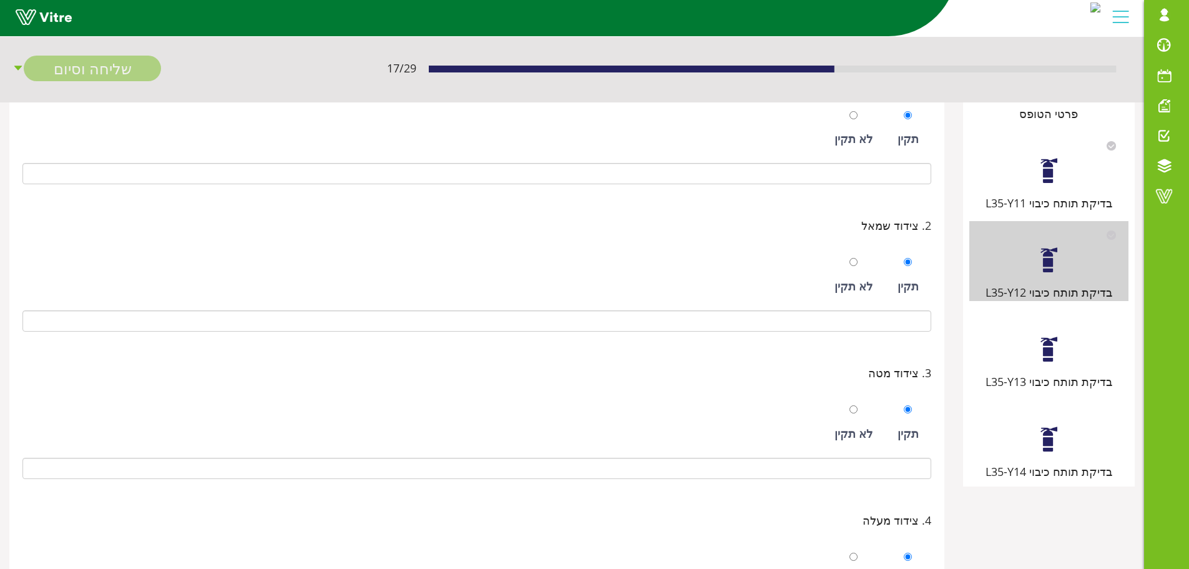
click at [1043, 360] on div at bounding box center [1049, 349] width 28 height 28
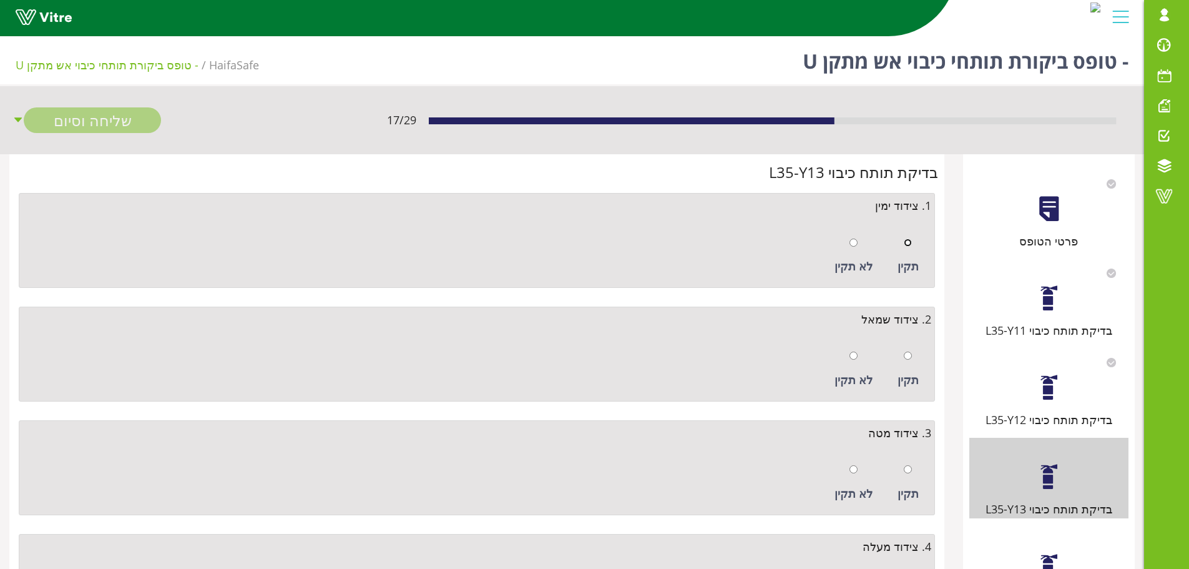
click at [907, 242] on input "radio" at bounding box center [908, 242] width 8 height 8
radio input "true"
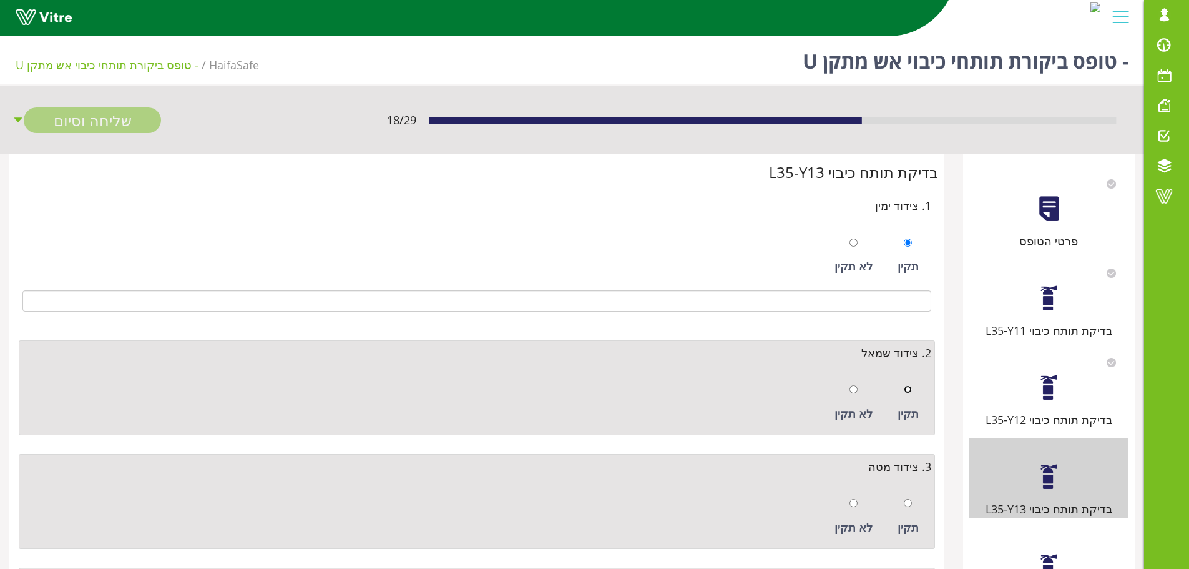
click at [912, 390] on input "radio" at bounding box center [908, 389] width 8 height 8
radio input "true"
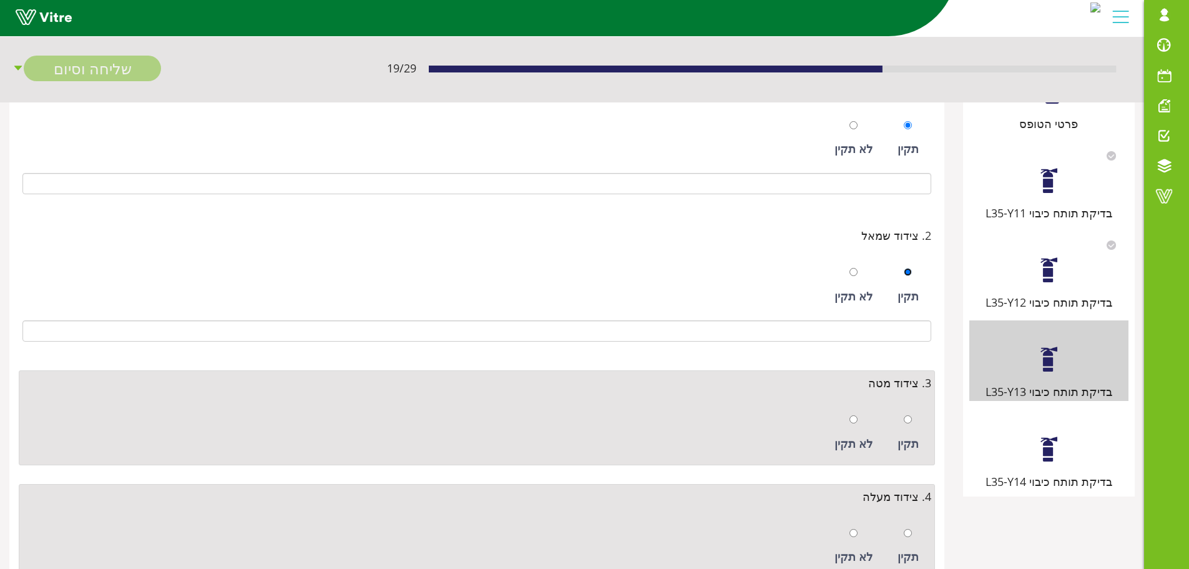
scroll to position [250, 0]
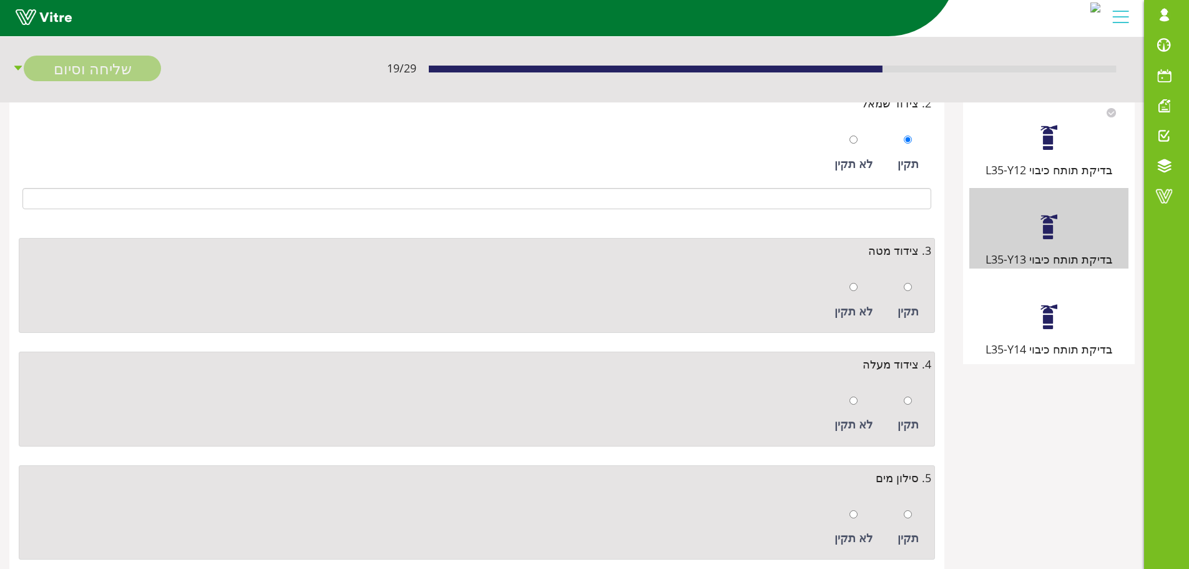
drag, startPoint x: 913, startPoint y: 286, endPoint x: 906, endPoint y: 327, distance: 41.2
click at [912, 286] on div "תקין" at bounding box center [909, 300] width 34 height 57
radio input "true"
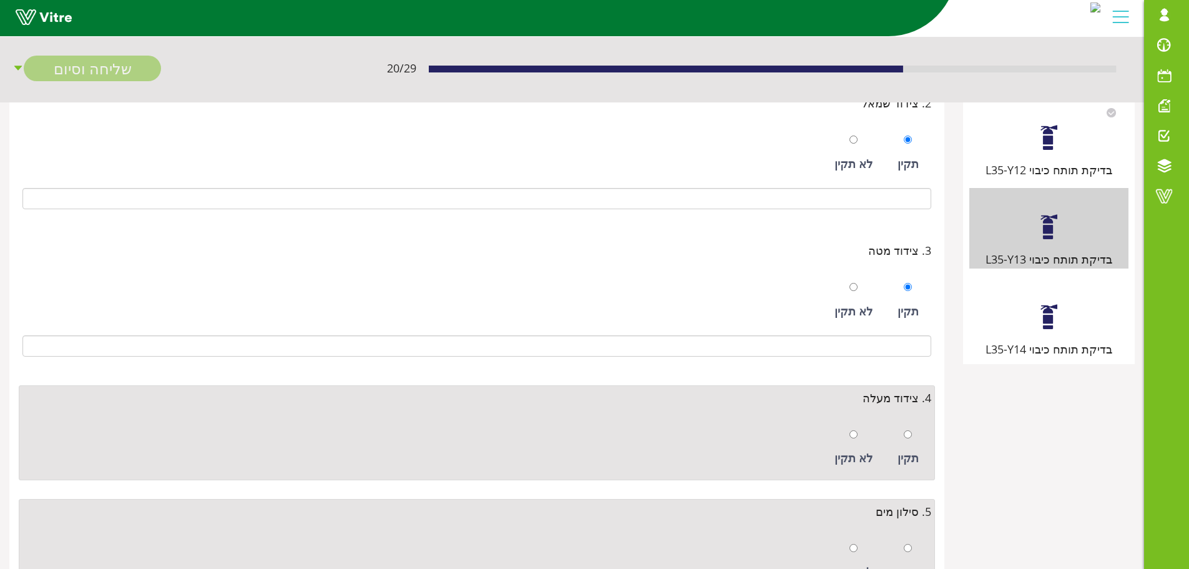
click at [918, 435] on div "תקין" at bounding box center [909, 447] width 34 height 57
radio input "true"
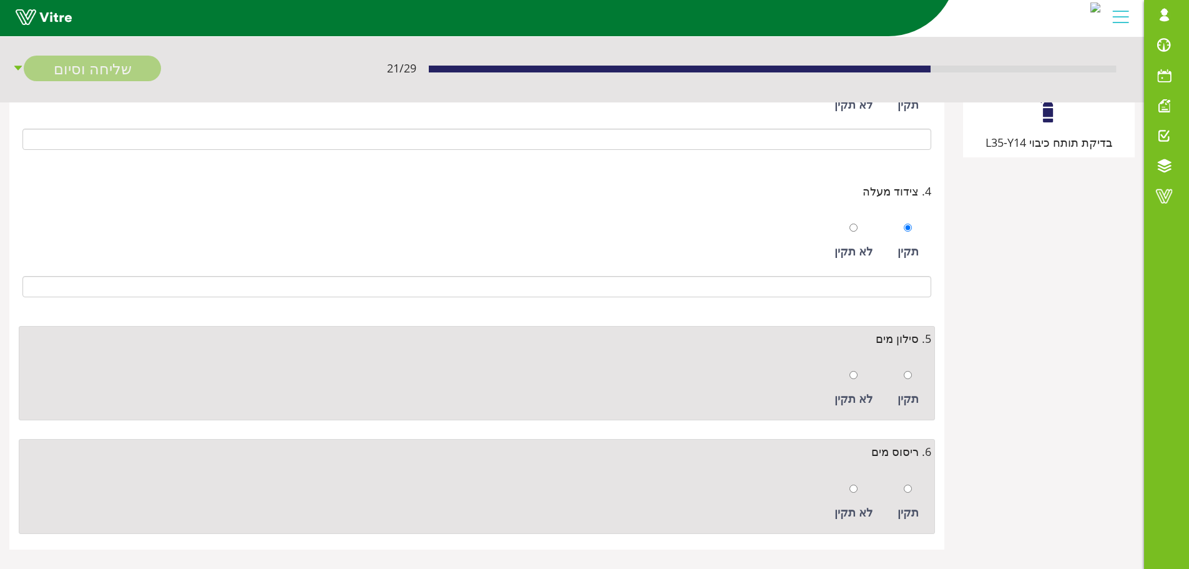
scroll to position [468, 0]
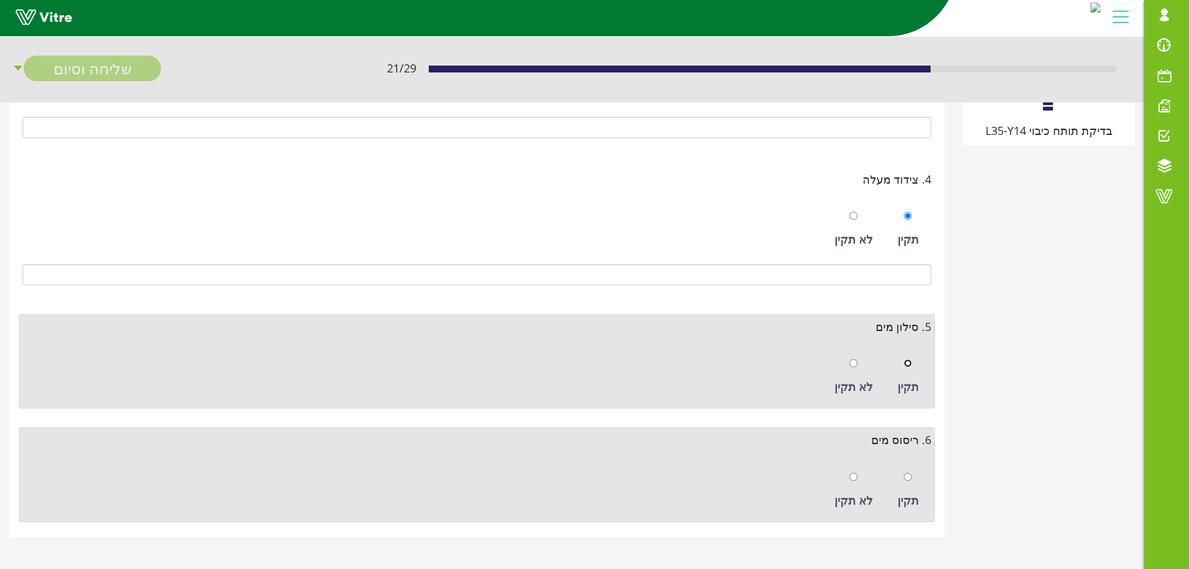
click at [909, 363] on input "radio" at bounding box center [908, 363] width 8 height 8
radio input "true"
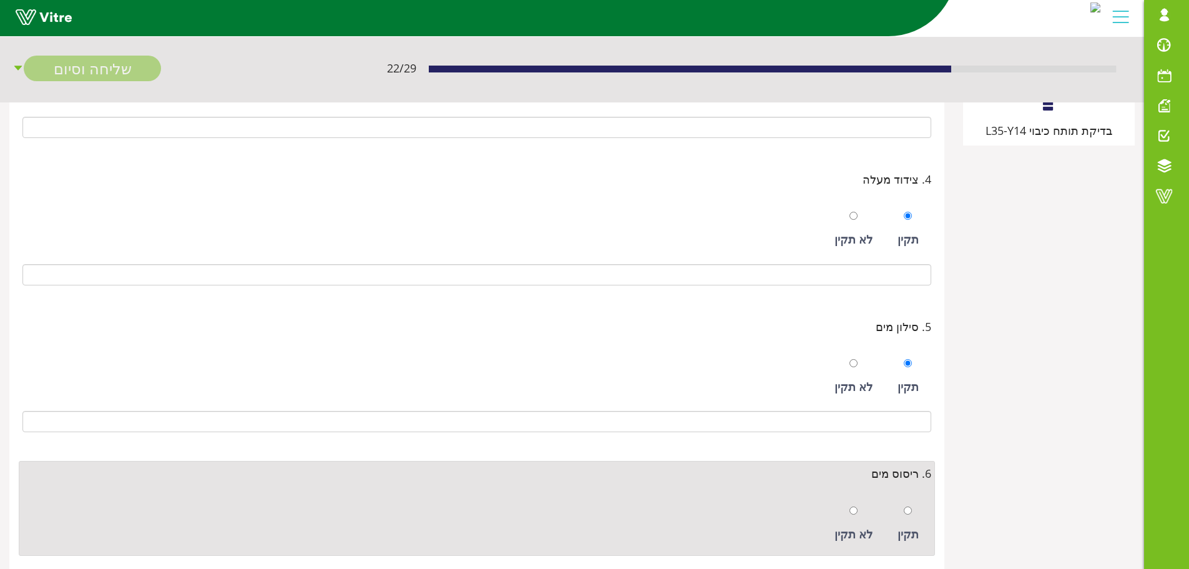
click at [915, 509] on div "תקין" at bounding box center [909, 523] width 34 height 57
radio input "true"
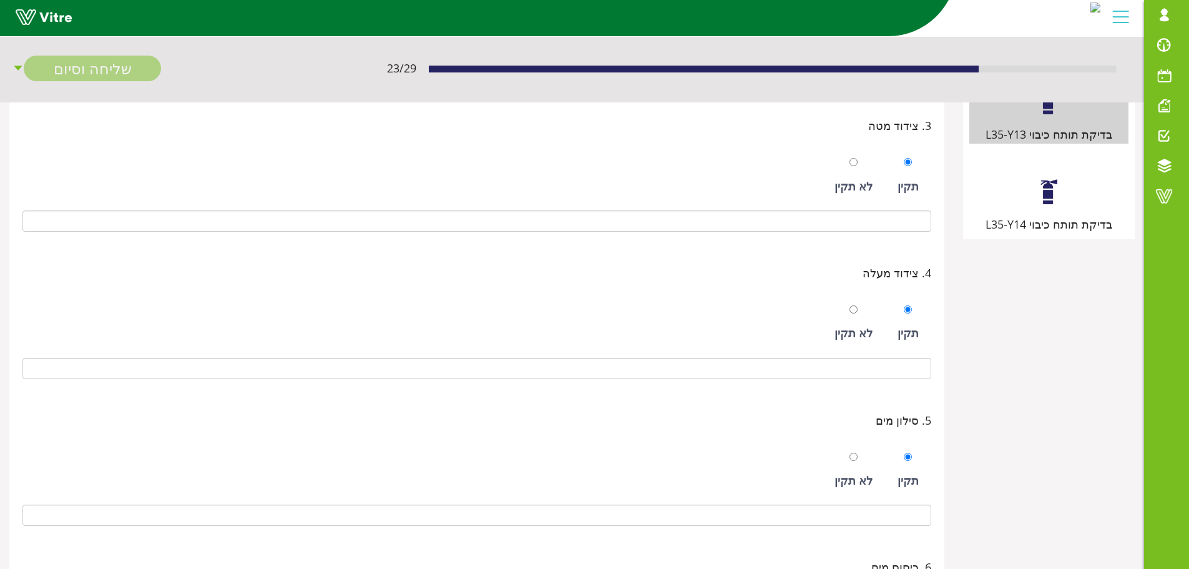
scroll to position [219, 0]
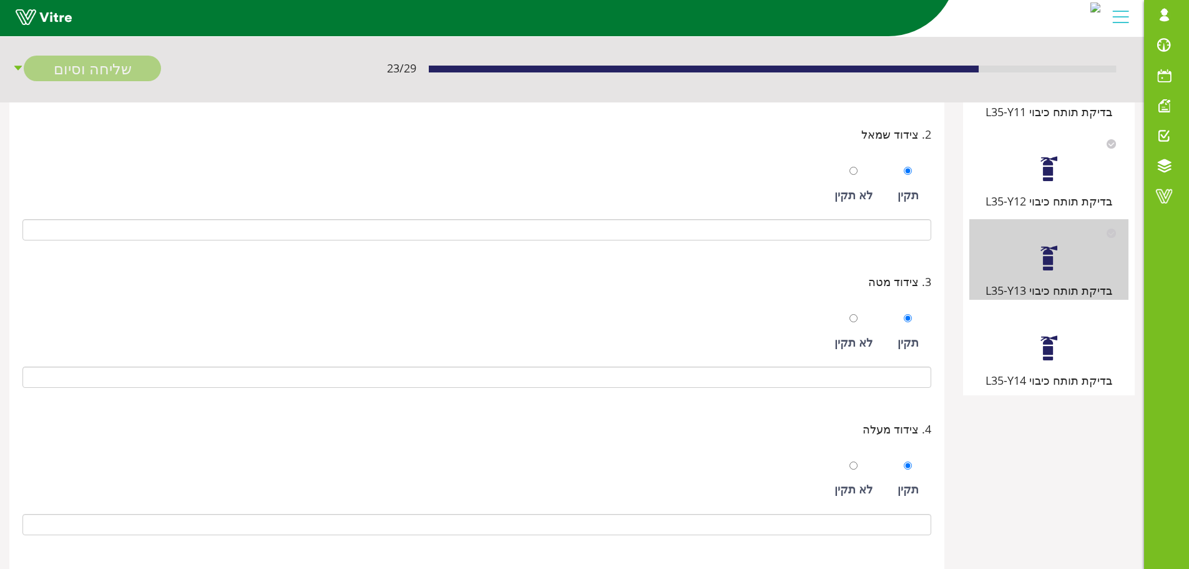
click at [1046, 355] on div at bounding box center [1049, 348] width 28 height 28
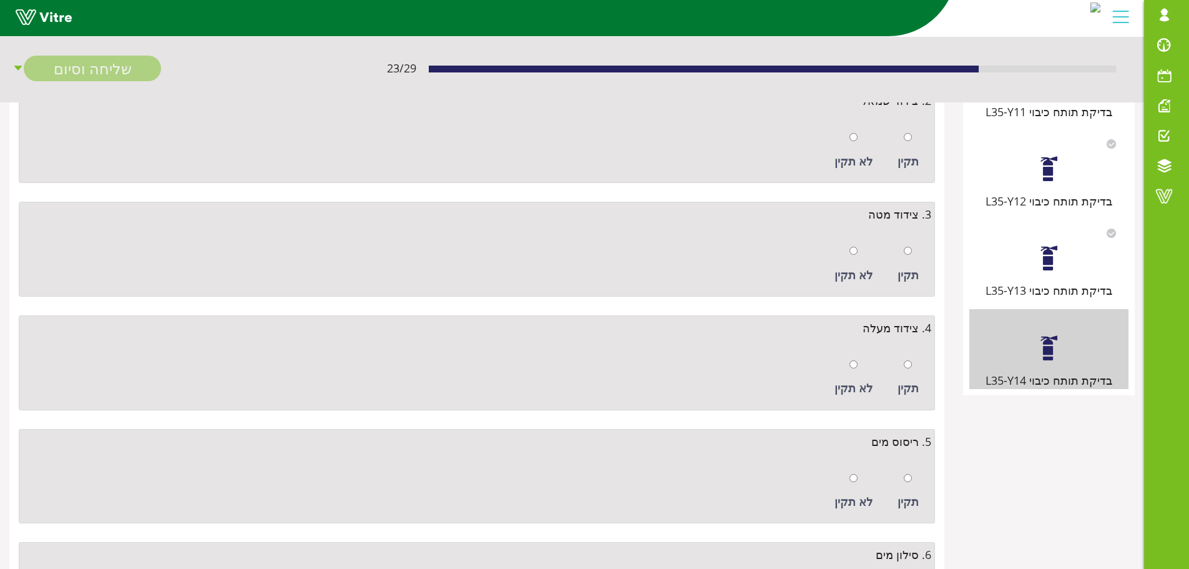
scroll to position [0, 0]
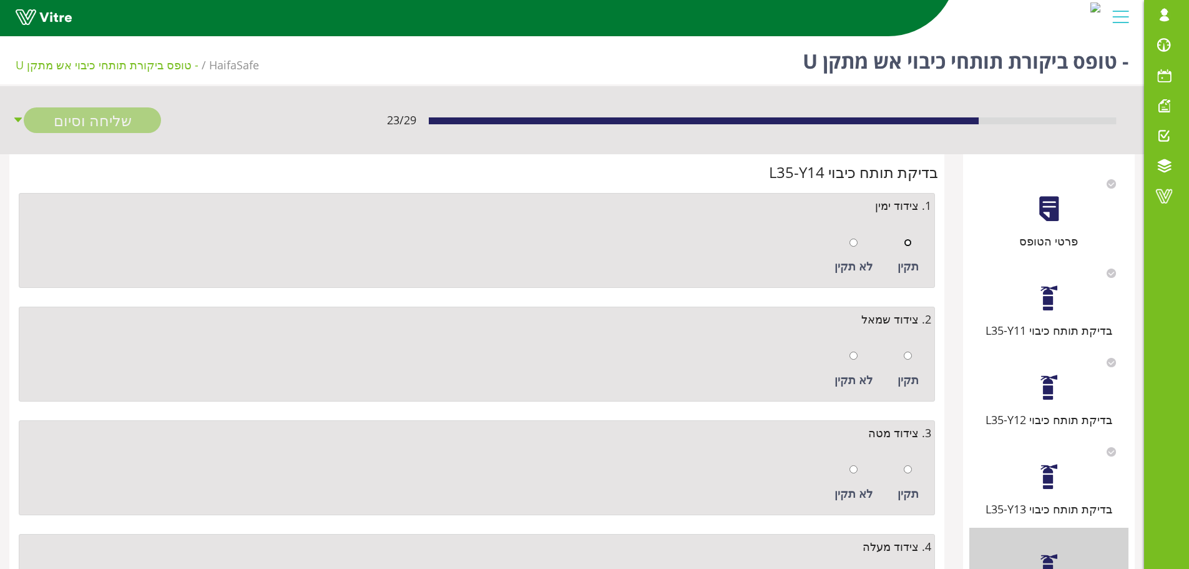
click at [908, 246] on input "radio" at bounding box center [908, 242] width 8 height 8
radio input "true"
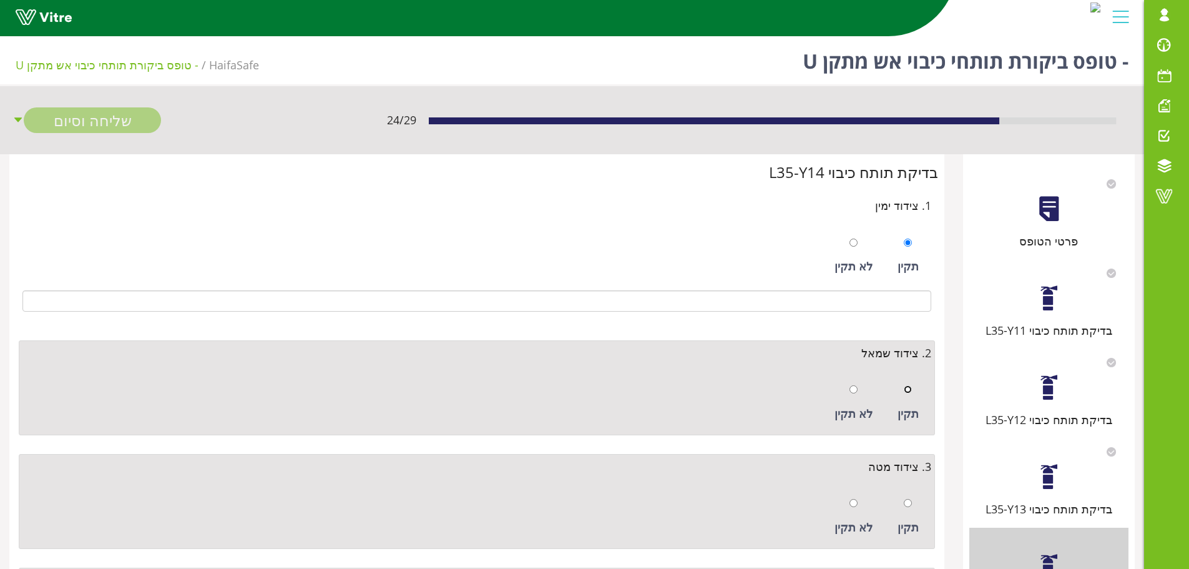
click at [912, 388] on input "radio" at bounding box center [908, 389] width 8 height 8
radio input "true"
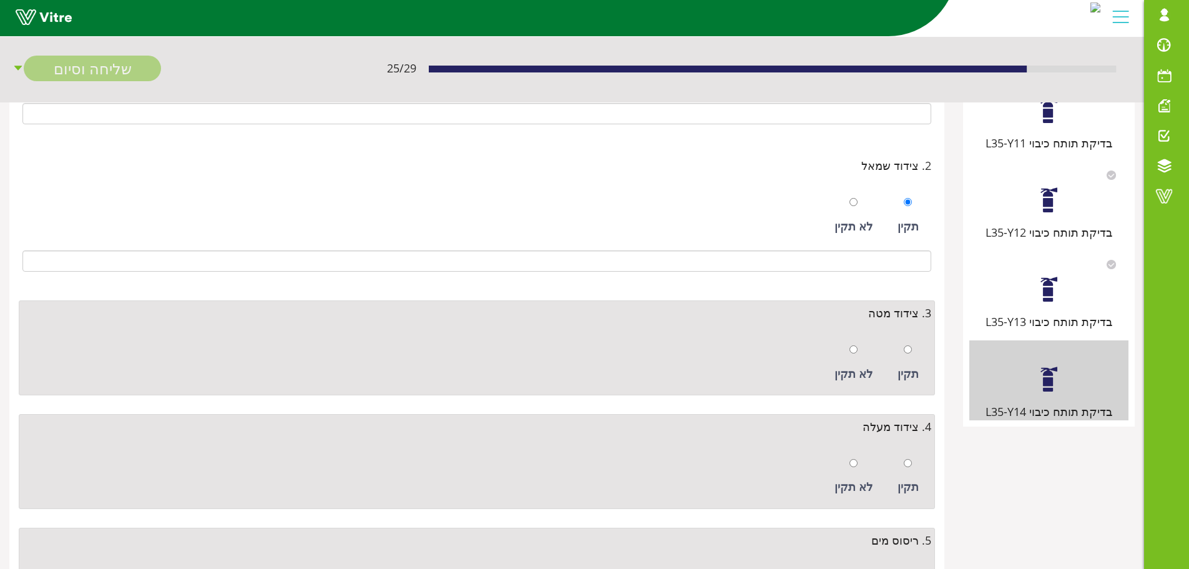
click at [900, 351] on div "תקין" at bounding box center [909, 362] width 34 height 57
radio input "true"
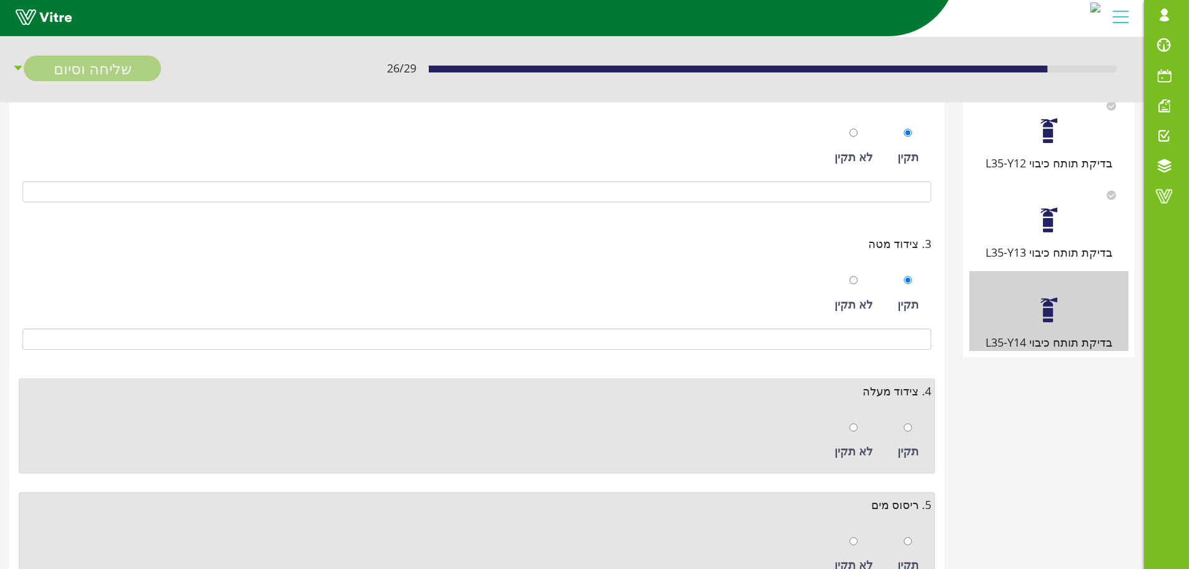
scroll to position [375, 0]
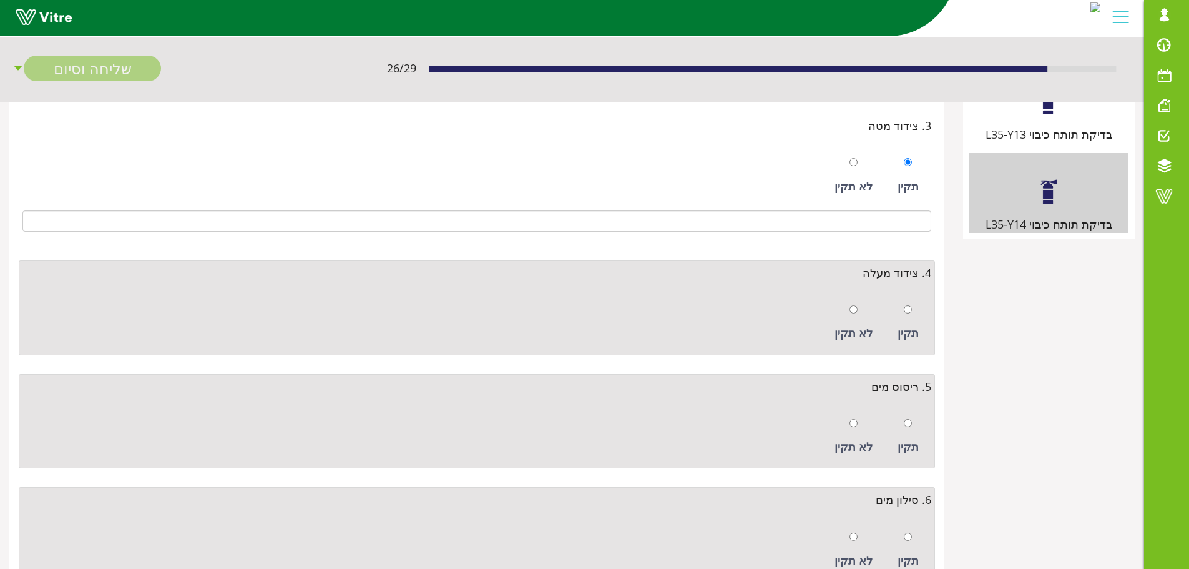
click at [907, 319] on div "תקין" at bounding box center [909, 322] width 34 height 57
radio input "true"
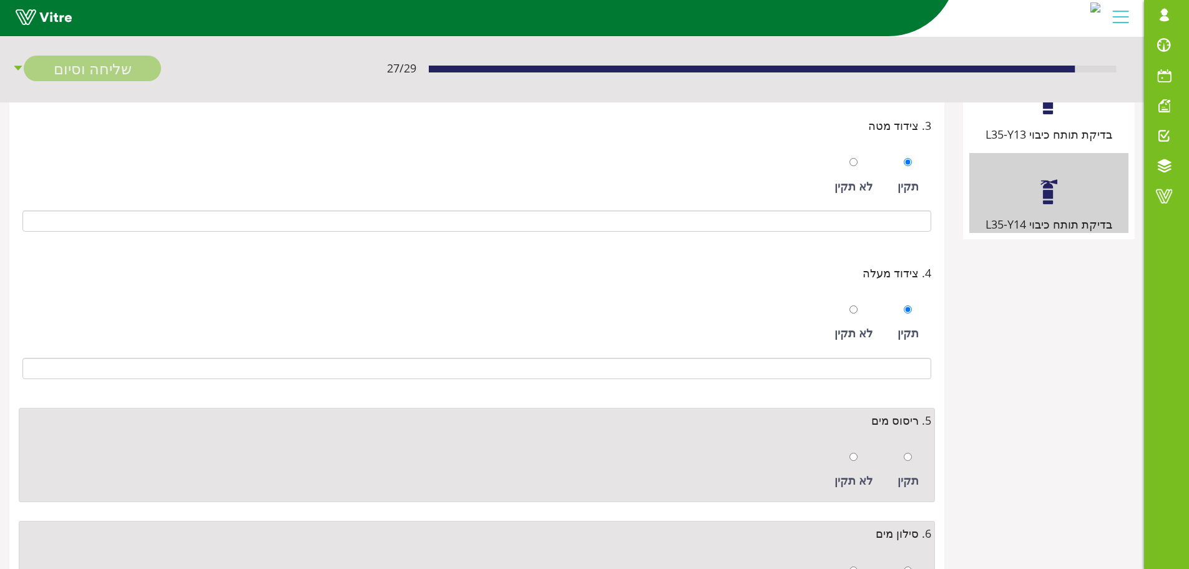
click at [907, 448] on div at bounding box center [908, 456] width 8 height 17
radio input "true"
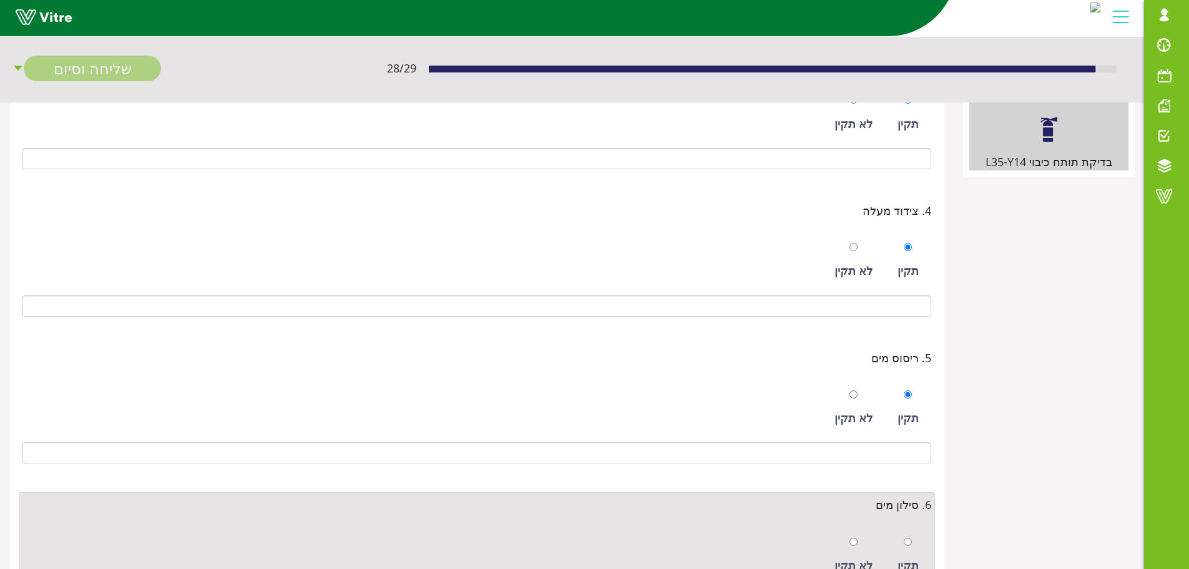
scroll to position [502, 0]
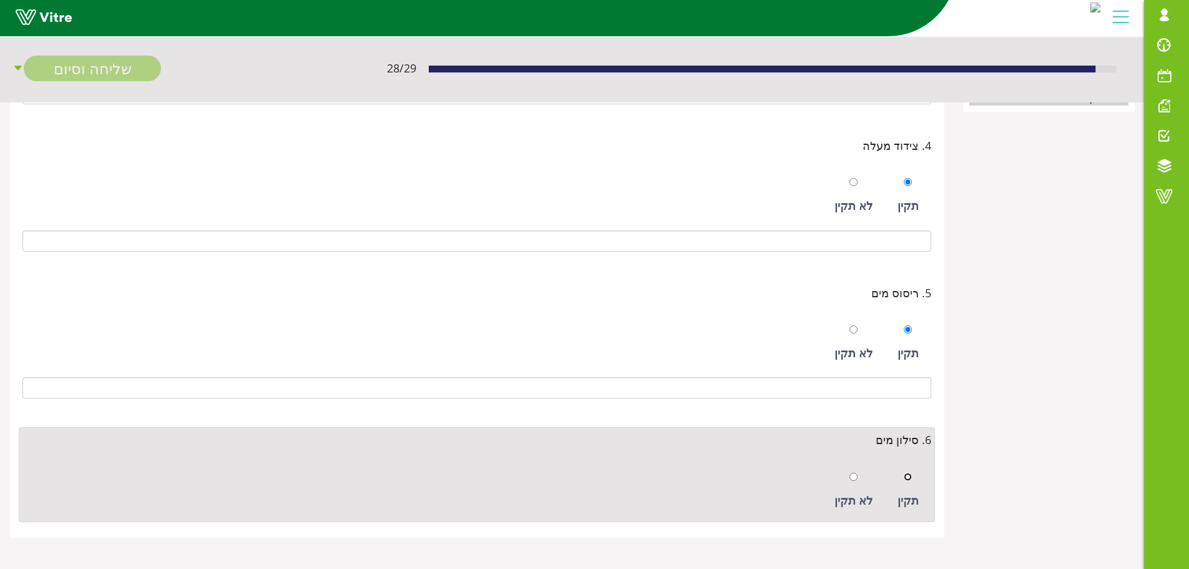
click at [910, 474] on input "radio" at bounding box center [908, 477] width 8 height 8
radio input "true"
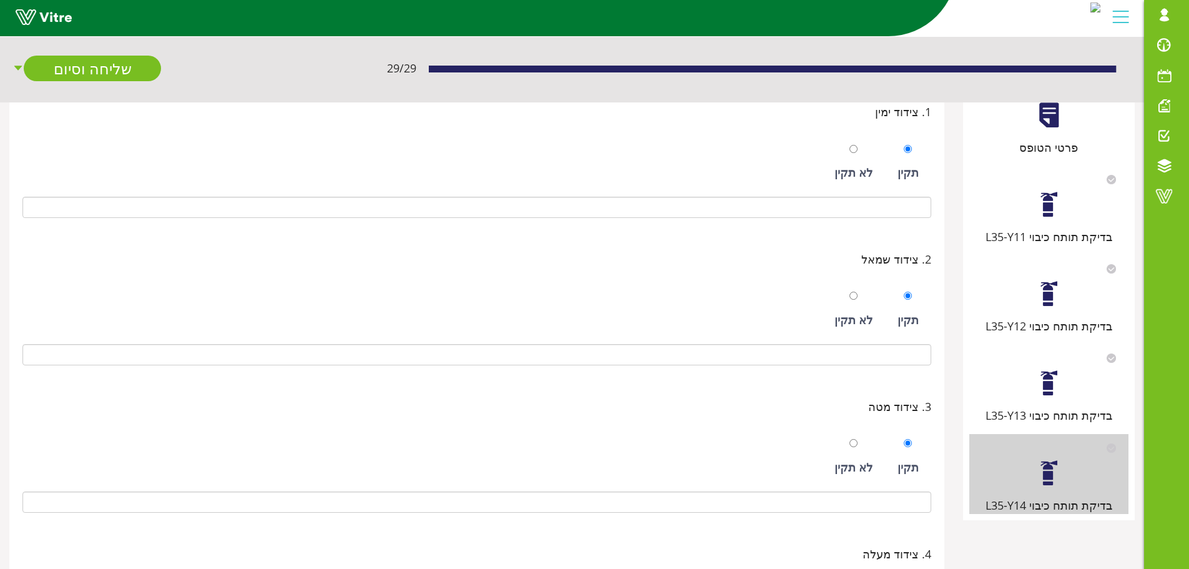
scroll to position [0, 0]
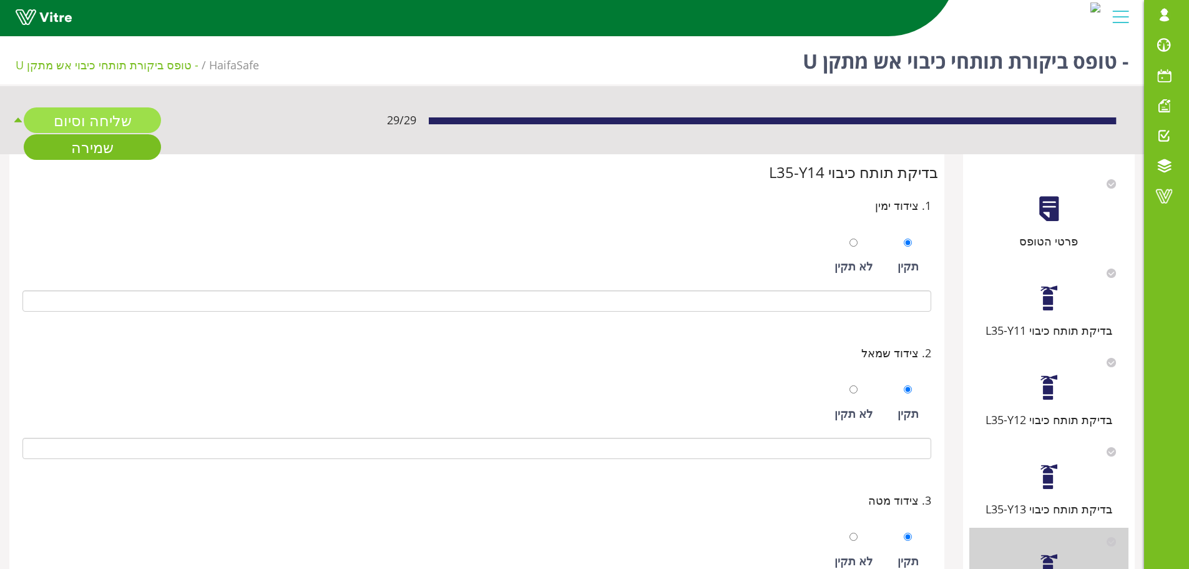
click at [126, 117] on link "שליחה וסיום" at bounding box center [92, 120] width 137 height 26
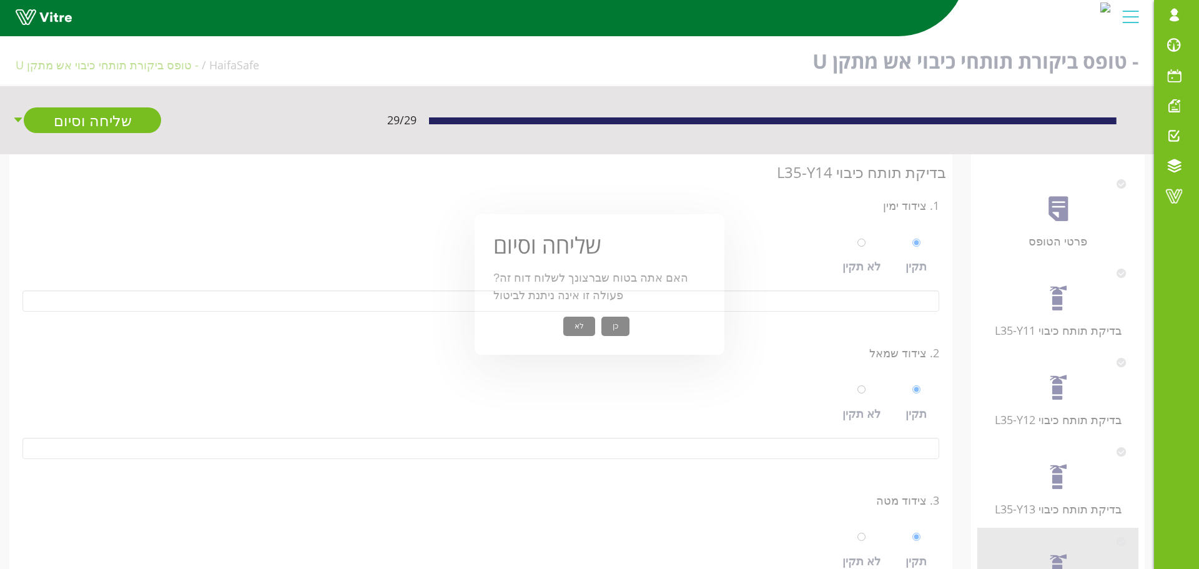
click at [616, 322] on button "כן" at bounding box center [615, 326] width 28 height 19
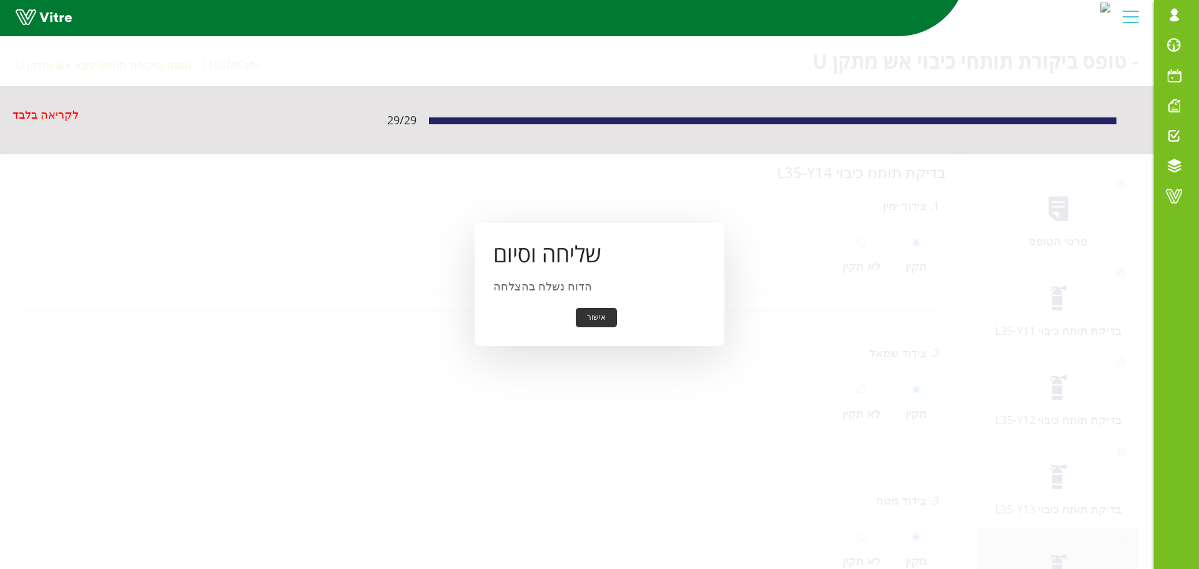
click at [604, 321] on button "אישור" at bounding box center [596, 317] width 41 height 19
